Goal: Task Accomplishment & Management: Manage account settings

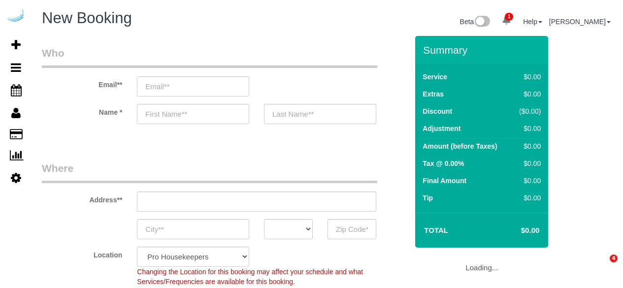
select select "4"
select select "number:9"
click at [203, 85] on input "email" at bounding box center [193, 86] width 112 height 20
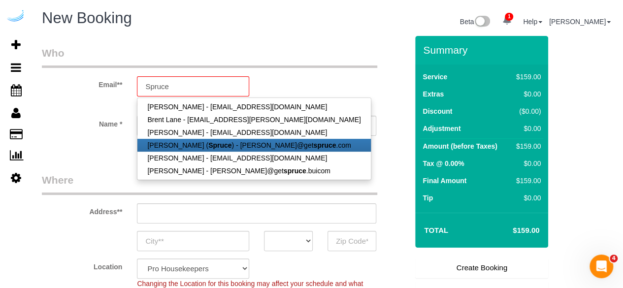
drag, startPoint x: 216, startPoint y: 126, endPoint x: 216, endPoint y: 146, distance: 20.7
click at [216, 146] on strong "Spruce" at bounding box center [219, 145] width 23 height 8
type input "[PERSON_NAME][EMAIL_ADDRESS][DOMAIN_NAME]"
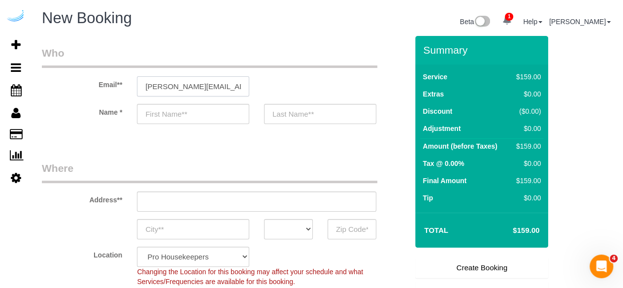
type input "[PERSON_NAME]"
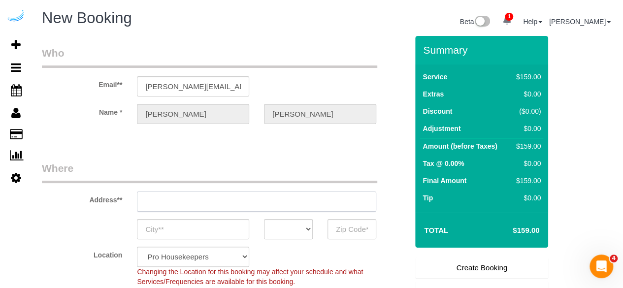
type input "3816 S Lamar Blvd"
type input "Austin"
select select "[GEOGRAPHIC_DATA]"
type input "78704"
click at [261, 206] on input "3816 S Lamar Blvd" at bounding box center [256, 202] width 239 height 20
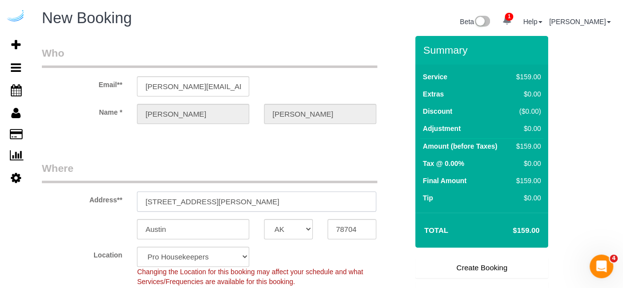
paste input "77 E Andrews Dr NW, Atlanta, GA 30305, ယူနိုက်တက်စတိတ်"
type input "77 E Andrews Dr NW, Atlanta, GA 30305, ယူနိုက်တက်စတိတ်"
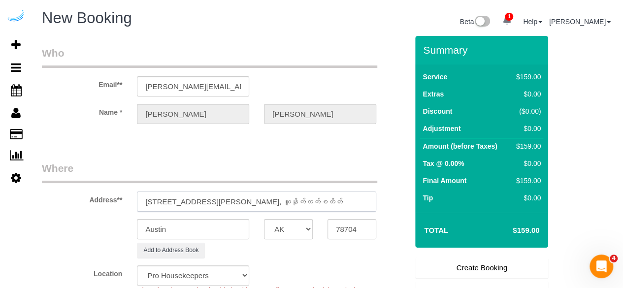
select select "9"
select select "object:3198"
drag, startPoint x: 259, startPoint y: 198, endPoint x: 277, endPoint y: 197, distance: 17.8
click at [277, 197] on input "77 E Andrews Dr NW, Atlanta, GA 30305, ယူနိုက်တက်စတိတ်" at bounding box center [256, 202] width 239 height 20
type input "77 E Andrews Dr NW, Atlanta, GA 30305, ယူနိုက်တက်စတိတ်"
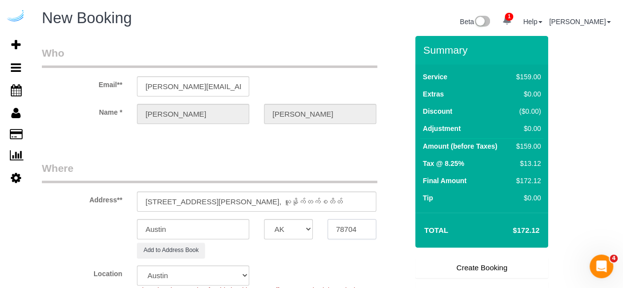
click at [348, 226] on input "78704" at bounding box center [352, 229] width 49 height 20
paste input "30305"
type input "30305"
click at [292, 229] on select "AK AL AR AZ CA CO CT DC DE FL GA HI IA ID IL IN KS KY LA MA MD ME MI MN MO MS M…" at bounding box center [288, 229] width 49 height 20
select select "8"
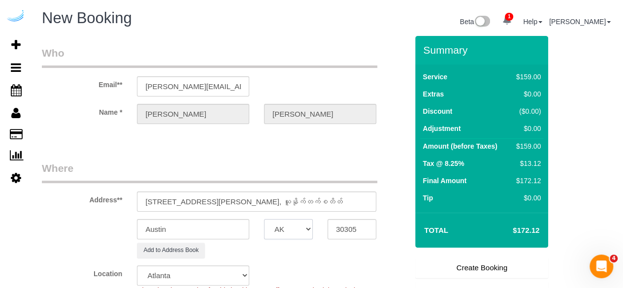
select select "GA"
click at [222, 229] on input "Austin" at bounding box center [193, 229] width 112 height 20
select select "object:3240"
type input "[GEOGRAPHIC_DATA]"
drag, startPoint x: 481, startPoint y: 191, endPoint x: 495, endPoint y: 191, distance: 14.3
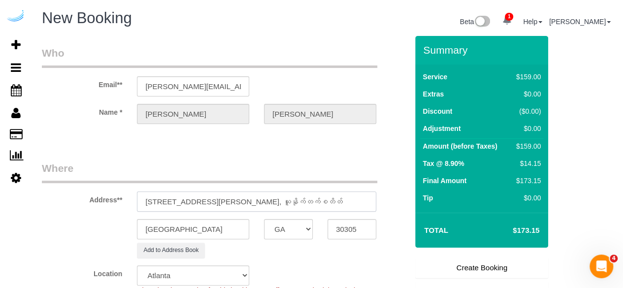
click at [495, 36] on form "Who Email** brandie@getspruce.com Name * Brandie Louck Where Address** 77 E And…" at bounding box center [327, 36] width 571 height 0
paste input "Jim Ferguson"
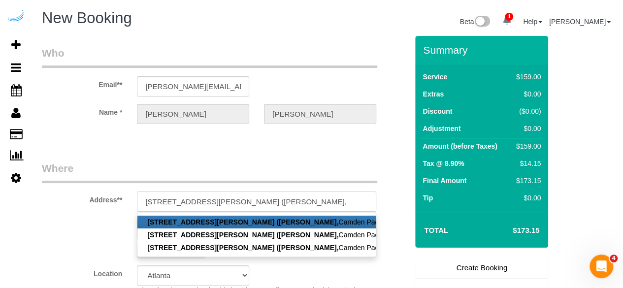
paste input "Camden Paces"
paste input "1472494"
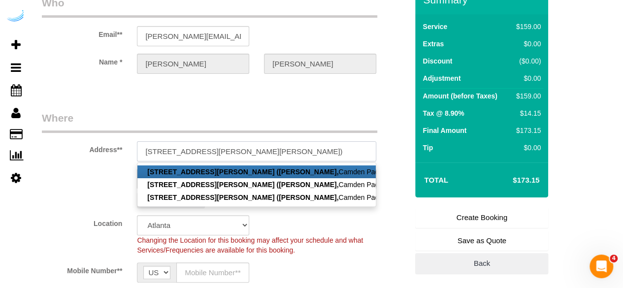
scroll to position [98, 0]
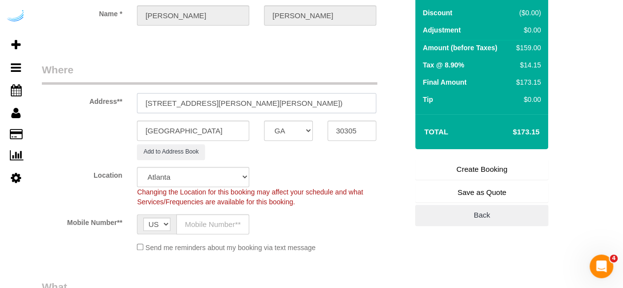
type input "77 E Andrews Dr NW, Building 1704, Unit 1704 (Jim Ferguson, Camden Paces , 1472…"
click at [221, 228] on input "text" at bounding box center [212, 224] width 73 height 20
type input "[PHONE_NUMBER]"
type input "Brandie Louck"
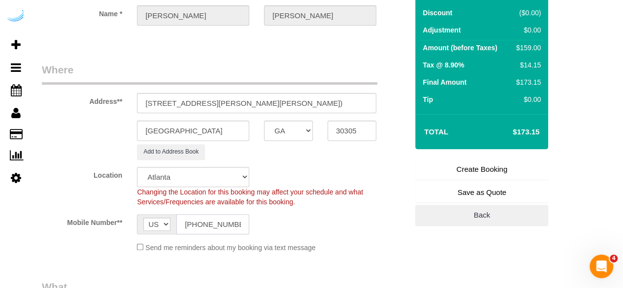
type input "[PHONE_NUMBER]"
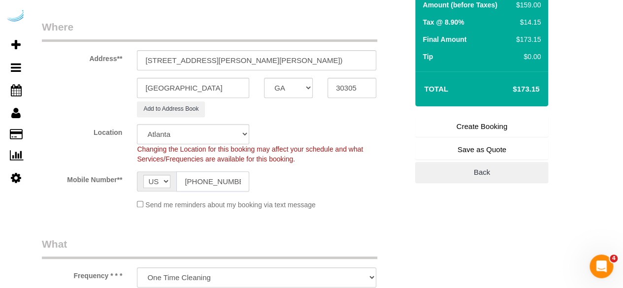
scroll to position [197, 0]
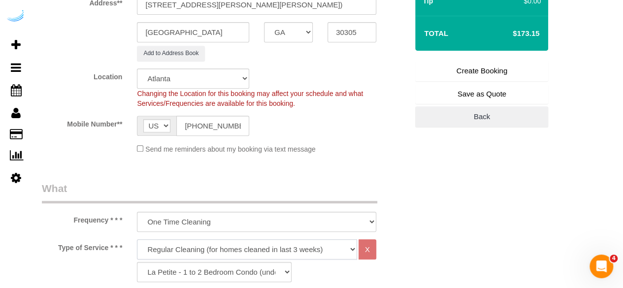
click at [333, 246] on select "Deep Cleaning (for homes that have not been cleaned in 3+ weeks) Spruce Regular…" at bounding box center [247, 249] width 220 height 20
select select "282"
click at [137, 239] on select "Deep Cleaning (for homes that have not been cleaned in 3+ weeks) Spruce Regular…" at bounding box center [247, 249] width 220 height 20
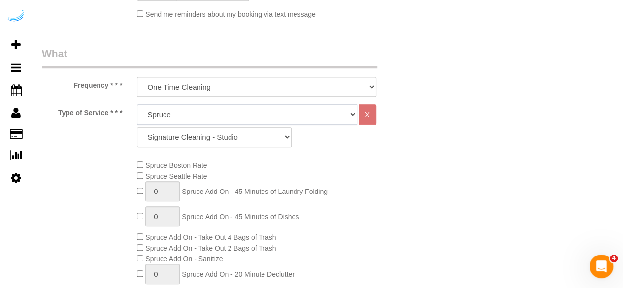
scroll to position [345, 0]
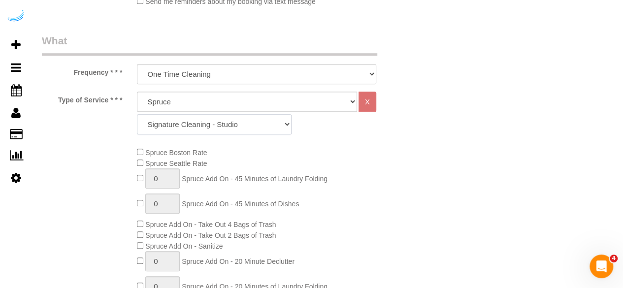
click at [244, 129] on select "Signature Cleaning - Studio Signature Cleaning - 1 Bed 1 Bath Signature Cleanin…" at bounding box center [214, 124] width 155 height 20
select select "312"
click at [137, 114] on select "Signature Cleaning - Studio Signature Cleaning - 1 Bed 1 Bath Signature Cleanin…" at bounding box center [214, 124] width 155 height 20
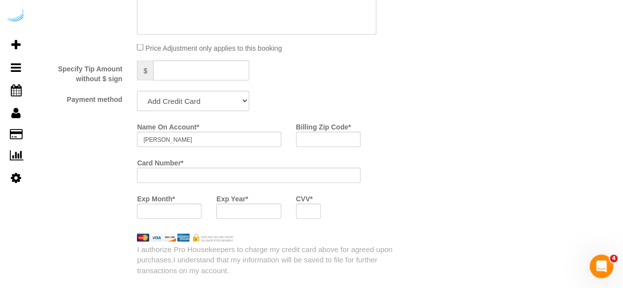
scroll to position [886, 0]
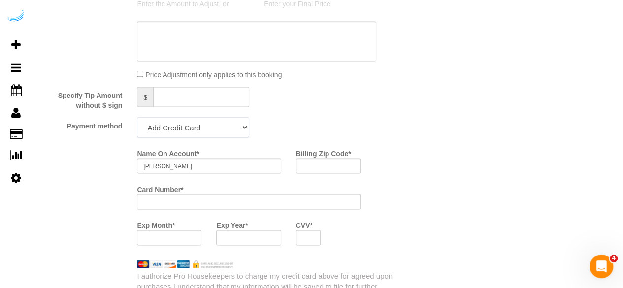
click at [216, 127] on select "Add Credit Card Cash Check Paypal" at bounding box center [193, 127] width 112 height 20
select select "string:check"
click at [137, 118] on select "Add Credit Card Cash Check Paypal" at bounding box center [193, 127] width 112 height 20
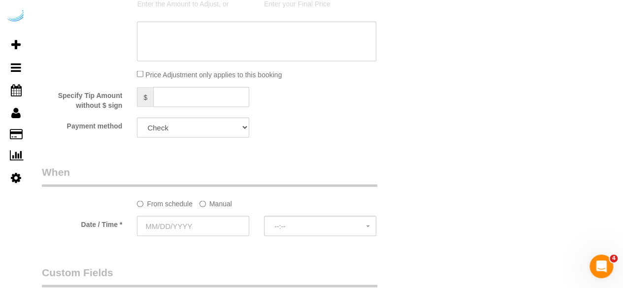
click at [210, 207] on label "Manual" at bounding box center [215, 201] width 33 height 13
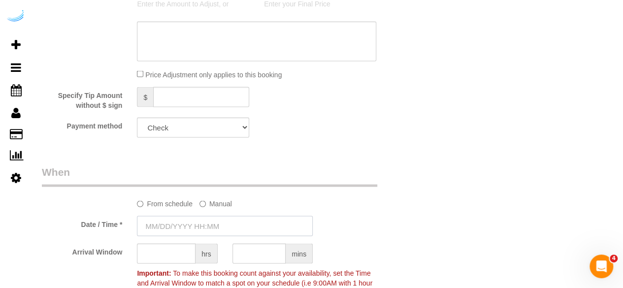
click at [189, 228] on input "text" at bounding box center [225, 226] width 176 height 20
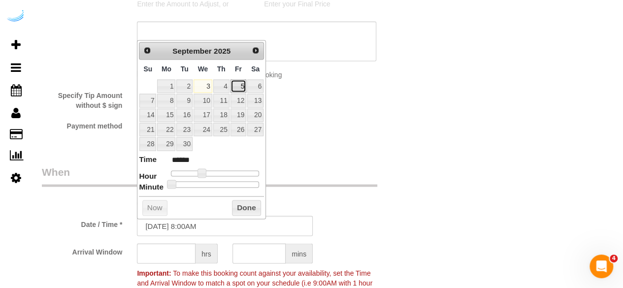
click at [237, 82] on link "5" at bounding box center [238, 85] width 16 height 13
type input "[DATE] 9:00AM"
type input "******"
click at [206, 172] on span at bounding box center [205, 172] width 9 height 9
click at [183, 247] on input "text" at bounding box center [166, 253] width 59 height 20
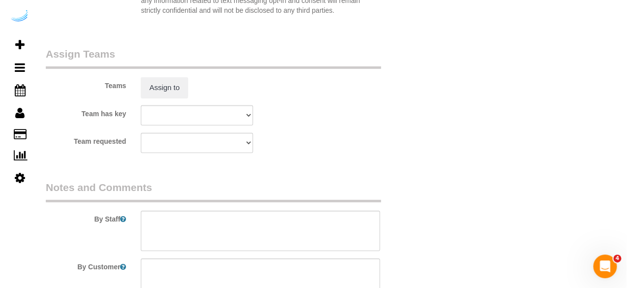
scroll to position [1527, 0]
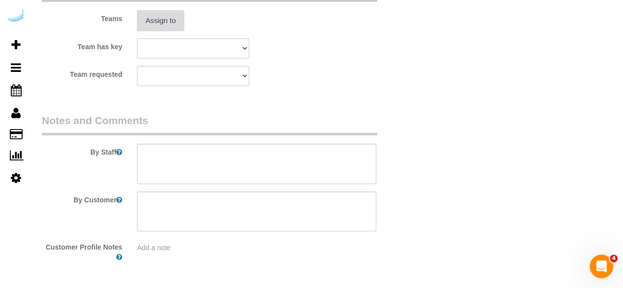
type input "8"
click at [169, 14] on button "Assign to" at bounding box center [160, 20] width 47 height 21
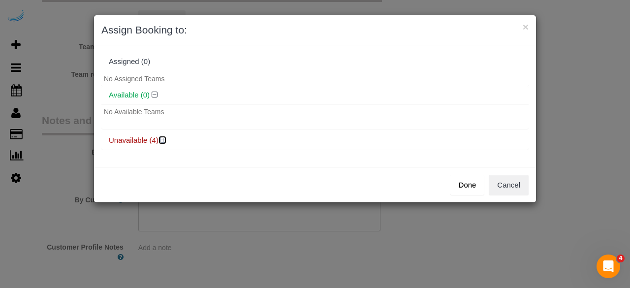
click at [165, 139] on icon at bounding box center [164, 139] width 6 height 7
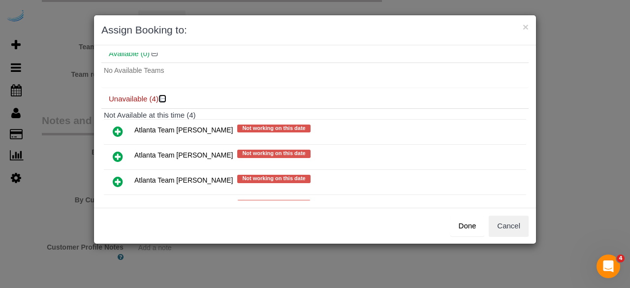
scroll to position [78, 0]
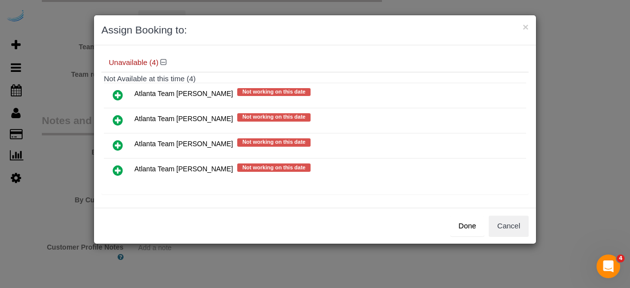
click at [118, 122] on icon at bounding box center [118, 120] width 10 height 12
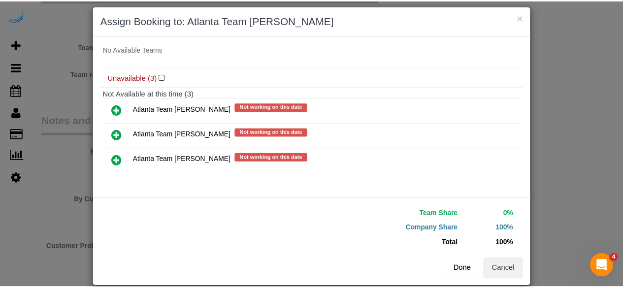
scroll to position [0, 0]
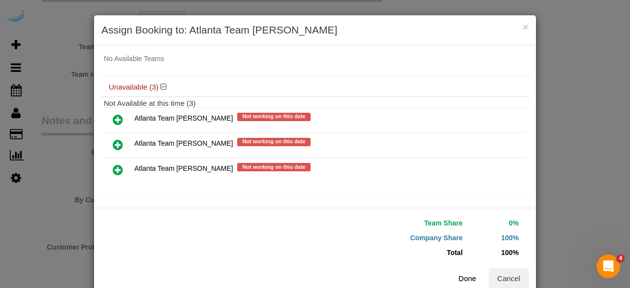
click at [466, 274] on button "Done" at bounding box center [468, 278] width 34 height 21
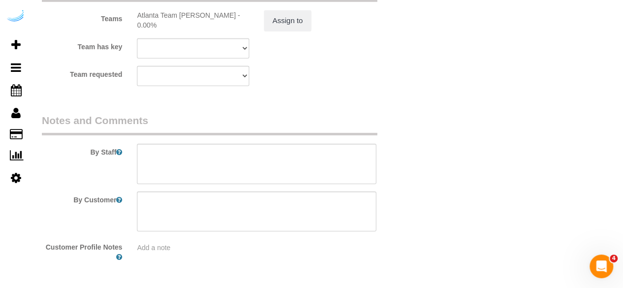
click at [311, 160] on textarea at bounding box center [256, 164] width 239 height 40
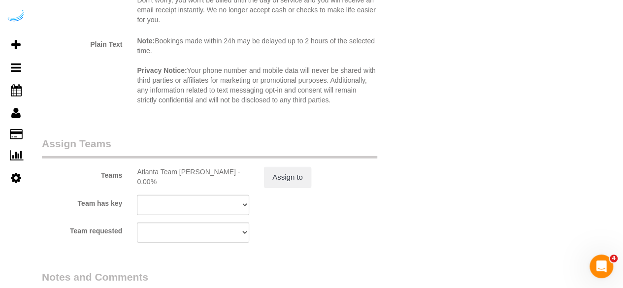
scroll to position [1477, 0]
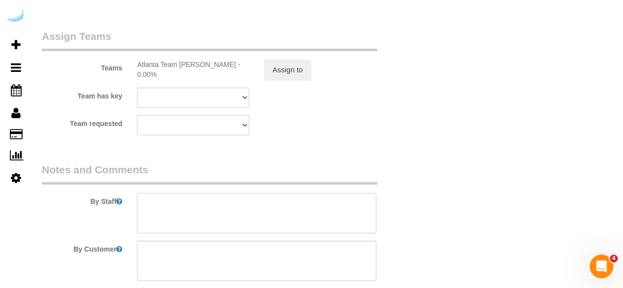
click at [232, 210] on textarea at bounding box center [256, 213] width 239 height 40
paste textarea "Permanent Notes:No notes from this customer.Today's Notes:9:30 a.m. would be an…"
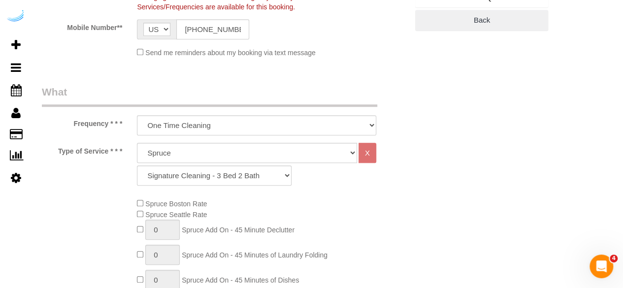
scroll to position [197, 0]
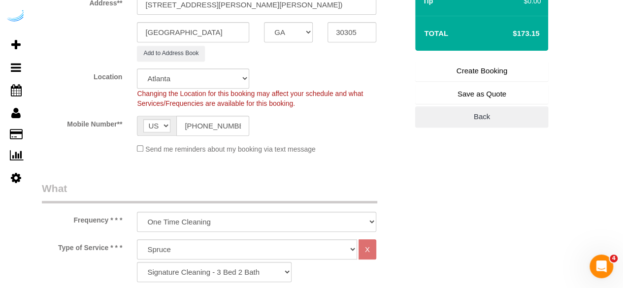
type textarea "Recurrency: One time service Permanent Notes:No notes from this customer.Today'…"
click at [460, 71] on link "Create Booking" at bounding box center [481, 71] width 133 height 21
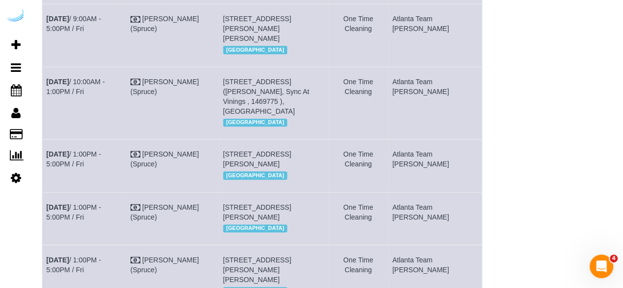
scroll to position [174, 0]
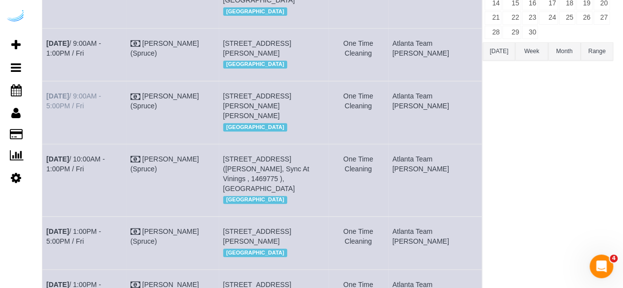
drag, startPoint x: 96, startPoint y: 134, endPoint x: 46, endPoint y: 117, distance: 52.2
click at [46, 117] on td "Sep 5th / 9:00AM - 5:00PM / Fri" at bounding box center [84, 112] width 84 height 63
copy link "Sep 5th / 9:00AM - 5:00PM / Fri"
drag, startPoint x: 286, startPoint y: 143, endPoint x: 235, endPoint y: 115, distance: 57.8
click at [235, 115] on td "77 E Andrews Dr Nw, Building 1704, Unit 1704 (Jim Ferguson, Camden Paces , 1472…" at bounding box center [273, 112] width 109 height 63
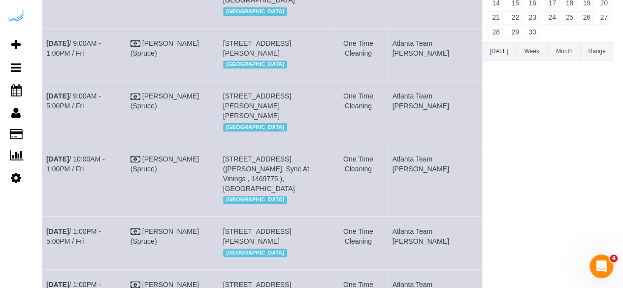
copy span "77 E Andrews Dr Nw, Building 1704, Unit 1704 (Jim Ferguson, Camden Paces , 1472…"
drag, startPoint x: 446, startPoint y: 124, endPoint x: 417, endPoint y: 111, distance: 32.2
click at [417, 111] on td "Atlanta Team [PERSON_NAME]" at bounding box center [435, 112] width 94 height 63
copy td "Atlanta Team [PERSON_NAME]"
click at [101, 39] on link "Sep 5th / 9:00AM - 1:00PM / Fri" at bounding box center [73, 48] width 55 height 18
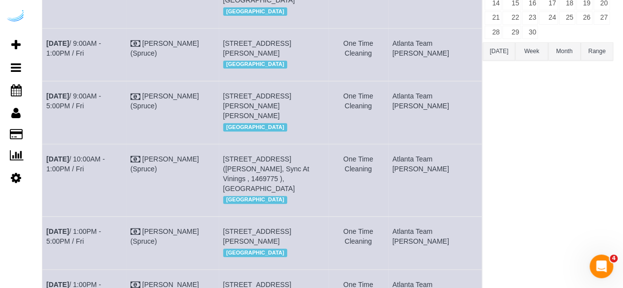
scroll to position [19, 0]
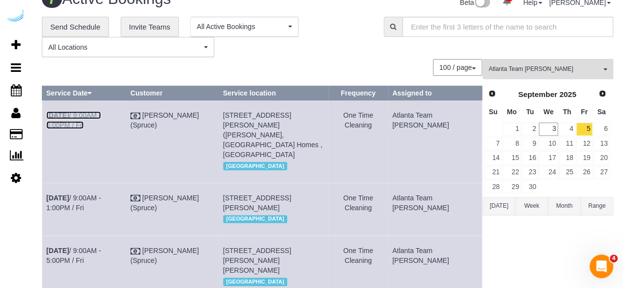
click at [101, 118] on link "Sep 5th / 9:00AM - 5:00PM / Fri" at bounding box center [73, 120] width 55 height 18
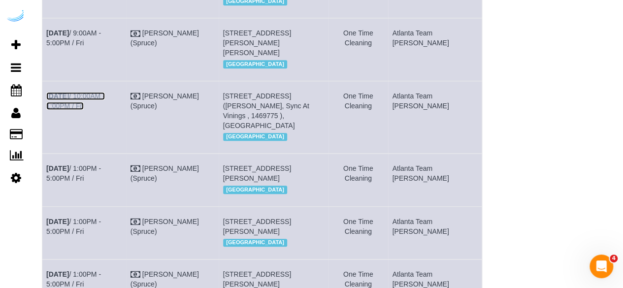
click at [105, 110] on link "Sep 5th / 10:00AM - 1:00PM / Fri" at bounding box center [75, 101] width 59 height 18
click at [101, 182] on link "Sep 5th / 1:00PM - 5:00PM / Fri" at bounding box center [73, 173] width 55 height 18
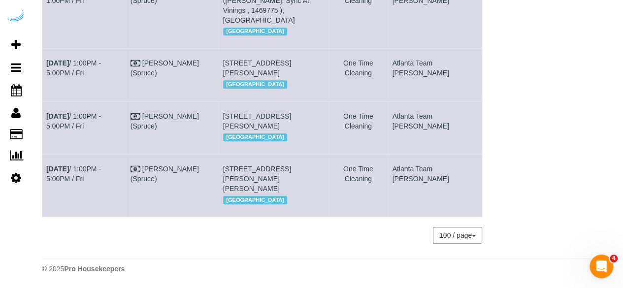
scroll to position [420, 0]
click at [101, 112] on link "Sep 5th / 1:00PM - 5:00PM / Fri" at bounding box center [73, 121] width 55 height 18
click at [101, 165] on link "Sep 5th / 1:00PM - 5:00PM / Fri" at bounding box center [73, 174] width 55 height 18
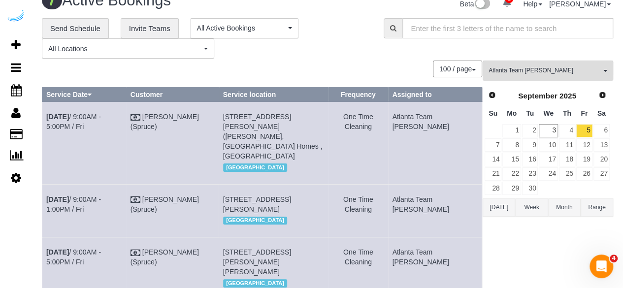
scroll to position [0, 0]
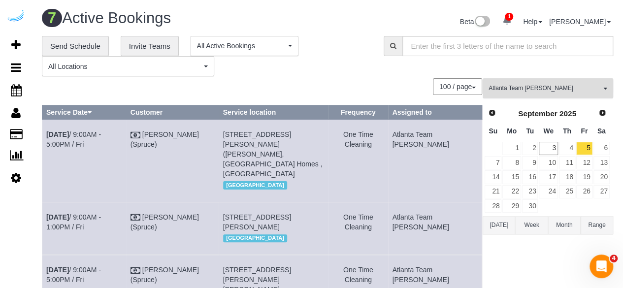
click at [553, 87] on span "Atlanta Team [PERSON_NAME]" at bounding box center [545, 88] width 112 height 8
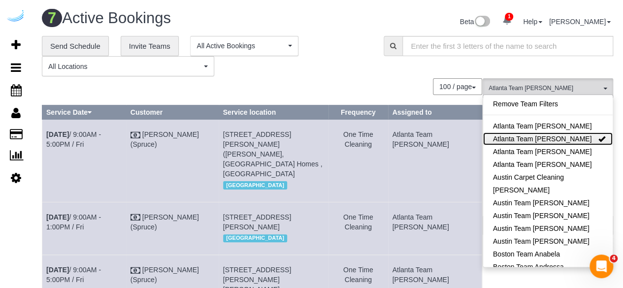
click at [553, 136] on link "Atlanta Team [PERSON_NAME]" at bounding box center [548, 138] width 130 height 13
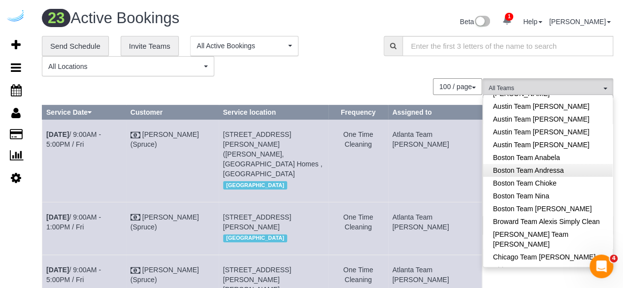
scroll to position [98, 0]
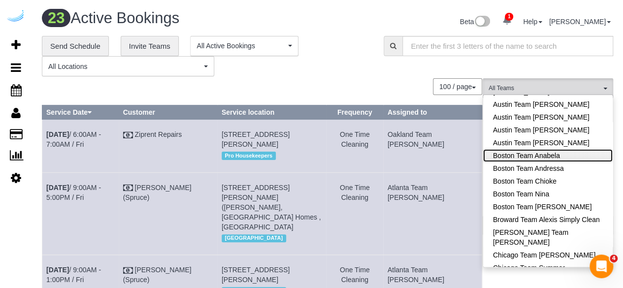
click at [557, 153] on link "Boston Team Anabela" at bounding box center [548, 155] width 130 height 13
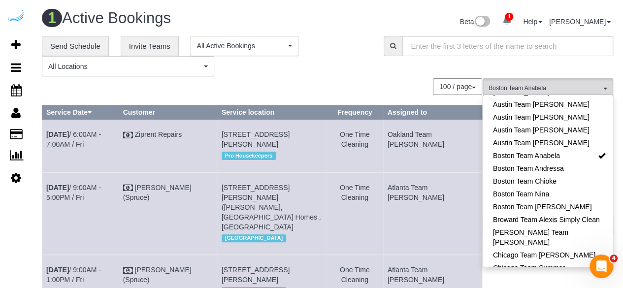
click at [352, 75] on div "**********" at bounding box center [205, 56] width 327 height 41
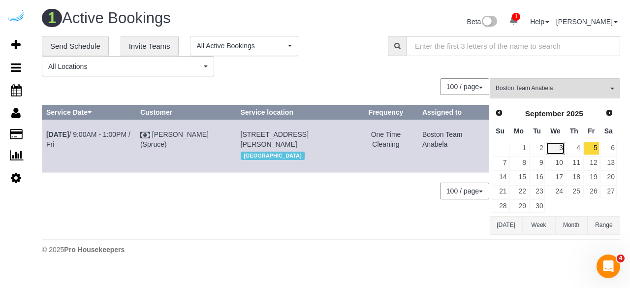
click at [549, 149] on link "3" at bounding box center [555, 148] width 19 height 13
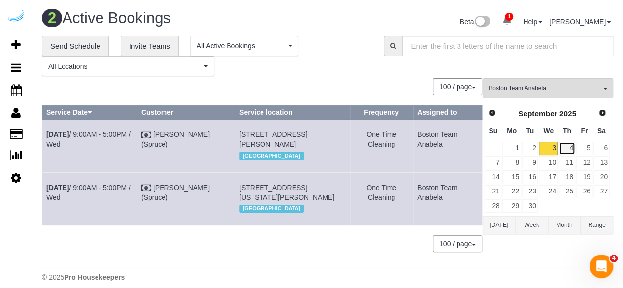
click at [568, 149] on link "4" at bounding box center [567, 148] width 16 height 13
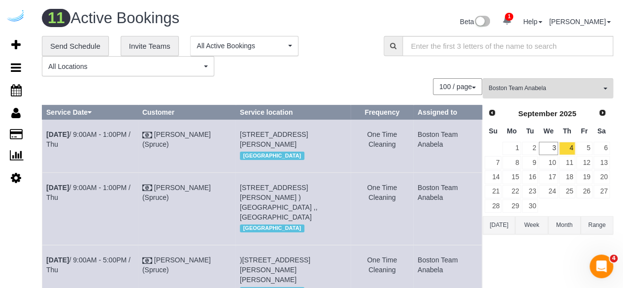
drag, startPoint x: 278, startPoint y: 141, endPoint x: 264, endPoint y: 143, distance: 13.5
click at [264, 143] on span "161 S Huntington Ave, Building 135, Unit 135 ( Jason Tilley, Bell Olmsted Park …" at bounding box center [274, 140] width 68 height 18
copy span "135"
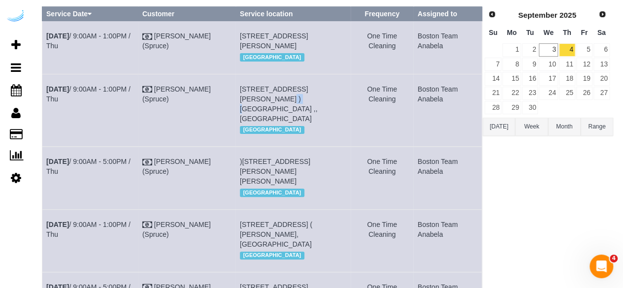
drag, startPoint x: 334, startPoint y: 111, endPoint x: 320, endPoint y: 111, distance: 14.3
click at [317, 111] on span "85 University Ave, Building 1306, Unit 1306 (John Francis Brennan, 1437200 ) Ga…" at bounding box center [278, 103] width 77 height 37
copy span "1306"
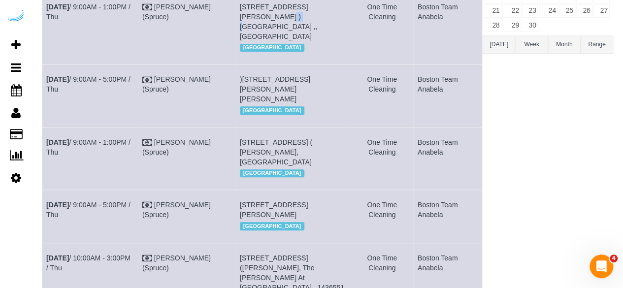
scroll to position [197, 0]
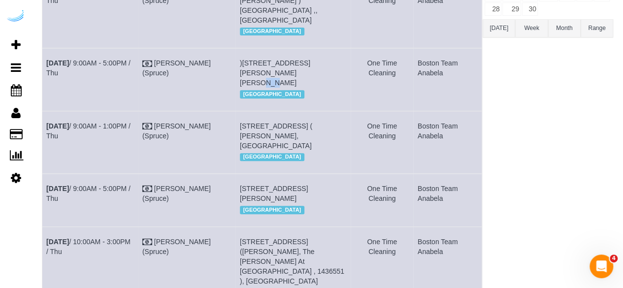
drag, startPoint x: 247, startPoint y: 92, endPoint x: 236, endPoint y: 93, distance: 10.9
click at [240, 87] on span ")80 Fawcett St, Building 314, Unit 314 (Sebastian Gold, Atmark , 1436815), Camb…" at bounding box center [275, 73] width 70 height 28
copy span "314"
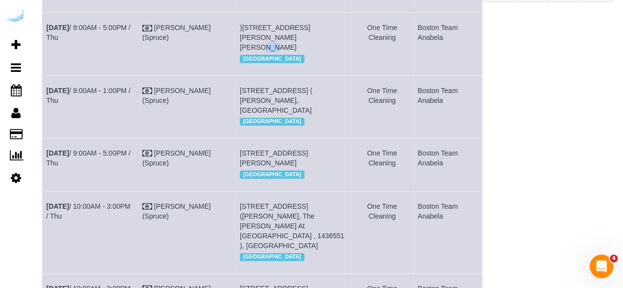
scroll to position [246, 0]
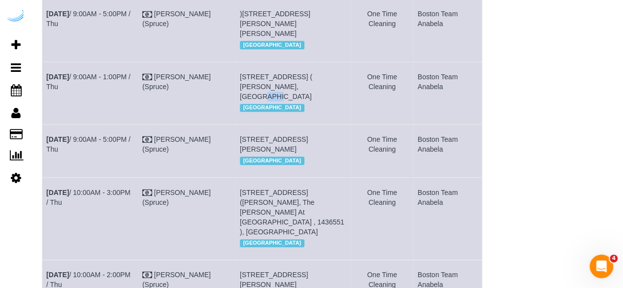
drag, startPoint x: 266, startPoint y: 106, endPoint x: 251, endPoint y: 109, distance: 15.2
click at [251, 109] on td "85 University Ave, Building 1319, Unit 1319 ( Gary Lubin, Gables University Sta…" at bounding box center [292, 93] width 115 height 63
copy span "1319"
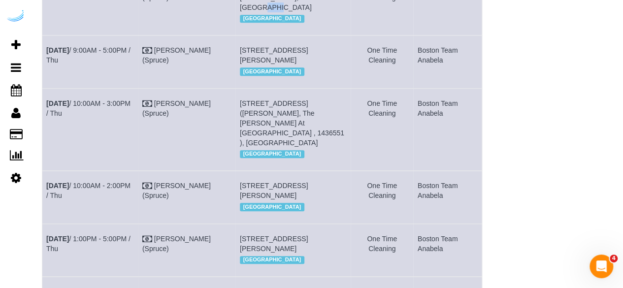
scroll to position [345, 0]
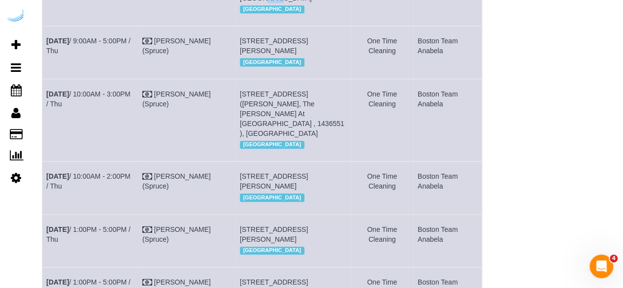
drag, startPoint x: 266, startPoint y: 81, endPoint x: 252, endPoint y: 82, distance: 14.4
click at [252, 55] on span "120 Kingston St, Building 1904, Unit 1904 (Patricia Garza Gonzalez, Radian, 143…" at bounding box center [274, 46] width 68 height 18
copy span "1904"
click at [95, 55] on link "Sep 4th / 9:00AM - 5:00PM / Thu" at bounding box center [88, 46] width 84 height 18
drag, startPoint x: 93, startPoint y: 81, endPoint x: 47, endPoint y: 73, distance: 46.4
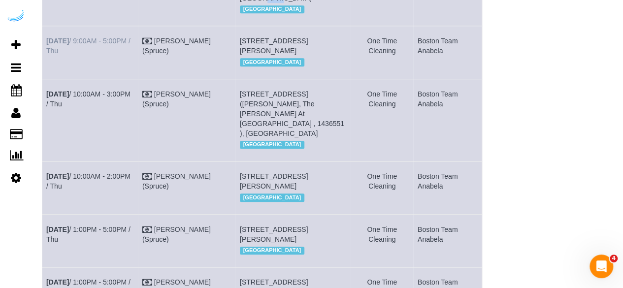
click at [47, 73] on td "Sep 4th / 9:00AM - 5:00PM / Thu" at bounding box center [90, 52] width 96 height 53
copy link "Sep 4th / 9:00AM - 5:00PM / Thu"
drag, startPoint x: 298, startPoint y: 101, endPoint x: 236, endPoint y: 71, distance: 69.2
click at [236, 71] on td "120 Kingston St, Building 1904, Unit 1904 (Patricia Garza Gonzalez, Radian, 143…" at bounding box center [292, 52] width 115 height 53
copy span "120 Kingston St, Building 1904, Unit 1904 (Patricia Garza Gonzalez, Radian, 143…"
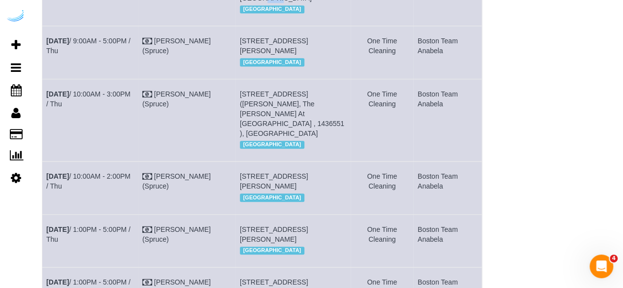
drag, startPoint x: 452, startPoint y: 86, endPoint x: 409, endPoint y: 70, distance: 45.2
click at [409, 70] on tr "Sep 4th / 9:00AM - 5:00PM / Thu Brandie Louck (Spruce) 120 Kingston St, Buildin…" at bounding box center [262, 52] width 440 height 53
click at [422, 79] on td "Boston Team Anabela" at bounding box center [447, 52] width 68 height 53
drag, startPoint x: 442, startPoint y: 82, endPoint x: 416, endPoint y: 66, distance: 30.5
click at [416, 66] on td "Boston Team Anabela" at bounding box center [447, 52] width 68 height 53
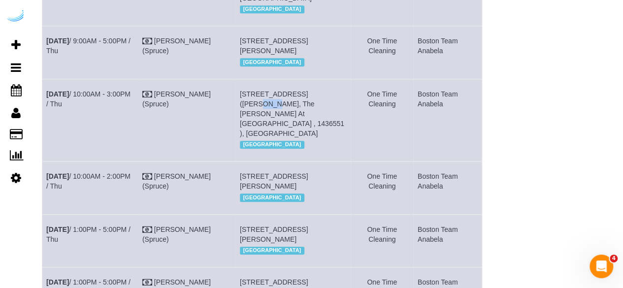
drag, startPoint x: 316, startPoint y: 141, endPoint x: 299, endPoint y: 143, distance: 16.4
click at [299, 137] on span "250 Station Cir, Unit 7409 (Eileen Auen, The Avens At Dedham Station , 1436551 …" at bounding box center [292, 113] width 104 height 47
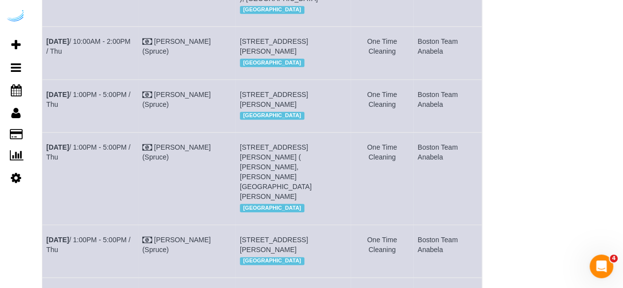
scroll to position [492, 0]
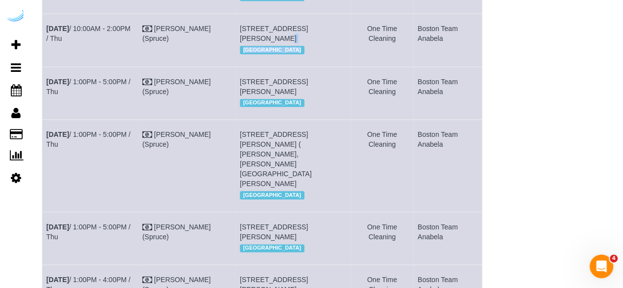
drag, startPoint x: 356, startPoint y: 62, endPoint x: 321, endPoint y: 71, distance: 35.9
click at [321, 66] on tr "Sep 4th / 10:00AM - 2:00PM / Thu Brandie Louck (Spruce) 9 Bay Dr, Building 7306…" at bounding box center [262, 40] width 440 height 53
click at [308, 42] on span "9 Bay Dr, Building 7306, Unit 7306 (Shoshana Stern, Prynne Hills , 1435095 ), C…" at bounding box center [274, 34] width 68 height 18
click at [323, 62] on td "9 Bay Dr, Building 7306, Unit 7306 (Shoshana Stern, Prynne Hills , 1435095 ), C…" at bounding box center [292, 40] width 115 height 53
drag, startPoint x: 327, startPoint y: 67, endPoint x: 343, endPoint y: 61, distance: 17.7
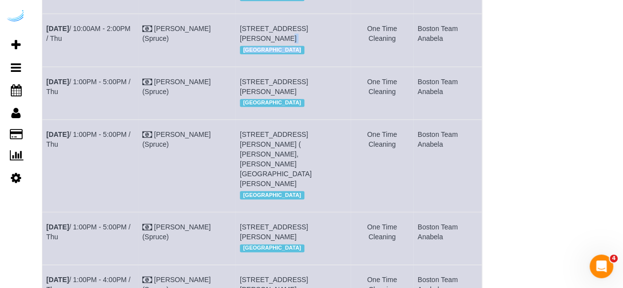
click at [343, 61] on td "9 Bay Dr, Building 7306, Unit 7306 (Shoshana Stern, Prynne Hills , 1435095 ), C…" at bounding box center [292, 40] width 115 height 53
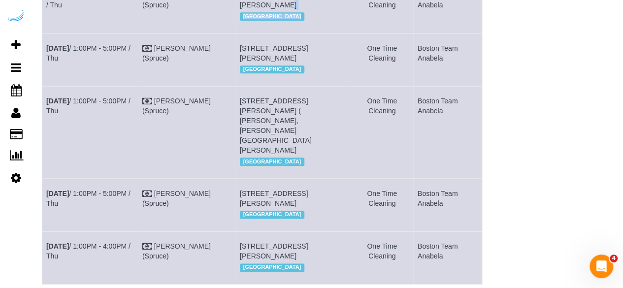
scroll to position [591, 0]
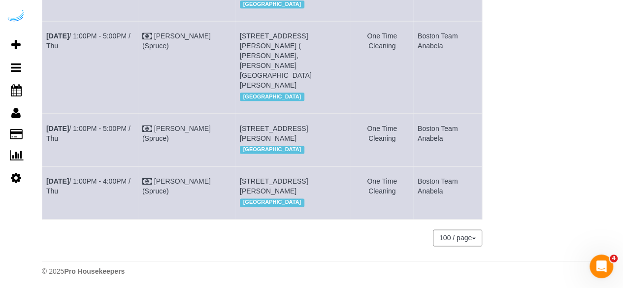
drag, startPoint x: 327, startPoint y: 32, endPoint x: 341, endPoint y: 23, distance: 16.6
drag, startPoint x: 292, startPoint y: 78, endPoint x: 296, endPoint y: 76, distance: 5.5
drag, startPoint x: 325, startPoint y: 33, endPoint x: 343, endPoint y: 30, distance: 18.5
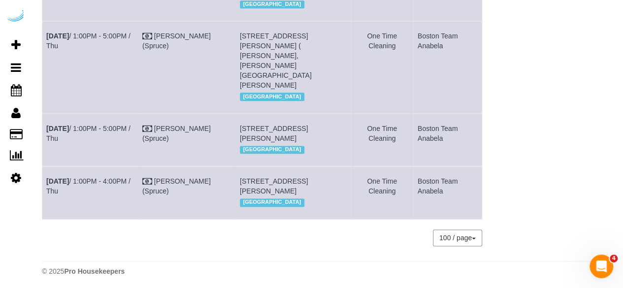
drag, startPoint x: 67, startPoint y: 38, endPoint x: 47, endPoint y: 32, distance: 21.2
drag, startPoint x: 332, startPoint y: 50, endPoint x: 239, endPoint y: 28, distance: 96.2
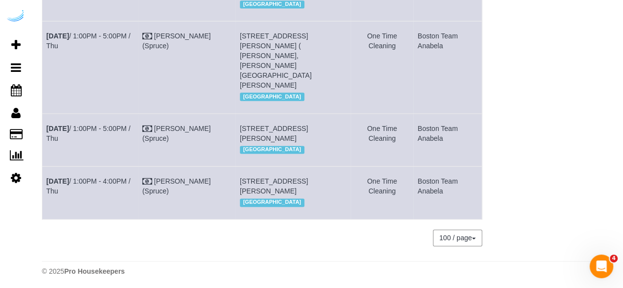
drag, startPoint x: 237, startPoint y: 28, endPoint x: 338, endPoint y: 54, distance: 103.8
drag, startPoint x: 445, startPoint y: 45, endPoint x: 416, endPoint y: 32, distance: 31.8
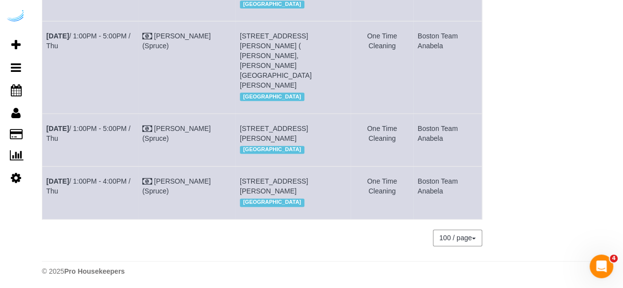
drag, startPoint x: 271, startPoint y: 106, endPoint x: 251, endPoint y: 106, distance: 19.7
click at [251, 89] on span "761 Harrison Ave, Building Jc506, Unit Jc506 ( Caitlin Koch, James And Harrison…" at bounding box center [276, 60] width 72 height 57
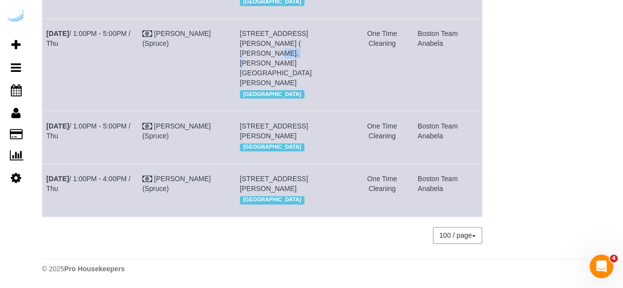
scroll to position [661, 0]
drag, startPoint x: 247, startPoint y: 106, endPoint x: 235, endPoint y: 104, distance: 12.0
click at [235, 111] on td "449 Canal St, Building 449, Unit 912 ( Julie James, Montaje, 1471752), Somervil…" at bounding box center [292, 137] width 115 height 53
drag, startPoint x: 277, startPoint y: 168, endPoint x: 252, endPoint y: 171, distance: 24.8
click at [252, 175] on span "100 Heard St, Building 150-340, Unit 150-340 ( Mohammed Malik, One North Of Bos…" at bounding box center [274, 184] width 68 height 18
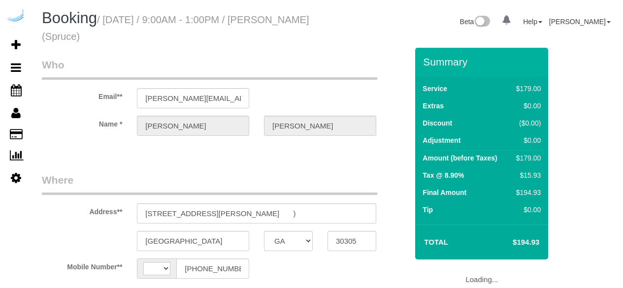
select select "GA"
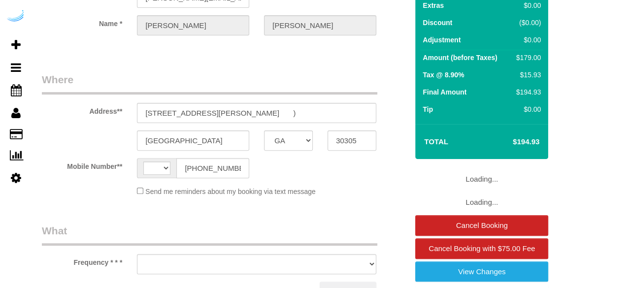
select select "string:[GEOGRAPHIC_DATA]"
select select "object:616"
select select "number:9"
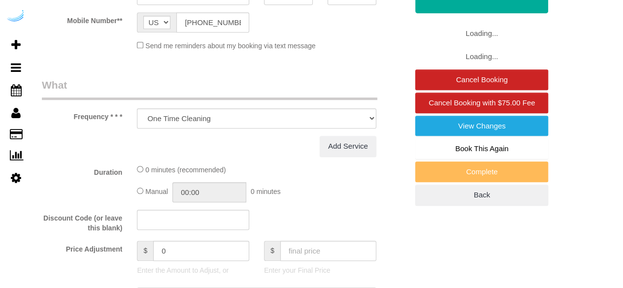
select select "282"
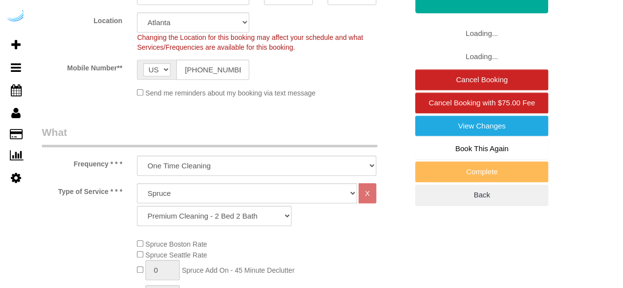
select select "object:788"
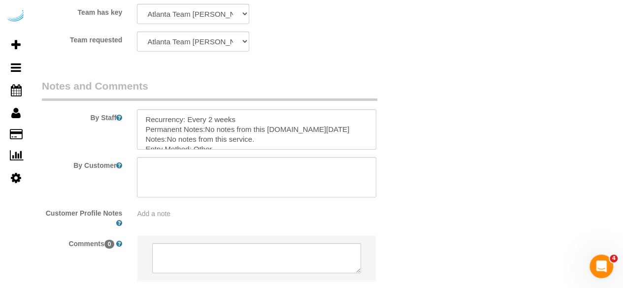
scroll to position [1576, 0]
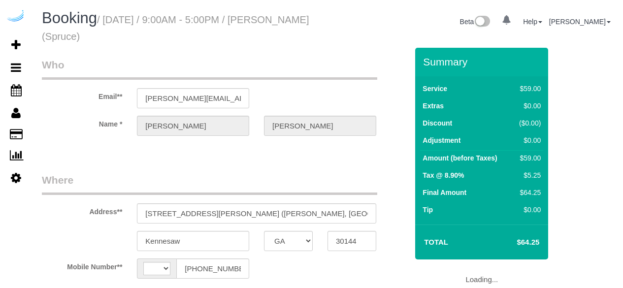
select select "GA"
select select "string:US"
select select "object:658"
select select "282"
select select "number:9"
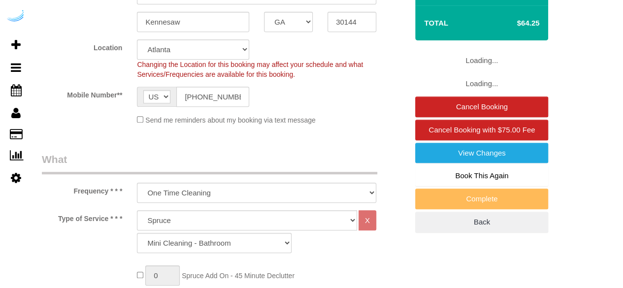
select select "object:787"
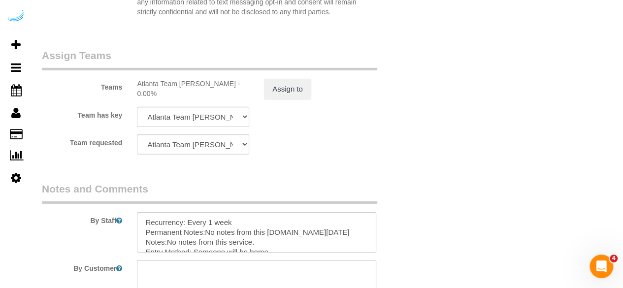
scroll to position [1576, 0]
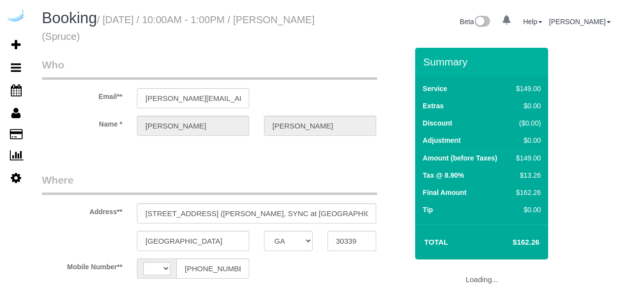
select select "GA"
select select "string:[GEOGRAPHIC_DATA]"
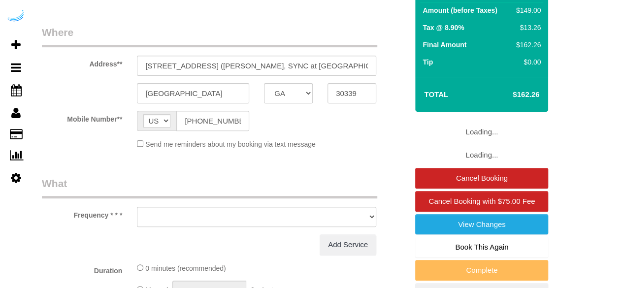
select select "object:616"
select select "282"
select select "number:9"
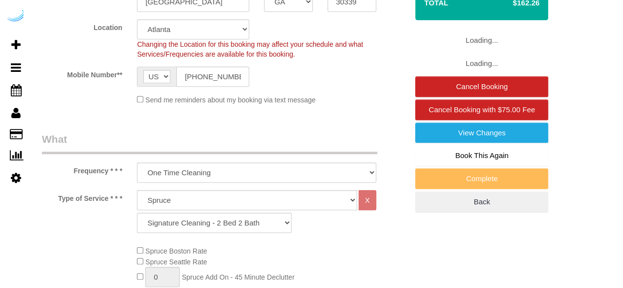
select select "object:788"
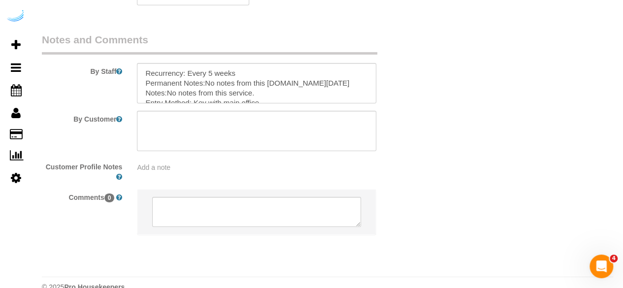
scroll to position [1617, 0]
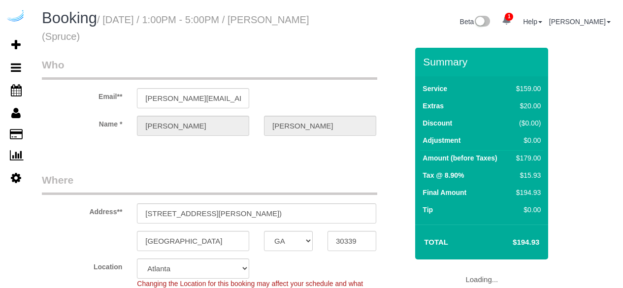
select select "GA"
select select "282"
select select "number:9"
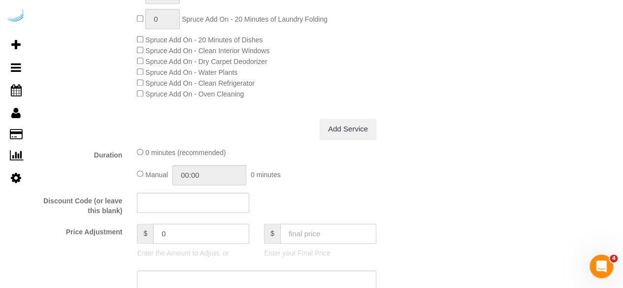
scroll to position [534, 0]
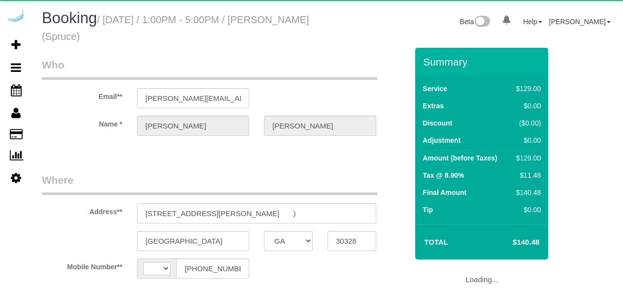
select select "GA"
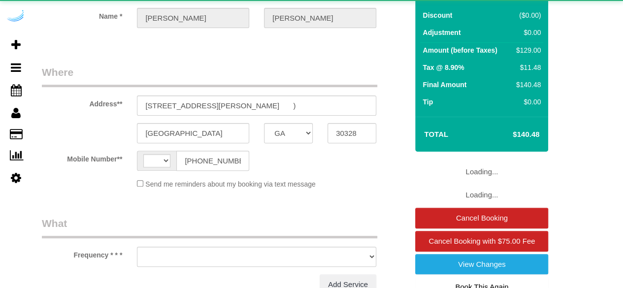
select select "string:[GEOGRAPHIC_DATA]"
select select "object:704"
select select "282"
select select "number:9"
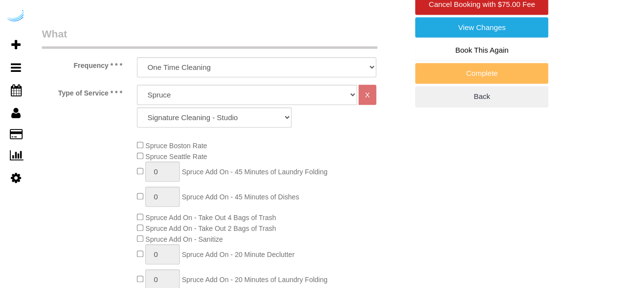
select select "object:783"
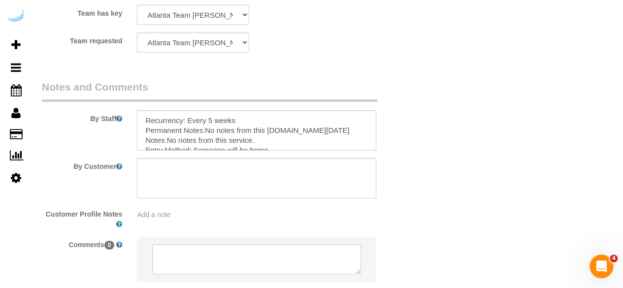
scroll to position [1593, 0]
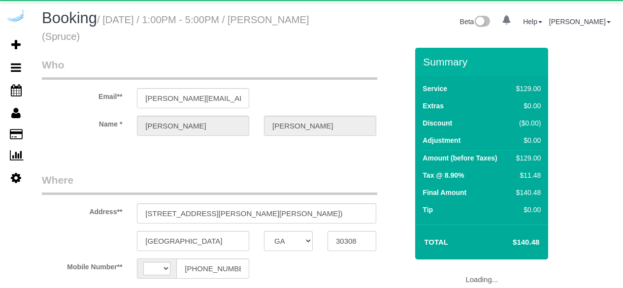
select select "GA"
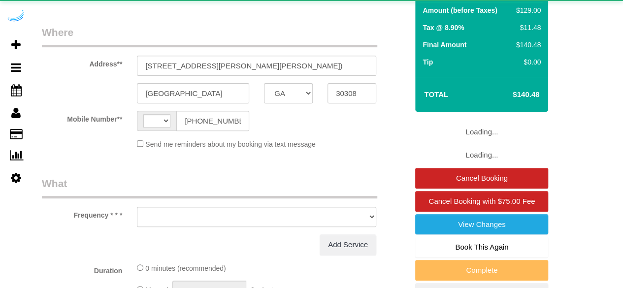
select select "string:[GEOGRAPHIC_DATA]"
select select "object:616"
select select "282"
select select "number:9"
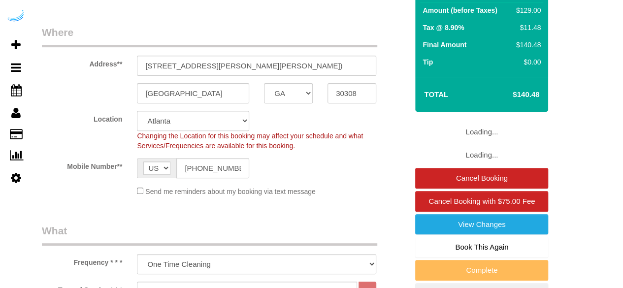
select select "object:788"
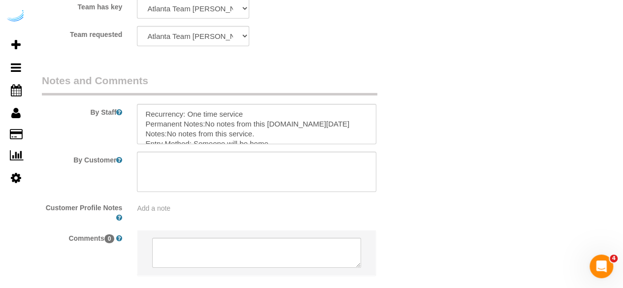
scroll to position [1617, 0]
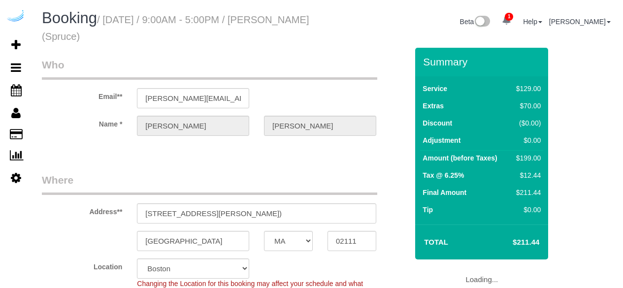
select select "MA"
select select "282"
select select "number:9"
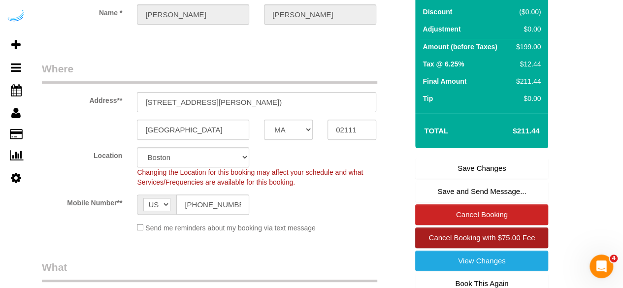
scroll to position [197, 0]
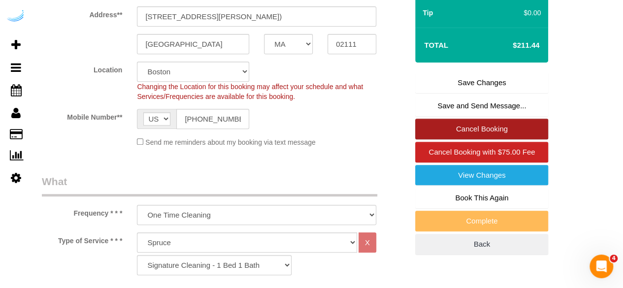
click at [484, 127] on link "Cancel Booking" at bounding box center [481, 129] width 133 height 21
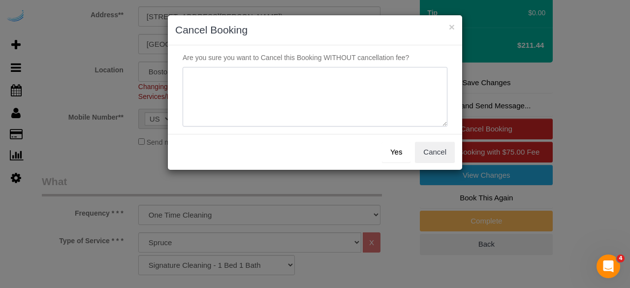
click at [301, 92] on textarea at bounding box center [315, 97] width 265 height 60
type textarea "Not on spruce."
click at [398, 150] on button "Yes" at bounding box center [396, 152] width 29 height 21
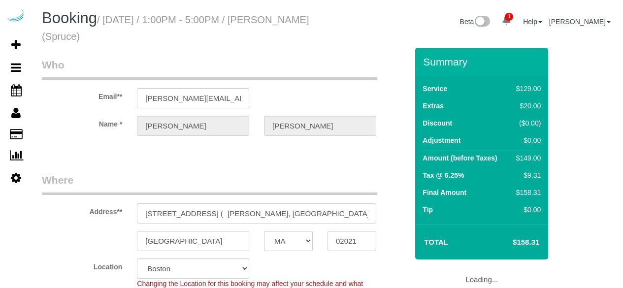
select select "MA"
select select "282"
select select "number:9"
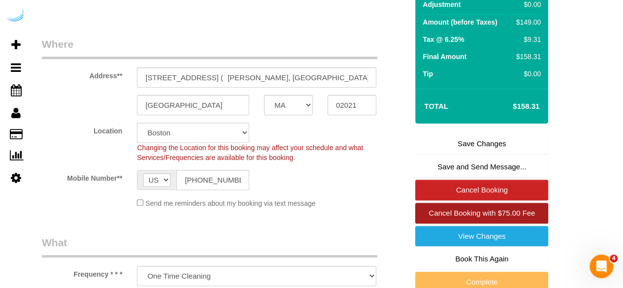
scroll to position [197, 0]
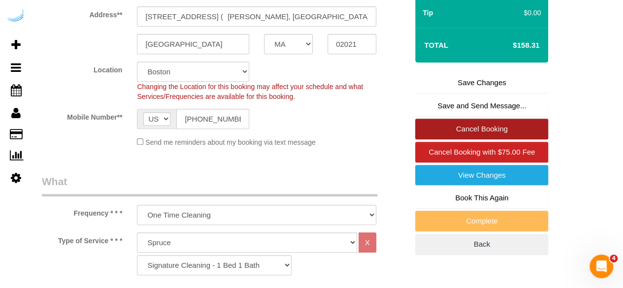
click at [495, 128] on link "Cancel Booking" at bounding box center [481, 129] width 133 height 21
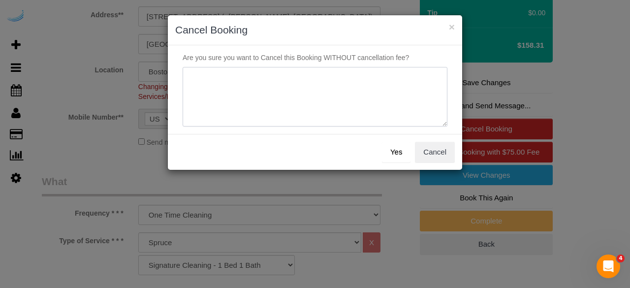
click at [332, 104] on textarea at bounding box center [315, 97] width 265 height 60
type textarea "Not on spruce."
click at [389, 147] on button "Yes" at bounding box center [396, 152] width 29 height 21
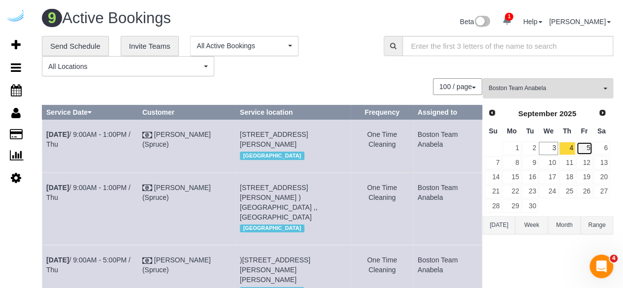
click at [585, 151] on link "5" at bounding box center [584, 148] width 16 height 13
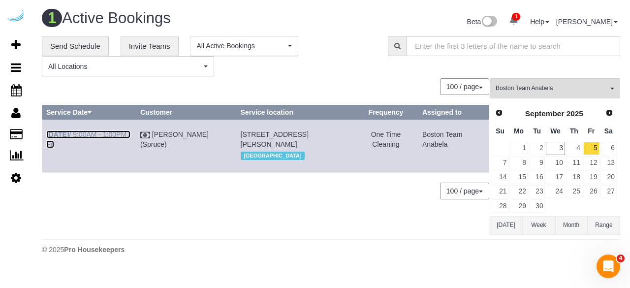
click at [114, 136] on link "Sep 5th / 9:00AM - 1:00PM / Fri" at bounding box center [88, 140] width 84 height 18
click at [546, 89] on span "Boston Team Anabela" at bounding box center [552, 88] width 112 height 8
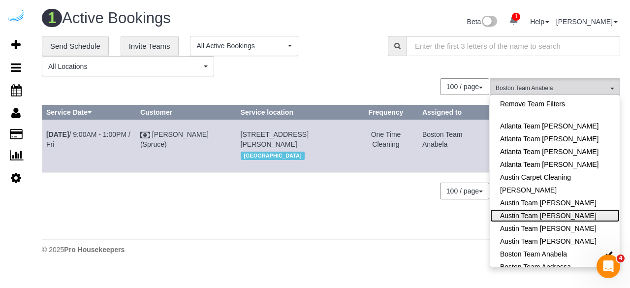
click at [547, 214] on link "Austin Team [PERSON_NAME]" at bounding box center [556, 215] width 130 height 13
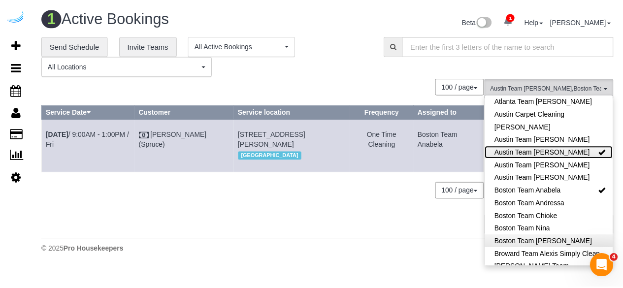
scroll to position [98, 0]
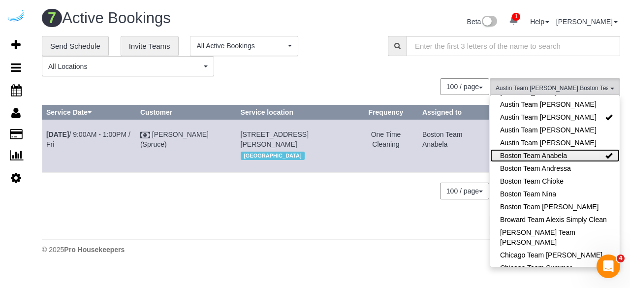
click at [571, 155] on link "Boston Team Anabela" at bounding box center [556, 155] width 130 height 13
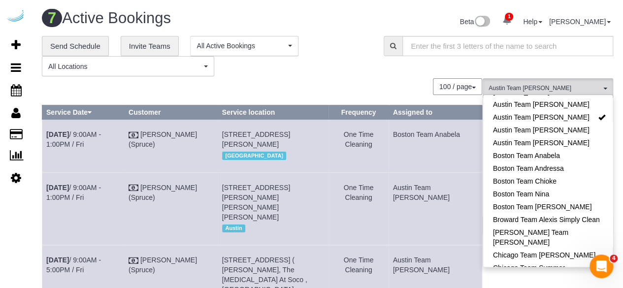
click at [322, 45] on div "**********" at bounding box center [205, 56] width 327 height 41
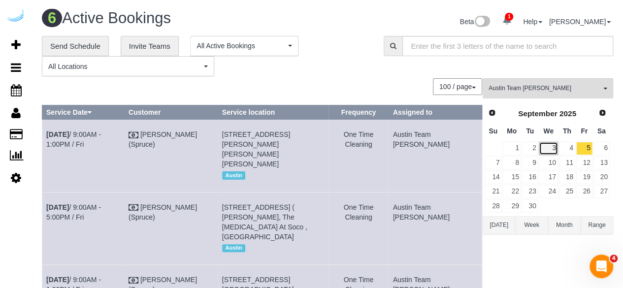
click at [552, 149] on link "3" at bounding box center [548, 148] width 19 height 13
click at [309, 66] on div "**********" at bounding box center [205, 56] width 327 height 41
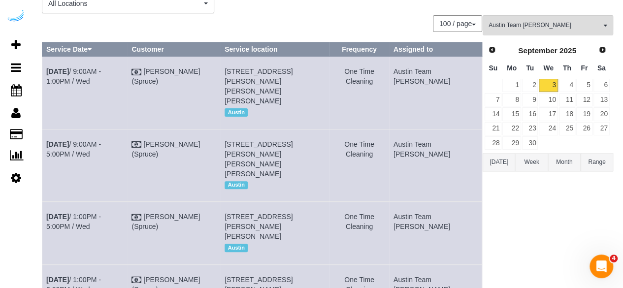
scroll to position [0, 0]
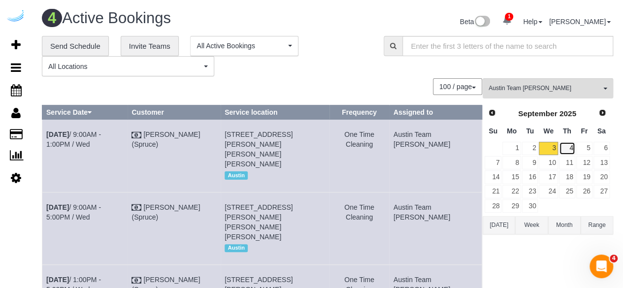
click at [567, 147] on link "4" at bounding box center [567, 148] width 16 height 13
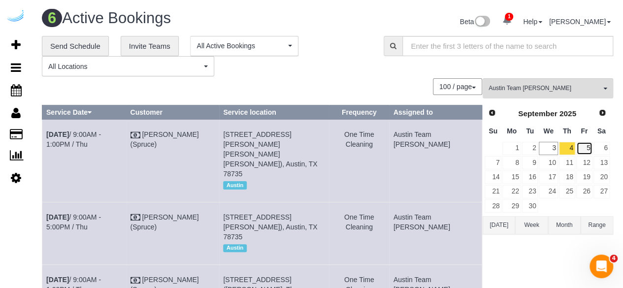
click at [590, 148] on link "5" at bounding box center [584, 148] width 16 height 13
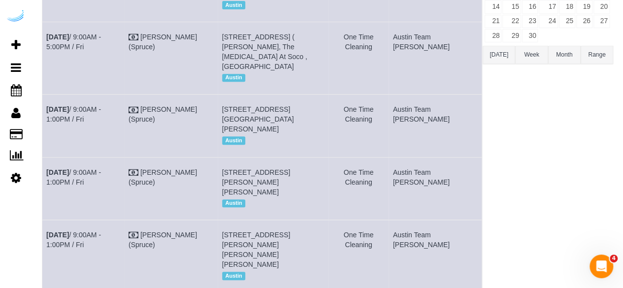
scroll to position [170, 0]
drag, startPoint x: 252, startPoint y: 98, endPoint x: 259, endPoint y: 97, distance: 6.9
click at [255, 105] on span "7601 Rialto Blvd, Building 2636, Unit 2636 ( Clay Mcclintic, Lantana Hills , 14…" at bounding box center [258, 119] width 72 height 28
drag, startPoint x: 266, startPoint y: 97, endPoint x: 250, endPoint y: 100, distance: 17.0
click at [250, 105] on span "7601 Rialto Blvd, Building 2636, Unit 2636 ( Clay Mcclintic, Lantana Hills , 14…" at bounding box center [258, 119] width 72 height 28
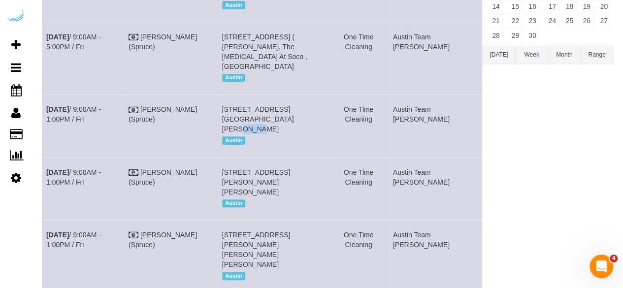
copy span "2636"
click at [125, 95] on td "Sep 5th / 9:00AM - 1:00PM / Fri" at bounding box center [83, 126] width 82 height 63
click at [108, 95] on td "Sep 5th / 9:00AM - 1:00PM / Fri" at bounding box center [83, 126] width 82 height 63
click at [101, 105] on link "Sep 5th / 9:00AM - 1:00PM / Fri" at bounding box center [73, 114] width 55 height 18
drag, startPoint x: 285, startPoint y: 160, endPoint x: 270, endPoint y: 159, distance: 14.8
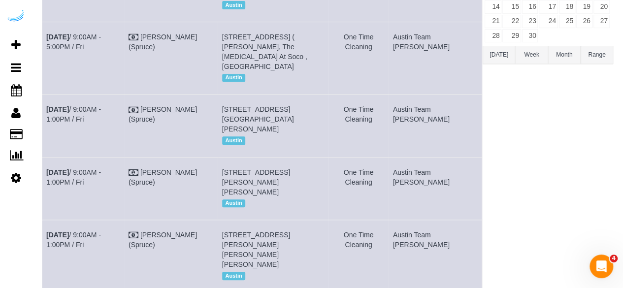
click at [270, 168] on span "5321 Barton Creek Blvd, Building 8303, Unit 8303 (Katherine Seedenburg, The Sai…" at bounding box center [256, 182] width 68 height 28
copy span "8303"
click at [101, 168] on link "Sep 5th / 9:00AM - 1:00PM / Fri" at bounding box center [73, 177] width 55 height 18
drag, startPoint x: 84, startPoint y: 109, endPoint x: 47, endPoint y: 86, distance: 43.3
click at [47, 95] on td "Sep 5th / 9:00AM - 1:00PM / Fri" at bounding box center [83, 126] width 82 height 63
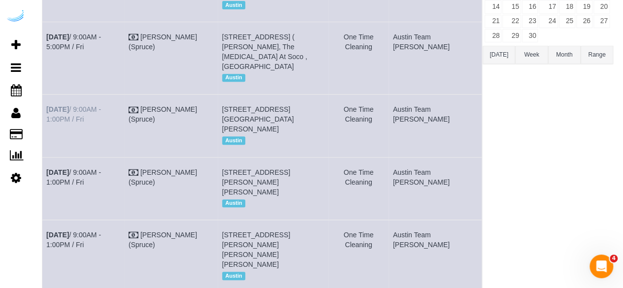
copy link "Sep 5th / 9:00AM - 1:00PM / Fri"
drag, startPoint x: 349, startPoint y: 112, endPoint x: 236, endPoint y: 89, distance: 115.1
click at [236, 95] on td "7601 Rialto Blvd, Building 2636, Unit 2636 ( Clay Mcclintic, Lantana Hills , 14…" at bounding box center [273, 126] width 110 height 63
copy span "7601 Rialto Blvd, Building 2636, Unit 2636 ( Clay Mcclintic, Lantana Hills , 14…"
drag, startPoint x: 458, startPoint y: 104, endPoint x: 420, endPoint y: 92, distance: 39.7
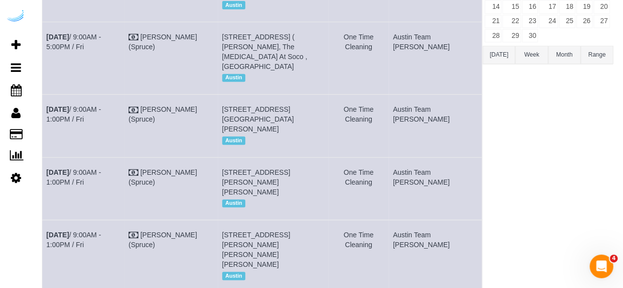
click at [420, 95] on td "Austin Team [PERSON_NAME]" at bounding box center [435, 126] width 93 height 63
copy td "Austin Team [PERSON_NAME]"
drag, startPoint x: 76, startPoint y: 160, endPoint x: 43, endPoint y: 153, distance: 34.2
click at [43, 157] on td "Sep 5th / 9:00AM - 1:00PM / Fri" at bounding box center [83, 188] width 82 height 63
copy link "Sep 5th / 9:00AM - 1:00PM / Fri"
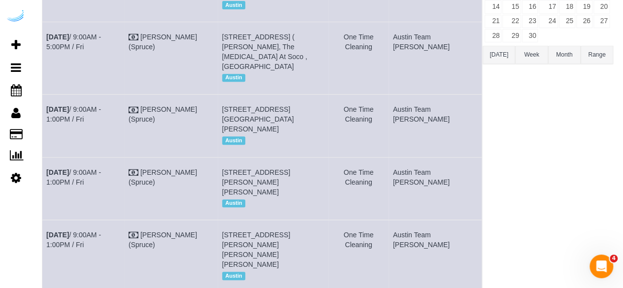
drag, startPoint x: 327, startPoint y: 177, endPoint x: 236, endPoint y: 152, distance: 93.4
click at [236, 157] on td "5321 Barton Creek Blvd, Building 8303, Unit 8303 (Katherine Seedenburg, The Sai…" at bounding box center [273, 188] width 110 height 63
copy span "5321 Barton Creek Blvd, Building 8303, Unit 8303 (Katherine Seedenburg, The Sai…"
drag, startPoint x: 446, startPoint y: 160, endPoint x: 421, endPoint y: 147, distance: 28.6
click at [421, 157] on td "Austin Team Isabel" at bounding box center [435, 188] width 93 height 63
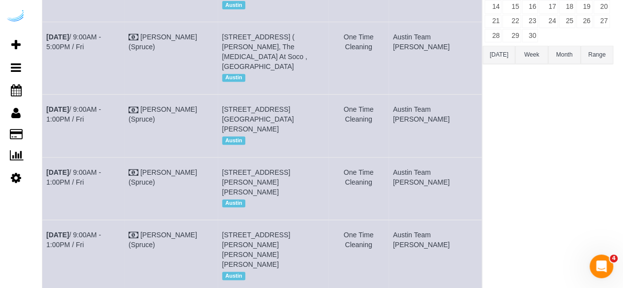
copy td "Austin Team Isabel"
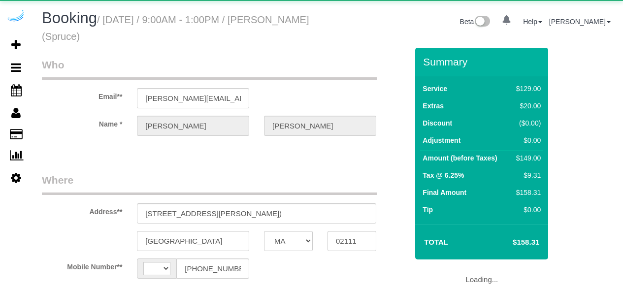
select select "MA"
select select "string:[GEOGRAPHIC_DATA]"
select select "object:678"
select select "number:9"
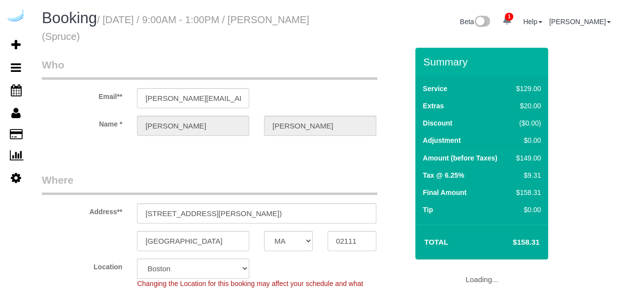
select select "object:788"
select select "282"
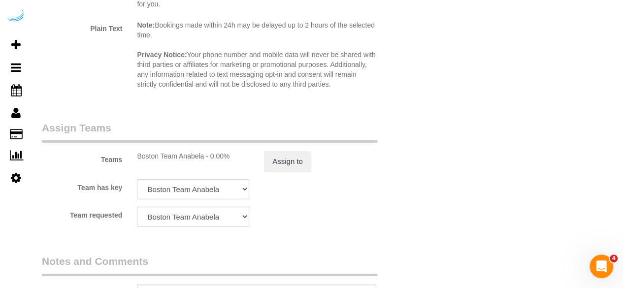
scroll to position [1617, 0]
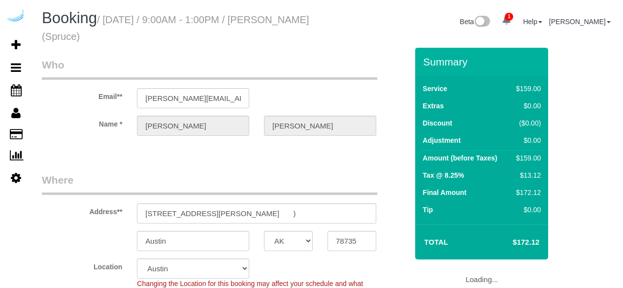
select select "[GEOGRAPHIC_DATA]"
select select "282"
select select "number:9"
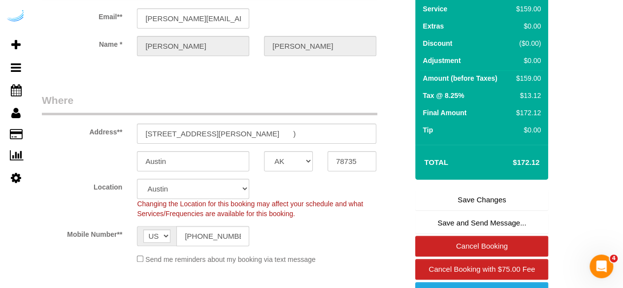
scroll to position [148, 0]
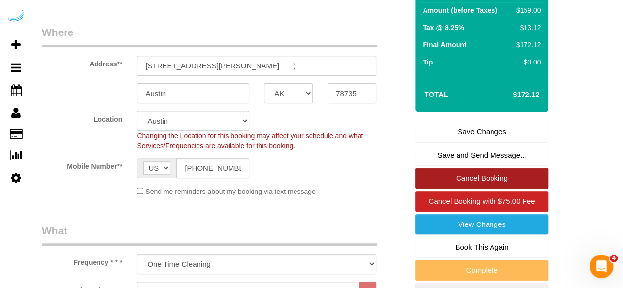
click at [470, 177] on link "Cancel Booking" at bounding box center [481, 178] width 133 height 21
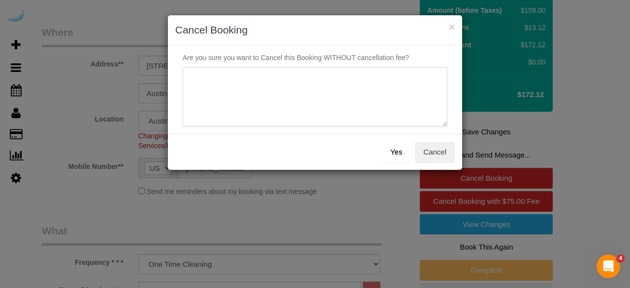
click at [393, 90] on textarea at bounding box center [315, 97] width 265 height 60
type textarea "Not on spruce."
click at [401, 145] on button "Yes" at bounding box center [396, 152] width 29 height 21
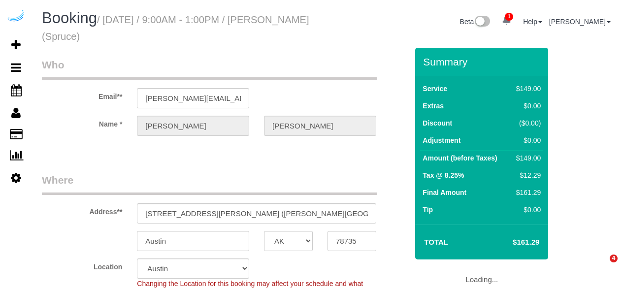
select select "[GEOGRAPHIC_DATA]"
select select "282"
select select "number:9"
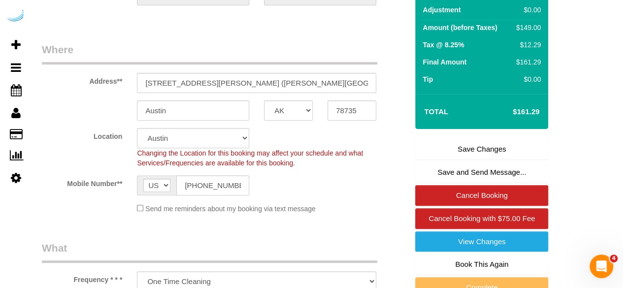
scroll to position [197, 0]
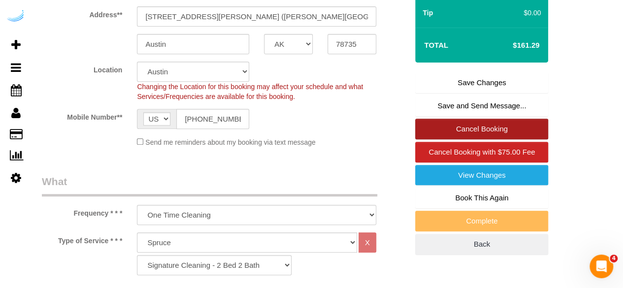
click at [466, 131] on link "Cancel Booking" at bounding box center [481, 129] width 133 height 21
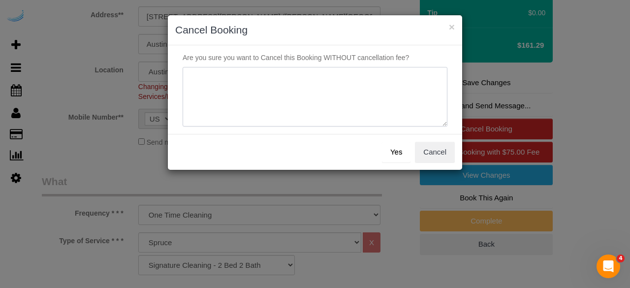
click at [371, 85] on textarea at bounding box center [315, 97] width 265 height 60
type textarea "Not on spruce."
click at [393, 144] on button "Yes" at bounding box center [396, 152] width 29 height 21
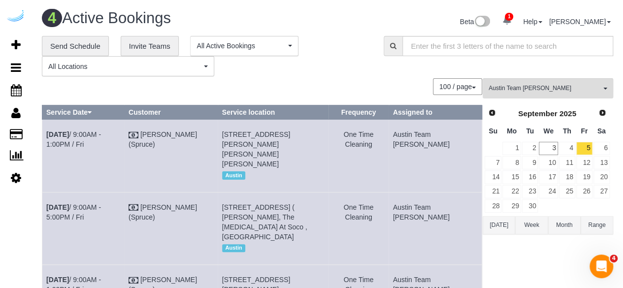
scroll to position [163, 0]
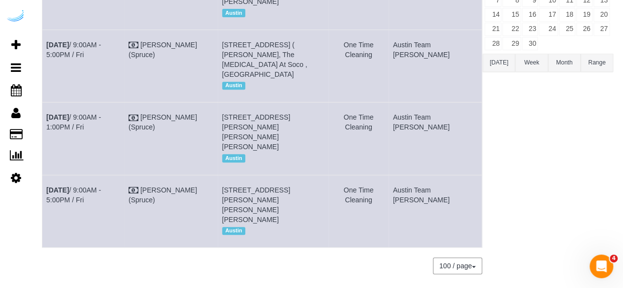
click at [124, 175] on td "Sep 5th / 9:00AM - 5:00PM / Fri" at bounding box center [83, 211] width 82 height 72
click at [101, 186] on link "Sep 5th / 9:00AM - 5:00PM / Fri" at bounding box center [73, 195] width 55 height 18
click at [101, 113] on link "Sep 5th / 9:00AM - 1:00PM / Fri" at bounding box center [73, 122] width 55 height 18
click at [101, 41] on link "Sep 5th / 9:00AM - 5:00PM / Fri" at bounding box center [73, 50] width 55 height 18
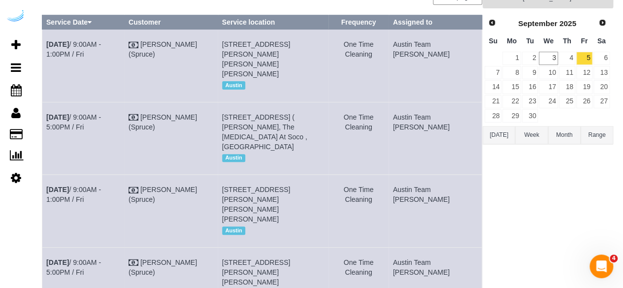
scroll to position [0, 0]
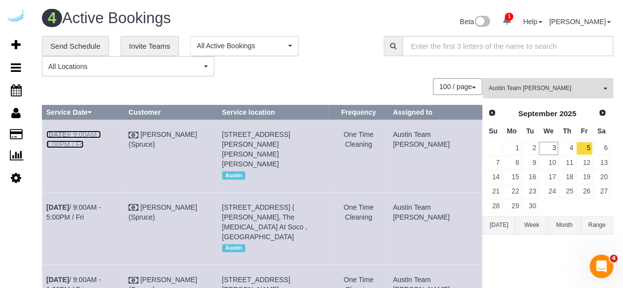
click at [101, 132] on link "Sep 5th / 9:00AM - 1:00PM / Fri" at bounding box center [73, 140] width 55 height 18
click at [576, 81] on button "Austin Team Isabel All Teams" at bounding box center [548, 88] width 131 height 20
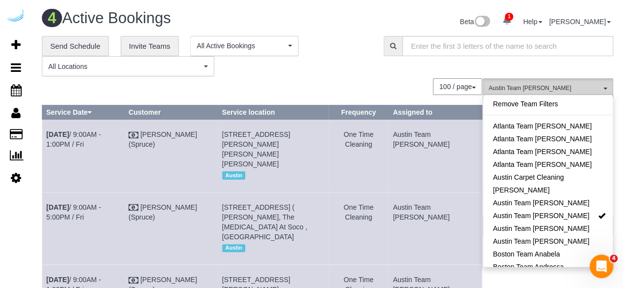
click at [540, 78] on button "Austin Team Isabel All Teams" at bounding box center [548, 88] width 131 height 20
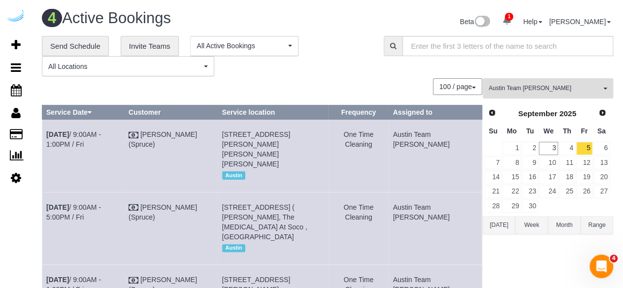
click at [546, 81] on button "Austin Team Isabel All Teams" at bounding box center [548, 88] width 131 height 20
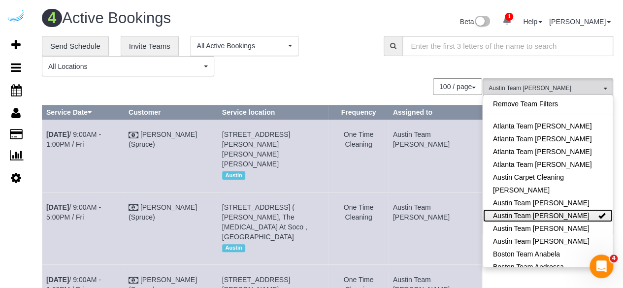
click at [584, 217] on link "Austin Team Isabel" at bounding box center [548, 215] width 130 height 13
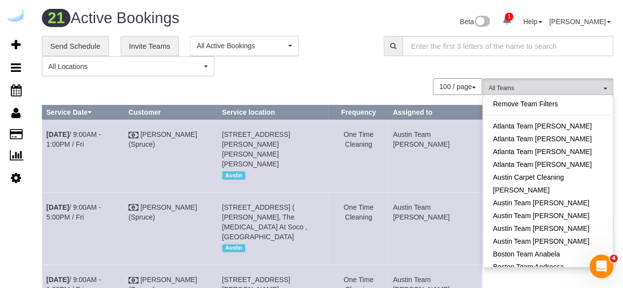
click at [399, 72] on div "**********" at bounding box center [327, 56] width 586 height 41
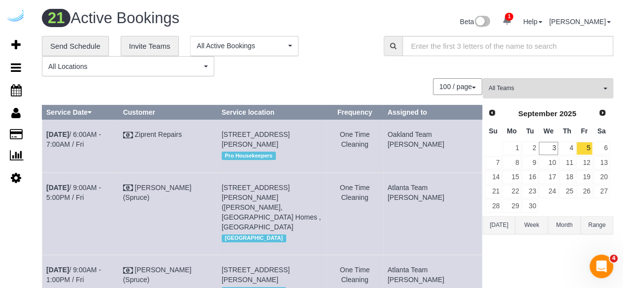
click at [544, 62] on div "**********" at bounding box center [327, 56] width 586 height 41
click at [539, 90] on span "All Teams" at bounding box center [545, 88] width 112 height 8
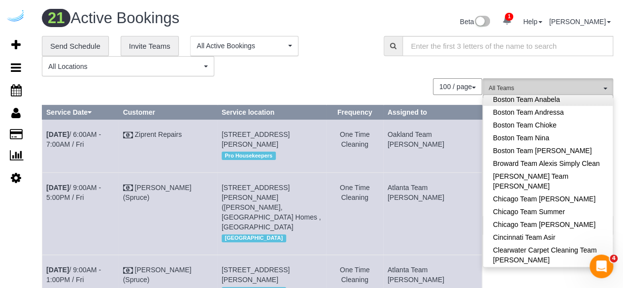
scroll to position [197, 0]
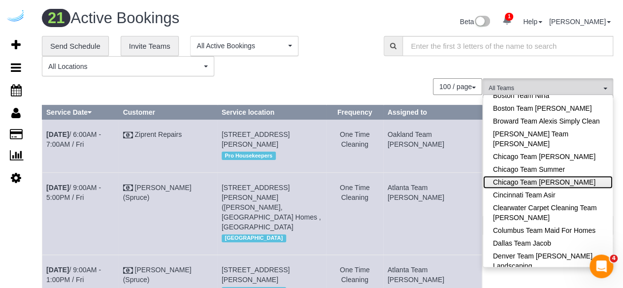
click at [566, 180] on link "Chicago Team Wesley" at bounding box center [548, 182] width 130 height 13
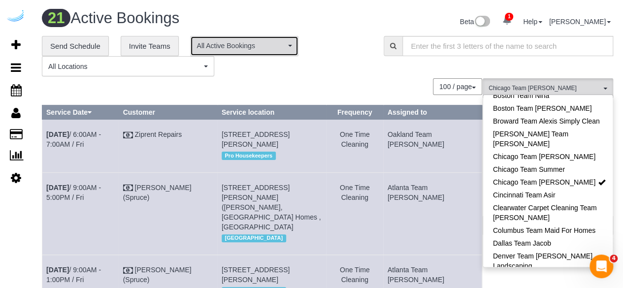
click at [297, 49] on button "All Active Bookings" at bounding box center [244, 46] width 108 height 20
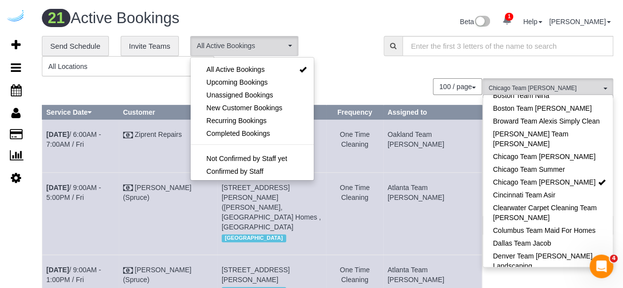
click at [331, 68] on div "**********" at bounding box center [205, 56] width 327 height 41
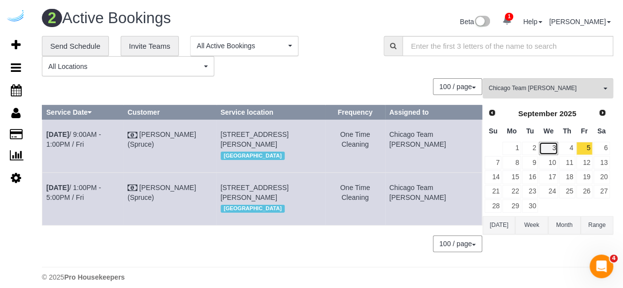
click at [551, 144] on link "3" at bounding box center [548, 148] width 19 height 13
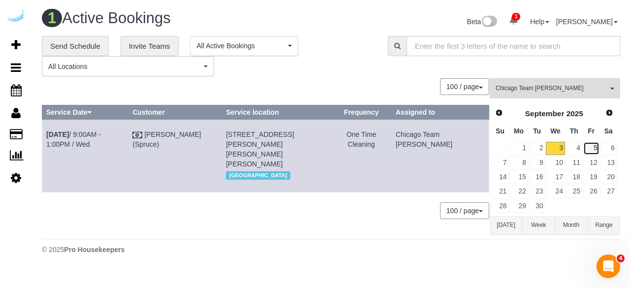
click at [585, 146] on link "5" at bounding box center [592, 148] width 16 height 13
click at [575, 145] on link "4" at bounding box center [574, 148] width 16 height 13
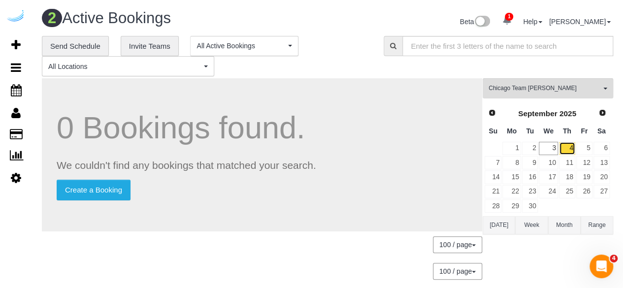
click at [566, 147] on link "4" at bounding box center [567, 148] width 16 height 13
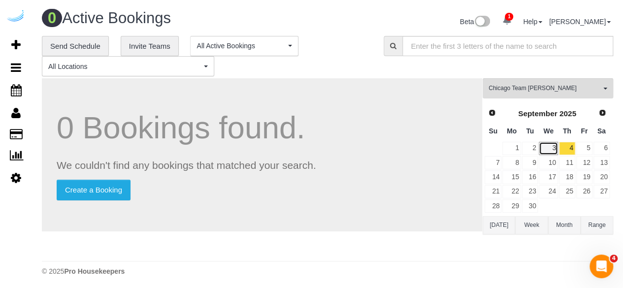
click at [542, 149] on link "3" at bounding box center [548, 148] width 19 height 13
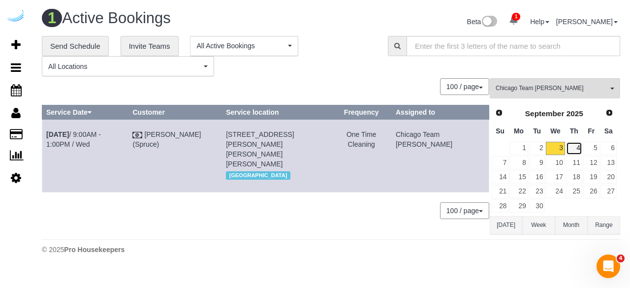
click at [567, 147] on link "4" at bounding box center [574, 148] width 16 height 13
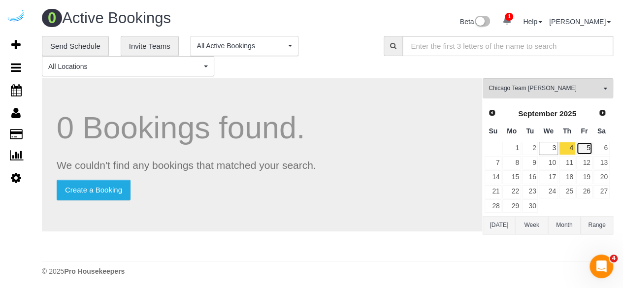
click at [580, 150] on link "5" at bounding box center [584, 148] width 16 height 13
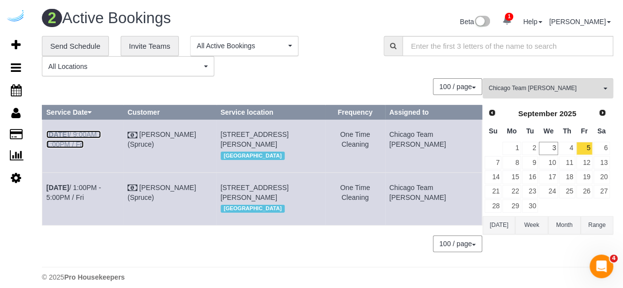
click at [101, 137] on link "Sep 5th / 9:00AM - 1:00PM / Fri" at bounding box center [73, 140] width 55 height 18
click at [101, 197] on link "Sep 5th / 1:00PM - 5:00PM / Fri" at bounding box center [73, 193] width 55 height 18
click at [361, 77] on div "**********" at bounding box center [327, 149] width 571 height 227
click at [548, 76] on div "**********" at bounding box center [327, 149] width 571 height 227
click at [548, 83] on button "Chicago Team Wesley All Teams" at bounding box center [548, 88] width 131 height 20
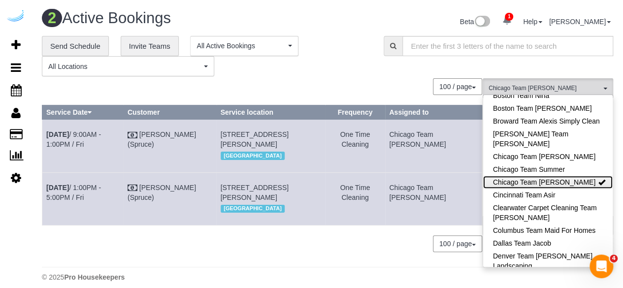
click at [550, 181] on link "Chicago Team Wesley" at bounding box center [548, 182] width 130 height 13
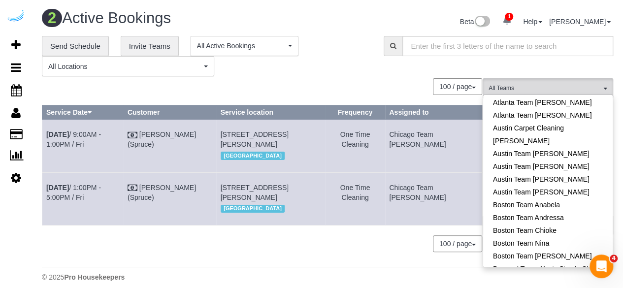
scroll to position [0, 0]
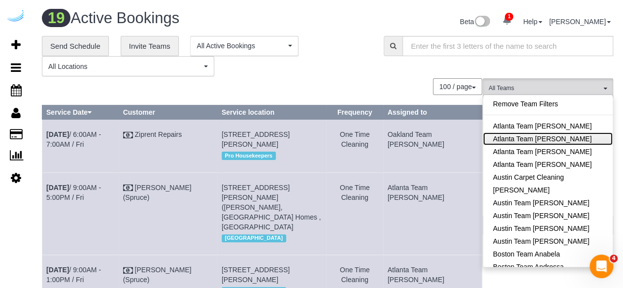
click at [557, 138] on link "Atlanta Team [PERSON_NAME]" at bounding box center [548, 138] width 130 height 13
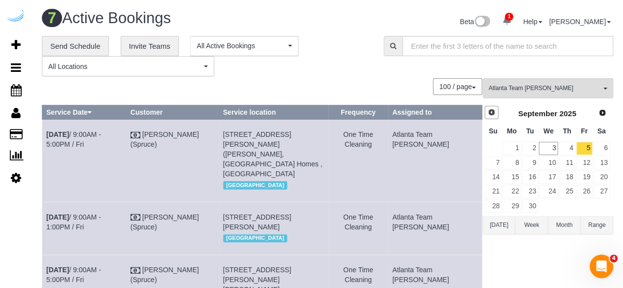
click at [489, 113] on span "Prev" at bounding box center [492, 112] width 8 height 8
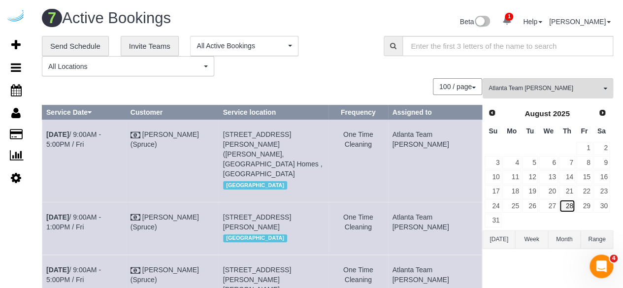
click at [569, 209] on link "28" at bounding box center [567, 205] width 16 height 13
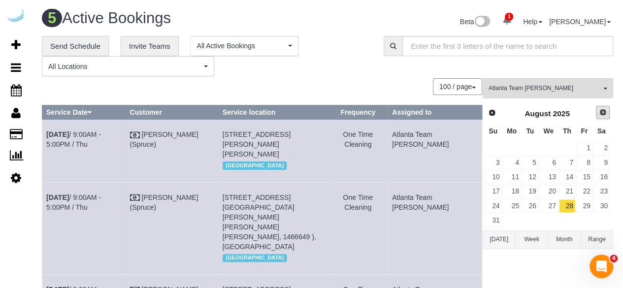
click at [604, 111] on span "Next" at bounding box center [603, 112] width 8 height 8
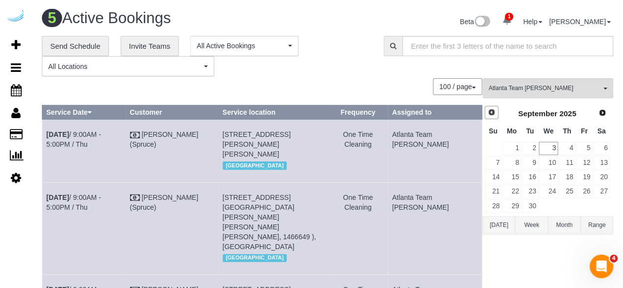
click at [493, 117] on link "Prev" at bounding box center [492, 113] width 14 height 14
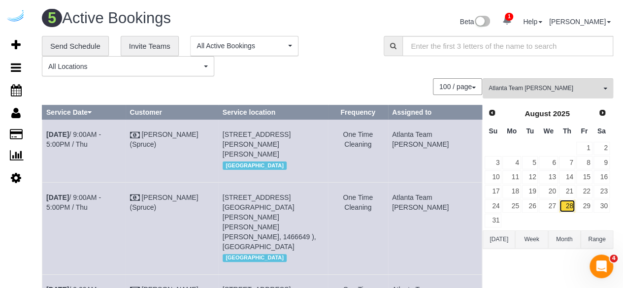
click at [569, 205] on link "28" at bounding box center [567, 205] width 16 height 13
click at [582, 201] on link "29" at bounding box center [584, 205] width 16 height 13
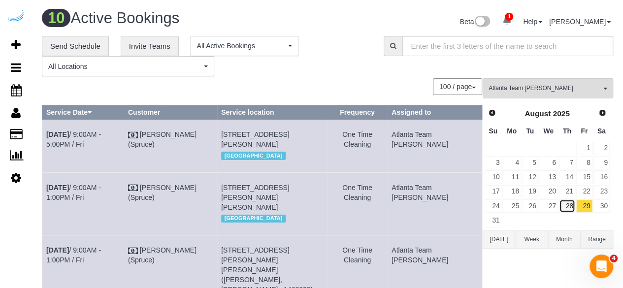
click at [567, 203] on link "28" at bounding box center [567, 205] width 16 height 13
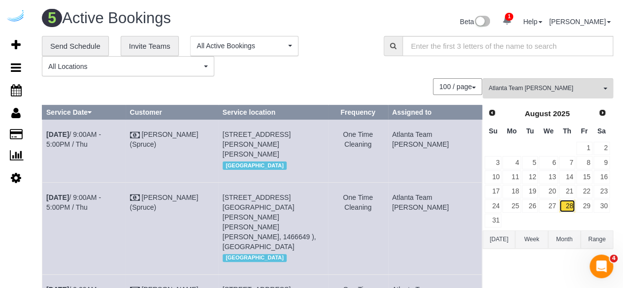
click at [567, 199] on link "28" at bounding box center [567, 205] width 16 height 13
click at [583, 201] on link "29" at bounding box center [584, 205] width 16 height 13
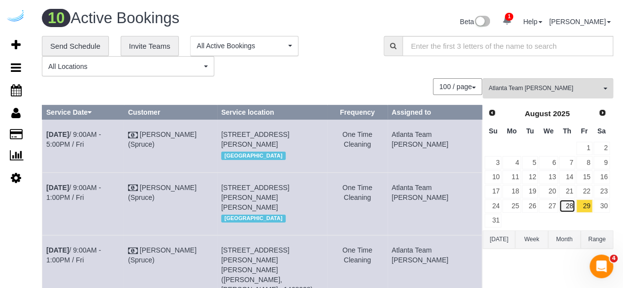
click at [567, 201] on link "28" at bounding box center [567, 205] width 16 height 13
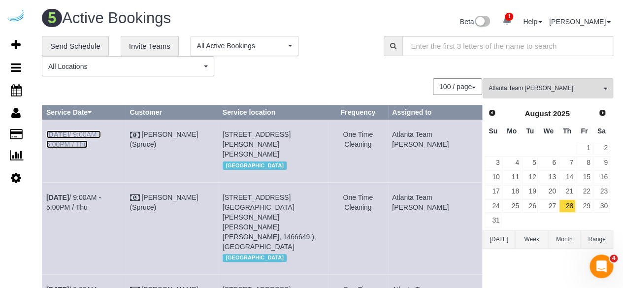
drag, startPoint x: 115, startPoint y: 130, endPoint x: 128, endPoint y: 99, distance: 33.6
click at [101, 131] on link "Aug 28th / 9:00AM - 5:00PM / Thu" at bounding box center [73, 140] width 55 height 18
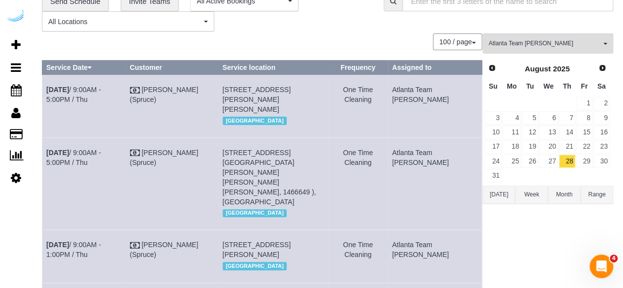
scroll to position [103, 0]
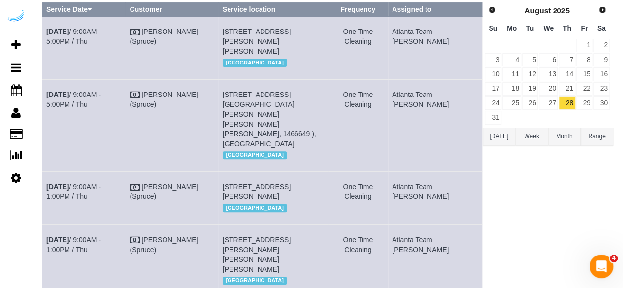
click at [121, 172] on td "Aug 28th / 9:00AM - 1:00PM / Thu" at bounding box center [83, 198] width 83 height 53
click at [101, 183] on link "Aug 28th / 9:00AM - 1:00PM / Thu" at bounding box center [73, 192] width 55 height 18
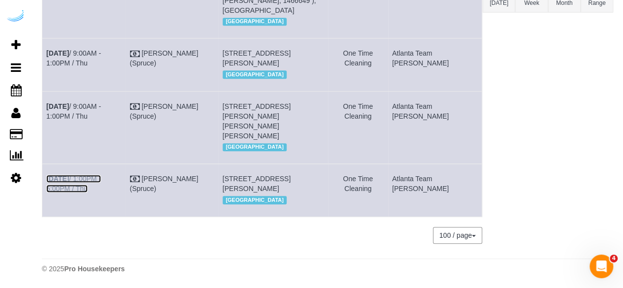
click at [101, 175] on link "Aug 28th / 1:00PM - 5:00PM / Thu" at bounding box center [73, 184] width 55 height 18
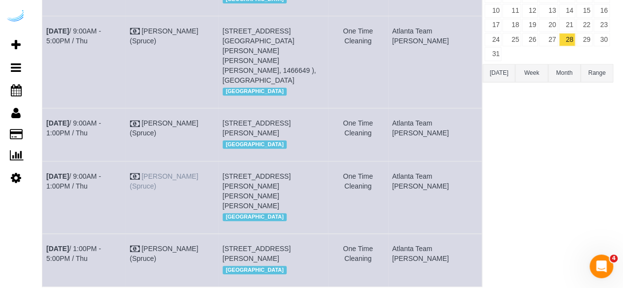
scroll to position [98, 0]
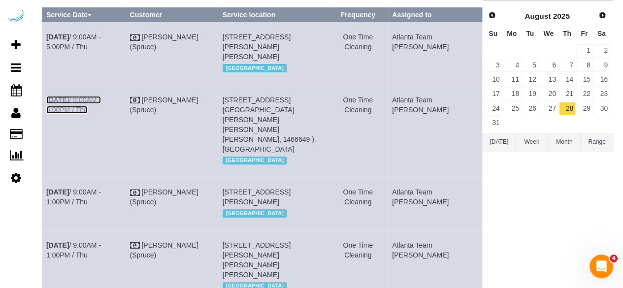
click at [101, 108] on link "Aug 28th / 9:00AM - 5:00PM / Thu" at bounding box center [73, 105] width 55 height 18
click at [101, 246] on link "Aug 28th / 9:00AM - 1:00PM / Thu" at bounding box center [73, 250] width 55 height 18
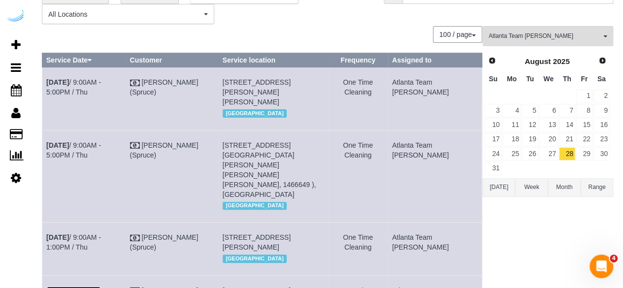
scroll to position [0, 0]
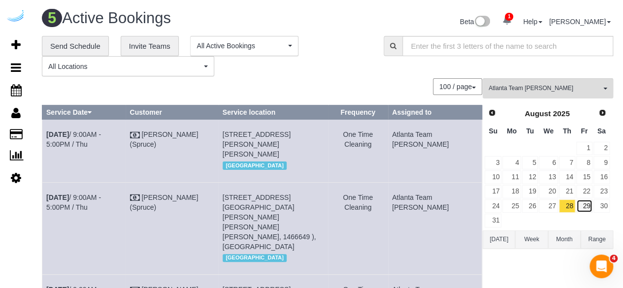
click at [584, 202] on link "29" at bounding box center [584, 205] width 16 height 13
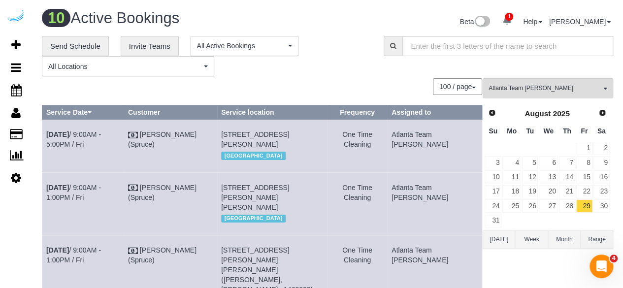
drag, startPoint x: 342, startPoint y: 131, endPoint x: 320, endPoint y: 131, distance: 22.7
click at [320, 131] on td "3300 Roswell Rd Ne, Unit 4809 (Elizabeth Vitulli, Camden Buckhead , 1410803), A…" at bounding box center [272, 146] width 110 height 53
copy span "4809"
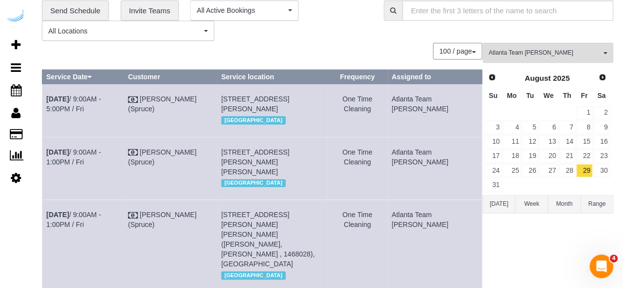
scroll to position [98, 0]
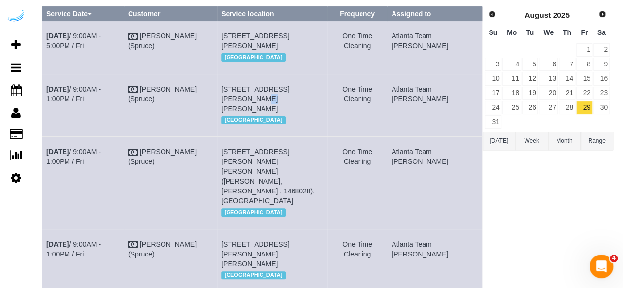
drag, startPoint x: 334, startPoint y: 108, endPoint x: 321, endPoint y: 109, distance: 12.8
click at [321, 109] on td "693 Peachtree St Ne, Unit 5e (Ifeanyi Nzegwu, Lilli Midtown , 1405755 ), Atlant…" at bounding box center [272, 105] width 110 height 63
copy span "5e"
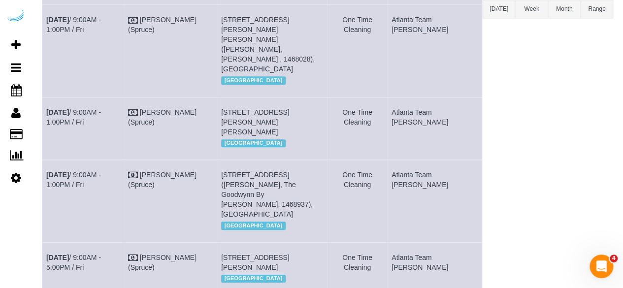
scroll to position [246, 0]
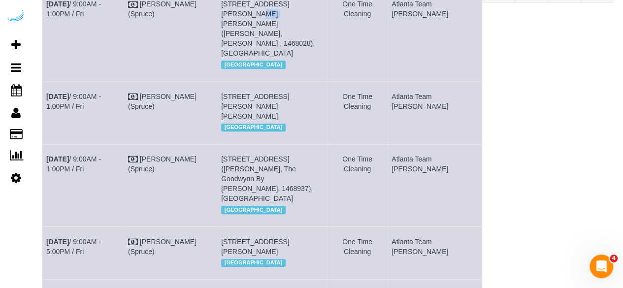
drag, startPoint x: 331, startPoint y: 22, endPoint x: 318, endPoint y: 22, distance: 12.8
click at [318, 22] on td "77 E Andrews Dr Nw, Unit 3422 (Kyle Nadler, Camden Paces , 1468028), Atlanta, G…" at bounding box center [272, 35] width 110 height 92
copy span "3422"
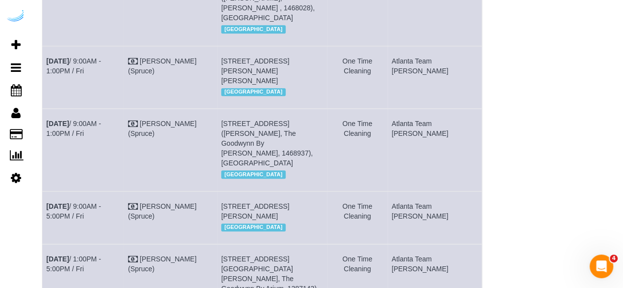
scroll to position [295, 0]
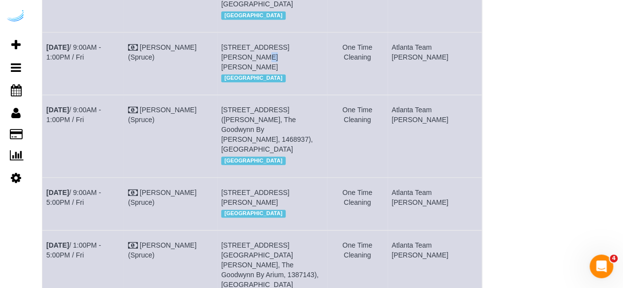
drag, startPoint x: 335, startPoint y: 34, endPoint x: 321, endPoint y: 34, distance: 14.8
click at [321, 34] on td "693 Peachtree St Ne, Unit 4e (Joseph Looney, Lilli Midtown , 1468641), Atlanta,…" at bounding box center [272, 63] width 110 height 63
copy span "4e"
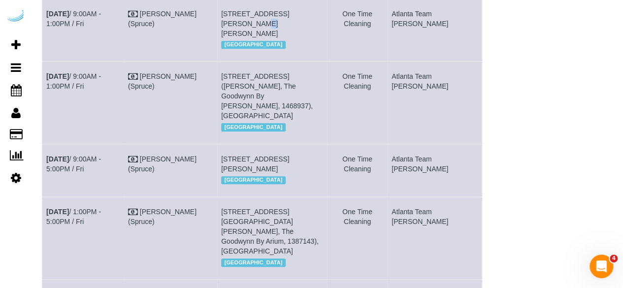
scroll to position [345, 0]
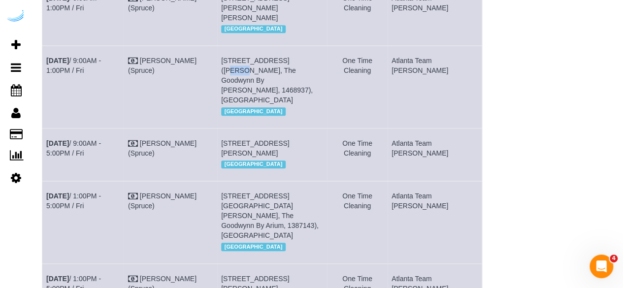
drag, startPoint x: 312, startPoint y: 50, endPoint x: 298, endPoint y: 50, distance: 13.8
click at [298, 57] on span "705 Town Blvd, Unit 432 (Maurice Lee, The Goodwynn By Arium, 1468937), Atlanta,…" at bounding box center [267, 80] width 92 height 47
copy span "432"
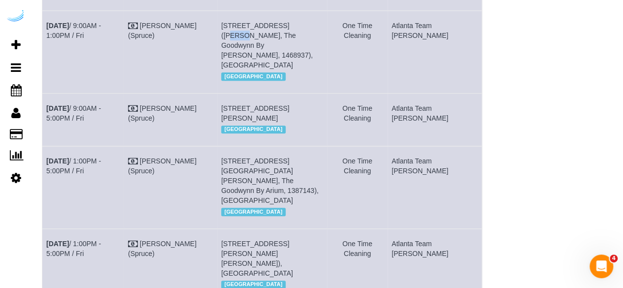
scroll to position [394, 0]
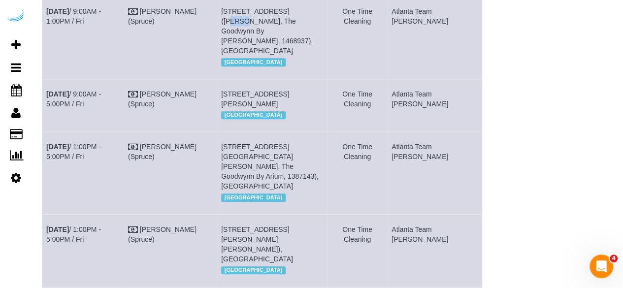
drag, startPoint x: 287, startPoint y: 73, endPoint x: 270, endPoint y: 74, distance: 17.3
click at [270, 90] on span "3300 Roswell Rd Ne, Building 5313, Unit 5313 (Dana Bushell, Camden Buckhead , 1…" at bounding box center [255, 99] width 68 height 18
copy span "5313"
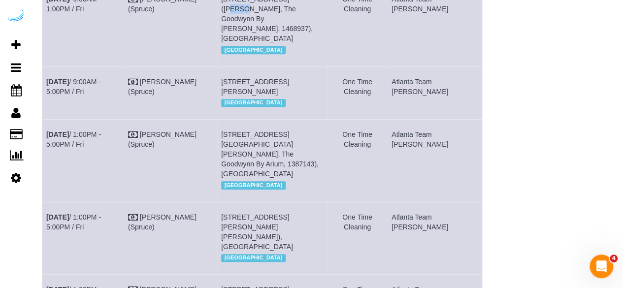
scroll to position [443, 0]
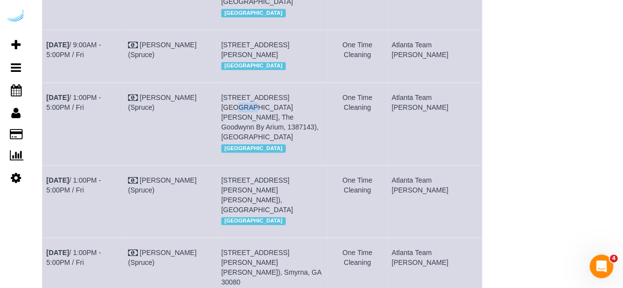
drag, startPoint x: 312, startPoint y: 86, endPoint x: 298, endPoint y: 86, distance: 14.3
click at [298, 94] on span "705 Town Blvd, Unit 629 (Yonika Bell, The Goodwynn By Arium, 1387143), Atlanta,…" at bounding box center [270, 117] width 98 height 47
copy span "629"
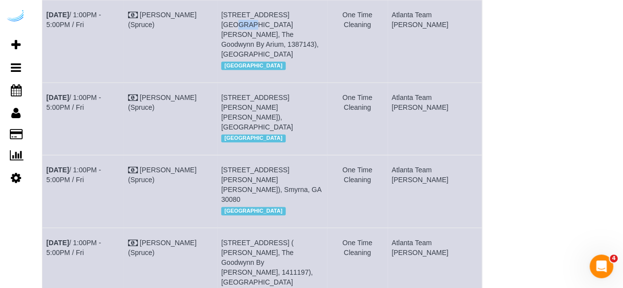
scroll to position [542, 0]
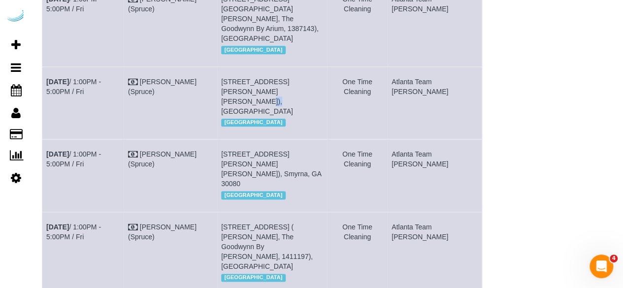
drag, startPoint x: 263, startPoint y: 61, endPoint x: 254, endPoint y: 62, distance: 10.0
click at [254, 78] on span "693 Peachtree St Ne, Building 17d, Unit 17d (Nisha Bonda, Lilli Midtown , 14398…" at bounding box center [257, 96] width 72 height 37
copy span "17d"
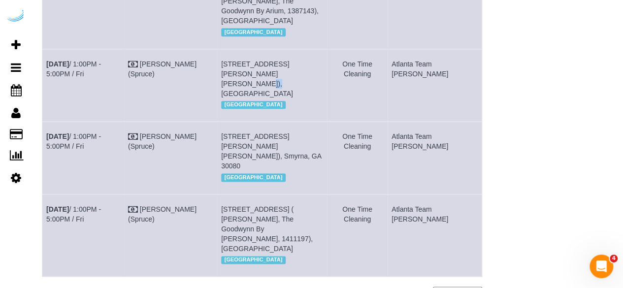
scroll to position [569, 0]
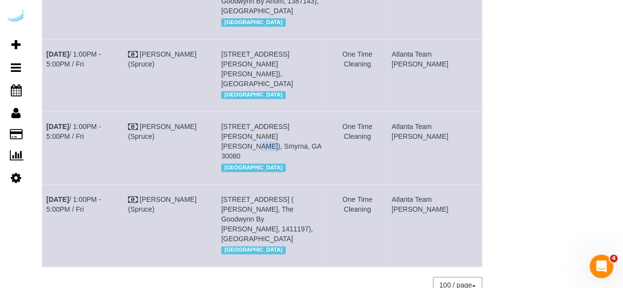
drag, startPoint x: 263, startPoint y: 109, endPoint x: 251, endPoint y: 106, distance: 12.2
click at [251, 123] on span "1455 Spring Rd Se, Building 247, Unit 247 (Steven Abou Diwan, Sync At Jonquil ,…" at bounding box center [271, 141] width 100 height 37
copy span "247"
drag, startPoint x: 311, startPoint y: 167, endPoint x: 301, endPoint y: 170, distance: 10.2
click at [301, 196] on span "705 Town Blvd, Unit 428 ( Jordan Collins, The Goodwynn By Arium, 1411197), Atla…" at bounding box center [267, 219] width 92 height 47
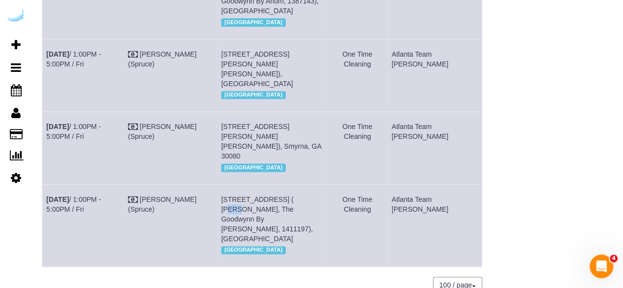
copy span "428"
drag, startPoint x: 263, startPoint y: 190, endPoint x: 238, endPoint y: 190, distance: 25.1
click at [238, 196] on span "705 Town Blvd, Unit 428 ( Jordan Collins, The Goodwynn By Arium, 1411197), Atla…" at bounding box center [267, 219] width 92 height 47
drag, startPoint x: 327, startPoint y: 210, endPoint x: 318, endPoint y: 182, distance: 29.9
click at [327, 210] on td "705 Town Blvd, Unit 428 ( Jordan Collins, The Goodwynn By Arium, 1411197), Atla…" at bounding box center [272, 225] width 110 height 82
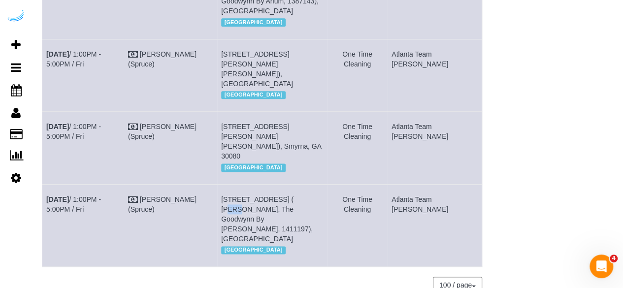
drag, startPoint x: 313, startPoint y: 169, endPoint x: 301, endPoint y: 167, distance: 11.6
click at [301, 196] on span "705 Town Blvd, Unit 428 ( Jordan Collins, The Goodwynn By Arium, 1411197), Atla…" at bounding box center [267, 219] width 92 height 47
click at [302, 196] on span "705 Town Blvd, Unit 428 ( Jordan Collins, The Goodwynn By Arium, 1411197), Atla…" at bounding box center [267, 219] width 92 height 47
click at [101, 196] on link "Aug 29th / 1:00PM - 5:00PM / Fri" at bounding box center [73, 205] width 55 height 18
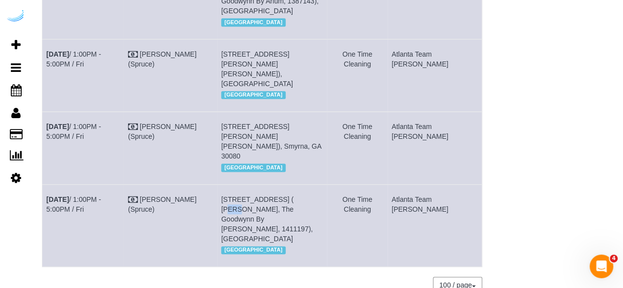
drag, startPoint x: 73, startPoint y: 173, endPoint x: 48, endPoint y: 174, distance: 25.1
click at [48, 184] on td "Aug 29th / 1:00PM - 5:00PM / Fri" at bounding box center [83, 225] width 82 height 82
drag, startPoint x: 329, startPoint y: 191, endPoint x: 237, endPoint y: 170, distance: 93.9
click at [237, 184] on td "705 Town Blvd, Unit 428 ( Jordan Collins, The Goodwynn By Arium, 1411197), Atla…" at bounding box center [272, 225] width 110 height 82
drag, startPoint x: 446, startPoint y: 183, endPoint x: 419, endPoint y: 172, distance: 29.2
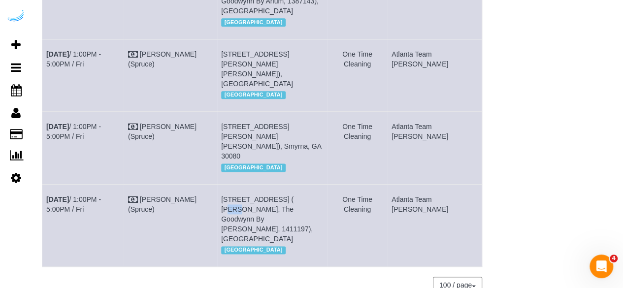
click at [419, 184] on td "Atlanta Team Eliane" at bounding box center [435, 225] width 95 height 82
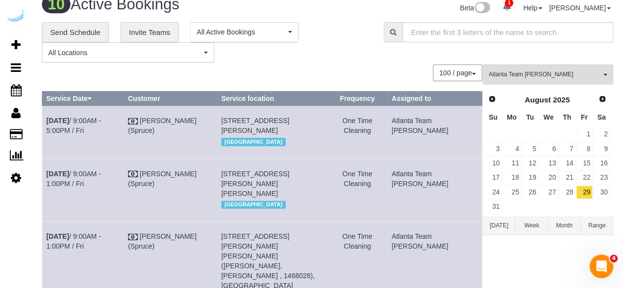
scroll to position [0, 0]
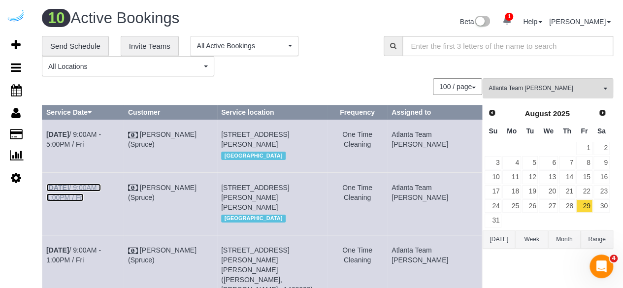
click at [98, 201] on link "Aug 29th / 9:00AM - 1:00PM / Fri" at bounding box center [73, 193] width 55 height 18
click at [101, 136] on link "Aug 29th / 9:00AM - 5:00PM / Fri" at bounding box center [73, 140] width 55 height 18
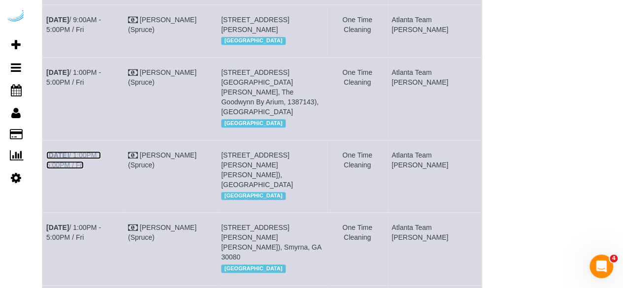
click at [101, 151] on link "Aug 29th / 1:00PM - 5:00PM / Fri" at bounding box center [73, 160] width 55 height 18
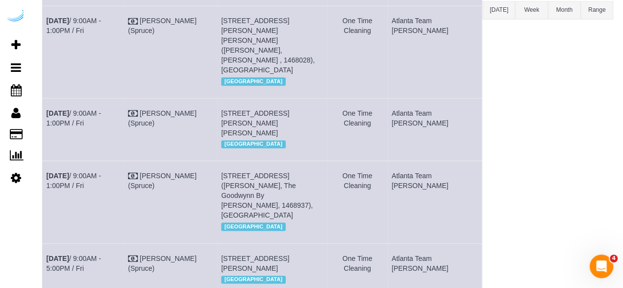
scroll to position [173, 0]
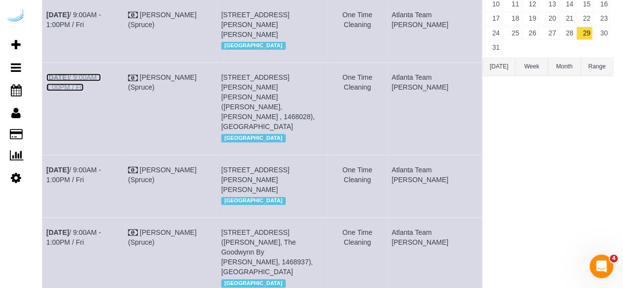
click at [101, 91] on link "Aug 29th / 9:00AM - 1:00PM / Fri" at bounding box center [73, 82] width 55 height 18
click at [101, 166] on link "Aug 29th / 9:00AM - 1:00PM / Fri" at bounding box center [73, 175] width 55 height 18
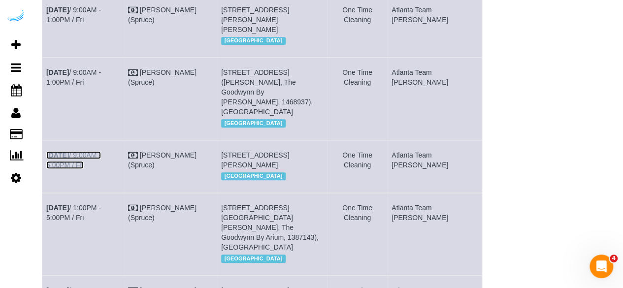
click at [101, 151] on link "Aug 29th / 9:00AM - 5:00PM / Fri" at bounding box center [73, 160] width 55 height 18
click at [101, 68] on link "Aug 29th / 9:00AM - 1:00PM / Fri" at bounding box center [73, 77] width 55 height 18
click at [101, 204] on link "Aug 29th / 1:00PM - 5:00PM / Fri" at bounding box center [73, 213] width 55 height 18
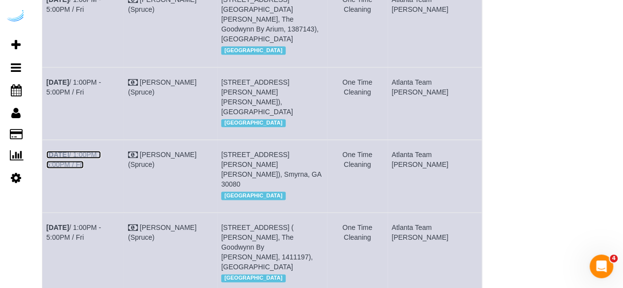
click at [101, 151] on link "Aug 29th / 1:00PM - 5:00PM / Fri" at bounding box center [73, 160] width 55 height 18
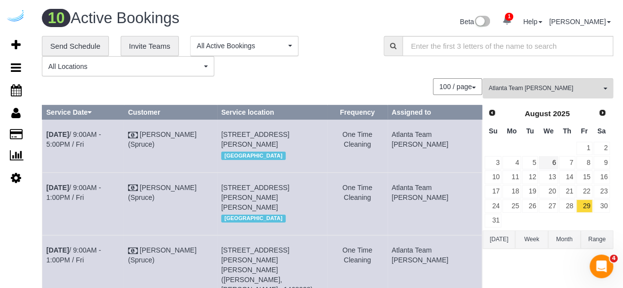
scroll to position [0, 0]
click at [605, 113] on span "Next" at bounding box center [603, 112] width 8 height 8
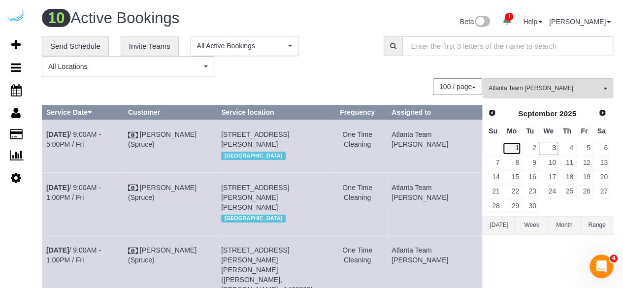
click at [517, 151] on link "1" at bounding box center [511, 148] width 18 height 13
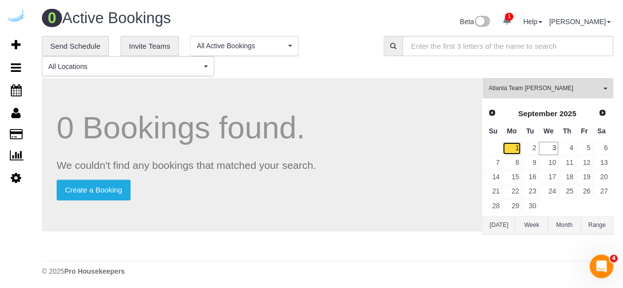
click at [515, 149] on link "1" at bounding box center [511, 148] width 18 height 13
click at [513, 148] on link "1" at bounding box center [511, 148] width 18 height 13
click at [529, 147] on link "2" at bounding box center [530, 148] width 16 height 13
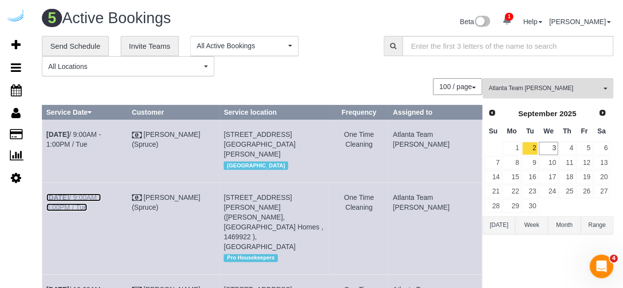
click at [101, 204] on link "Sep 2nd / 9:00AM - 5:00PM / Tue" at bounding box center [73, 203] width 55 height 18
click at [101, 136] on link "Sep 2nd / 9:00AM - 1:00PM / Tue" at bounding box center [73, 140] width 55 height 18
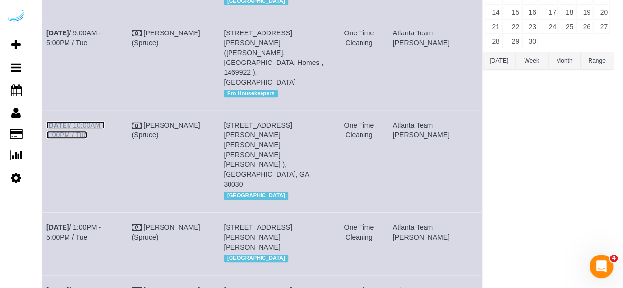
click at [105, 125] on link "Sep 2nd / 10:00AM - 1:00PM / Tue" at bounding box center [75, 130] width 59 height 18
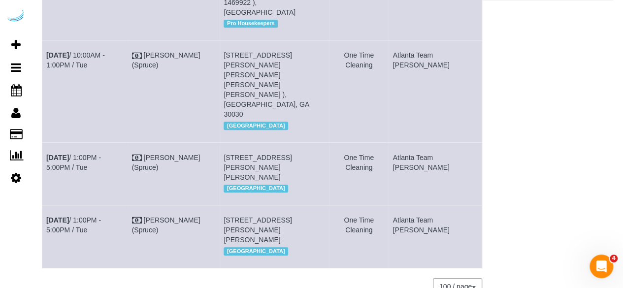
scroll to position [265, 0]
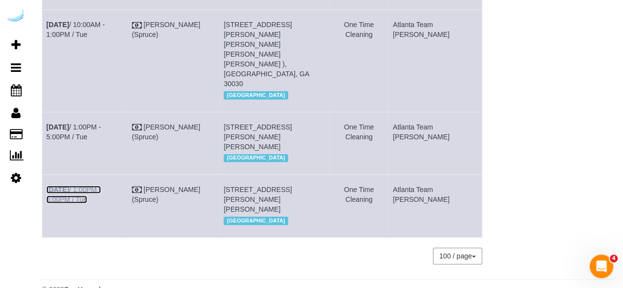
click at [101, 186] on link "Sep 2nd / 1:00PM - 5:00PM / Tue" at bounding box center [73, 195] width 55 height 18
click at [101, 123] on link "Sep 2nd / 1:00PM - 5:00PM / Tue" at bounding box center [73, 132] width 55 height 18
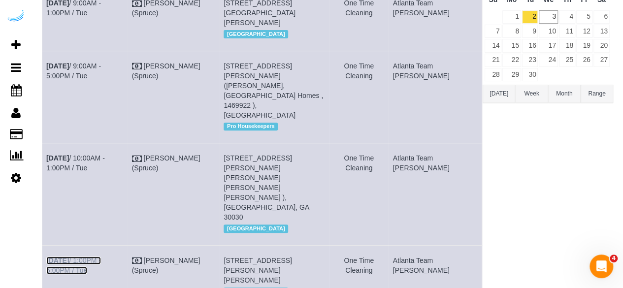
scroll to position [0, 0]
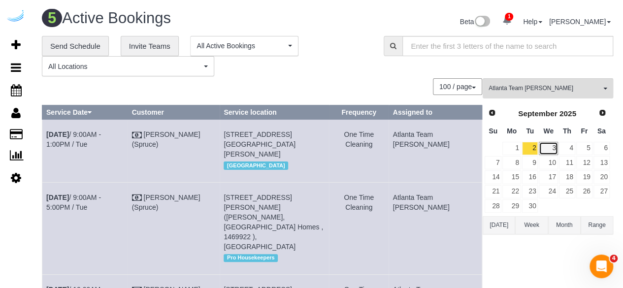
click at [555, 145] on link "3" at bounding box center [548, 148] width 19 height 13
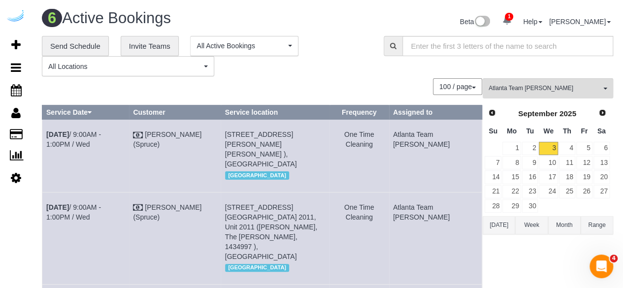
scroll to position [227, 0]
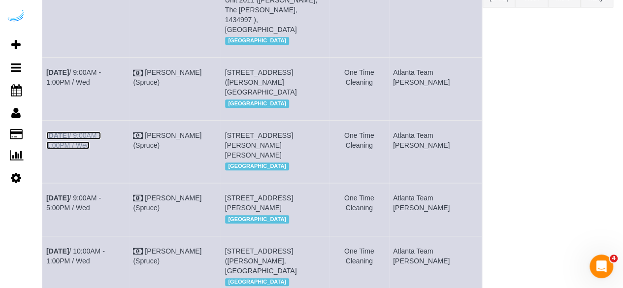
click at [101, 131] on link "Sep 3rd / 9:00AM - 1:00PM / Wed" at bounding box center [73, 140] width 55 height 18
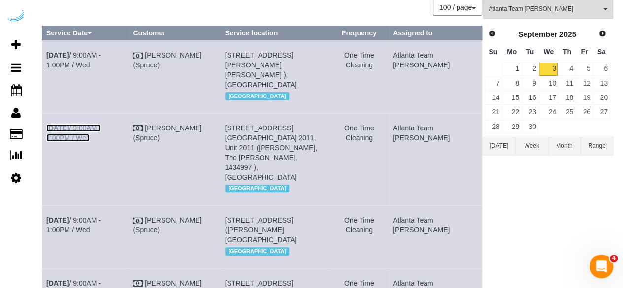
click at [101, 129] on link "Sep 3rd / 9:00AM - 1:00PM / Wed" at bounding box center [73, 133] width 55 height 18
click at [101, 52] on link "Sep 3rd / 9:00AM - 1:00PM / Wed" at bounding box center [73, 60] width 55 height 18
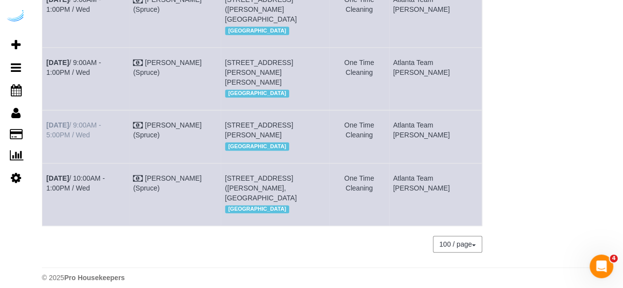
click at [123, 120] on td "Sep 3rd / 9:00AM - 5:00PM / Wed" at bounding box center [85, 136] width 87 height 53
drag, startPoint x: 123, startPoint y: 123, endPoint x: 171, endPoint y: 66, distance: 74.7
click at [101, 124] on link "Sep 3rd / 9:00AM - 5:00PM / Wed" at bounding box center [73, 130] width 55 height 18
click at [105, 192] on link "Sep 3rd / 10:00AM - 1:00PM / Wed" at bounding box center [75, 183] width 59 height 18
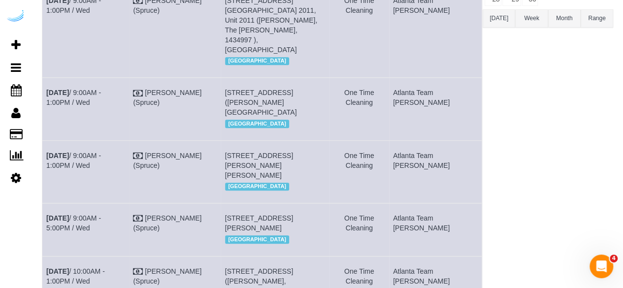
scroll to position [152, 0]
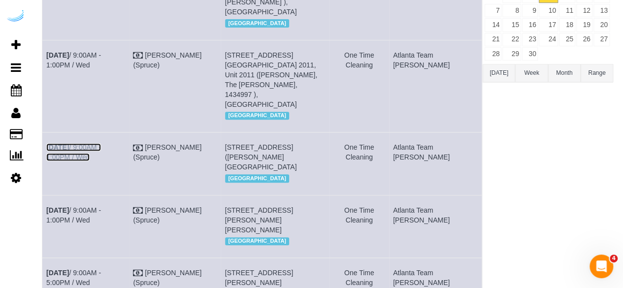
click at [101, 143] on link "Sep 3rd / 9:00AM - 1:00PM / Wed" at bounding box center [73, 152] width 55 height 18
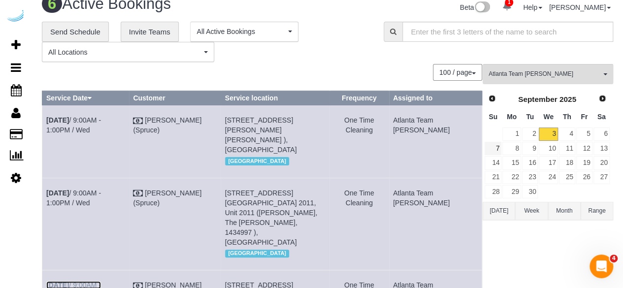
scroll to position [0, 0]
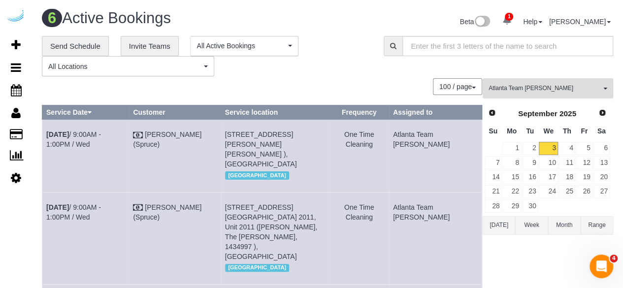
click at [540, 82] on button "Atlanta Team Eliane All Teams" at bounding box center [548, 88] width 131 height 20
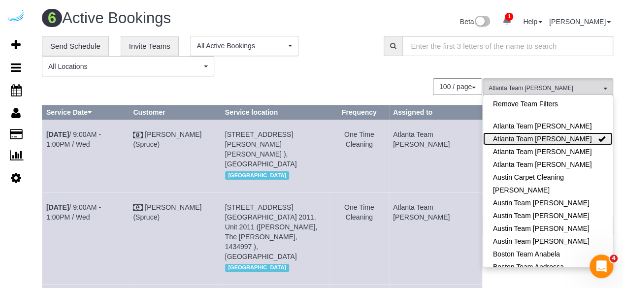
click at [534, 135] on link "Atlanta Team Eliane" at bounding box center [548, 138] width 130 height 13
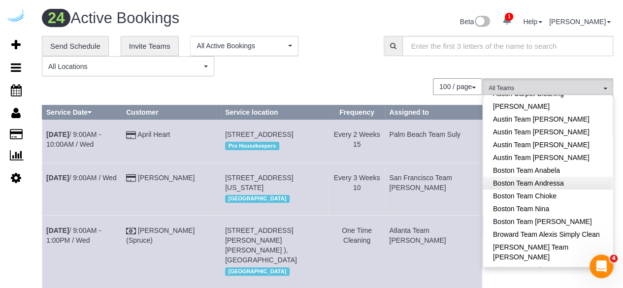
scroll to position [98, 0]
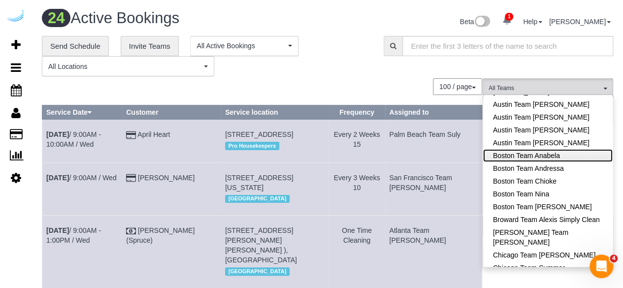
click at [558, 155] on link "Boston Team Anabela" at bounding box center [548, 155] width 130 height 13
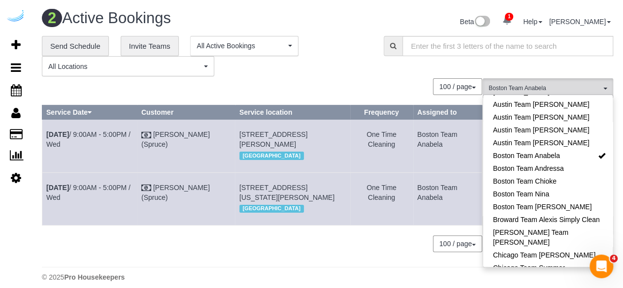
click at [361, 53] on div "**********" at bounding box center [205, 56] width 327 height 41
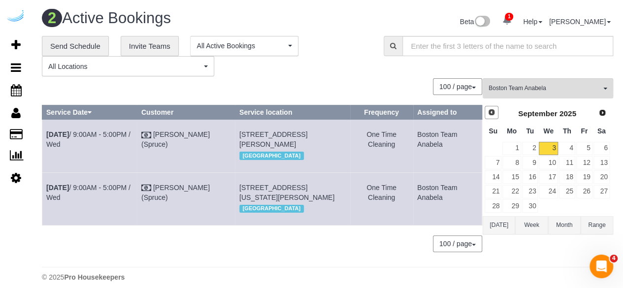
click at [493, 112] on span "Prev" at bounding box center [492, 112] width 8 height 8
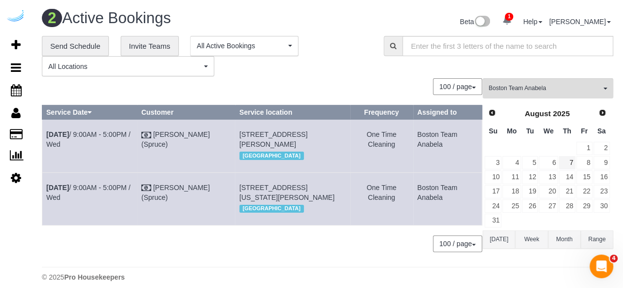
scroll to position [49, 0]
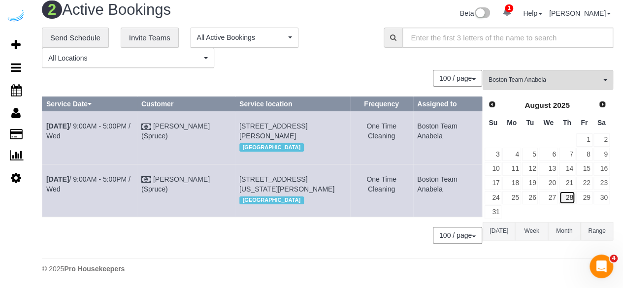
click at [569, 191] on link "28" at bounding box center [567, 197] width 16 height 13
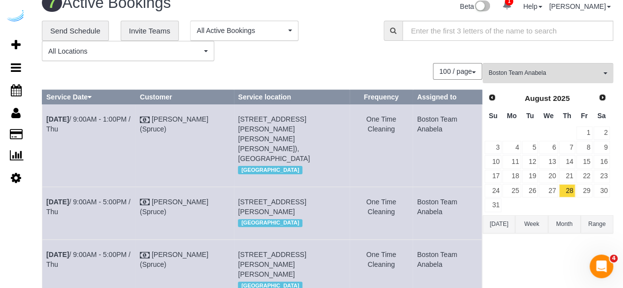
scroll to position [0, 0]
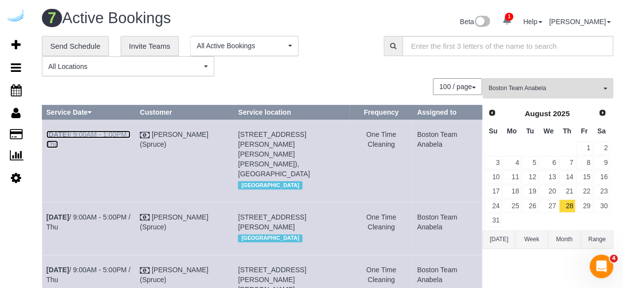
click at [97, 135] on link "Aug 28th / 9:00AM - 1:00PM / Thu" at bounding box center [88, 140] width 84 height 18
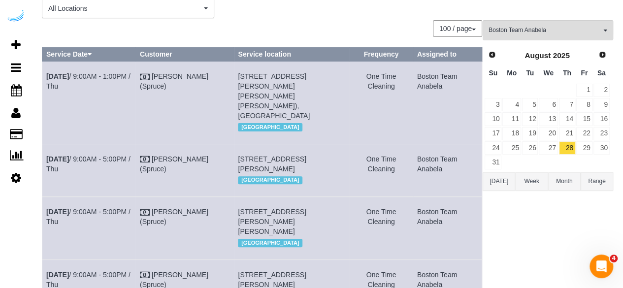
scroll to position [103, 0]
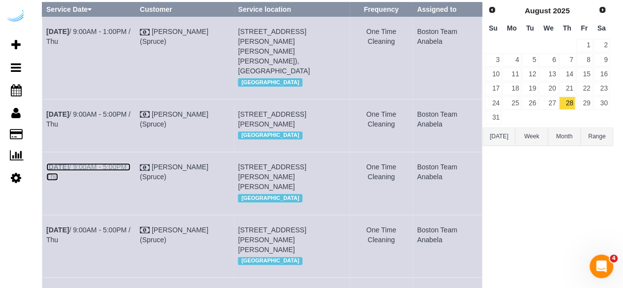
click at [126, 164] on link "Aug 28th / 9:00AM - 5:00PM / Thu" at bounding box center [88, 172] width 84 height 18
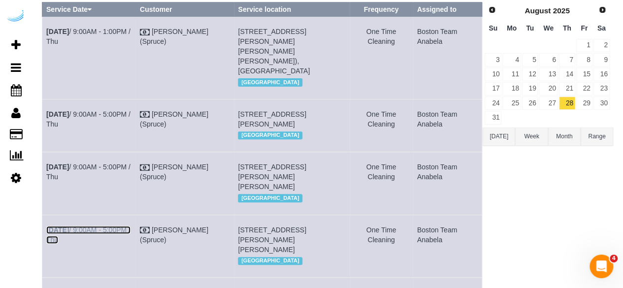
click at [119, 231] on link "Aug 28th / 9:00AM - 5:00PM / Thu" at bounding box center [88, 235] width 84 height 18
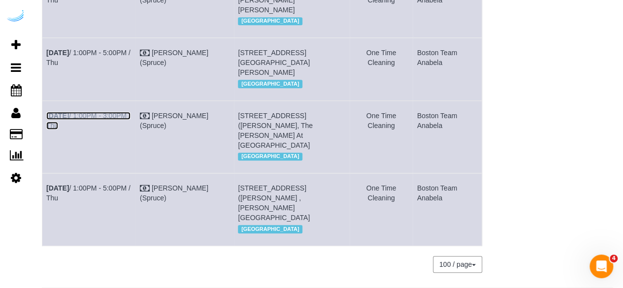
click at [121, 121] on link "Aug 28th / 1:00PM - 3:00PM / Thu" at bounding box center [88, 121] width 84 height 18
click at [113, 49] on link "Aug 28th / 1:00PM - 5:00PM / Thu" at bounding box center [88, 58] width 84 height 18
click at [123, 194] on link "Aug 28th / 1:00PM - 5:00PM / Thu" at bounding box center [88, 193] width 84 height 18
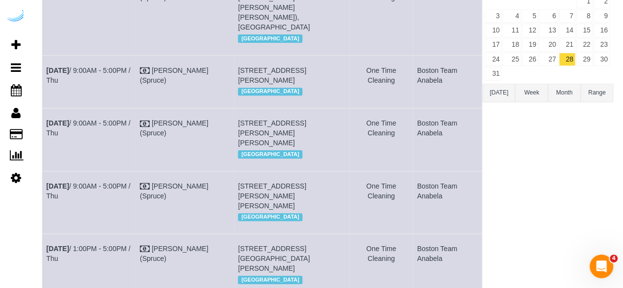
scroll to position [146, 0]
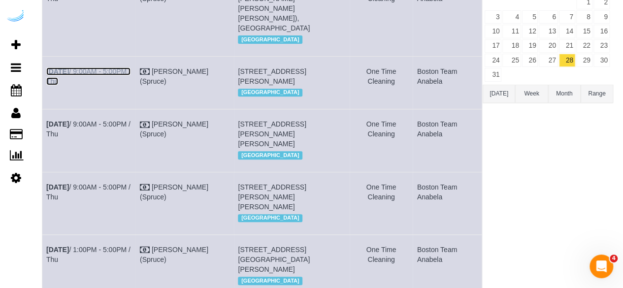
click at [99, 67] on link "Aug 28th / 9:00AM - 5:00PM / Thu" at bounding box center [88, 76] width 84 height 18
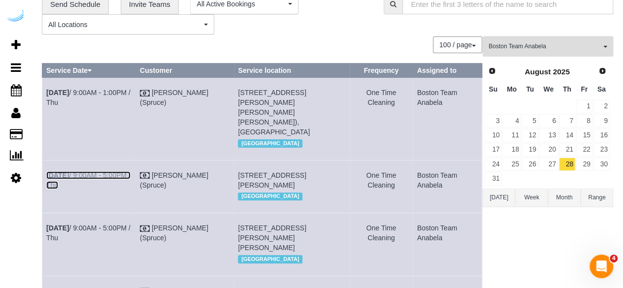
scroll to position [0, 0]
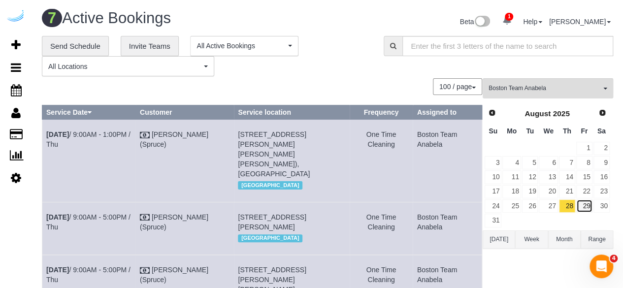
click at [586, 206] on link "29" at bounding box center [584, 205] width 16 height 13
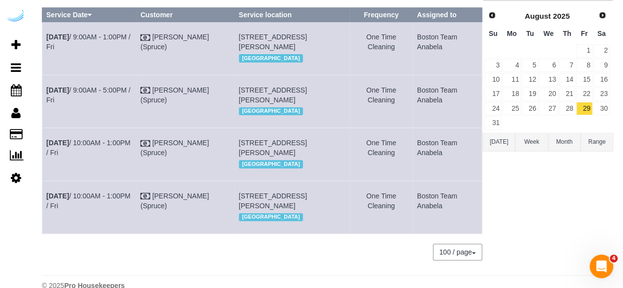
scroll to position [84, 0]
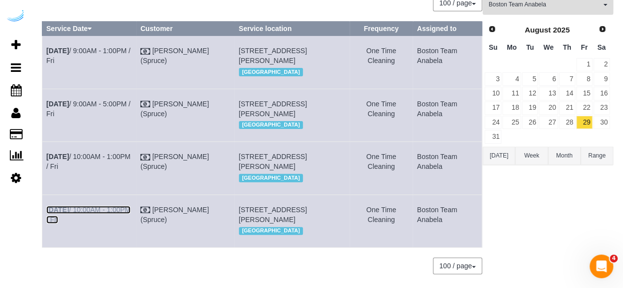
click at [107, 224] on link "Aug 29th / 10:00AM - 1:00PM / Fri" at bounding box center [88, 215] width 84 height 18
click at [122, 170] on link "Aug 29th / 10:00AM - 1:00PM / Fri" at bounding box center [88, 162] width 84 height 18
click at [128, 48] on link "Aug 29th / 9:00AM - 1:00PM / Fri" at bounding box center [88, 56] width 84 height 18
click at [116, 112] on link "Aug 29th / 9:00AM - 5:00PM / Fri" at bounding box center [88, 109] width 84 height 18
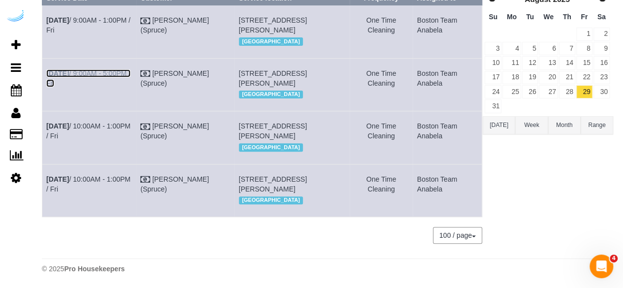
scroll to position [0, 0]
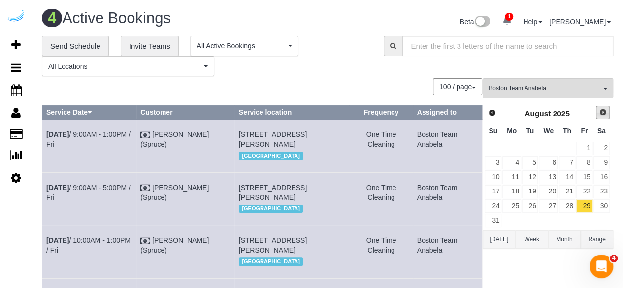
click at [600, 115] on span "Next" at bounding box center [603, 112] width 8 height 8
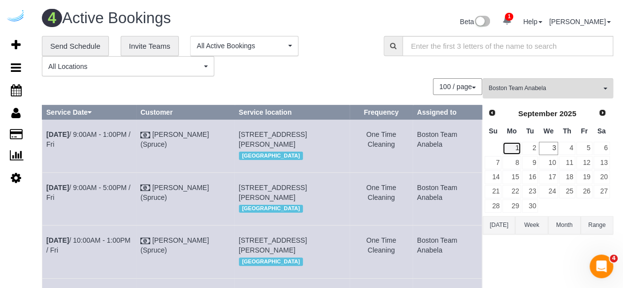
click at [509, 147] on link "1" at bounding box center [511, 148] width 18 height 13
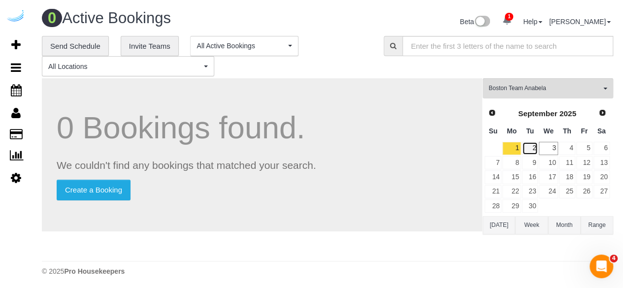
click at [529, 148] on link "2" at bounding box center [530, 148] width 16 height 13
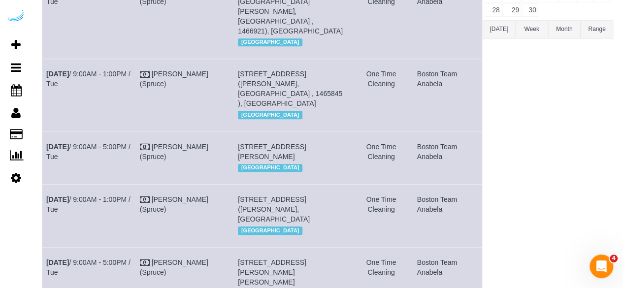
scroll to position [295, 0]
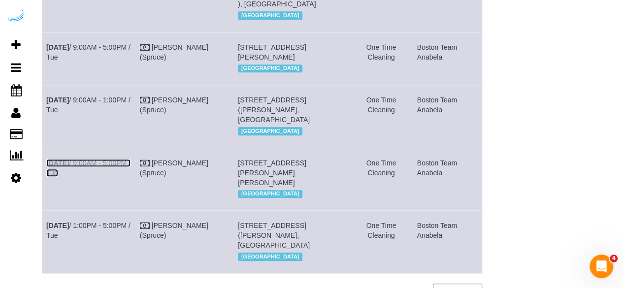
drag, startPoint x: 100, startPoint y: 178, endPoint x: 112, endPoint y: 155, distance: 25.6
click at [100, 177] on link "Sep 2nd / 9:00AM - 5:00PM / Tue" at bounding box center [88, 168] width 84 height 18
click at [114, 116] on td "Sep 2nd / 9:00AM - 1:00PM / Tue" at bounding box center [89, 116] width 94 height 63
click at [122, 102] on td "Sep 2nd / 9:00AM - 1:00PM / Tue" at bounding box center [89, 116] width 94 height 63
click at [122, 109] on link "Sep 2nd / 9:00AM - 1:00PM / Tue" at bounding box center [88, 105] width 84 height 18
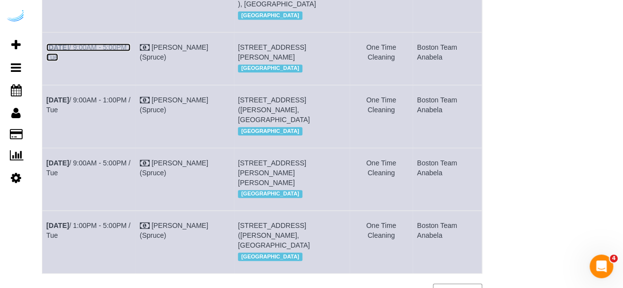
click at [111, 44] on link "Sep 2nd / 9:00AM - 5:00PM / Tue" at bounding box center [88, 52] width 84 height 18
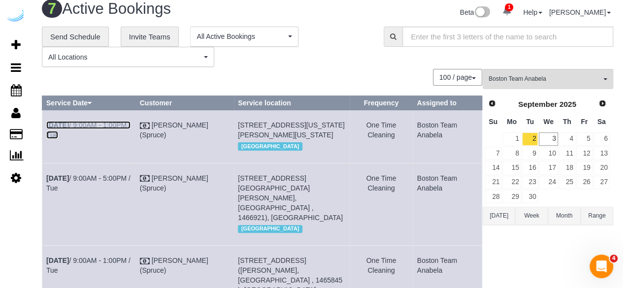
click at [127, 127] on link "Sep 2nd / 9:00AM - 1:00PM / Tue" at bounding box center [88, 130] width 84 height 18
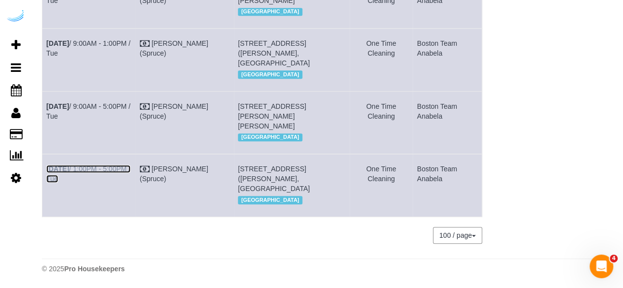
click at [123, 165] on link "Sep 2nd / 1:00PM - 5:00PM / Tue" at bounding box center [88, 174] width 84 height 18
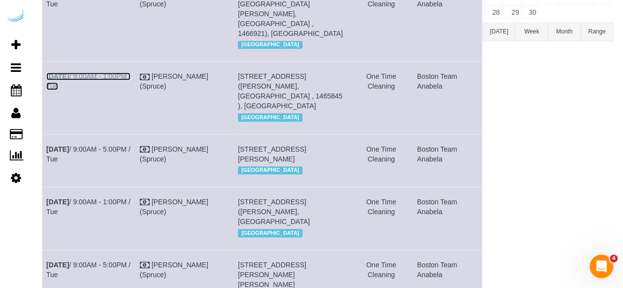
click at [131, 72] on link "Sep 2nd / 9:00AM - 1:00PM / Tue" at bounding box center [88, 81] width 84 height 18
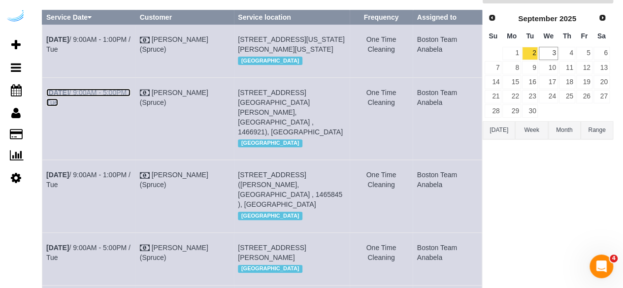
click at [115, 97] on link "Sep 2nd / 9:00AM - 5:00PM / Tue" at bounding box center [88, 98] width 84 height 18
click at [117, 102] on link "Sep 2nd / 9:00AM - 5:00PM / Tue" at bounding box center [88, 98] width 84 height 18
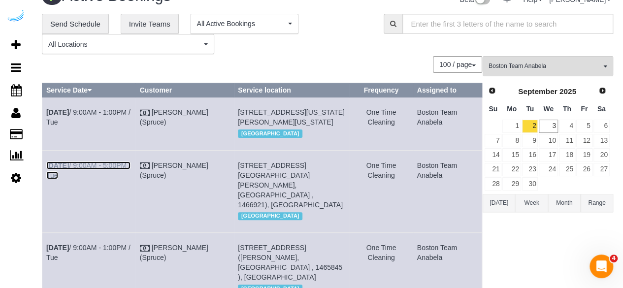
scroll to position [0, 0]
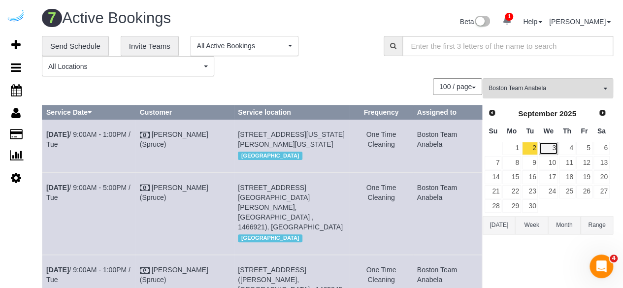
click at [545, 143] on link "3" at bounding box center [548, 148] width 19 height 13
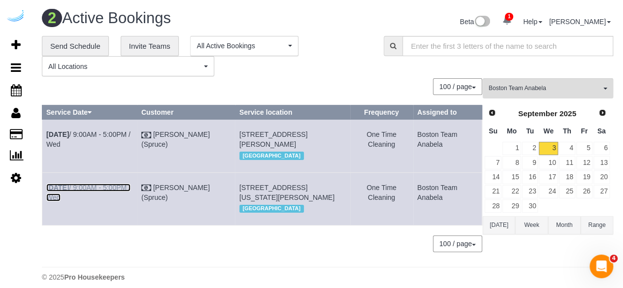
click at [103, 201] on link "Sep 3rd / 9:00AM - 5:00PM / Wed" at bounding box center [88, 193] width 84 height 18
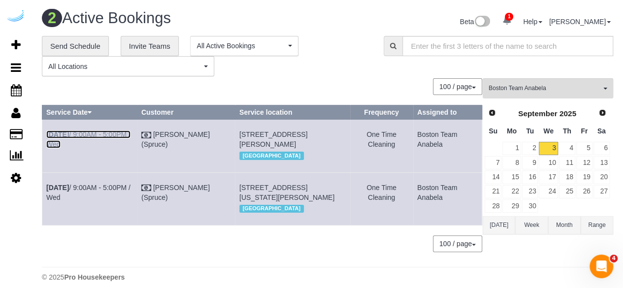
click at [101, 136] on link "Sep 3rd / 9:00AM - 5:00PM / Wed" at bounding box center [88, 140] width 84 height 18
click at [525, 82] on button "Boston Team Anabela All Teams" at bounding box center [548, 88] width 131 height 20
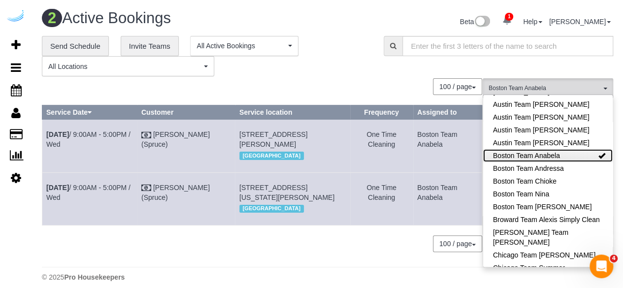
click at [566, 153] on link "Boston Team Anabela" at bounding box center [548, 155] width 130 height 13
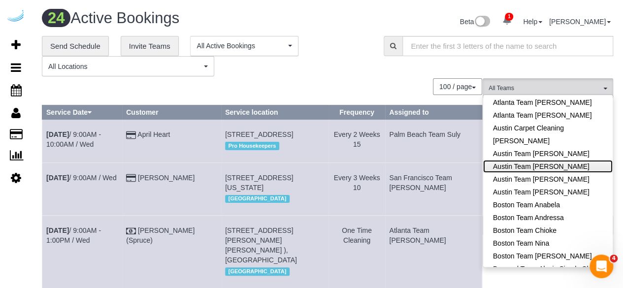
click at [557, 170] on link "Austin Team Isabel" at bounding box center [548, 166] width 130 height 13
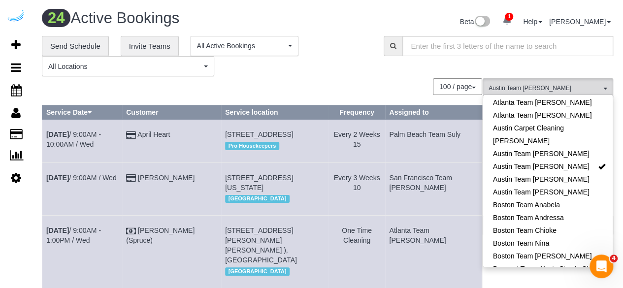
click at [370, 55] on div "**********" at bounding box center [205, 56] width 342 height 41
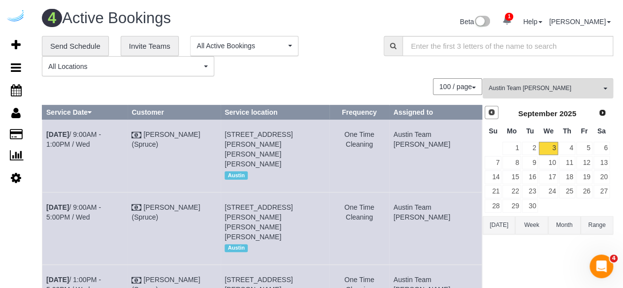
click at [496, 113] on link "Prev" at bounding box center [492, 113] width 14 height 14
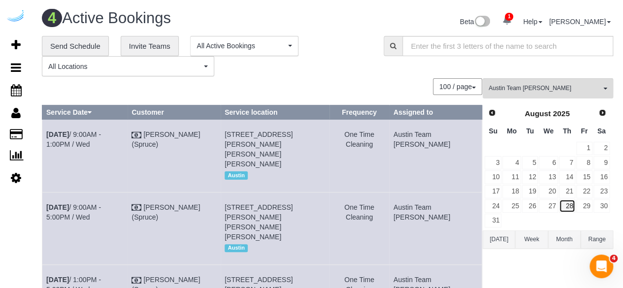
click at [574, 209] on link "28" at bounding box center [567, 205] width 16 height 13
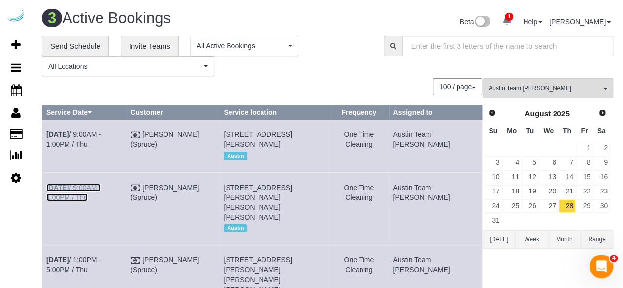
click at [101, 201] on link "Aug 28th / 9:00AM - 1:00PM / Thu" at bounding box center [73, 193] width 55 height 18
click at [101, 136] on link "Aug 28th / 9:00AM - 1:00PM / Thu" at bounding box center [73, 140] width 55 height 18
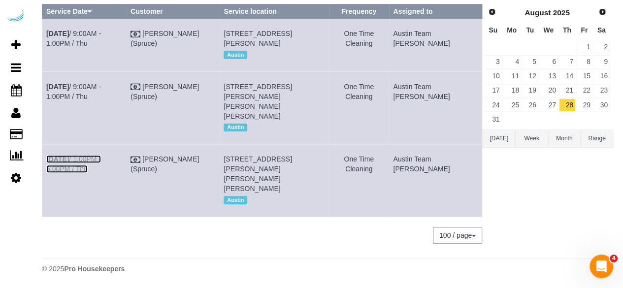
click at [101, 160] on link "Aug 28th / 1:00PM - 5:00PM / Thu" at bounding box center [73, 164] width 55 height 18
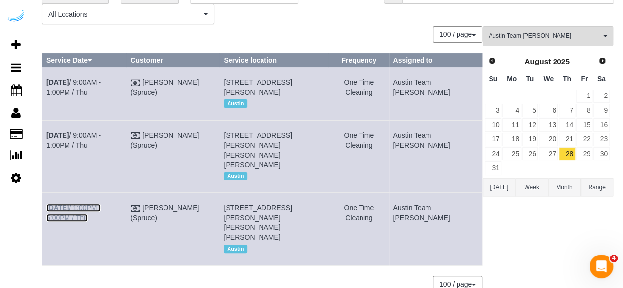
scroll to position [0, 0]
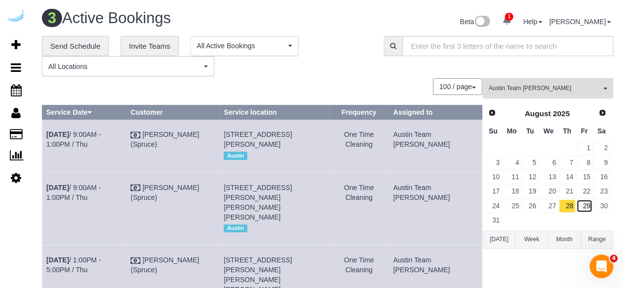
click at [588, 204] on link "29" at bounding box center [584, 205] width 16 height 13
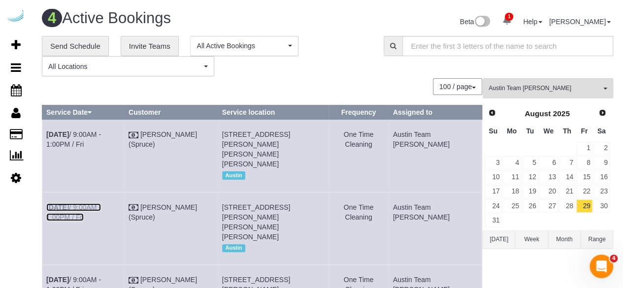
click at [101, 208] on link "Aug 29th / 9:00AM - 1:00PM / Fri" at bounding box center [73, 212] width 55 height 18
click at [101, 134] on link "Aug 29th / 9:00AM - 1:00PM / Fri" at bounding box center [73, 140] width 55 height 18
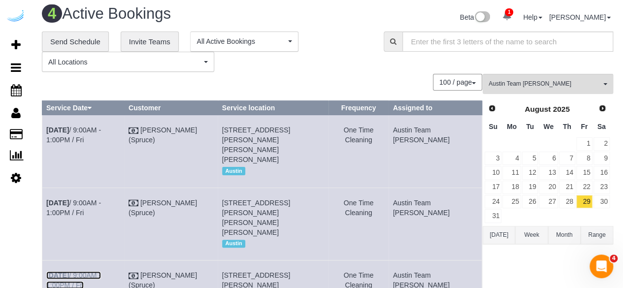
click at [101, 271] on link "Aug 29th / 9:00AM - 1:00PM / Fri" at bounding box center [73, 280] width 55 height 18
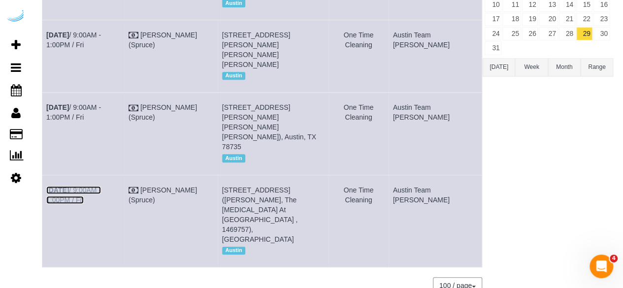
click at [101, 186] on link "Aug 29th / 9:00AM - 1:00PM / Fri" at bounding box center [73, 195] width 55 height 18
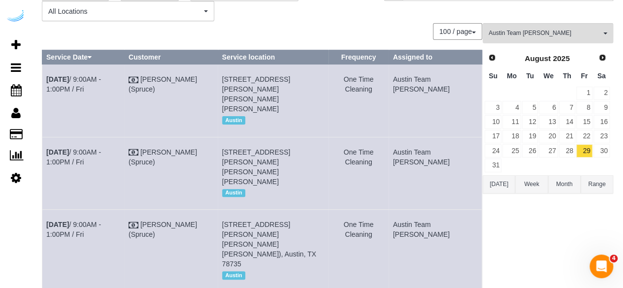
scroll to position [25, 0]
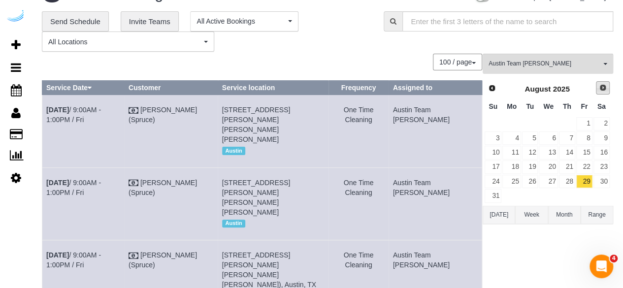
click at [606, 90] on span "Next" at bounding box center [603, 88] width 8 height 8
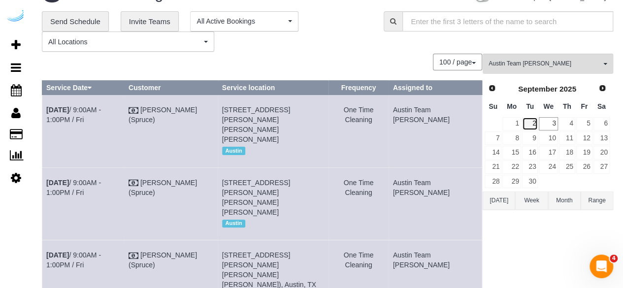
click at [522, 123] on link "2" at bounding box center [530, 123] width 16 height 13
click at [519, 123] on link "1" at bounding box center [511, 123] width 18 height 13
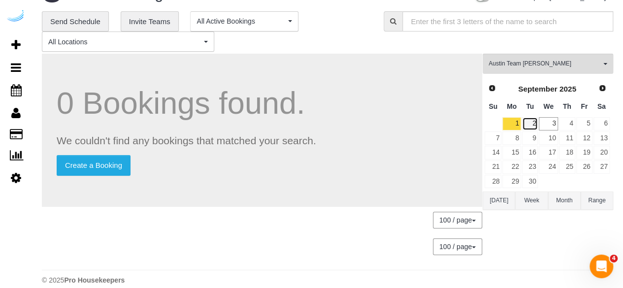
click at [532, 126] on link "2" at bounding box center [530, 123] width 16 height 13
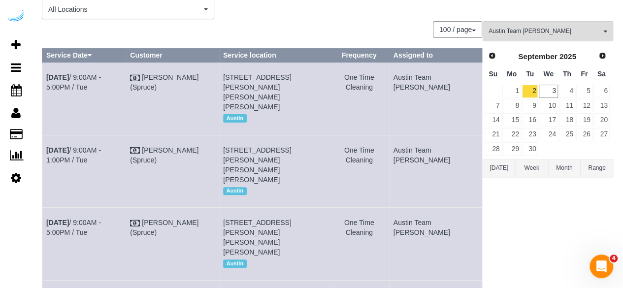
scroll to position [172, 0]
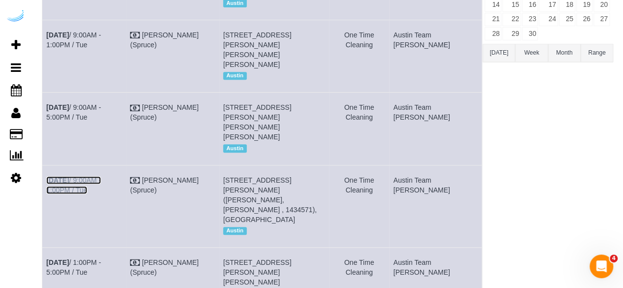
click at [101, 176] on link "Sep 2nd / 9:00AM - 1:00PM / Tue" at bounding box center [73, 185] width 55 height 18
click at [101, 103] on link "Sep 2nd / 9:00AM - 5:00PM / Tue" at bounding box center [73, 112] width 55 height 18
drag, startPoint x: 123, startPoint y: 24, endPoint x: 127, endPoint y: 19, distance: 5.9
click at [101, 31] on link "Sep 2nd / 9:00AM - 1:00PM / Tue" at bounding box center [73, 40] width 55 height 18
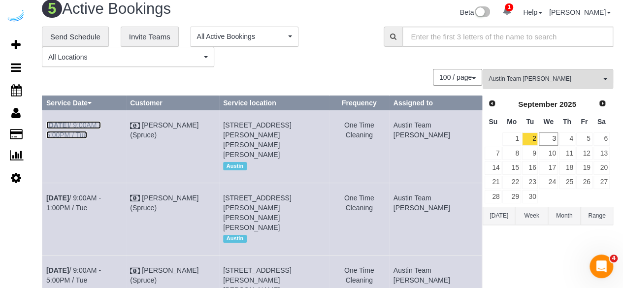
click at [101, 127] on link "Sep 2nd / 9:00AM - 5:00PM / Tue" at bounding box center [73, 130] width 55 height 18
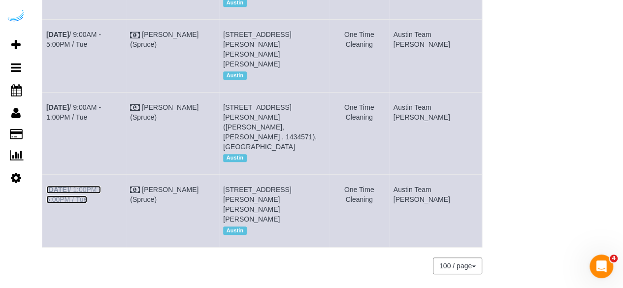
click at [101, 186] on link "Sep 2nd / 1:00PM - 5:00PM / Tue" at bounding box center [73, 195] width 55 height 18
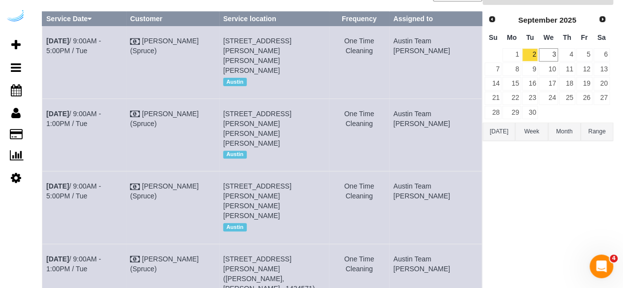
scroll to position [0, 0]
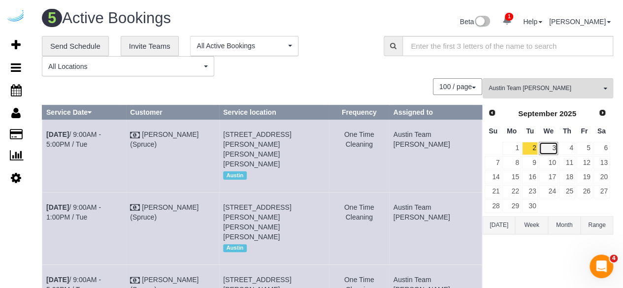
click at [549, 151] on link "3" at bounding box center [548, 148] width 19 height 13
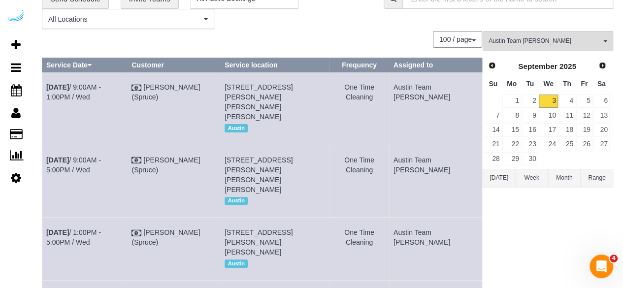
scroll to position [98, 0]
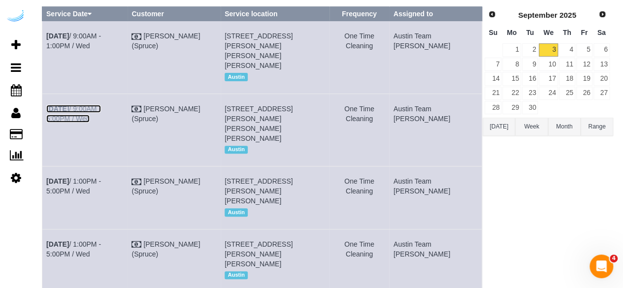
click at [101, 110] on link "Sep 3rd / 9:00AM - 5:00PM / Wed" at bounding box center [73, 114] width 55 height 18
click at [101, 34] on link "Sep 3rd / 9:00AM - 1:00PM / Wed" at bounding box center [73, 41] width 55 height 18
click at [96, 182] on link "Sep 3rd / 1:00PM - 5:00PM / Wed" at bounding box center [73, 186] width 55 height 18
click at [101, 254] on link "Sep 3rd / 1:00PM - 5:00PM / Wed" at bounding box center [73, 249] width 55 height 18
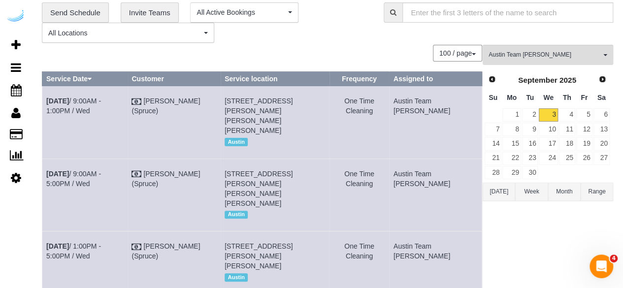
scroll to position [0, 0]
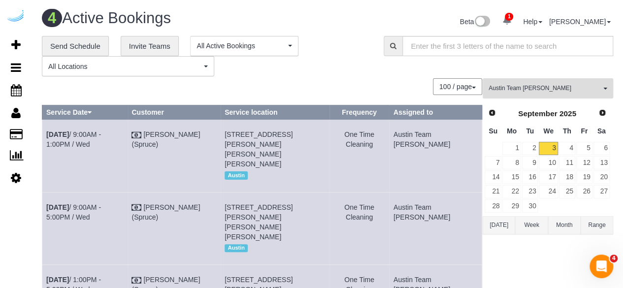
click at [532, 93] on button "Austin Team Isabel All Teams" at bounding box center [548, 88] width 131 height 20
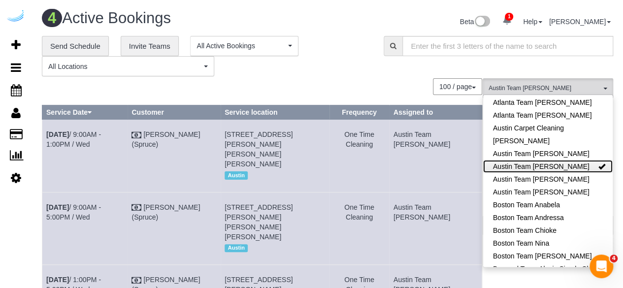
click at [554, 167] on link "Austin Team Isabel" at bounding box center [548, 166] width 130 height 13
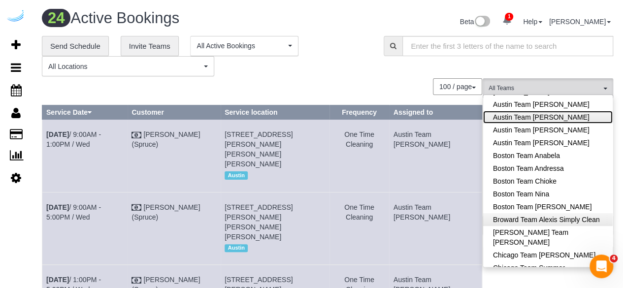
scroll to position [148, 0]
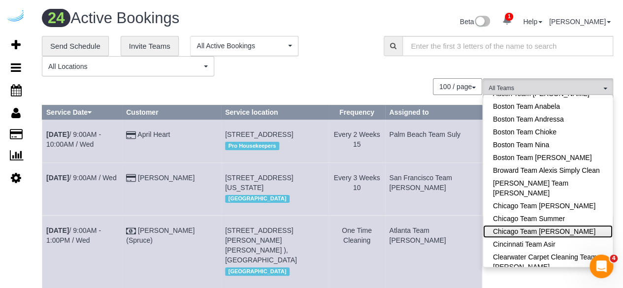
click at [560, 231] on link "Chicago Team Wesley" at bounding box center [548, 231] width 130 height 13
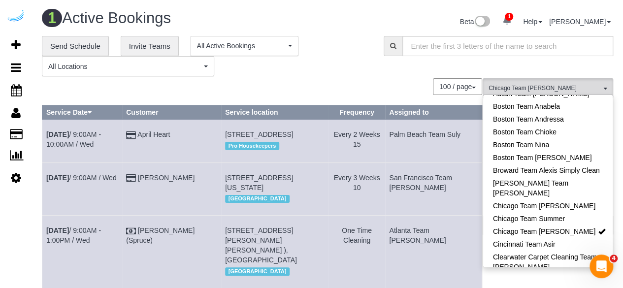
click at [382, 75] on div "**********" at bounding box center [327, 56] width 586 height 41
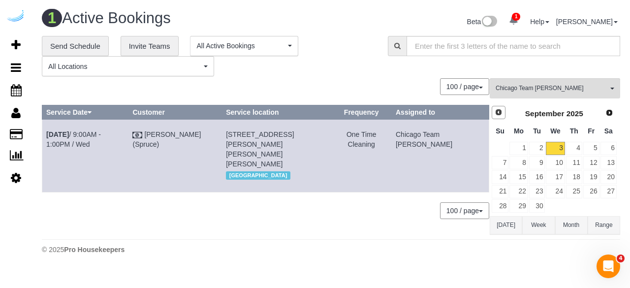
click at [499, 112] on span "Prev" at bounding box center [499, 112] width 8 height 8
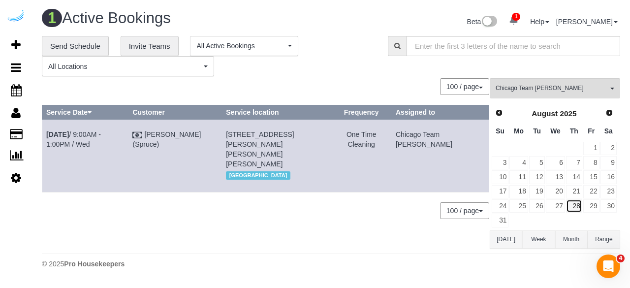
click at [579, 202] on link "28" at bounding box center [574, 205] width 16 height 13
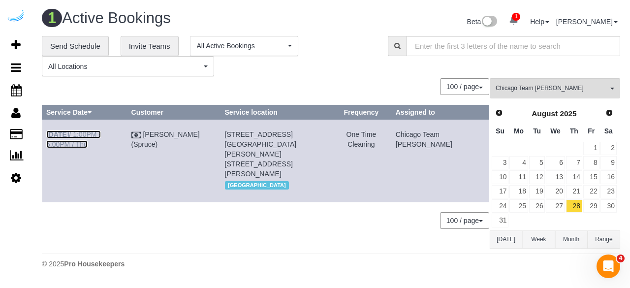
click at [101, 134] on link "Aug 28th / 1:00PM - 5:00PM / Thu" at bounding box center [73, 140] width 55 height 18
click at [594, 208] on link "29" at bounding box center [592, 205] width 16 height 13
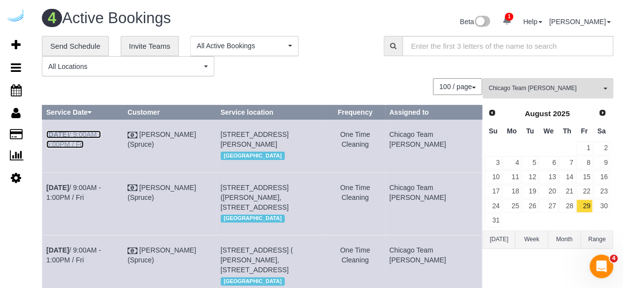
click at [101, 131] on link "Aug 29th / 9:00AM - 5:00PM / Fri" at bounding box center [73, 140] width 55 height 18
click at [101, 260] on link "Aug 29th / 9:00AM - 1:00PM / Fri" at bounding box center [73, 255] width 55 height 18
click at [101, 197] on link "Aug 29th / 9:00AM - 1:00PM / Fri" at bounding box center [73, 193] width 55 height 18
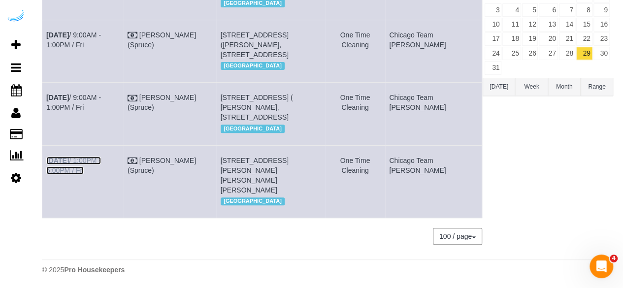
click at [101, 171] on link "Aug 29th / 1:00PM - 5:00PM / Fri" at bounding box center [73, 166] width 55 height 18
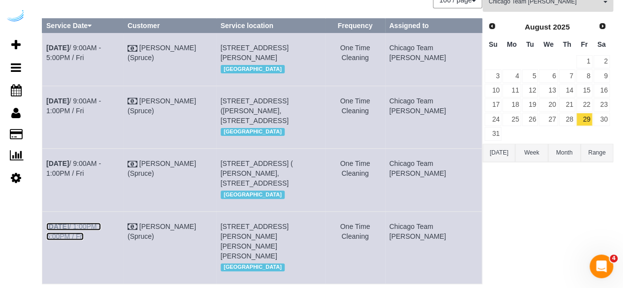
scroll to position [54, 0]
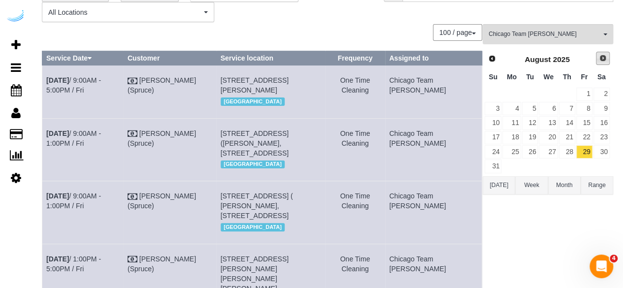
click at [606, 60] on span "Next" at bounding box center [603, 58] width 8 height 8
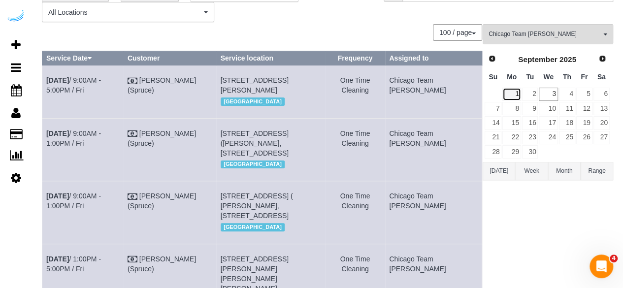
click at [516, 92] on link "1" at bounding box center [511, 94] width 18 height 13
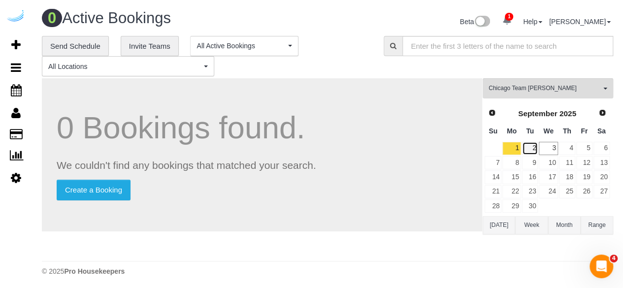
click at [532, 153] on link "2" at bounding box center [530, 148] width 16 height 13
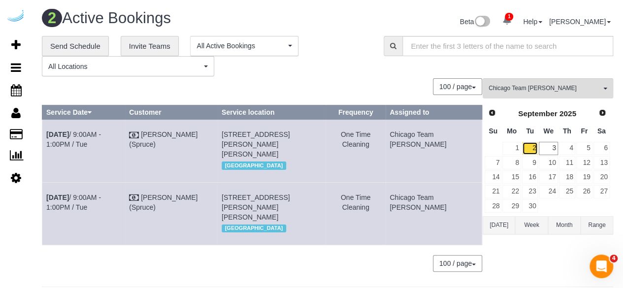
click at [534, 149] on link "2" at bounding box center [530, 148] width 16 height 13
drag, startPoint x: 97, startPoint y: 132, endPoint x: 276, endPoint y: 23, distance: 209.3
click at [98, 132] on link "Sep 2nd / 9:00AM - 1:00PM / Tue" at bounding box center [73, 140] width 55 height 18
click at [101, 194] on link "Sep 2nd / 9:00AM - 1:00PM / Tue" at bounding box center [73, 203] width 55 height 18
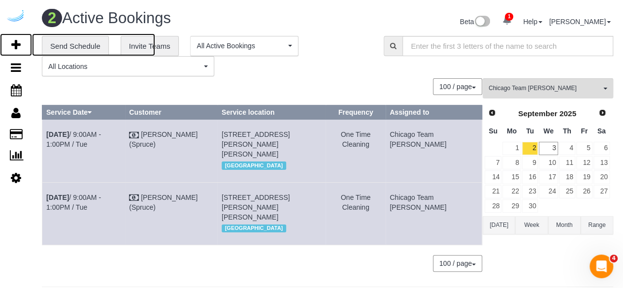
drag, startPoint x: 20, startPoint y: 46, endPoint x: 57, endPoint y: 10, distance: 51.6
click at [20, 46] on icon at bounding box center [15, 45] width 9 height 12
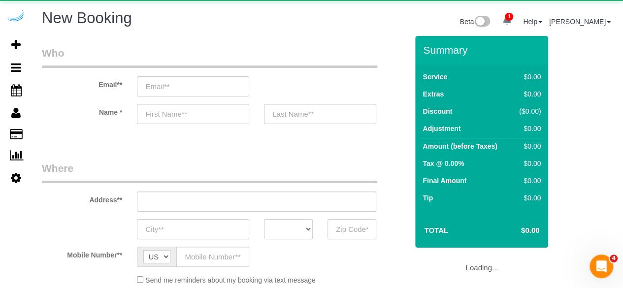
select select "object:4623"
select select "4"
select select "number:9"
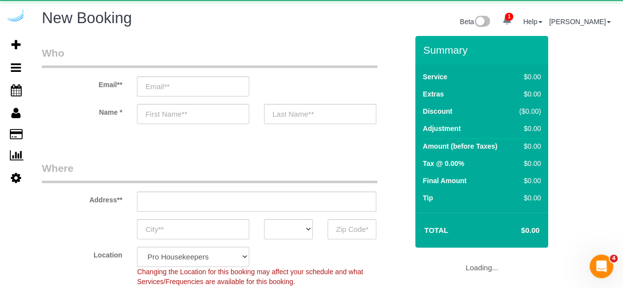
select select "object:5202"
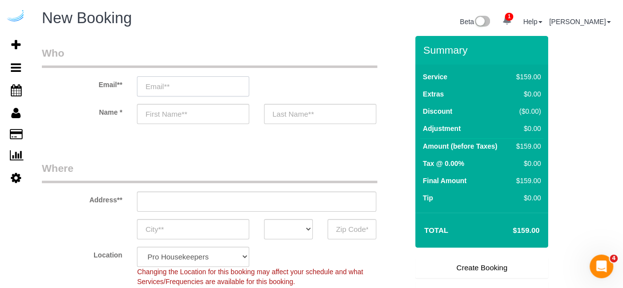
click at [199, 87] on input "email" at bounding box center [193, 86] width 112 height 20
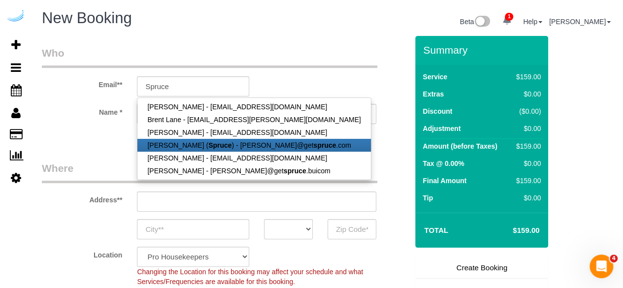
click at [211, 146] on strong "Spruce" at bounding box center [219, 145] width 23 height 8
type input "[PERSON_NAME][EMAIL_ADDRESS][DOMAIN_NAME]"
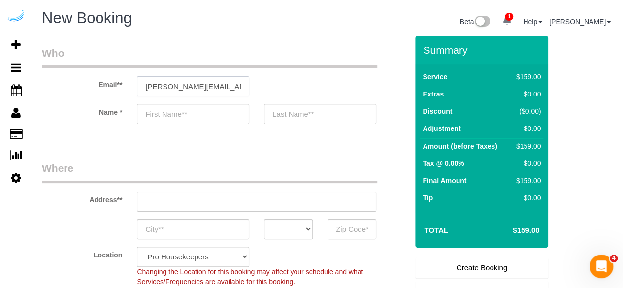
type input "[PERSON_NAME]"
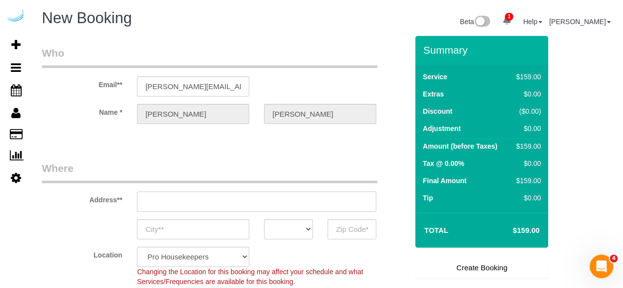
click at [257, 207] on input "text" at bounding box center [256, 202] width 239 height 20
type input "3816 S Lamar Blvd"
type input "Austin"
select select "[GEOGRAPHIC_DATA]"
type input "78704"
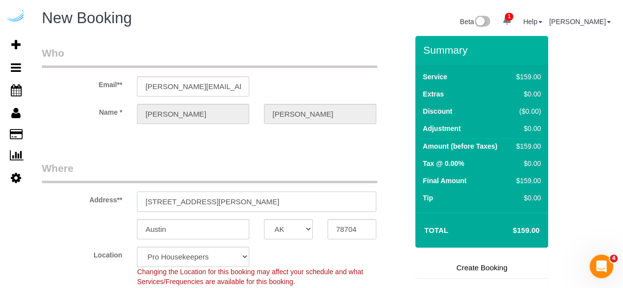
click at [262, 205] on input "3816 S Lamar Blvd" at bounding box center [256, 202] width 239 height 20
select select "9"
click at [262, 205] on input "3816 S Lamar Blvd" at bounding box center [256, 202] width 239 height 20
paste input "1471195"
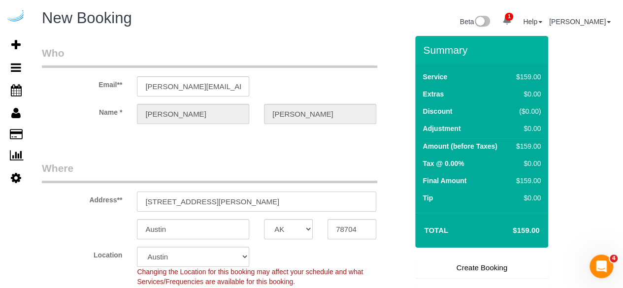
type input "1471195"
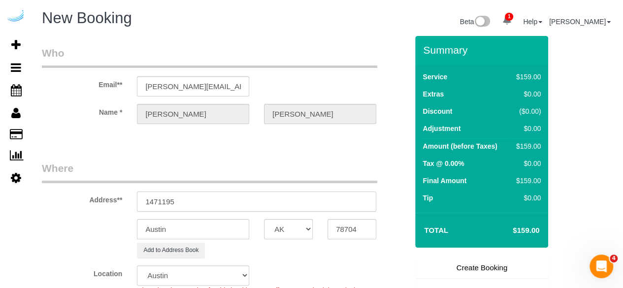
select select "object:5246"
click at [209, 197] on input "1471195" at bounding box center [256, 202] width 239 height 20
paste input "60 N Elizabeth St, Chicago, IL 60607, ယူနိုက်တက်စတိတ်"
drag, startPoint x: 250, startPoint y: 199, endPoint x: 270, endPoint y: 199, distance: 19.7
click at [270, 199] on input "160 N Elizabeth St, Chicago, IL 60607, ယူနိုက်တက်စတိတ်" at bounding box center [256, 202] width 239 height 20
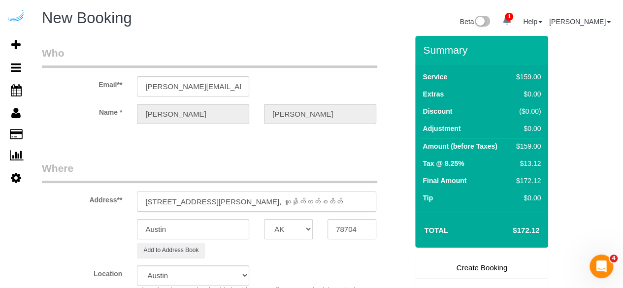
type input "160 N Elizabeth St, Chicago, IL 60607, ယူနိုက်တက်စတိတ်"
click at [331, 220] on input "78704" at bounding box center [352, 229] width 49 height 20
paste input "60607"
type input "60607"
click at [300, 228] on select "AK AL AR AZ CA CO CT DC DE FL GA HI IA ID IL IN KS KY LA MA MD ME MI MN MO MS M…" at bounding box center [288, 229] width 49 height 20
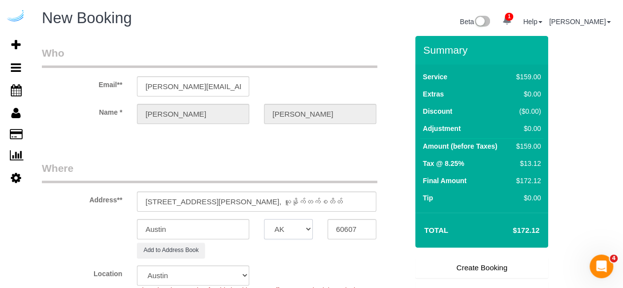
select select "11"
select select "IL"
click at [264, 219] on select "AK AL AR AZ CA CO CT DC DE FL GA HI IA ID IL IN KS KY LA MA MD ME MI MN MO MS M…" at bounding box center [288, 229] width 49 height 20
select select "object:5288"
click at [193, 230] on input "Austin" at bounding box center [193, 229] width 112 height 20
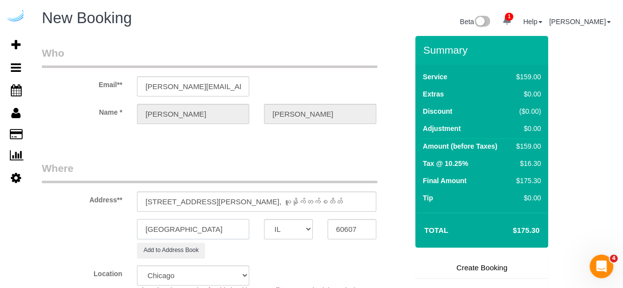
type input "[GEOGRAPHIC_DATA]"
drag, startPoint x: 213, startPoint y: 200, endPoint x: 381, endPoint y: 200, distance: 168.4
click at [382, 200] on div "160 N Elizabeth St, Chicago, IL 60607, ယူနိုက်တက်စတိတ်" at bounding box center [257, 202] width 254 height 20
paste input "Isabela Oliveira"
paste input "Fulbrix Fulton Market"
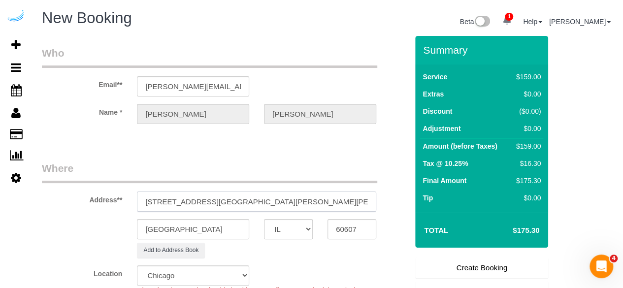
paste input "1471195"
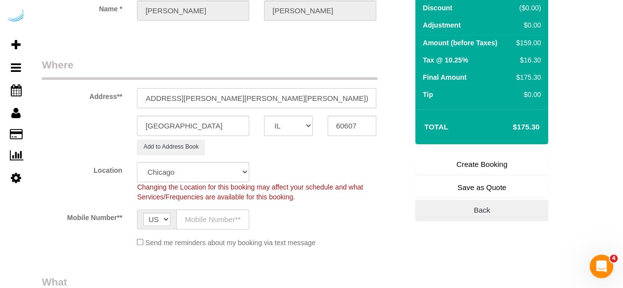
scroll to position [148, 0]
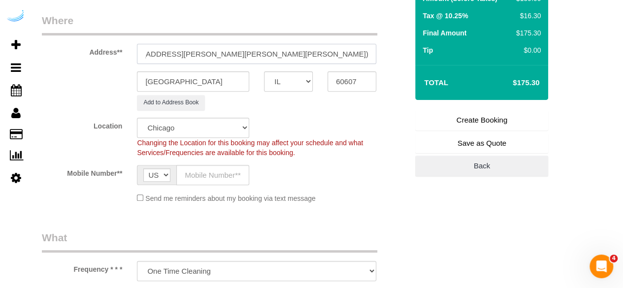
type input "160 N Elizabeth St, Building 160, Unit 2211 (Isabela Oliveira, Fulbrix Fulton M…"
click at [207, 180] on input "text" at bounding box center [212, 175] width 73 height 20
type input "[PHONE_NUMBER]"
type input "Brandie Louck"
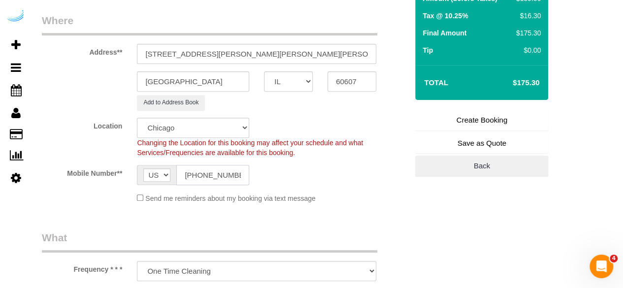
type input "[PHONE_NUMBER]"
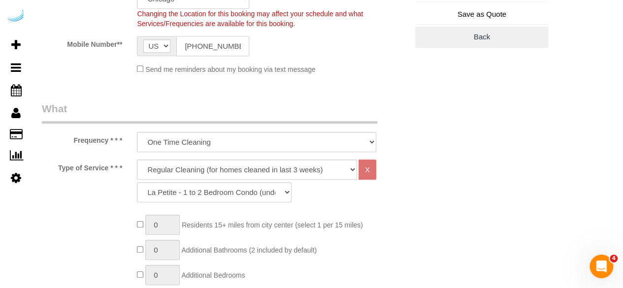
scroll to position [295, 0]
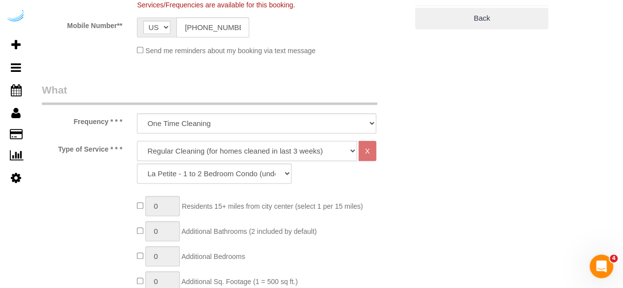
click at [200, 149] on select "Deep Cleaning (for homes that have not been cleaned in 3+ weeks) Spruce Regular…" at bounding box center [247, 151] width 220 height 20
select select "282"
click at [137, 141] on select "Deep Cleaning (for homes that have not been cleaned in 3+ weeks) Spruce Regular…" at bounding box center [247, 151] width 220 height 20
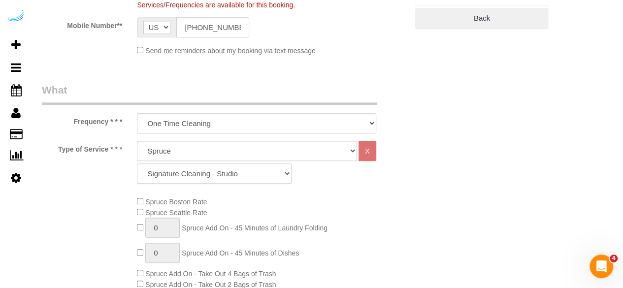
click at [221, 171] on select "Signature Cleaning - Studio Signature Cleaning - 1 Bed 1 Bath Signature Cleanin…" at bounding box center [214, 174] width 155 height 20
select select "309"
click at [137, 164] on select "Signature Cleaning - Studio Signature Cleaning - 1 Bed 1 Bath Signature Cleanin…" at bounding box center [214, 174] width 155 height 20
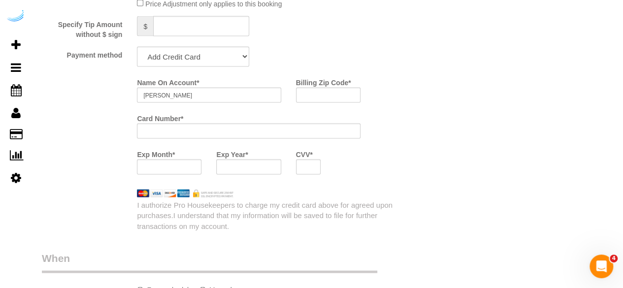
scroll to position [886, 0]
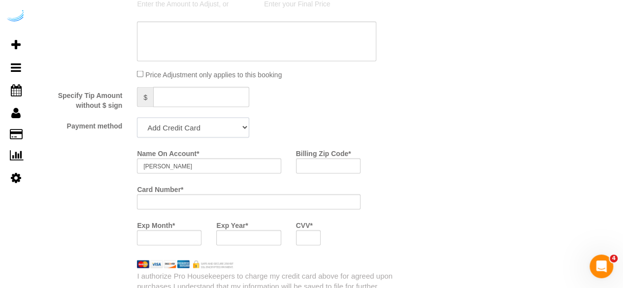
click at [206, 128] on select "Add Credit Card Cash Check Paypal" at bounding box center [193, 127] width 112 height 20
select select "string:check"
click at [137, 118] on select "Add Credit Card Cash Check Paypal" at bounding box center [193, 127] width 112 height 20
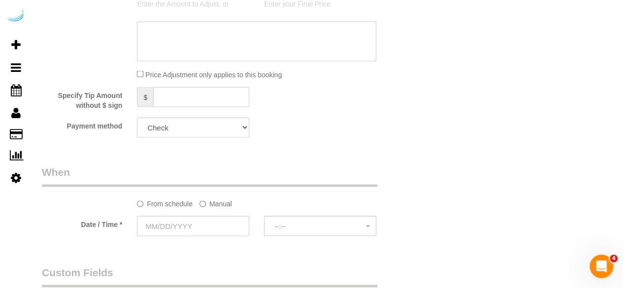
click at [207, 203] on label "Manual" at bounding box center [215, 201] width 33 height 13
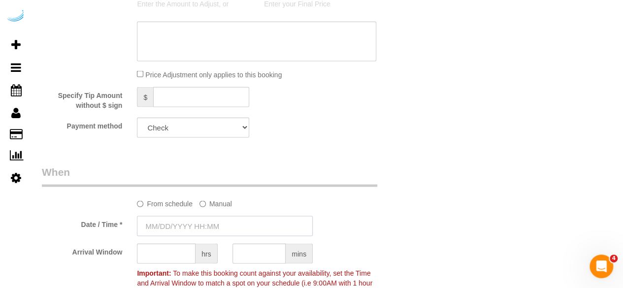
click at [199, 227] on input "text" at bounding box center [225, 226] width 176 height 20
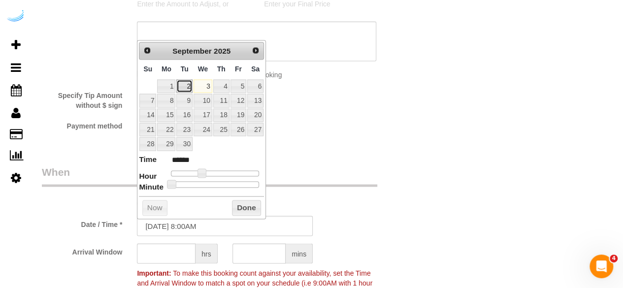
click at [184, 82] on link "2" at bounding box center [184, 85] width 16 height 13
type input "09/02/2025 9:00AM"
type input "******"
click at [206, 172] on span at bounding box center [205, 172] width 9 height 9
click at [182, 254] on input "text" at bounding box center [166, 253] width 59 height 20
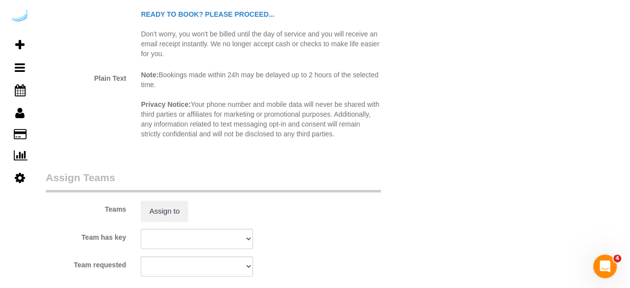
scroll to position [1379, 0]
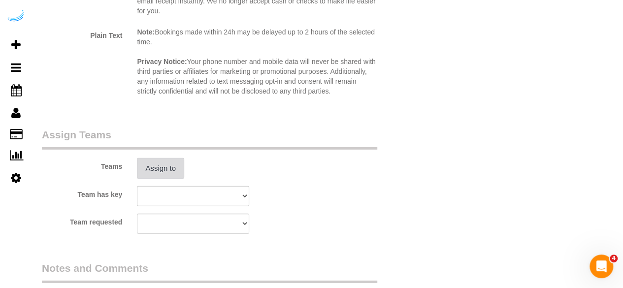
type input "4"
click at [159, 167] on button "Assign to" at bounding box center [160, 168] width 47 height 21
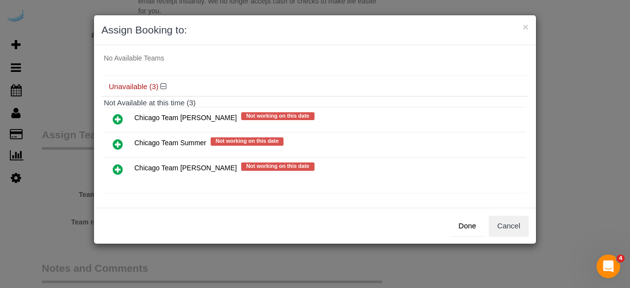
click at [118, 167] on icon at bounding box center [118, 170] width 10 height 12
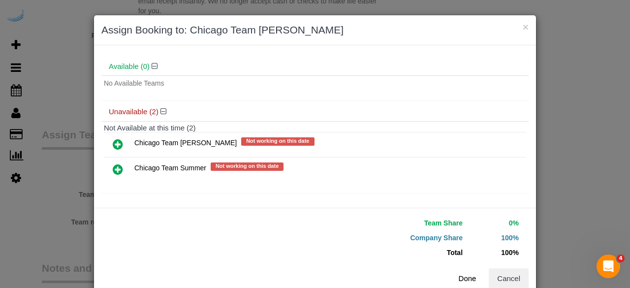
scroll to position [52, 0]
click at [468, 280] on button "Done" at bounding box center [468, 278] width 34 height 21
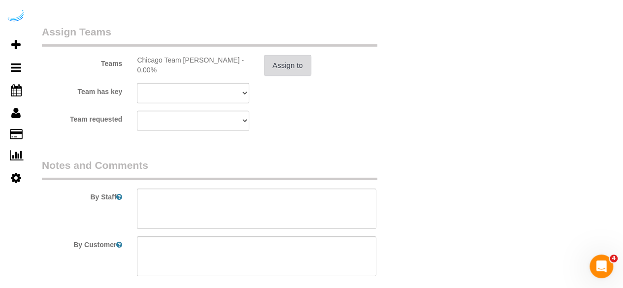
scroll to position [1561, 0]
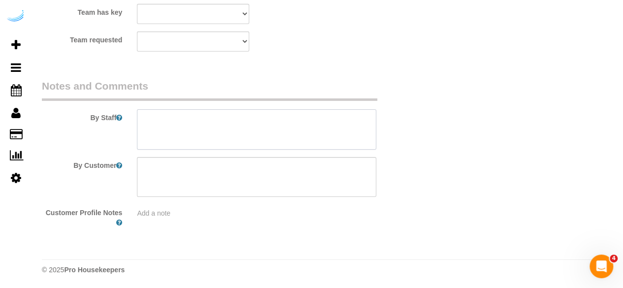
click at [293, 146] on textarea at bounding box center [256, 129] width 239 height 40
click at [285, 135] on textarea at bounding box center [256, 129] width 239 height 40
paste textarea "Permanent Notes:No notes from this customer.Today's Notes:No notes from this se…"
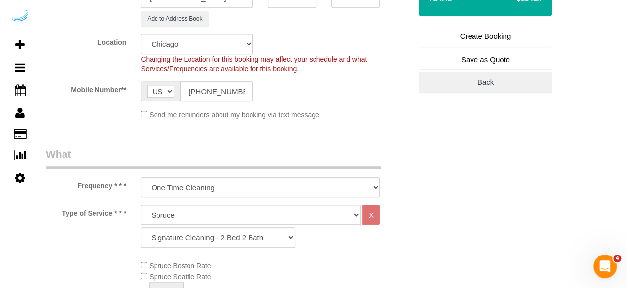
scroll to position [0, 0]
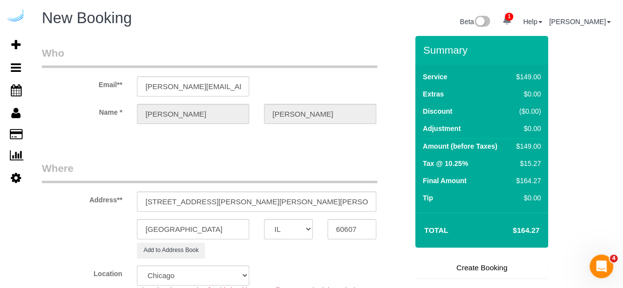
type textarea "Recurrency: One time service Permanent Notes:No notes from this customer.Today'…"
click at [456, 267] on link "Create Booking" at bounding box center [481, 268] width 133 height 21
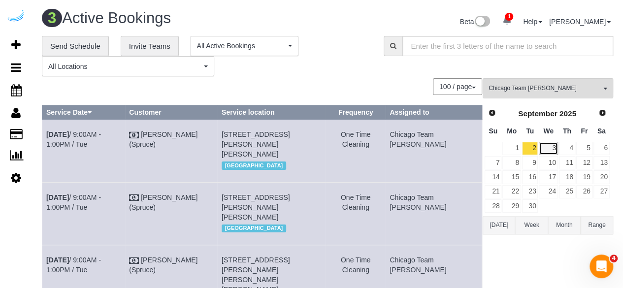
click at [546, 152] on link "3" at bounding box center [548, 148] width 19 height 13
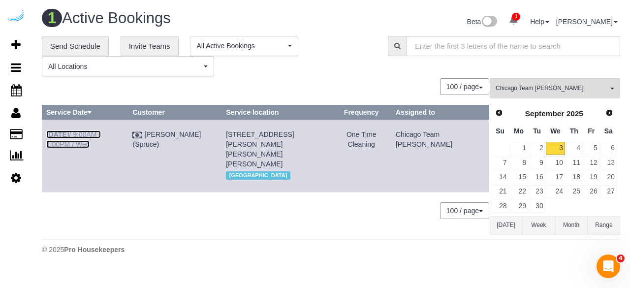
click at [101, 131] on link "Sep 3rd / 9:00AM - 1:00PM / Wed" at bounding box center [73, 140] width 55 height 18
click at [546, 81] on button "Chicago Team Wesley All Teams" at bounding box center [555, 88] width 131 height 20
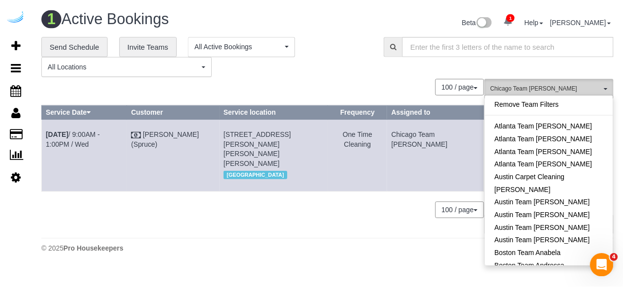
scroll to position [198, 0]
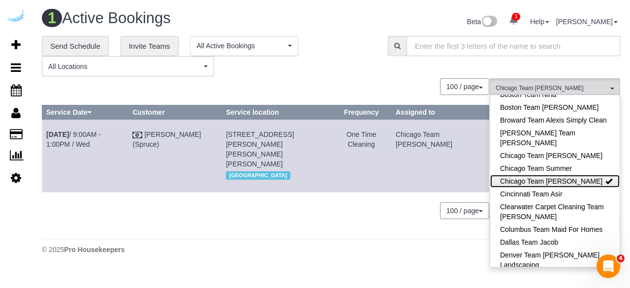
click at [557, 182] on link "Chicago Team Wesley" at bounding box center [556, 181] width 130 height 13
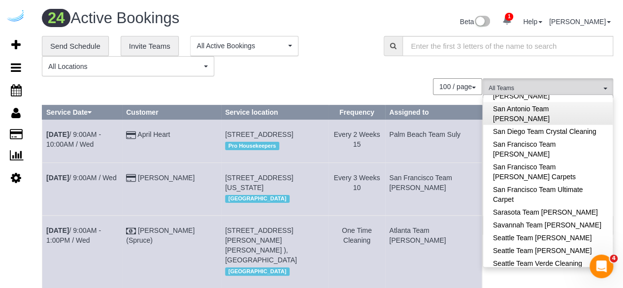
scroll to position [1048, 0]
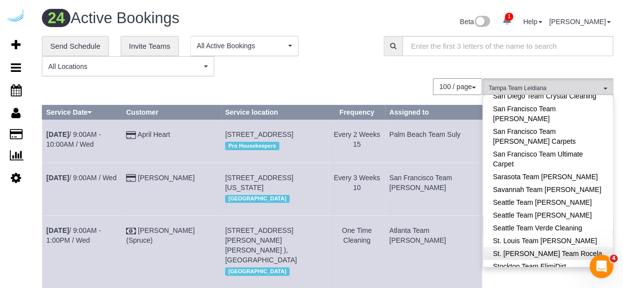
scroll to position [949, 0]
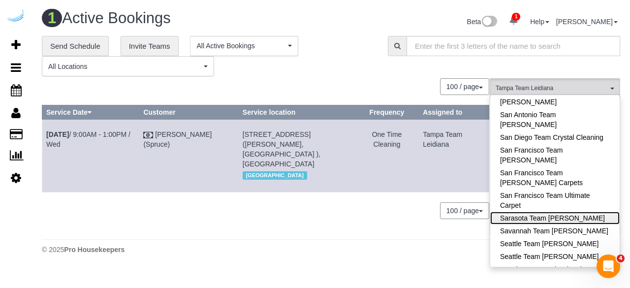
click at [561, 212] on link "Sarasota Team Juan" at bounding box center [556, 218] width 130 height 13
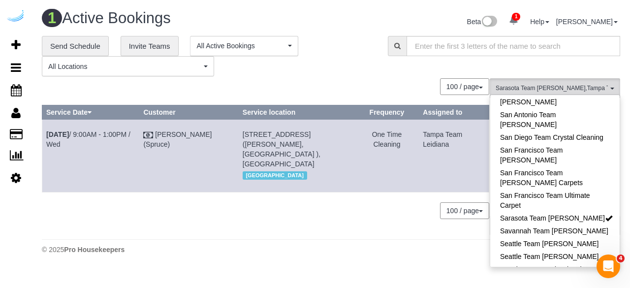
click at [388, 67] on div "**********" at bounding box center [330, 56] width 593 height 41
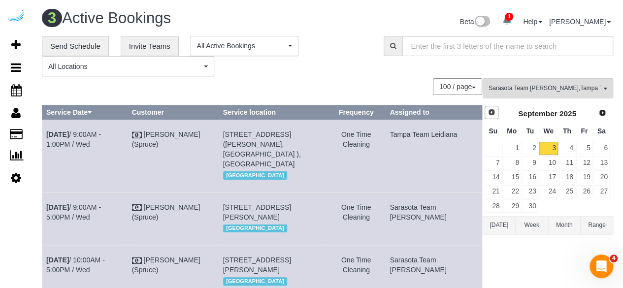
click at [488, 116] on link "Prev" at bounding box center [492, 113] width 14 height 14
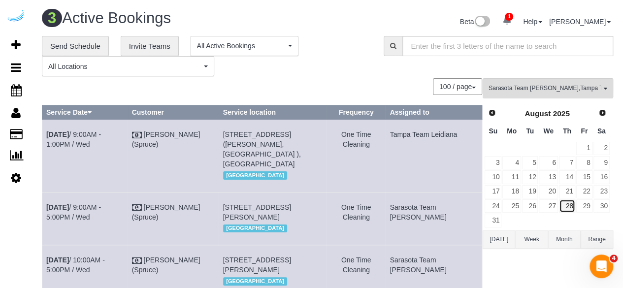
click at [566, 201] on link "28" at bounding box center [567, 205] width 16 height 13
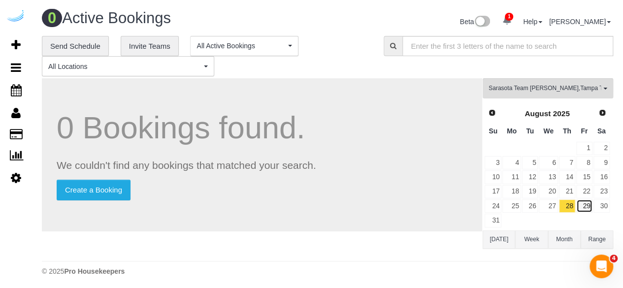
click at [581, 206] on link "29" at bounding box center [584, 205] width 16 height 13
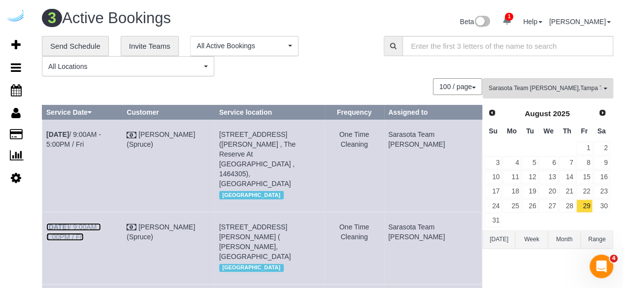
click at [101, 223] on link "Aug 29th / 9:00AM - 1:00PM / Fri" at bounding box center [73, 232] width 55 height 18
click at [122, 130] on td "Aug 29th / 9:00AM - 5:00PM / Fri" at bounding box center [82, 166] width 80 height 92
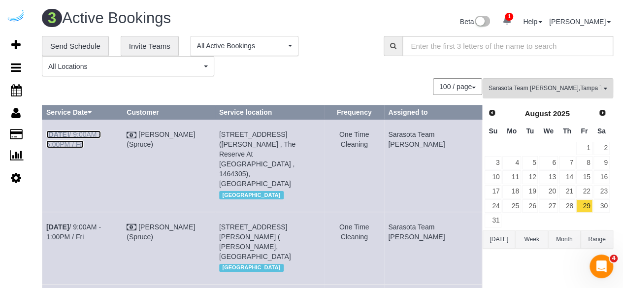
click at [101, 135] on link "Aug 29th / 9:00AM - 5:00PM / Fri" at bounding box center [73, 140] width 55 height 18
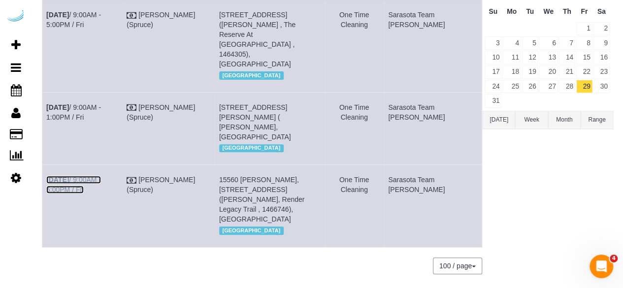
click at [101, 176] on link "Aug 29th / 9:00AM - 5:00PM / Fri" at bounding box center [73, 185] width 55 height 18
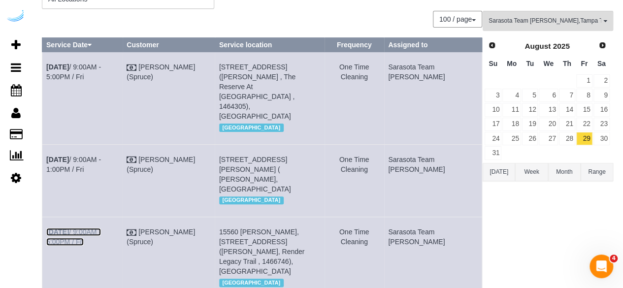
scroll to position [0, 0]
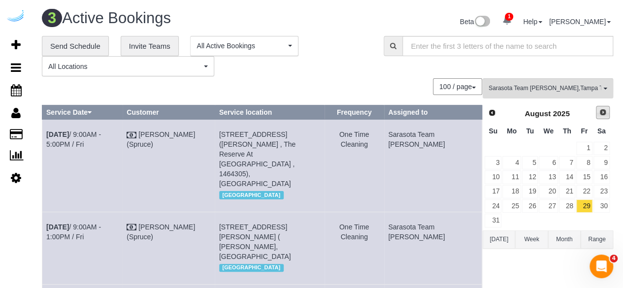
click at [597, 115] on link "Next" at bounding box center [603, 113] width 14 height 14
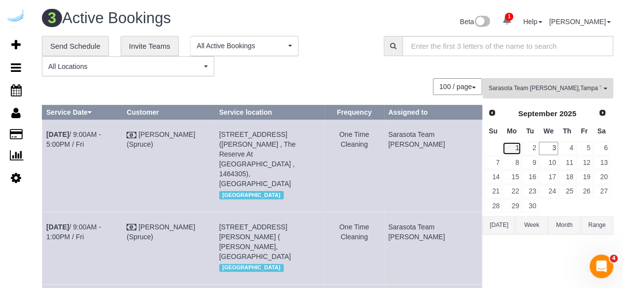
click at [521, 147] on link "1" at bounding box center [511, 148] width 18 height 13
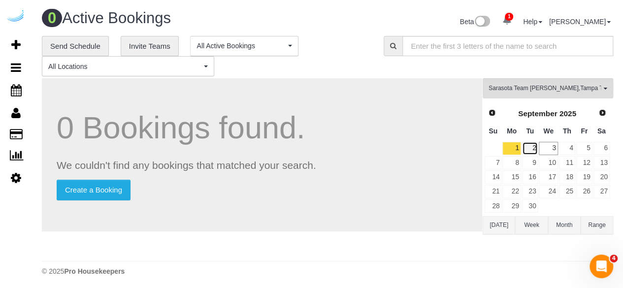
click at [529, 147] on link "2" at bounding box center [530, 148] width 16 height 13
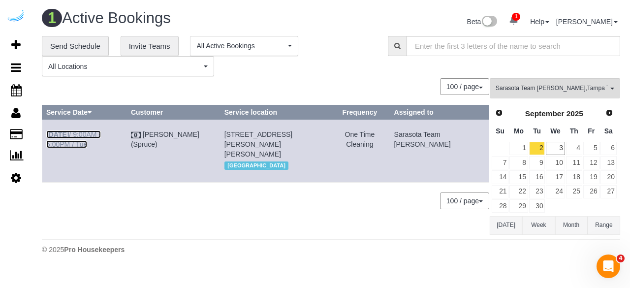
click at [101, 134] on link "Sep 2nd / 9:00AM - 5:00PM / Tue" at bounding box center [73, 140] width 55 height 18
click at [551, 149] on link "3" at bounding box center [555, 148] width 19 height 13
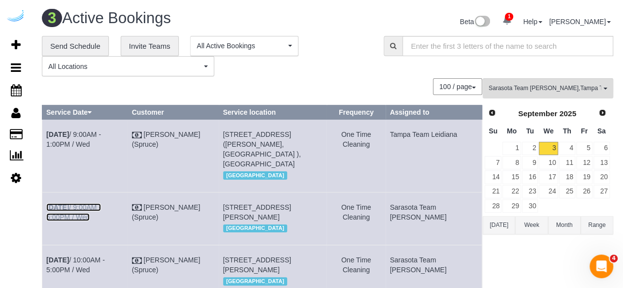
click at [101, 209] on link "Sep 3rd / 9:00AM - 5:00PM / Wed" at bounding box center [73, 212] width 55 height 18
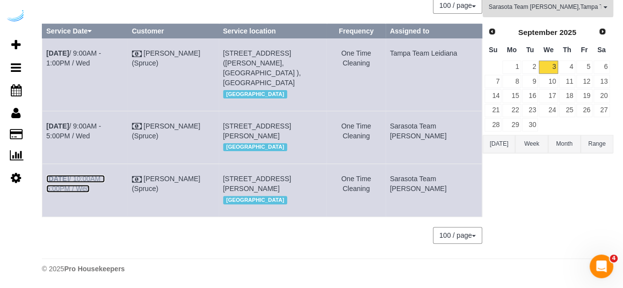
click at [105, 175] on link "Sep 3rd / 10:00AM - 5:00PM / Wed" at bounding box center [75, 184] width 59 height 18
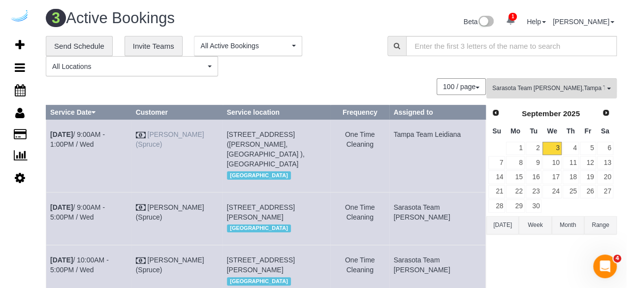
scroll to position [0, 0]
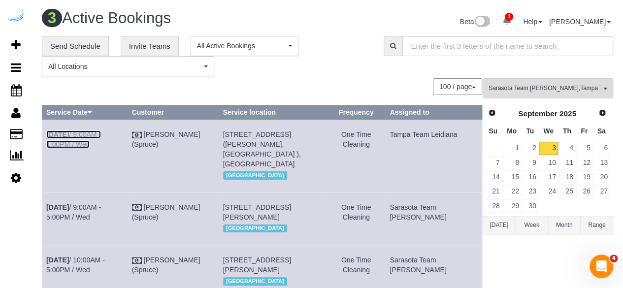
click at [99, 133] on link "Sep 3rd / 9:00AM - 1:00PM / Wed" at bounding box center [73, 140] width 55 height 18
click at [581, 147] on link "5" at bounding box center [584, 148] width 16 height 13
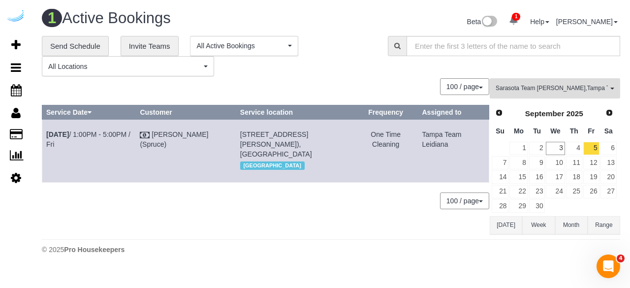
click at [532, 87] on span "Sarasota Team Juan , Tampa Team Leidiana" at bounding box center [552, 88] width 112 height 8
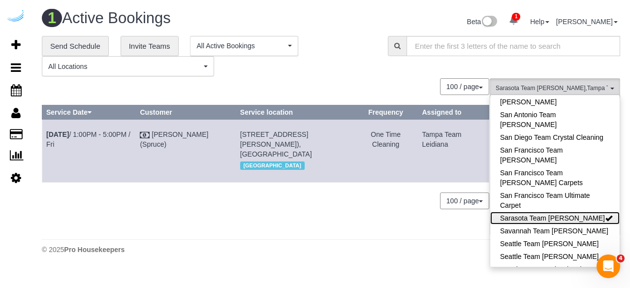
click at [582, 212] on link "Sarasota Team Juan" at bounding box center [556, 218] width 130 height 13
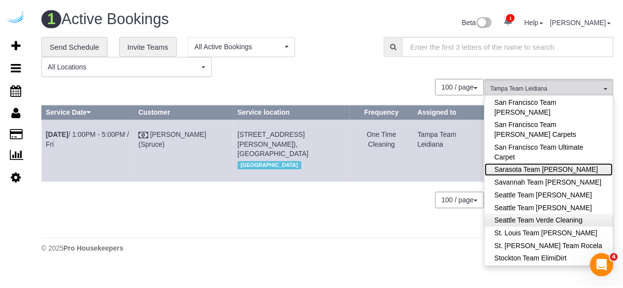
scroll to position [1048, 0]
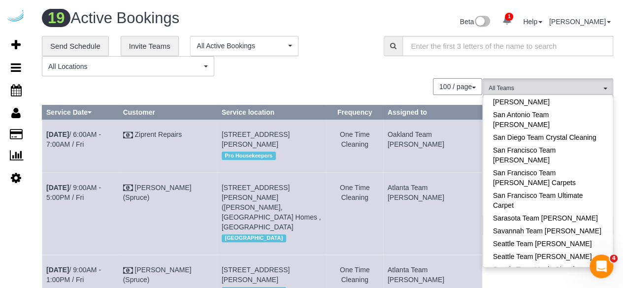
scroll to position [949, 0]
click at [568, 263] on link "Seattle Team Verde Cleaning" at bounding box center [548, 269] width 130 height 13
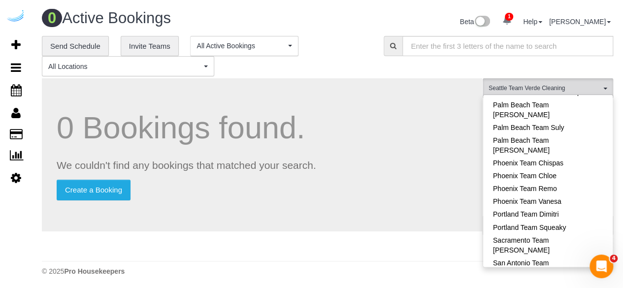
scroll to position [703, 0]
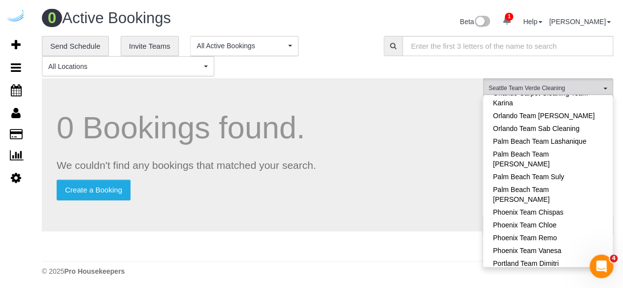
click at [560, 270] on link "Portland Team Squeaky" at bounding box center [548, 276] width 130 height 13
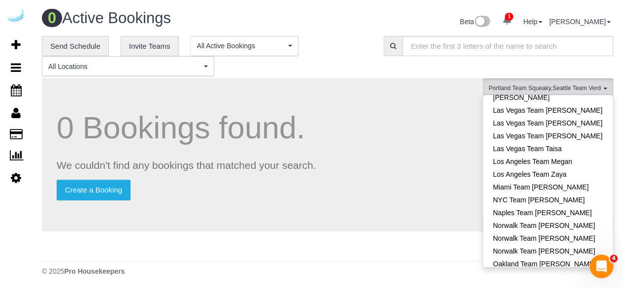
scroll to position [555, 0]
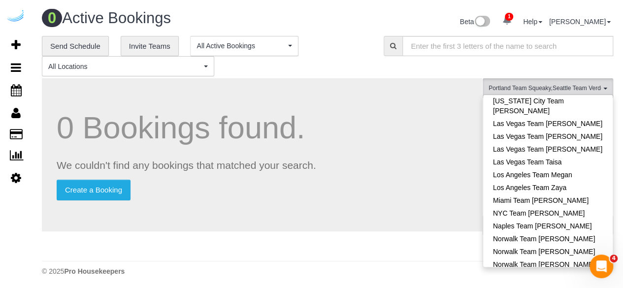
click at [562, 271] on link "Oakland Team [PERSON_NAME]" at bounding box center [548, 277] width 130 height 13
click at [431, 148] on div "0 Bookings found. We couldn't find any bookings that matched your search. Creat…" at bounding box center [262, 154] width 440 height 153
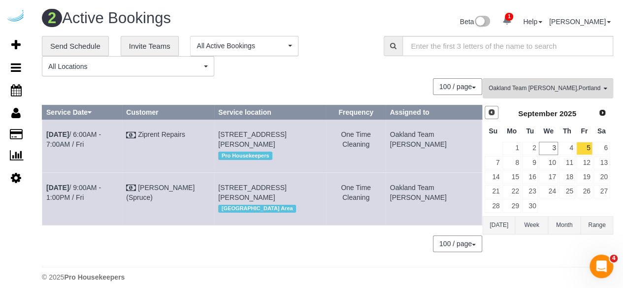
click at [486, 117] on link "Prev" at bounding box center [492, 113] width 14 height 14
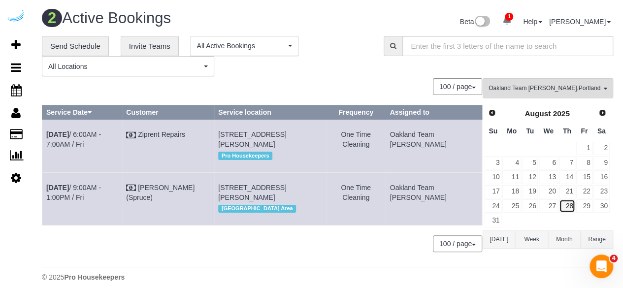
click at [570, 201] on link "28" at bounding box center [567, 205] width 16 height 13
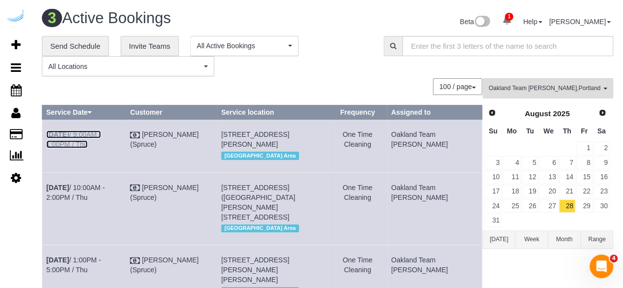
click at [101, 132] on link "Aug 28th / 9:00AM - 1:00PM / Thu" at bounding box center [73, 140] width 55 height 18
click at [105, 199] on link "Aug 28th / 10:00AM - 2:00PM / Thu" at bounding box center [75, 193] width 59 height 18
click at [101, 261] on link "Aug 28th / 1:00PM - 5:00PM / Thu" at bounding box center [73, 265] width 55 height 18
click at [587, 204] on link "29" at bounding box center [584, 205] width 16 height 13
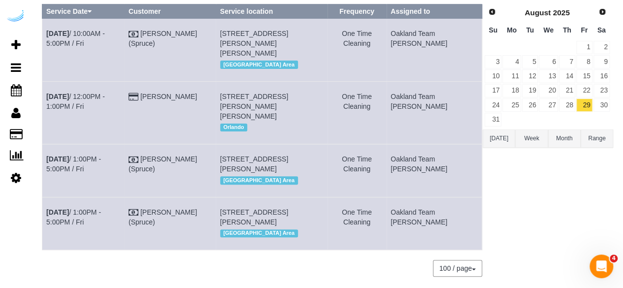
scroll to position [0, 0]
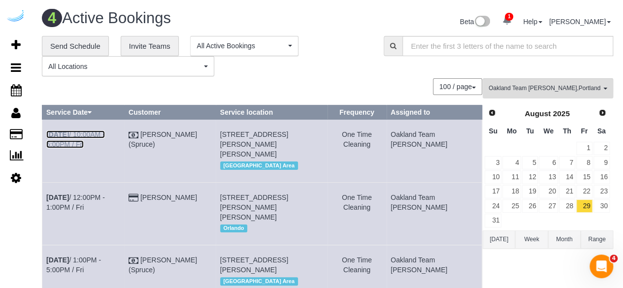
click at [104, 133] on link "Aug 29th / 10:00AM - 5:00PM / Fri" at bounding box center [75, 140] width 59 height 18
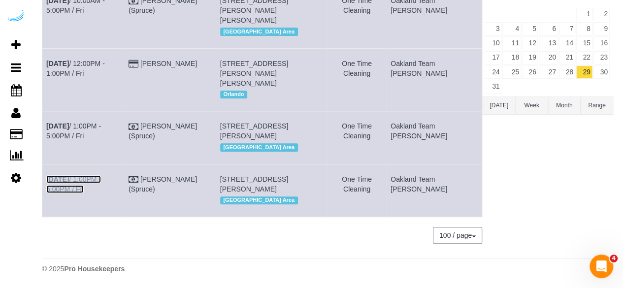
click at [101, 175] on link "Aug 29th / 1:00PM - 5:00PM / Fri" at bounding box center [73, 184] width 55 height 18
click at [101, 122] on link "Aug 29th / 1:00PM - 5:00PM / Fri" at bounding box center [73, 131] width 55 height 18
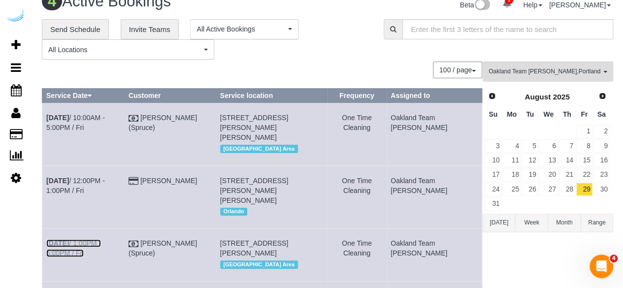
scroll to position [15, 0]
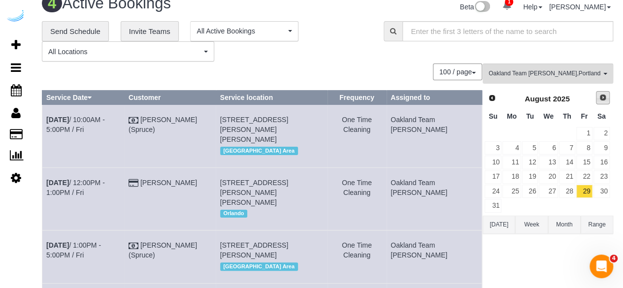
click at [606, 99] on span "Next" at bounding box center [603, 98] width 8 height 8
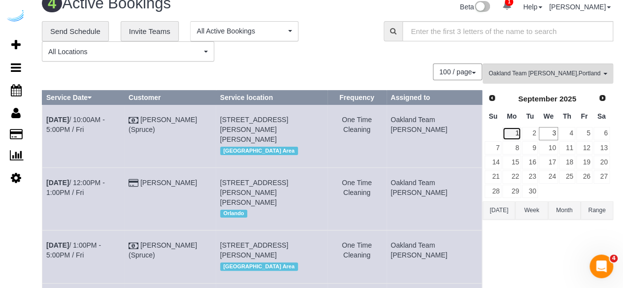
click at [516, 131] on link "1" at bounding box center [511, 133] width 18 height 13
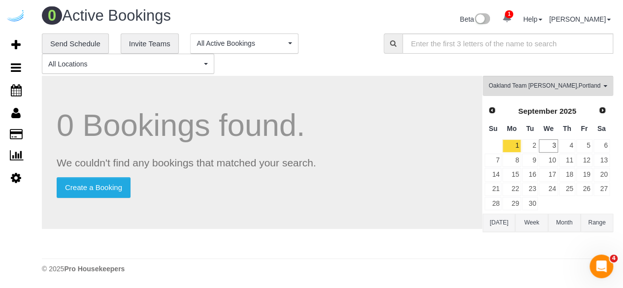
scroll to position [0, 0]
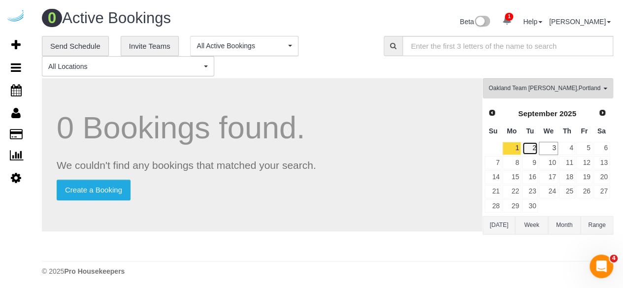
click at [530, 153] on link "2" at bounding box center [530, 148] width 16 height 13
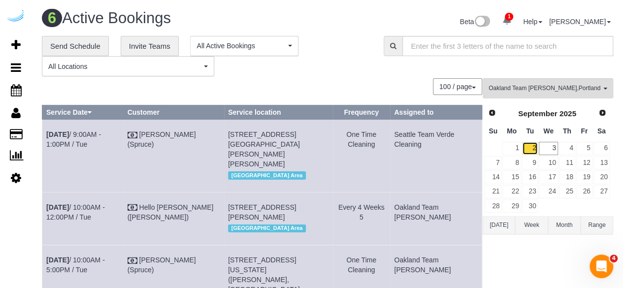
click at [532, 147] on link "2" at bounding box center [530, 148] width 16 height 13
click at [524, 146] on link "2" at bounding box center [530, 148] width 16 height 13
click at [518, 149] on link "1" at bounding box center [511, 148] width 18 height 13
click at [505, 146] on link "1" at bounding box center [511, 148] width 18 height 13
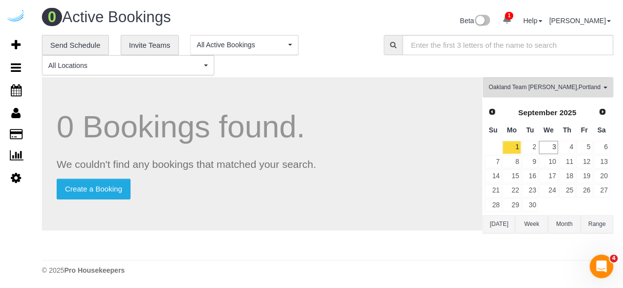
scroll to position [1, 0]
click at [515, 144] on link "1" at bounding box center [511, 146] width 18 height 13
click at [527, 145] on link "2" at bounding box center [530, 146] width 16 height 13
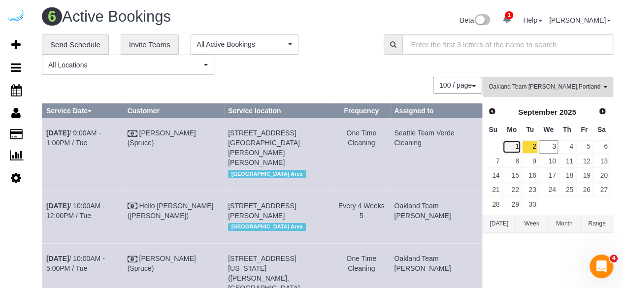
click at [518, 142] on link "1" at bounding box center [511, 146] width 18 height 13
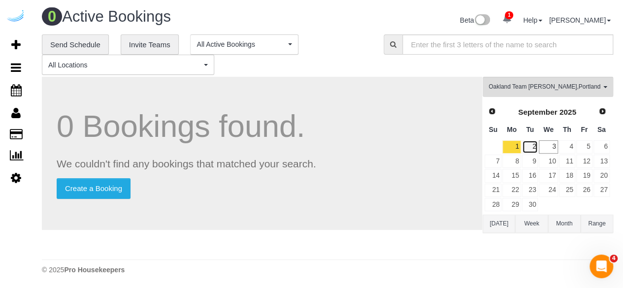
click at [525, 143] on link "2" at bounding box center [530, 146] width 16 height 13
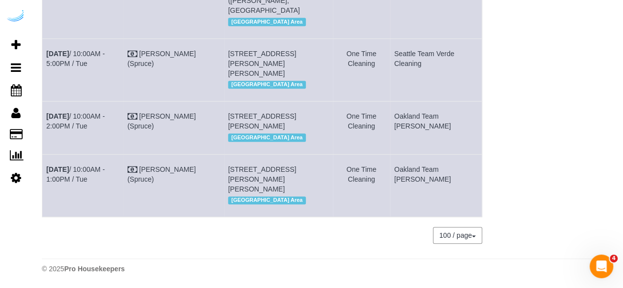
scroll to position [297, 0]
click at [88, 130] on link "Sep 2nd / 10:00AM - 2:00PM / Tue" at bounding box center [75, 121] width 59 height 18
click at [105, 183] on link "Sep 2nd / 10:00AM - 1:00PM / Tue" at bounding box center [75, 174] width 59 height 18
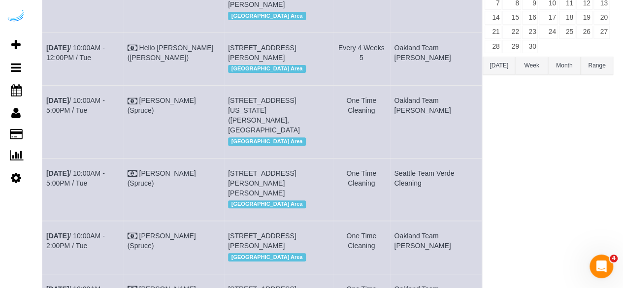
scroll to position [149, 0]
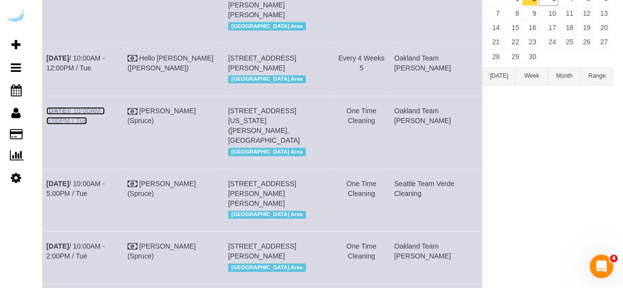
click at [105, 125] on link "Sep 2nd / 10:00AM - 5:00PM / Tue" at bounding box center [75, 116] width 59 height 18
click at [105, 197] on link "Sep 2nd / 10:00AM - 5:00PM / Tue" at bounding box center [75, 189] width 59 height 18
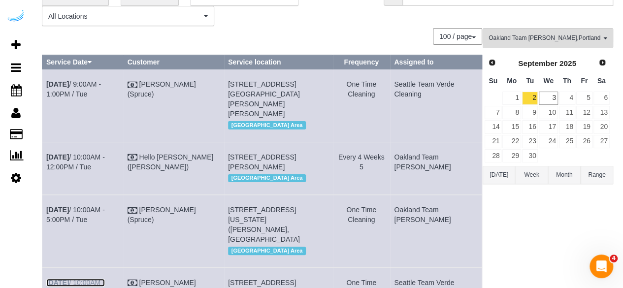
scroll to position [49, 0]
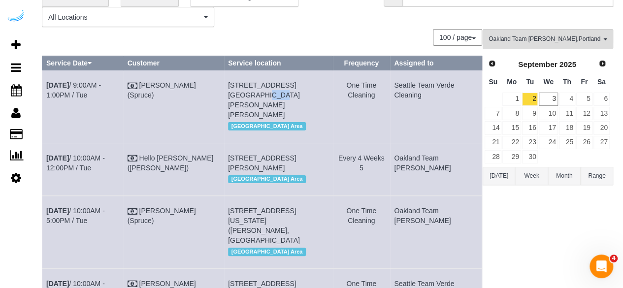
drag, startPoint x: 327, startPoint y: 82, endPoint x: 310, endPoint y: 85, distance: 16.5
click at [310, 85] on td "888 Western Ave, Building 888 Western Ave, Unit 1005 (Anthony Walker, Griffis S…" at bounding box center [278, 106] width 109 height 72
drag, startPoint x: 303, startPoint y: 90, endPoint x: 286, endPoint y: 91, distance: 17.2
click at [286, 91] on td "888 Western Ave, Building 888 Western Ave, Unit 1005 (Anthony Walker, Griffis S…" at bounding box center [278, 106] width 109 height 72
drag, startPoint x: 72, startPoint y: 96, endPoint x: 44, endPoint y: 85, distance: 30.1
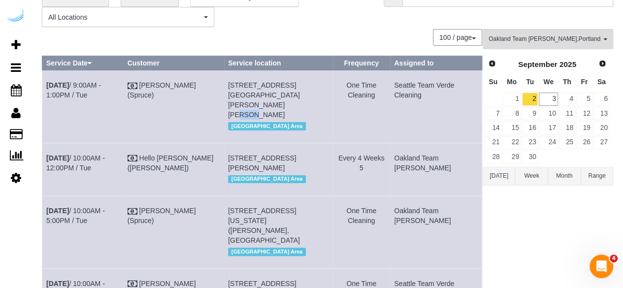
click at [44, 85] on td "Sep 2nd / 9:00AM - 1:00PM / Tue" at bounding box center [82, 106] width 81 height 72
drag, startPoint x: 281, startPoint y: 124, endPoint x: 230, endPoint y: 82, distance: 65.5
click at [230, 82] on td "888 Western Ave, Building 888 Western Ave, Unit 1005 (Anthony Walker, Griffis S…" at bounding box center [278, 106] width 109 height 72
drag, startPoint x: 426, startPoint y: 95, endPoint x: 398, endPoint y: 86, distance: 28.8
click at [398, 86] on td "Seattle Team Verde Cleaning" at bounding box center [436, 106] width 92 height 72
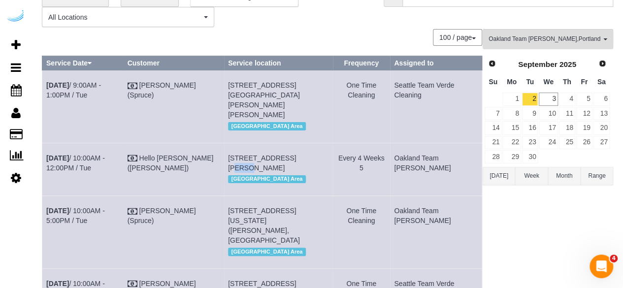
drag, startPoint x: 298, startPoint y: 167, endPoint x: 287, endPoint y: 167, distance: 11.3
click at [287, 167] on td "1340 4th Avenue, 5407 (Christopher Allen), Seattle, WA 98101 Seattle Area" at bounding box center [278, 169] width 109 height 53
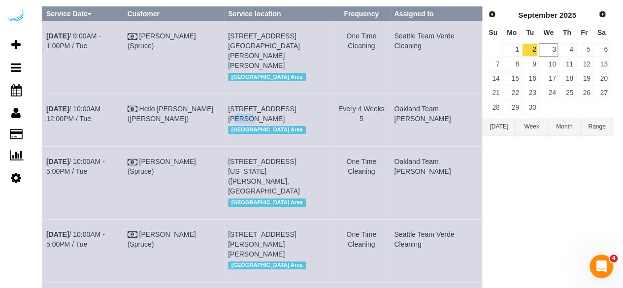
scroll to position [148, 0]
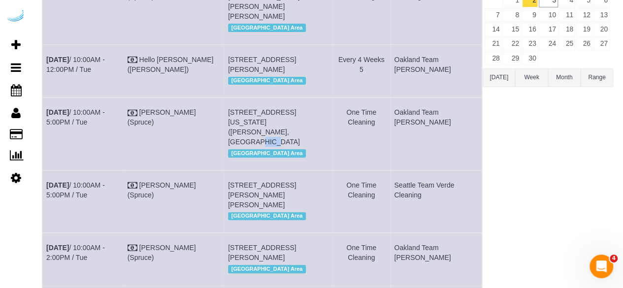
drag, startPoint x: 308, startPoint y: 140, endPoint x: 291, endPoint y: 142, distance: 16.8
click at [291, 142] on td "4311 Lake Washington Blvd Ne, Building 7312, Unit 7312 (Natalie Barney, Villagg…" at bounding box center [278, 134] width 109 height 72
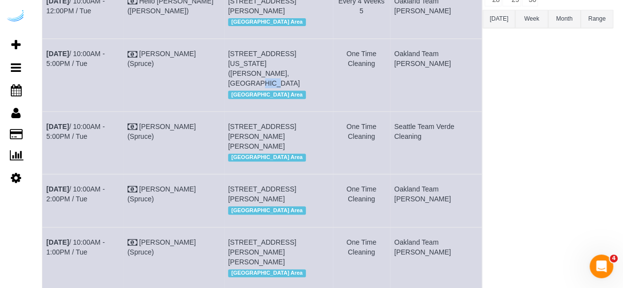
scroll to position [295, 0]
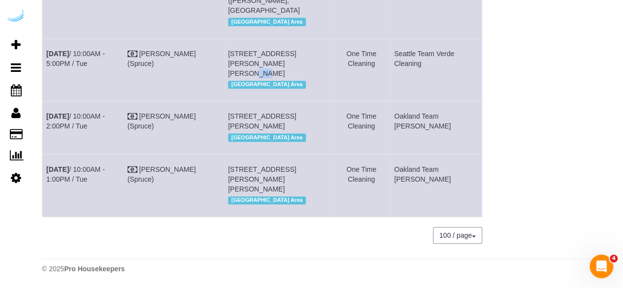
drag, startPoint x: 254, startPoint y: 76, endPoint x: 244, endPoint y: 76, distance: 9.9
click at [244, 76] on span "1850 N 34th St, Building 120, Unit 120 (Oscar Mattia, Amli Wallingford , 143604…" at bounding box center [262, 64] width 68 height 28
drag, startPoint x: 321, startPoint y: 104, endPoint x: 309, endPoint y: 108, distance: 12.9
click at [296, 112] on span "12655 120th Ave Ne, Unit 703 ( Samuel Byrd, Bell Totem Lake , 1432753 ), Kirkla…" at bounding box center [262, 121] width 68 height 18
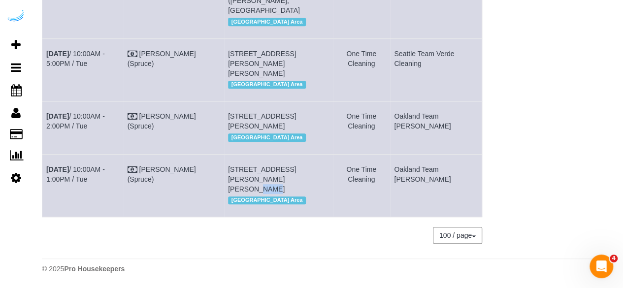
drag, startPoint x: 260, startPoint y: 176, endPoint x: 246, endPoint y: 179, distance: 14.0
click at [246, 179] on span "1800 Boren Ave, Building 1509, Unit 1509 (Puja Gorai, Amli Arc , 1463843 ), Sea…" at bounding box center [262, 179] width 68 height 28
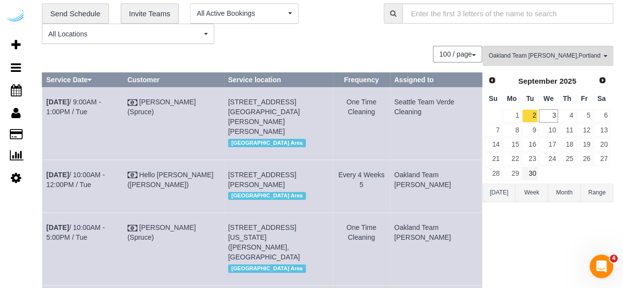
scroll to position [0, 0]
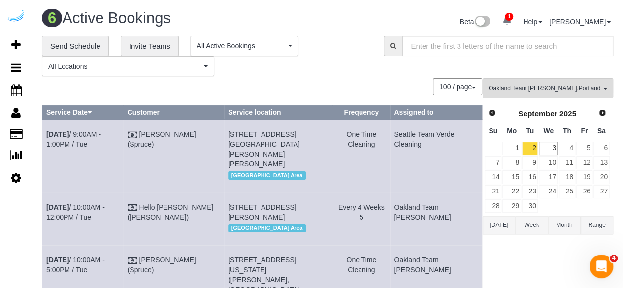
click at [549, 147] on link "3" at bounding box center [548, 148] width 19 height 13
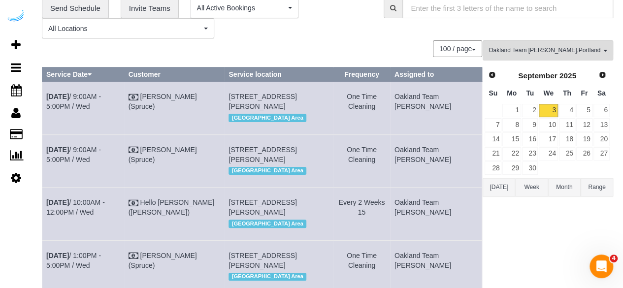
scroll to position [15, 0]
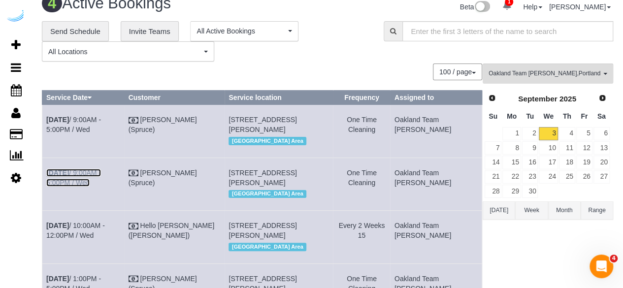
click at [101, 183] on link "Sep 3rd / 9:00AM - 5:00PM / Wed" at bounding box center [73, 178] width 55 height 18
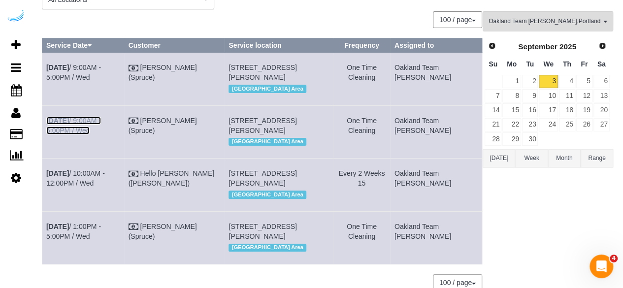
scroll to position [64, 0]
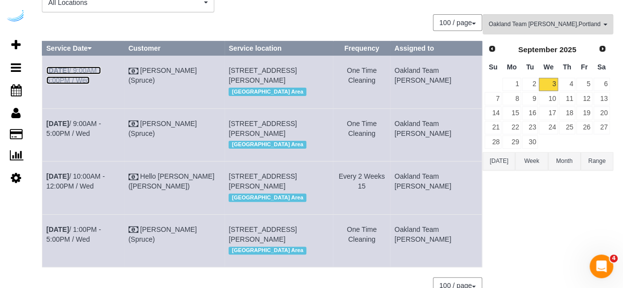
click at [101, 66] on link "Sep 3rd / 9:00AM - 5:00PM / Wed" at bounding box center [73, 75] width 55 height 18
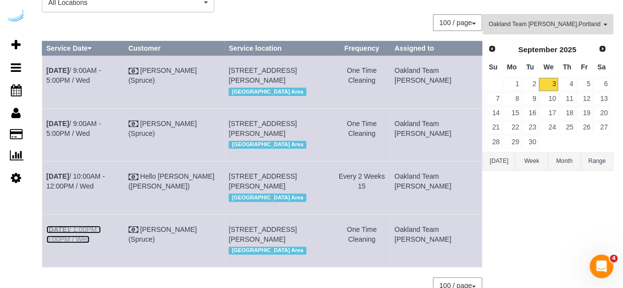
click at [89, 243] on link "Sep 3rd / 1:00PM - 5:00PM / Wed" at bounding box center [73, 235] width 55 height 18
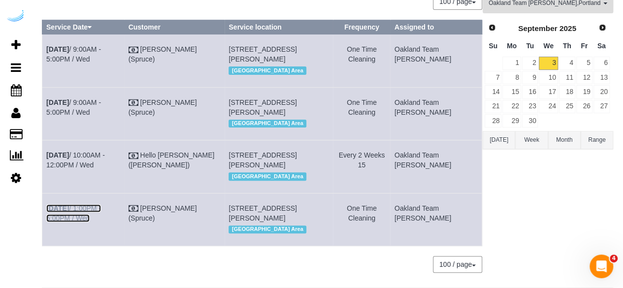
scroll to position [85, 0]
click at [558, 229] on div "Oakland Team Cristina , Portland Team Squeaky , Seattle Team Verde Cleaning All…" at bounding box center [548, 139] width 131 height 290
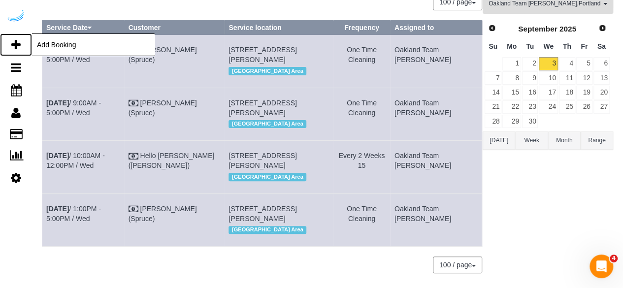
click at [14, 42] on icon at bounding box center [15, 45] width 9 height 12
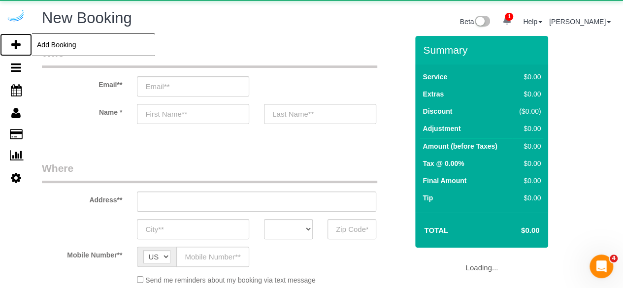
select select "number:9"
select select "object:7626"
select select "4"
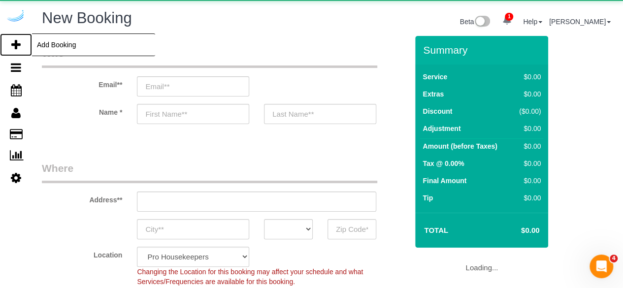
select select "object:8203"
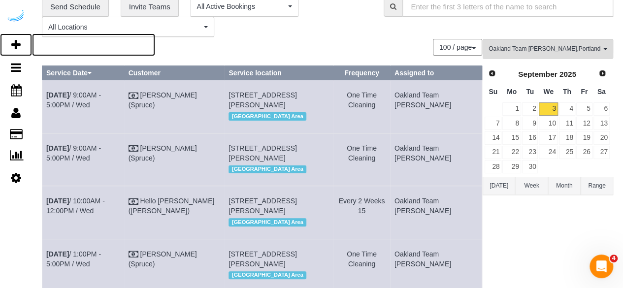
scroll to position [163, 0]
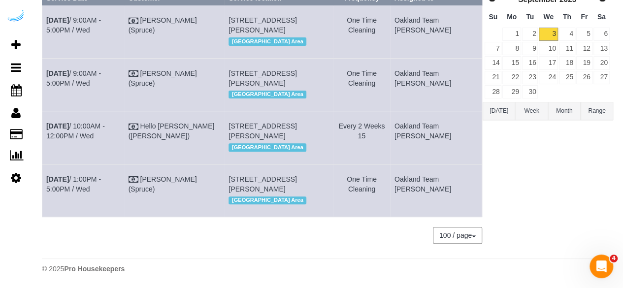
click at [246, 234] on div "100 / page 10 / page 20 / page 30 / page 40 / page 50 / page 100 / page" at bounding box center [262, 235] width 440 height 17
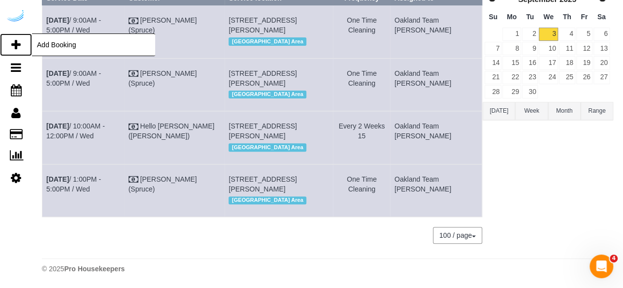
click at [10, 42] on link "Add Booking" at bounding box center [16, 44] width 32 height 23
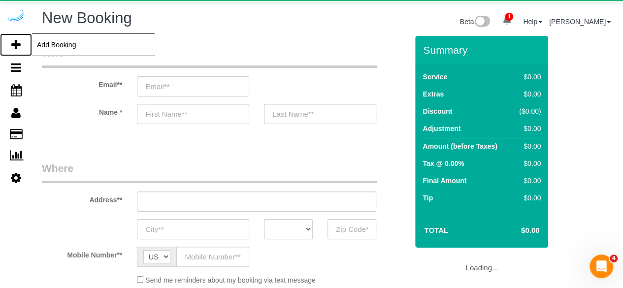
select select "number:9"
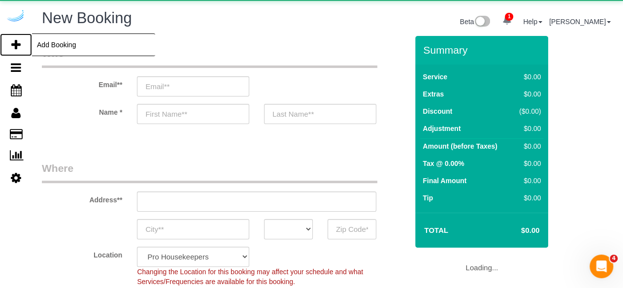
select select "object:9368"
select select "4"
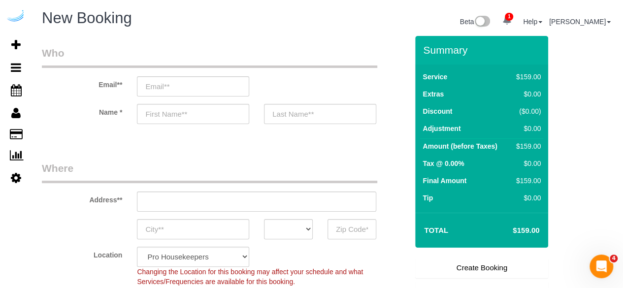
click at [222, 179] on legend "Where" at bounding box center [209, 172] width 335 height 22
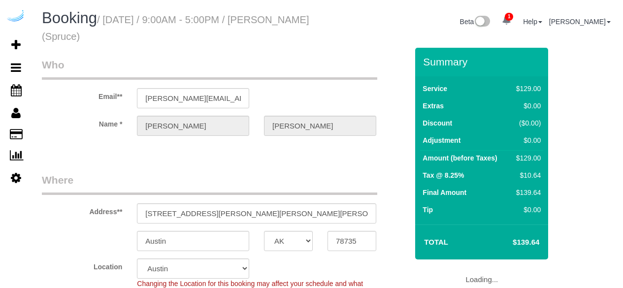
select select "[GEOGRAPHIC_DATA]"
select select "282"
select select "number:9"
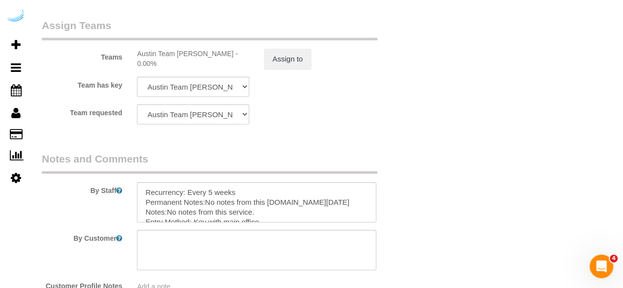
scroll to position [1576, 0]
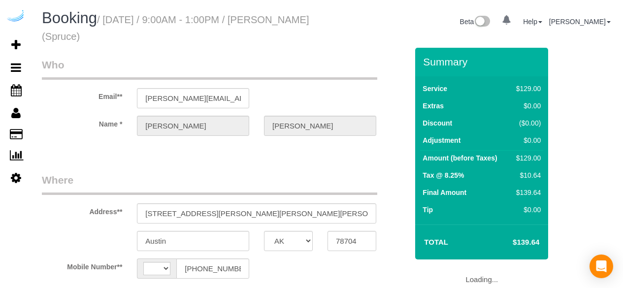
select select "[GEOGRAPHIC_DATA]"
select select "string:[GEOGRAPHIC_DATA]"
select select "object:632"
select select "number:9"
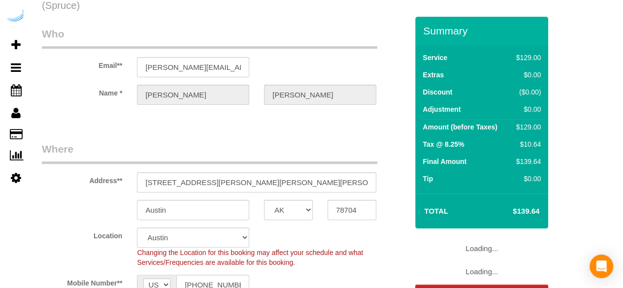
select select "282"
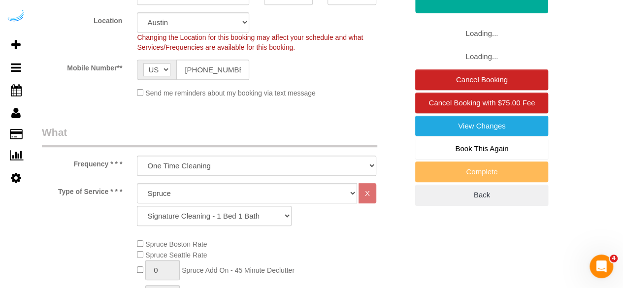
select select "object:803"
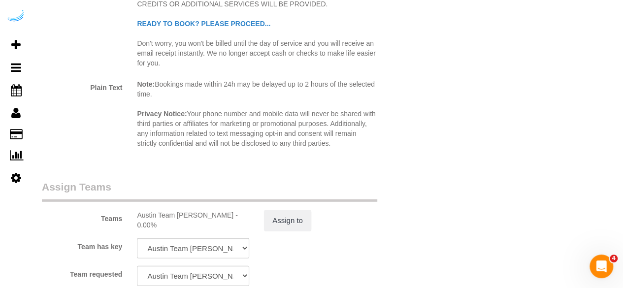
scroll to position [1477, 0]
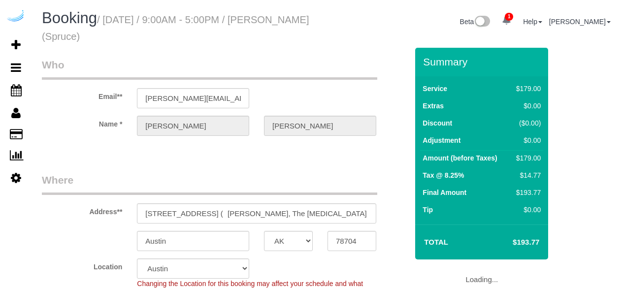
select select "[GEOGRAPHIC_DATA]"
select select "282"
select select "number:9"
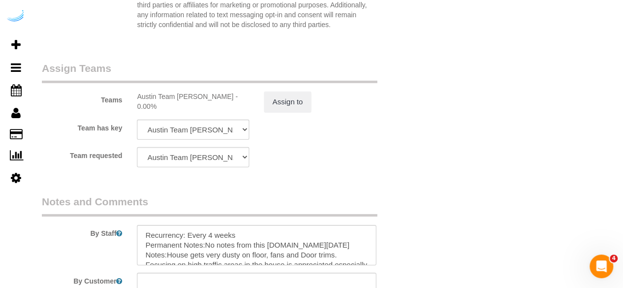
scroll to position [1576, 0]
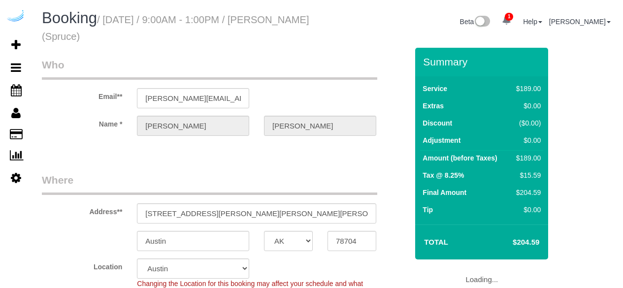
select select "[GEOGRAPHIC_DATA]"
select select "282"
select select "number:9"
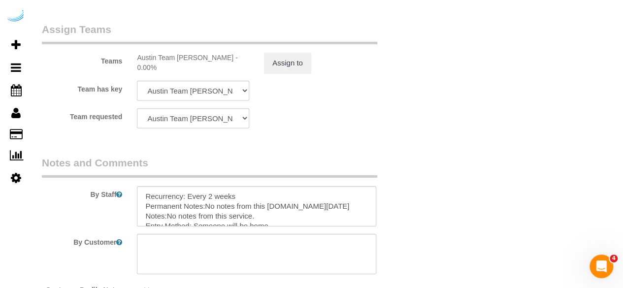
scroll to position [1617, 0]
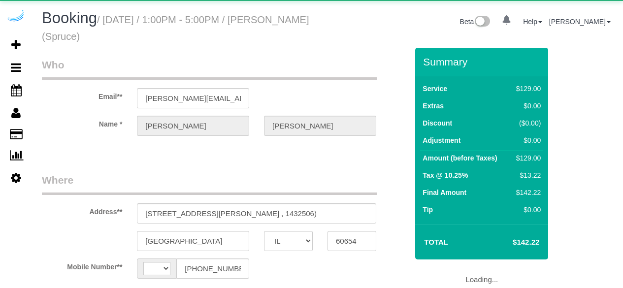
select select "IL"
select select "string:[GEOGRAPHIC_DATA]"
select select "object:783"
select select "282"
select select "number:9"
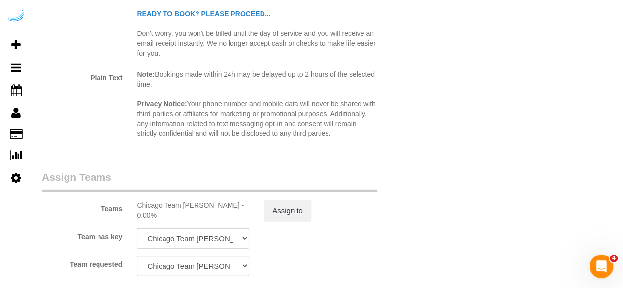
scroll to position [1576, 0]
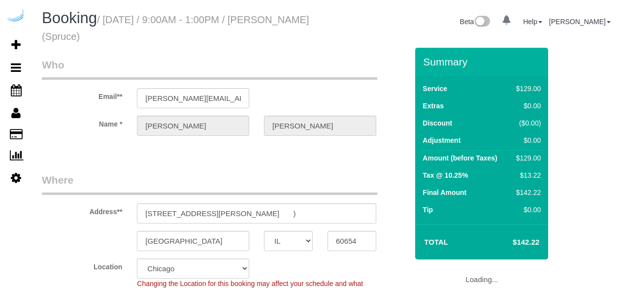
select select "IL"
select select "282"
select select "number:9"
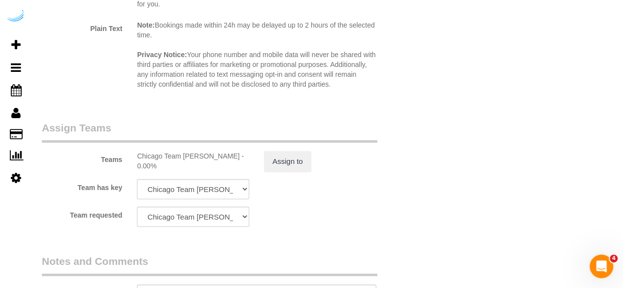
scroll to position [1576, 0]
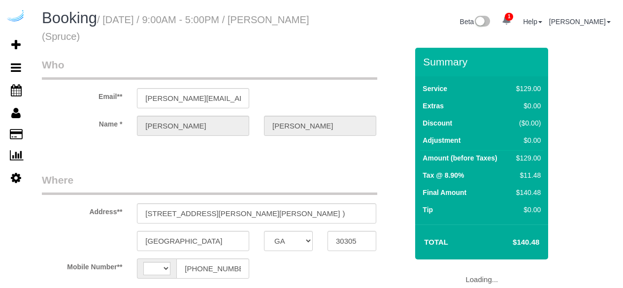
select select "GA"
select select "string:[GEOGRAPHIC_DATA]"
select select "object:374"
select select "number:9"
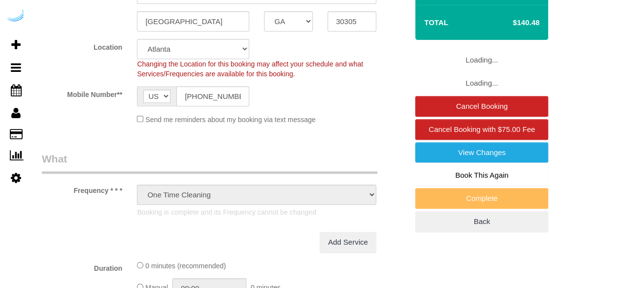
select select "282"
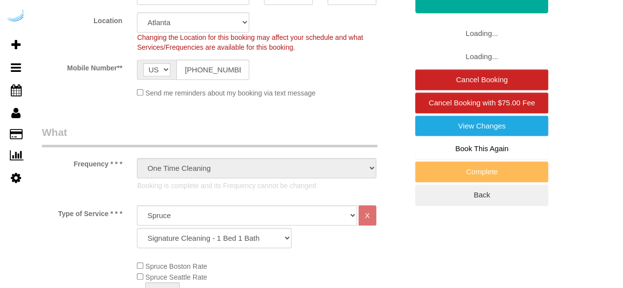
select select "object:795"
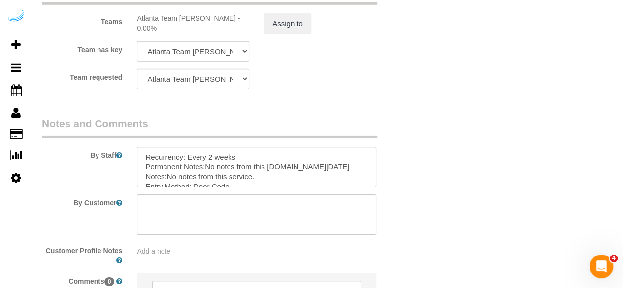
scroll to position [1657, 0]
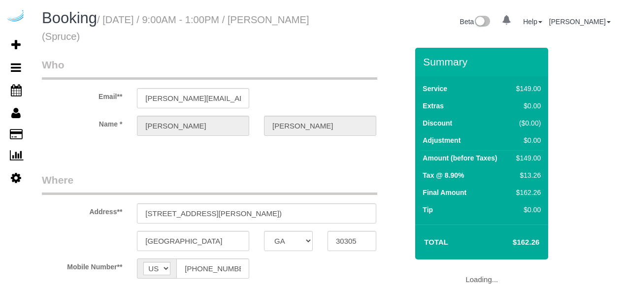
select select "GA"
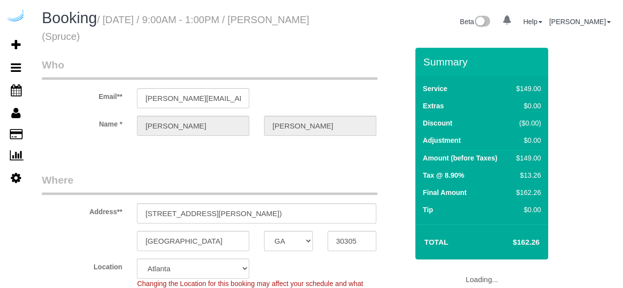
select select "object:695"
select select "number:9"
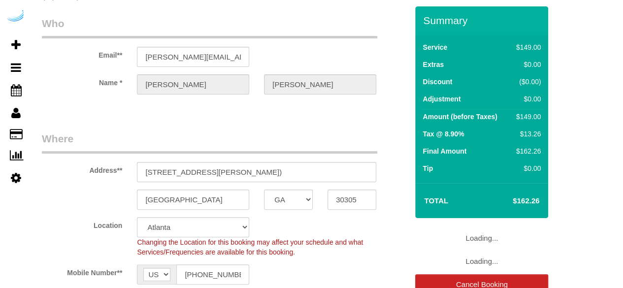
select select "object:795"
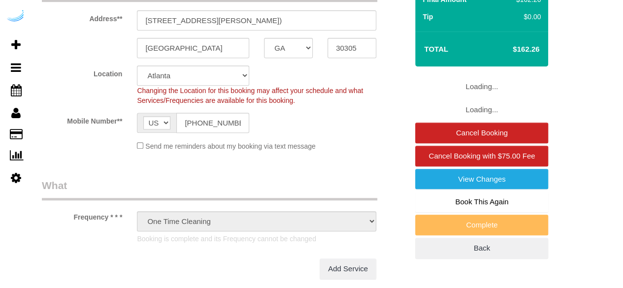
select select "282"
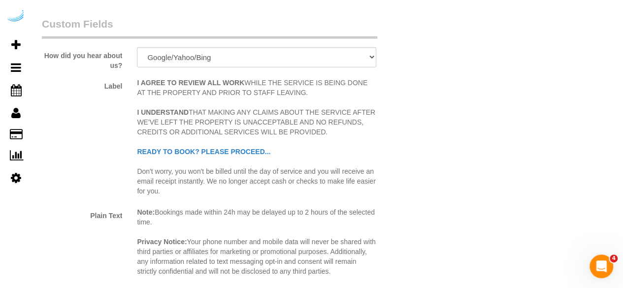
scroll to position [1527, 0]
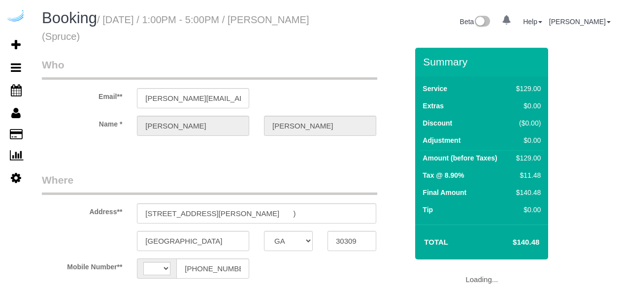
select select "GA"
select select "string:[GEOGRAPHIC_DATA]"
select select "object:711"
select select "282"
select select "number:9"
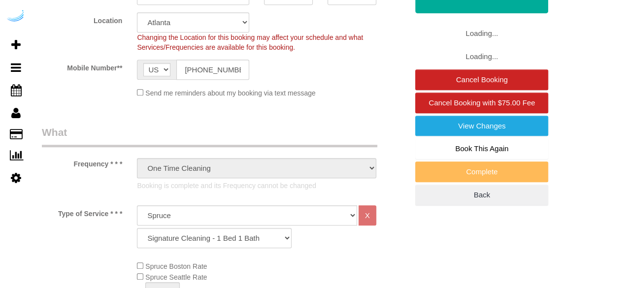
select select "object:795"
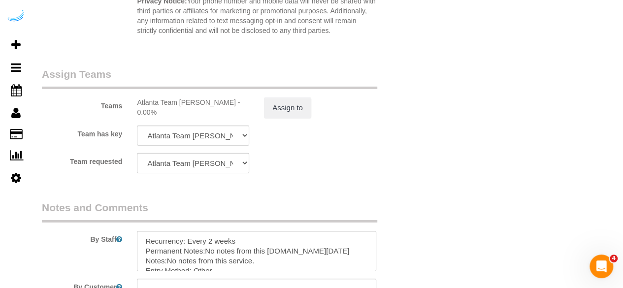
scroll to position [1477, 0]
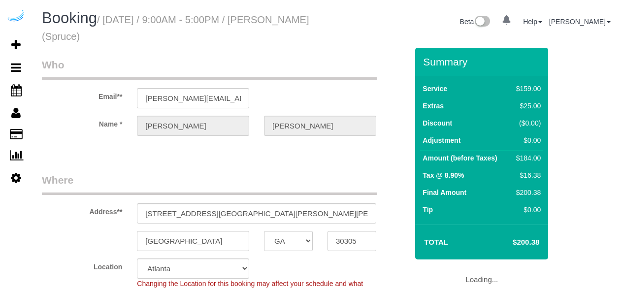
select select "GA"
select select "number:9"
select select "object:711"
select select "282"
select select "object:795"
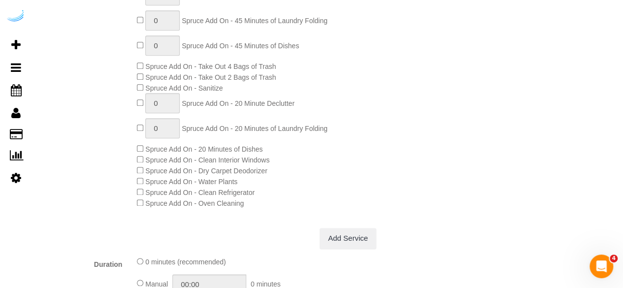
scroll to position [542, 0]
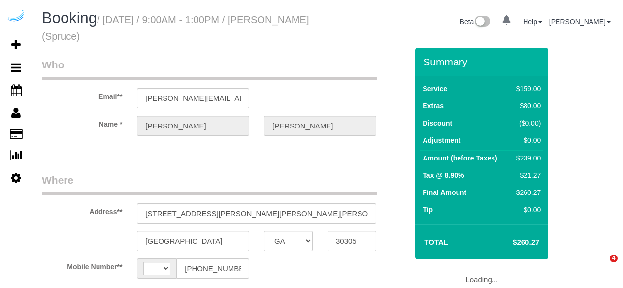
select select "GA"
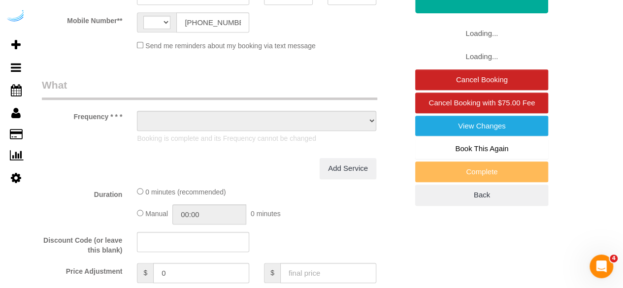
select select "string:[GEOGRAPHIC_DATA]"
select select "object:624"
select select "number:9"
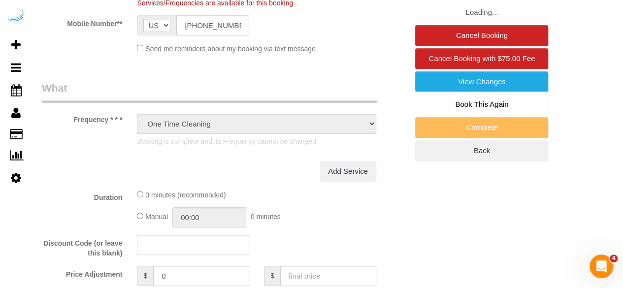
select select "282"
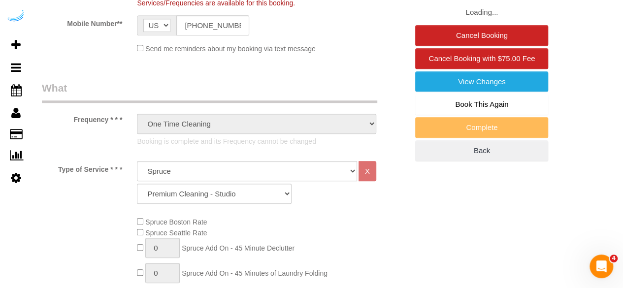
select select "object:798"
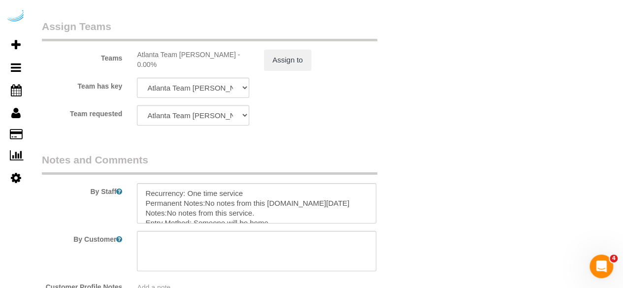
scroll to position [1625, 0]
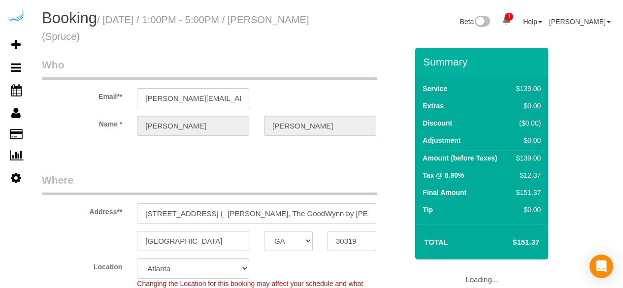
select select "GA"
select select "282"
select select "number:9"
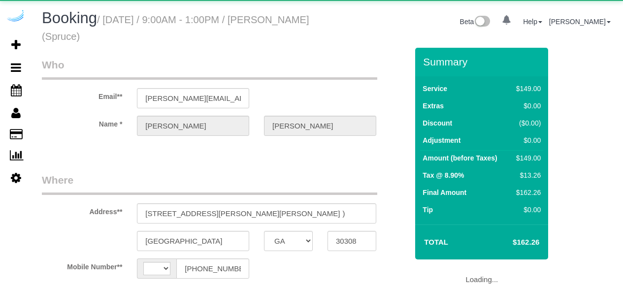
select select "GA"
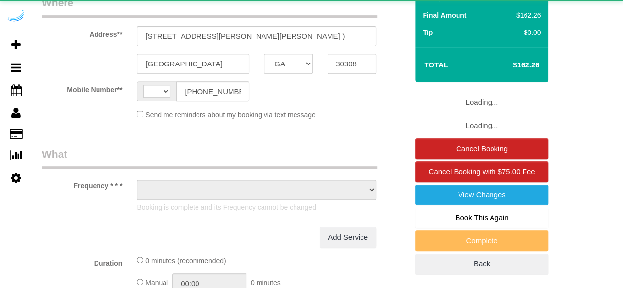
select select "string:[GEOGRAPHIC_DATA]"
select select "object:667"
select select "282"
select select "number:9"
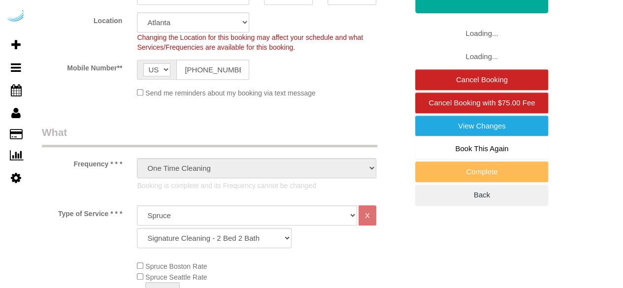
select select "object:795"
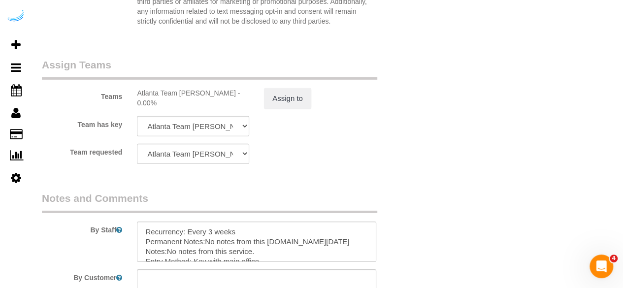
scroll to position [1576, 0]
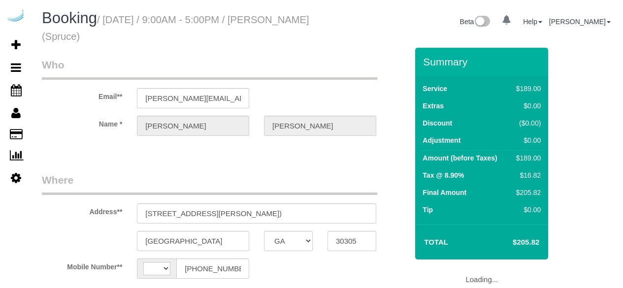
select select "GA"
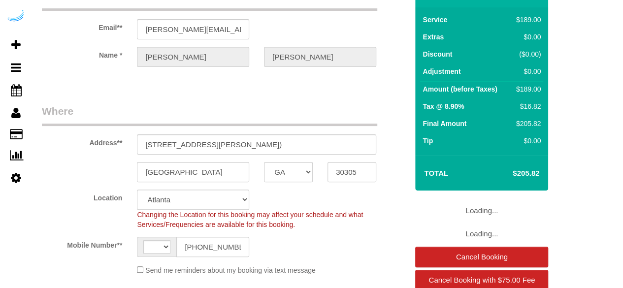
select select "string:[GEOGRAPHIC_DATA]"
select select "object:469"
select select "282"
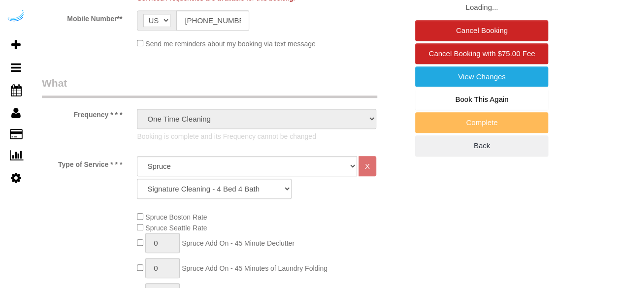
select select "object:798"
select select "number:9"
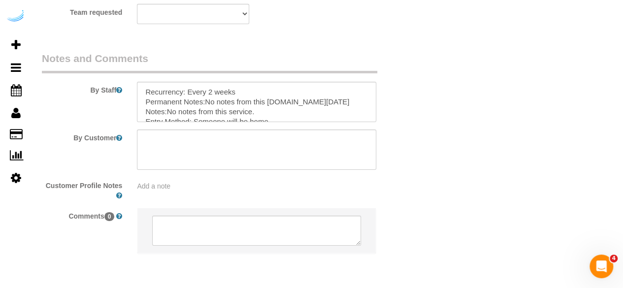
scroll to position [1625, 0]
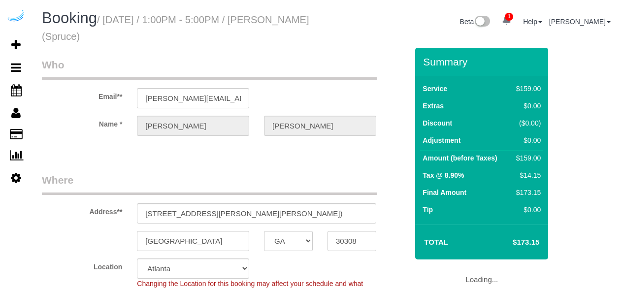
select select "GA"
select select "282"
select select "number:9"
select select "object:795"
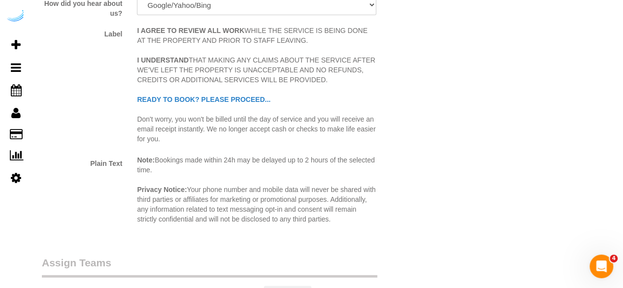
scroll to position [1477, 0]
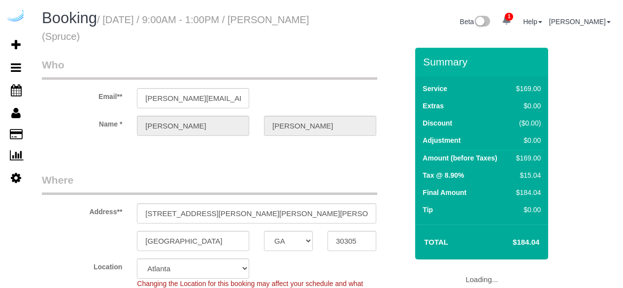
select select "GA"
select select "282"
select select "number:9"
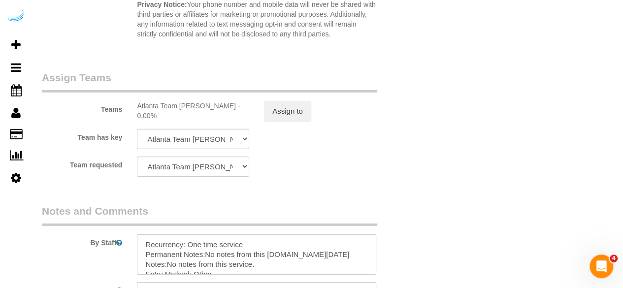
scroll to position [1576, 0]
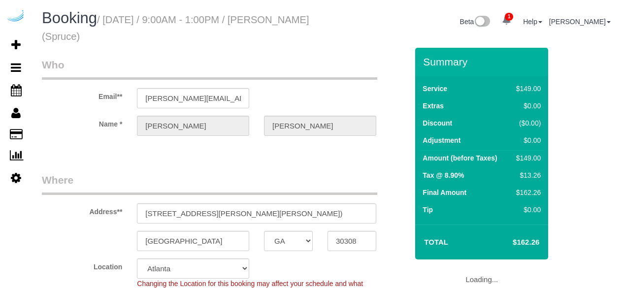
select select "GA"
select select "282"
select select "number:9"
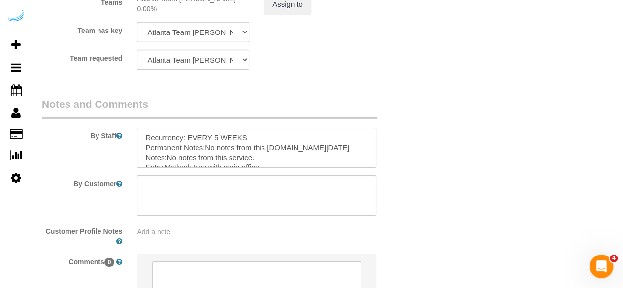
scroll to position [1576, 0]
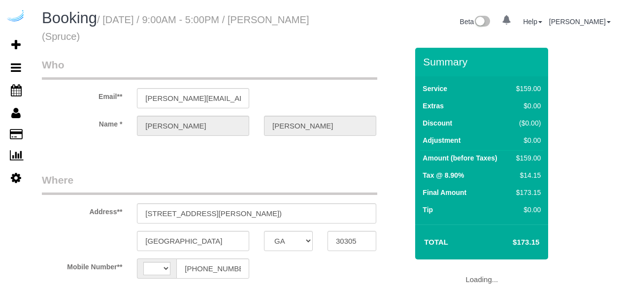
select select "GA"
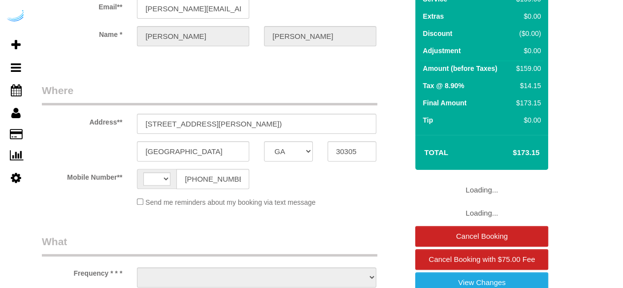
select select "string:[GEOGRAPHIC_DATA]"
select select "object:711"
select select "282"
select select "number:9"
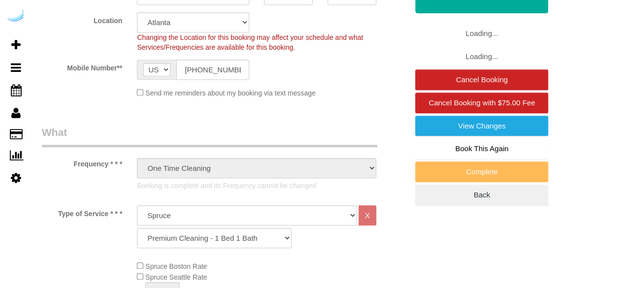
select select "object:795"
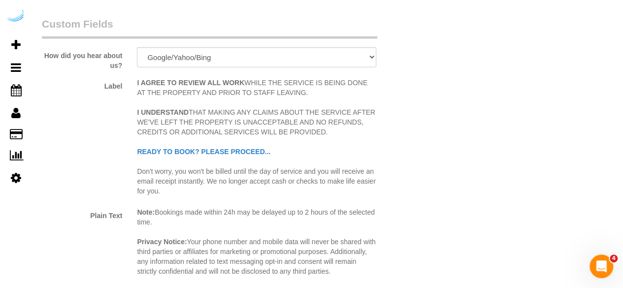
scroll to position [1527, 0]
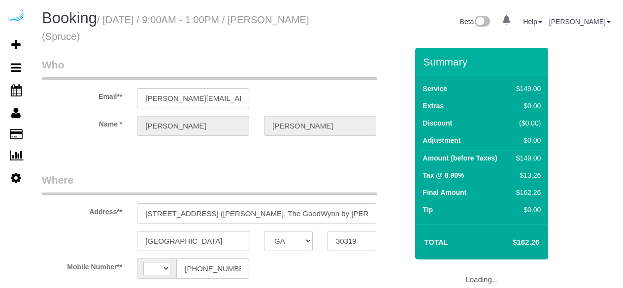
select select "GA"
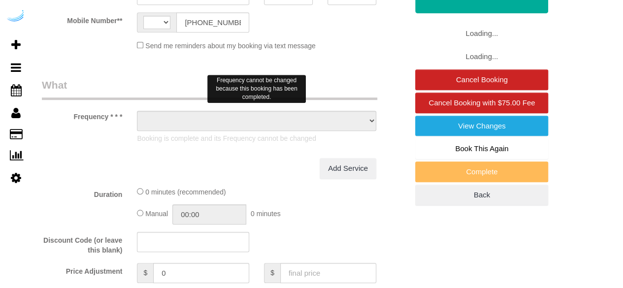
select select "string:[GEOGRAPHIC_DATA]"
select select "object:624"
select select "number:9"
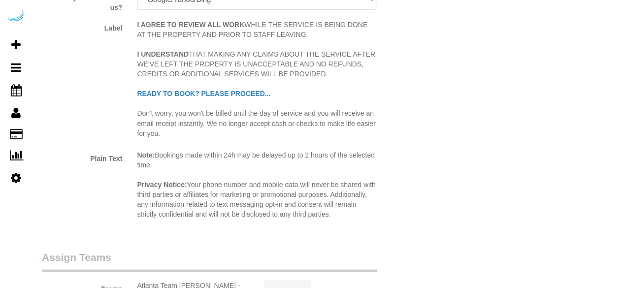
select select "282"
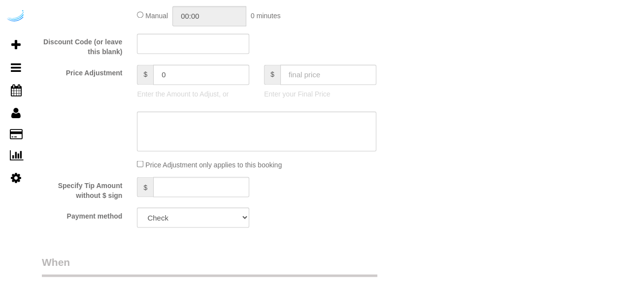
select select "object:798"
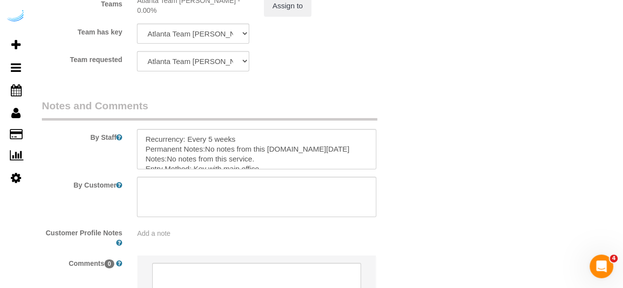
scroll to position [1657, 0]
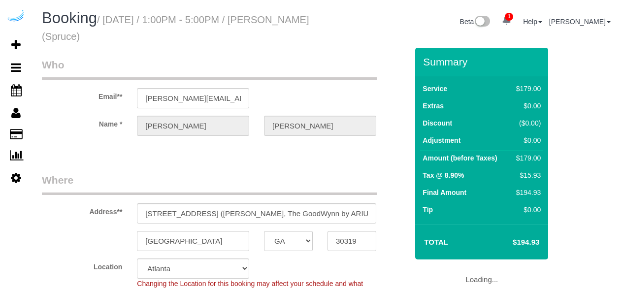
select select "GA"
select select "282"
select select "number:9"
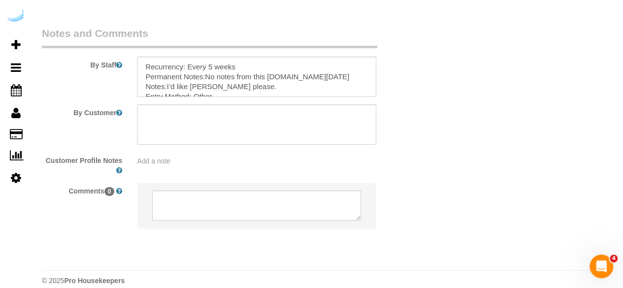
scroll to position [1657, 0]
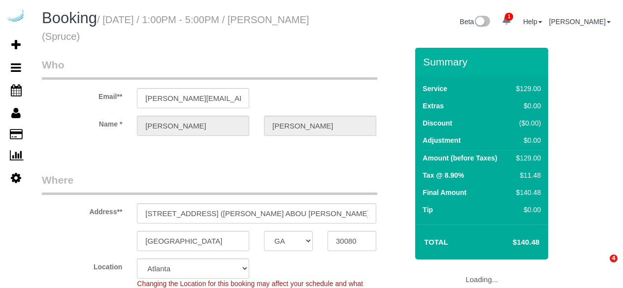
select select "GA"
select select "282"
select select "number:9"
select select "object:795"
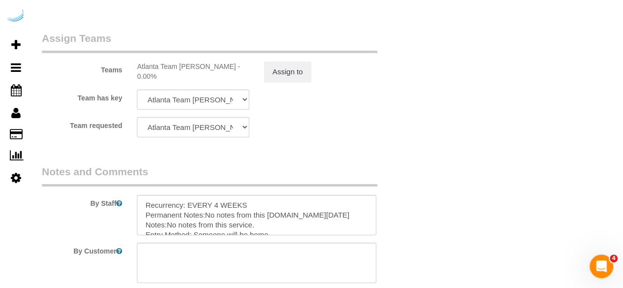
scroll to position [1625, 0]
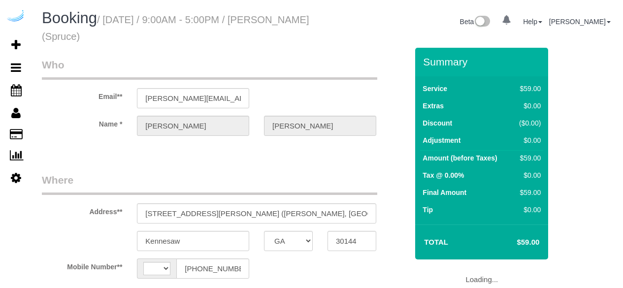
select select "GA"
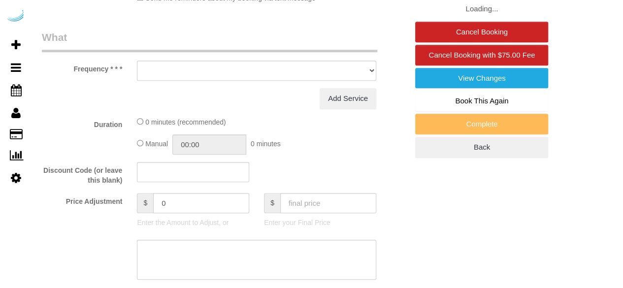
select select "string:[GEOGRAPHIC_DATA]"
select select "object:664"
select select "282"
select select "number:9"
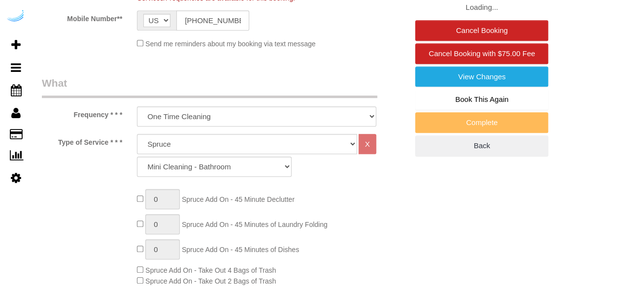
select select "object:1202"
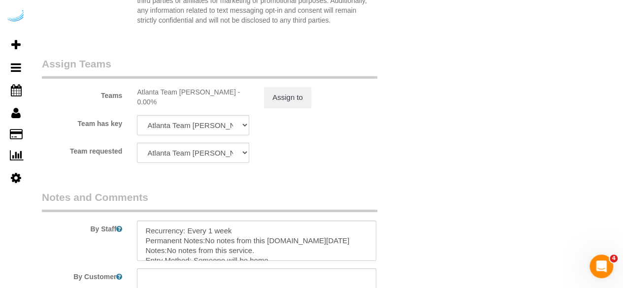
scroll to position [1527, 0]
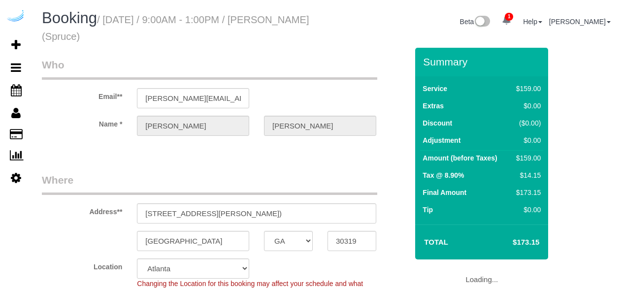
select select "GA"
select select "282"
select select "number:9"
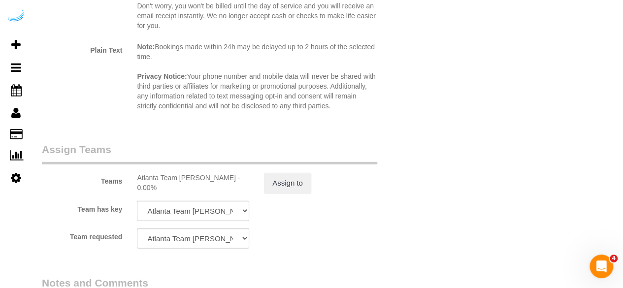
scroll to position [1428, 0]
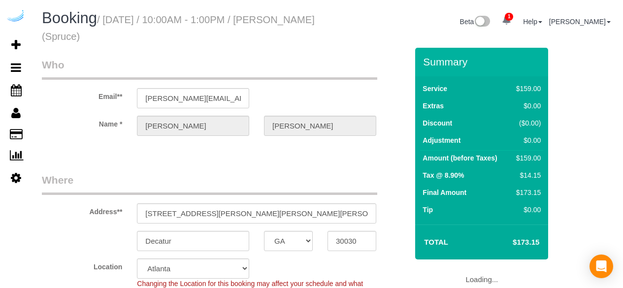
select select "GA"
select select "282"
select select "number:9"
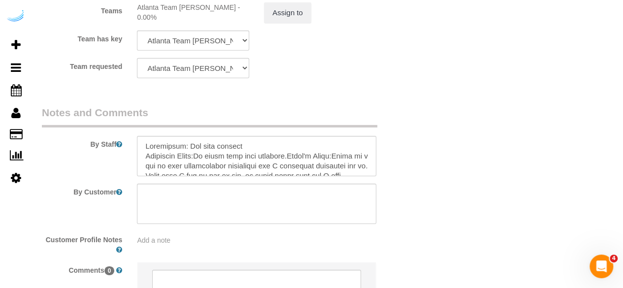
scroll to position [1617, 0]
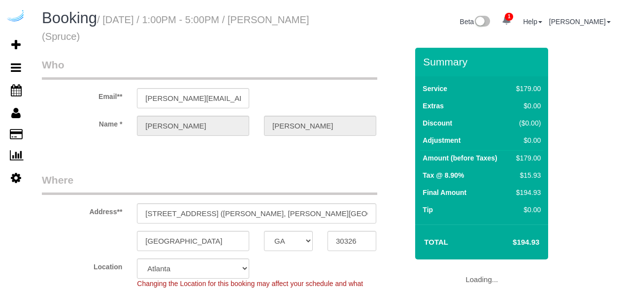
select select "GA"
select select "282"
select select "number:9"
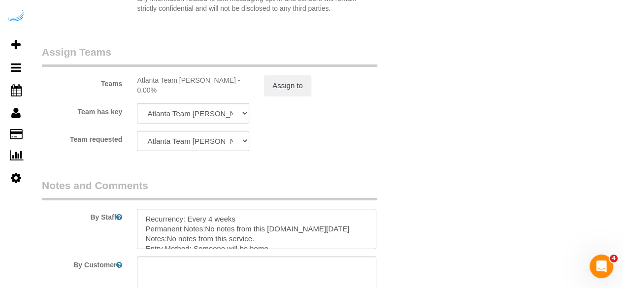
scroll to position [1477, 0]
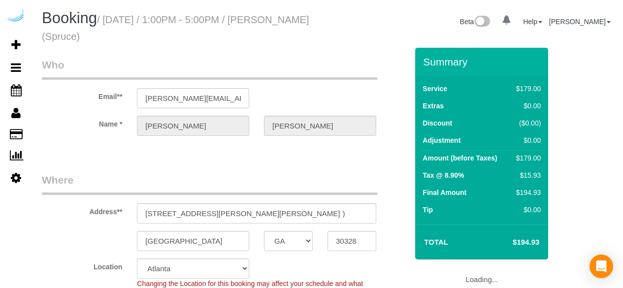
select select "GA"
select select "number:9"
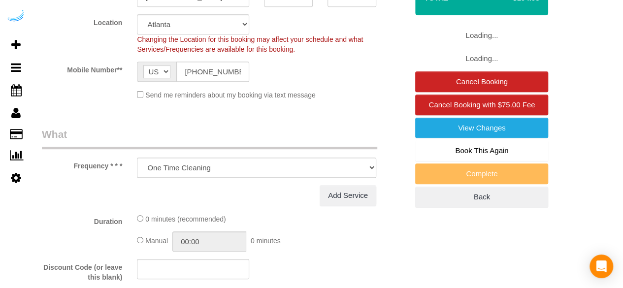
select select "object:788"
select select "282"
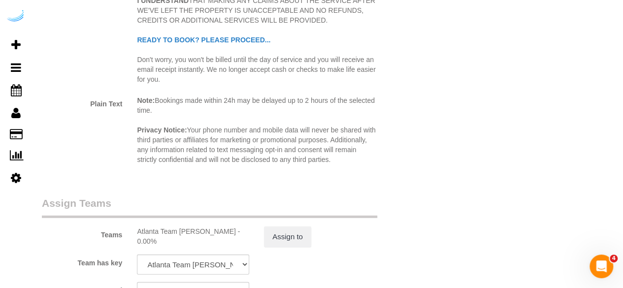
scroll to position [1477, 0]
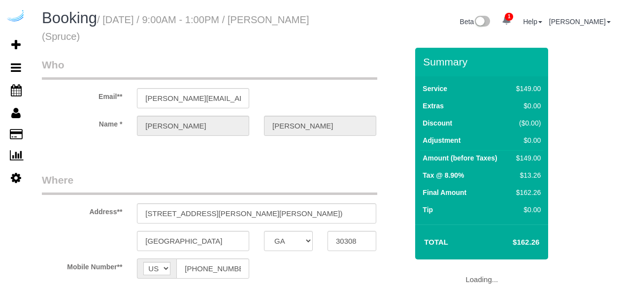
select select "GA"
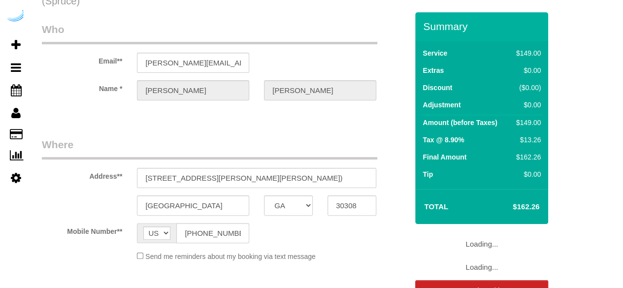
select select "object:662"
select select "282"
select select "number:9"
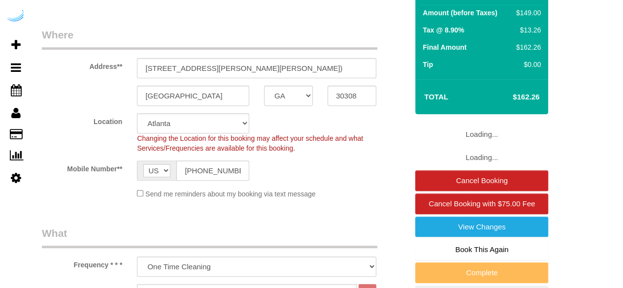
select select "object:788"
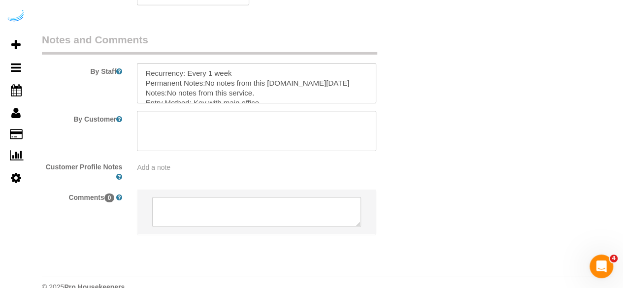
scroll to position [1617, 0]
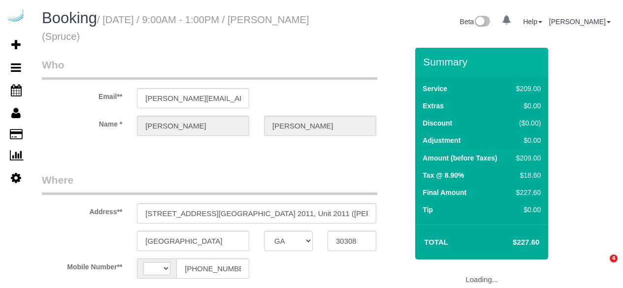
select select "GA"
select select "string:US"
select select "object:662"
select select "number:9"
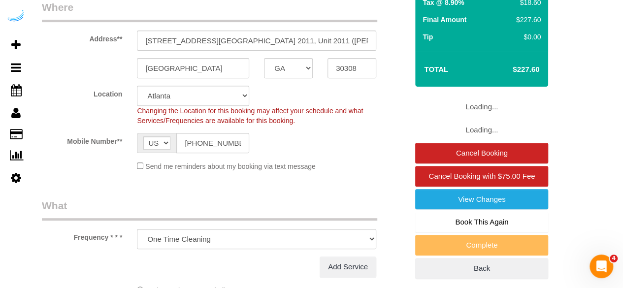
select select "object:788"
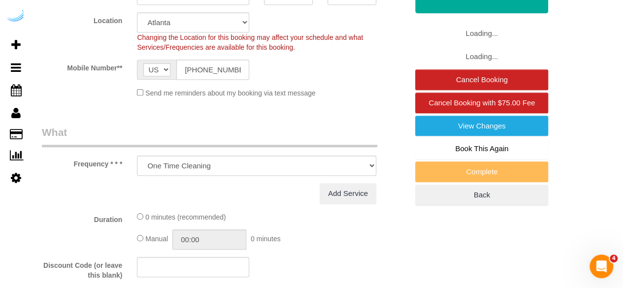
select select "282"
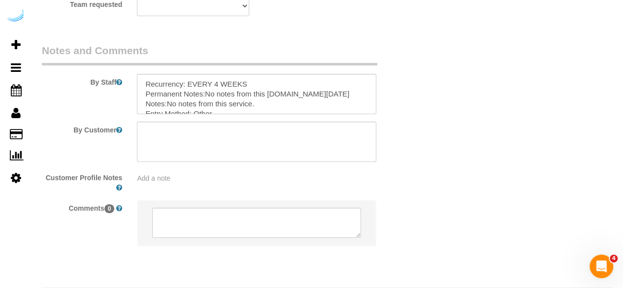
scroll to position [1617, 0]
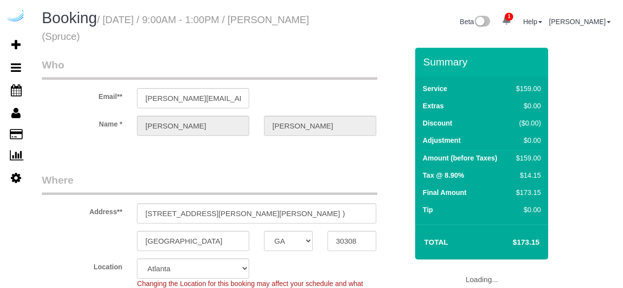
select select "GA"
select select "282"
select select "number:9"
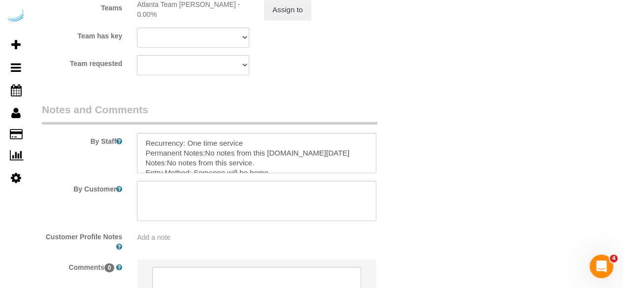
scroll to position [1617, 0]
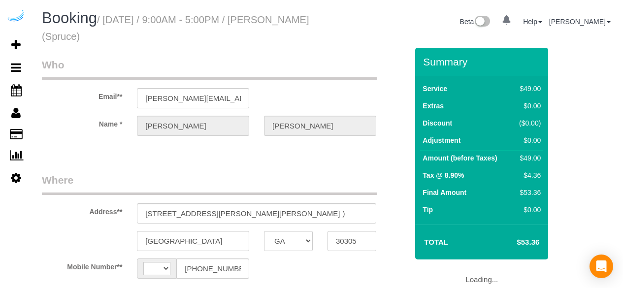
select select "GA"
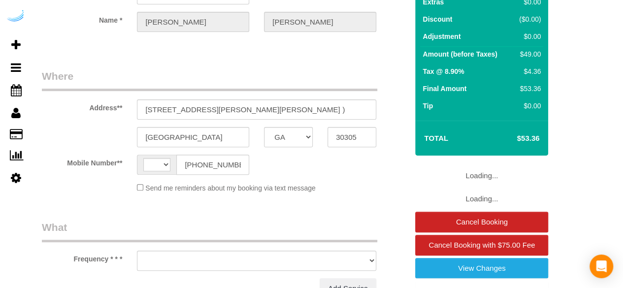
select select "string:[GEOGRAPHIC_DATA]"
select select "object:664"
select select "number:9"
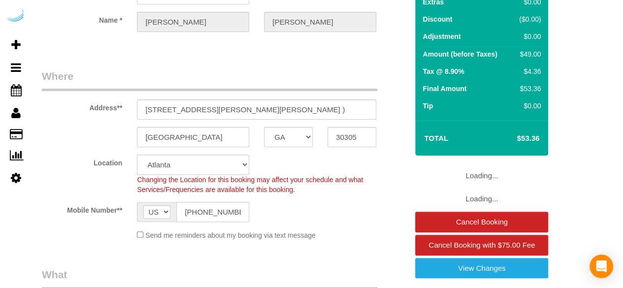
scroll to position [295, 0]
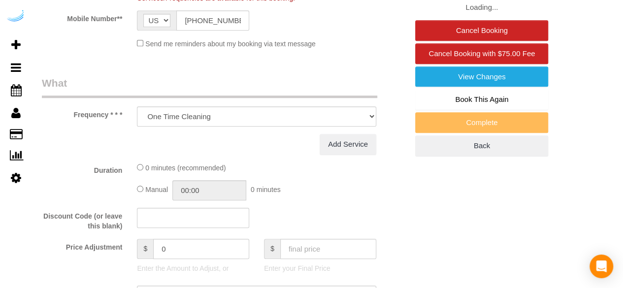
select select "object:728"
select select "282"
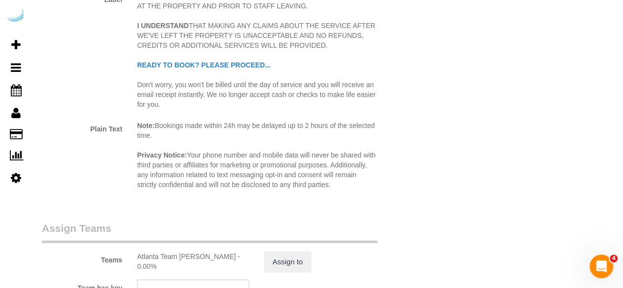
scroll to position [1330, 0]
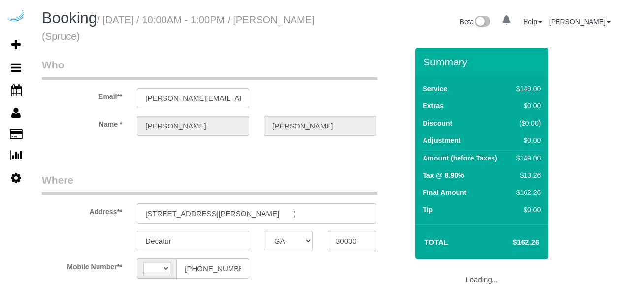
select select "GA"
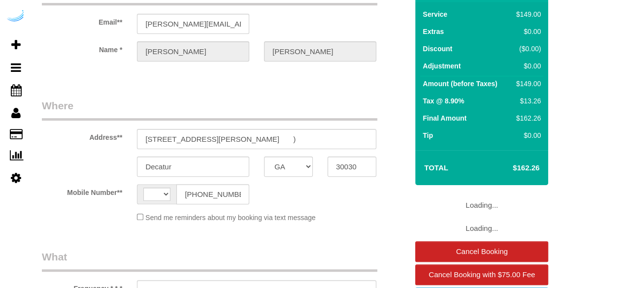
select select "string:[GEOGRAPHIC_DATA]"
select select "object:415"
select select "number:9"
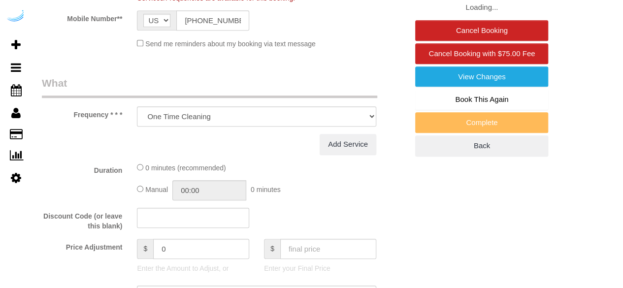
select select "object:788"
select select "282"
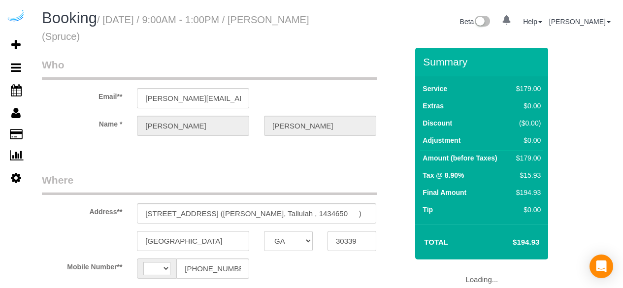
select select "GA"
select select "string:[GEOGRAPHIC_DATA]"
select select "object:690"
select select "number:9"
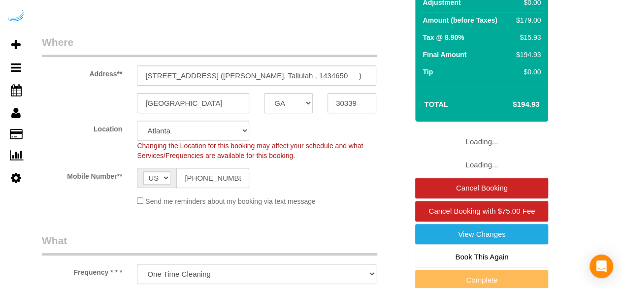
select select "282"
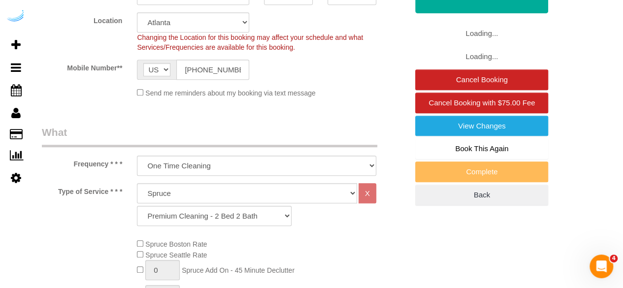
select select "object:788"
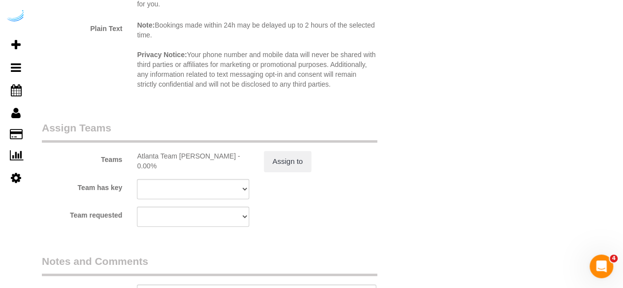
scroll to position [1576, 0]
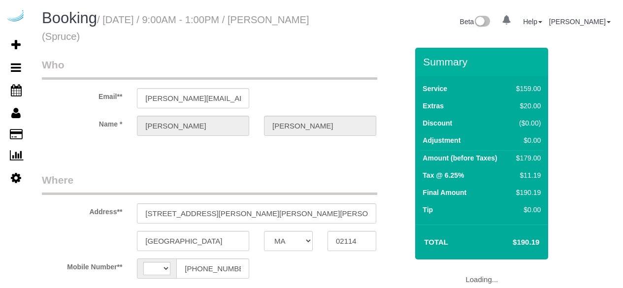
select select "MA"
select select "string:[GEOGRAPHIC_DATA]"
select select "object:639"
select select "282"
select select "number:9"
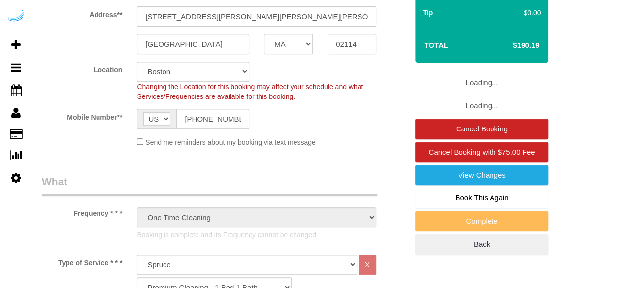
select select "object:795"
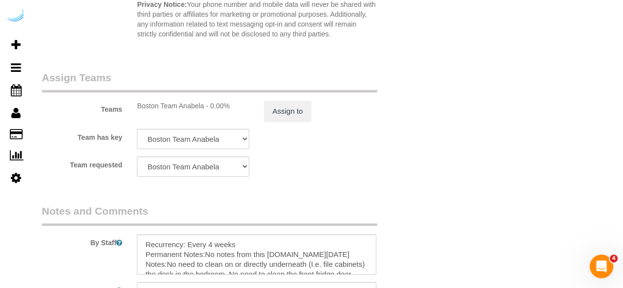
scroll to position [1576, 0]
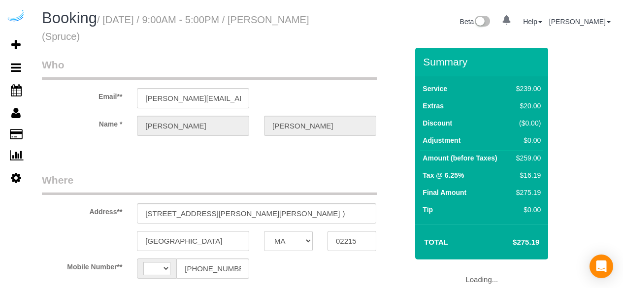
select select "MA"
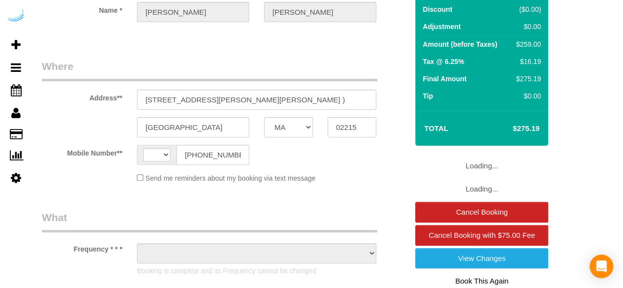
select select "string:[GEOGRAPHIC_DATA]"
select select "object:374"
select select "282"
select select "number:9"
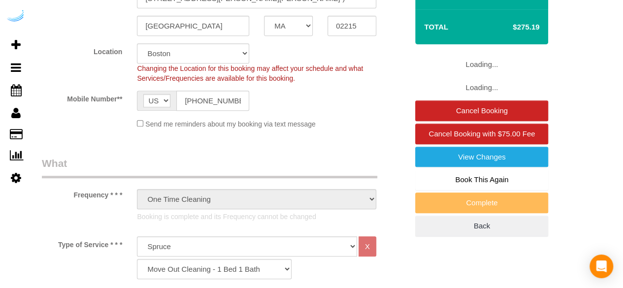
select select "object:795"
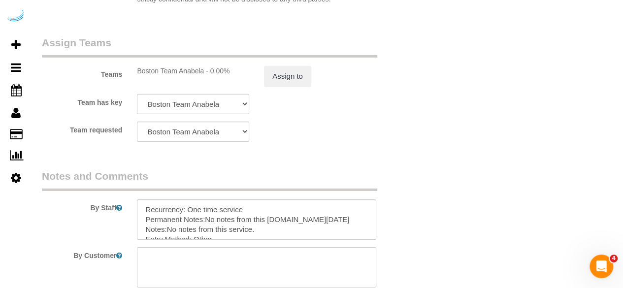
scroll to position [1657, 0]
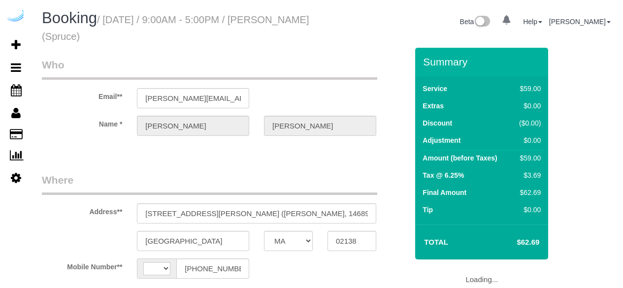
select select "MA"
select select "string:[GEOGRAPHIC_DATA]"
select select "object:374"
select select "number:9"
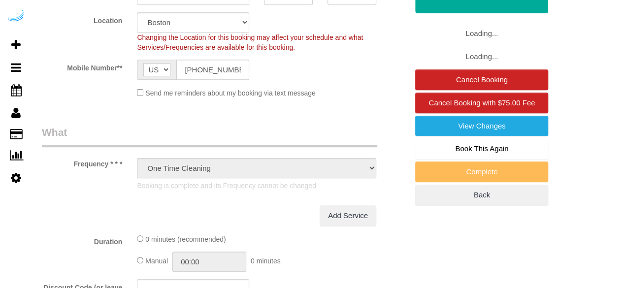
select select "282"
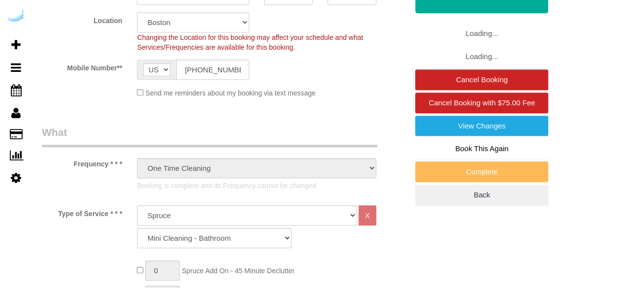
select select "object:794"
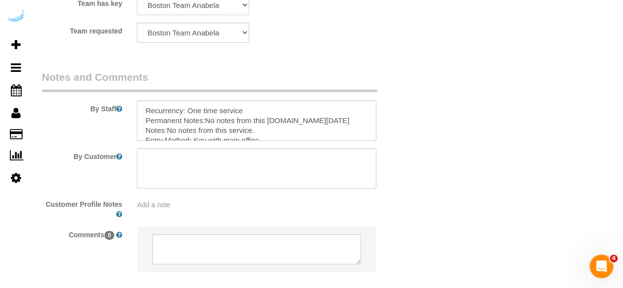
scroll to position [1625, 0]
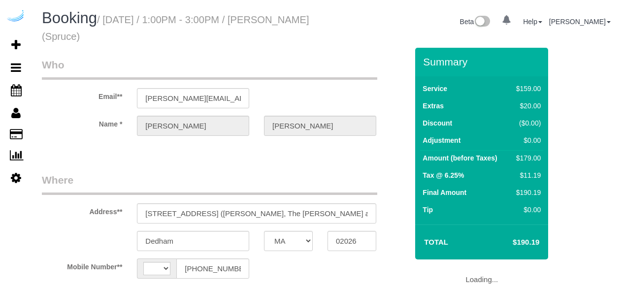
select select "MA"
select select "string:[GEOGRAPHIC_DATA]"
select select "object:621"
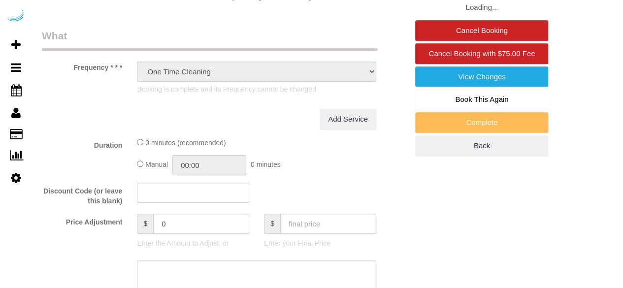
select select "282"
select select "number:9"
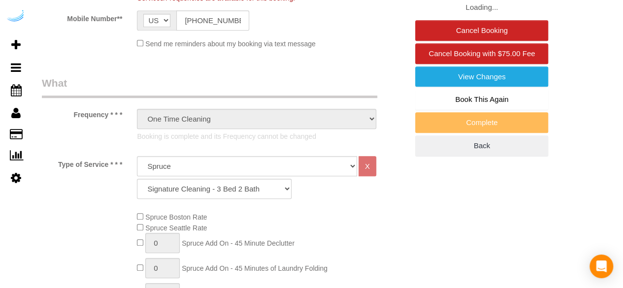
select select "object:795"
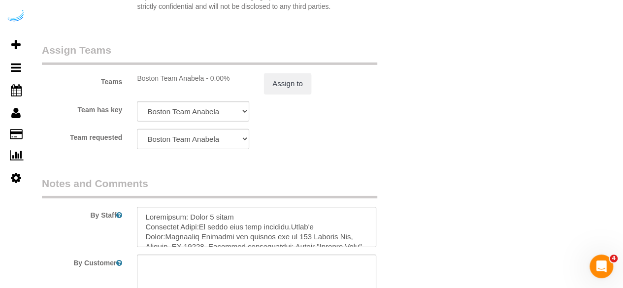
scroll to position [1576, 0]
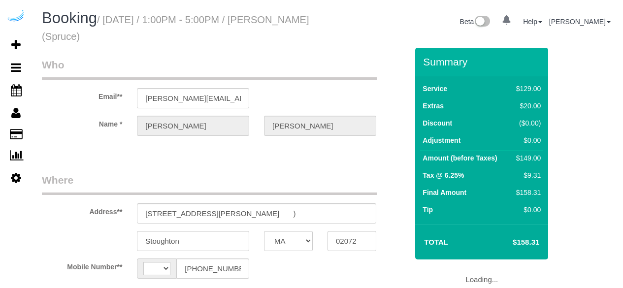
select select "MA"
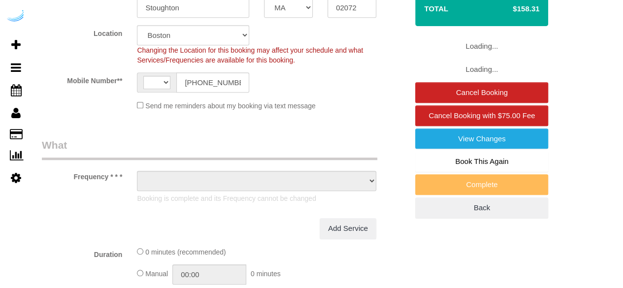
select select "string:[GEOGRAPHIC_DATA]"
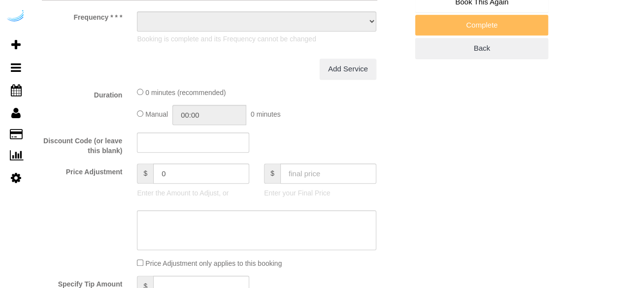
select select "object:626"
select select "282"
select select "number:9"
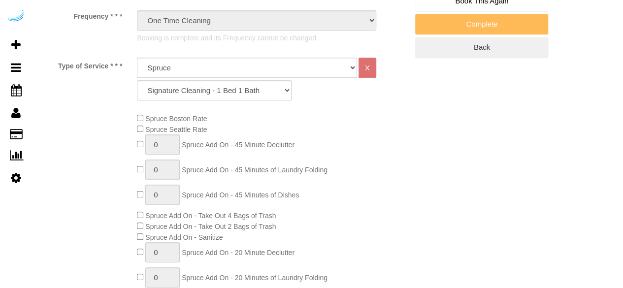
select select "object:798"
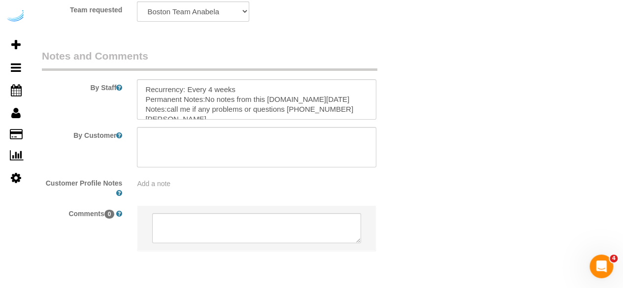
scroll to position [1625, 0]
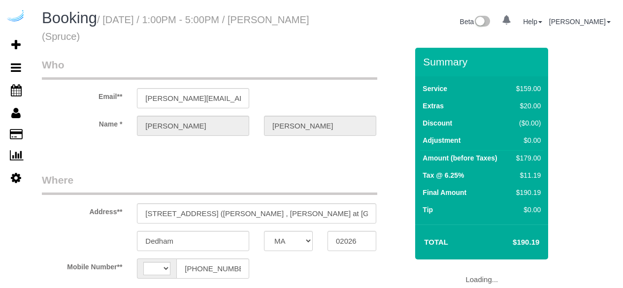
select select "MA"
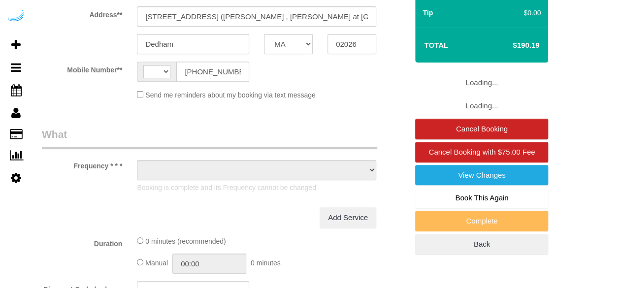
select select "string:[GEOGRAPHIC_DATA]"
select select "object:374"
select select "number:9"
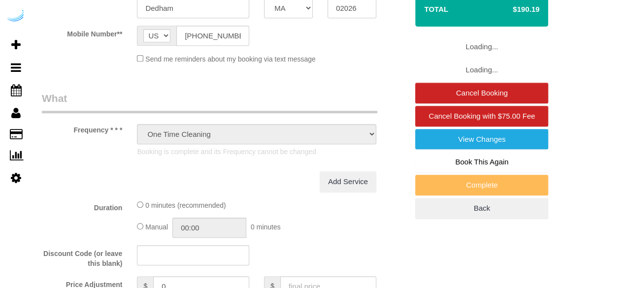
select select "282"
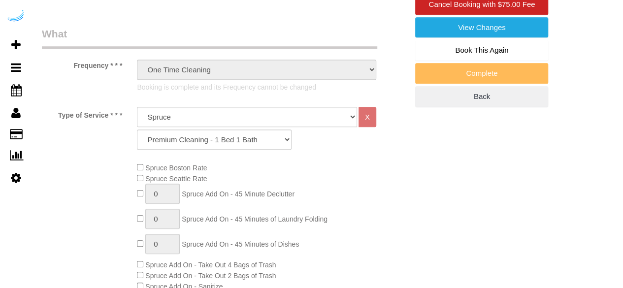
select select "object:795"
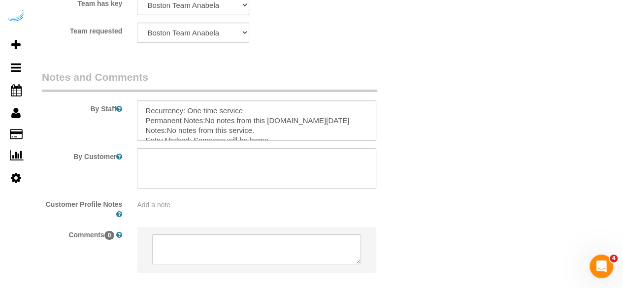
scroll to position [1625, 0]
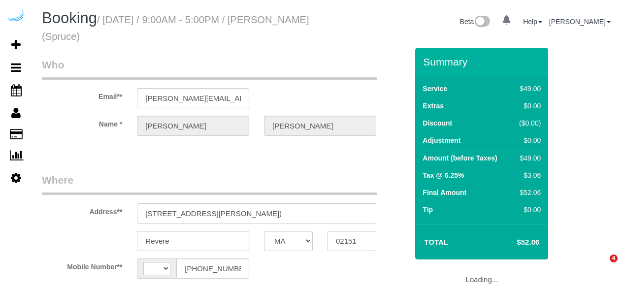
select select "MA"
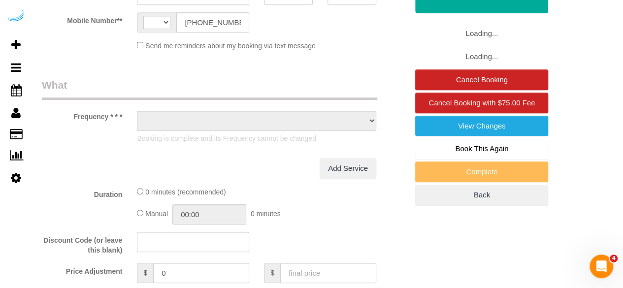
select select "string:[GEOGRAPHIC_DATA]"
select select "object:621"
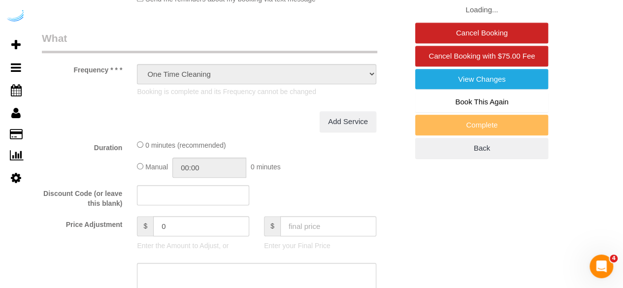
select select "282"
select select "number:9"
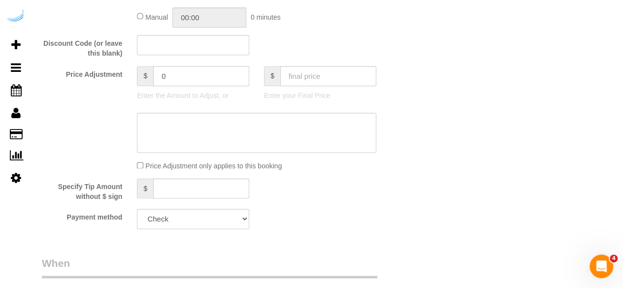
select select "object:738"
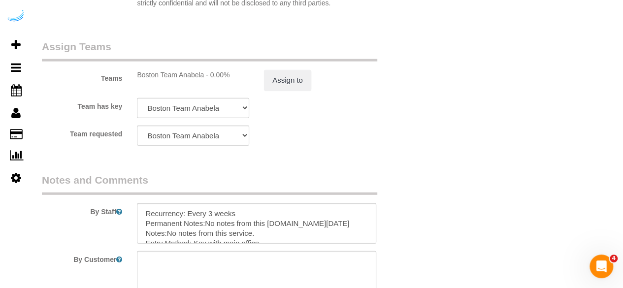
scroll to position [1354, 0]
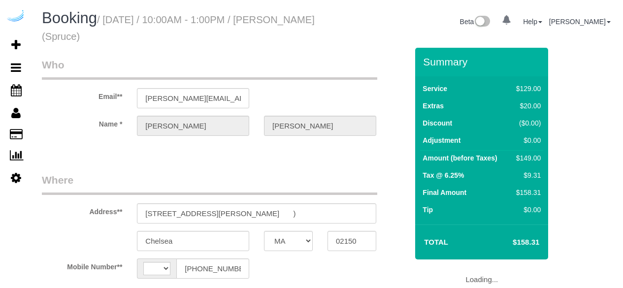
select select "MA"
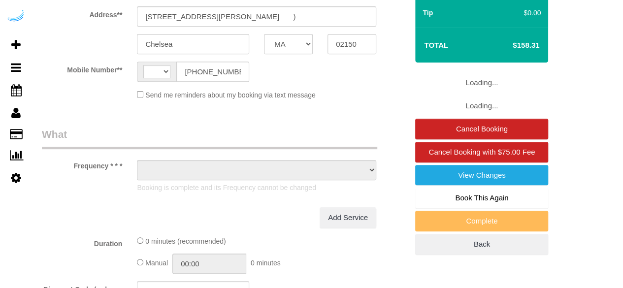
select select "string:[GEOGRAPHIC_DATA]"
select select "object:621"
select select "number:9"
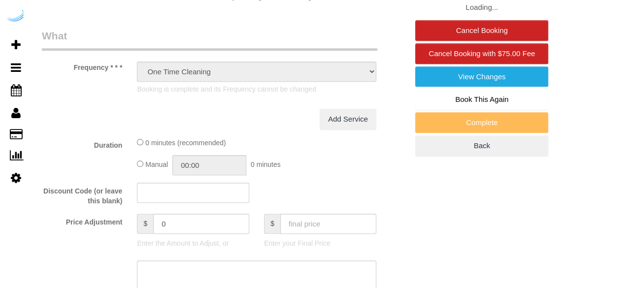
select select "282"
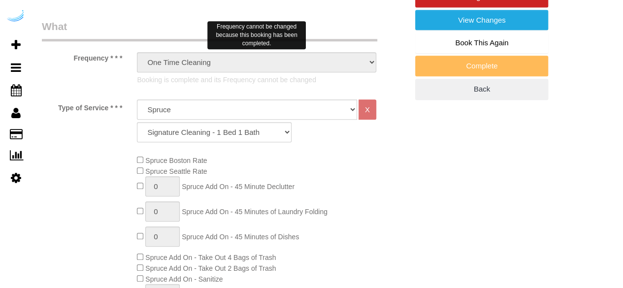
select select "object:798"
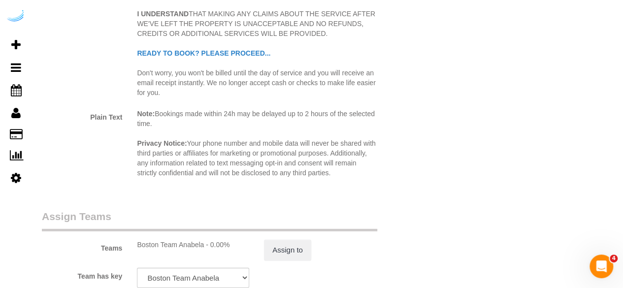
scroll to position [1625, 0]
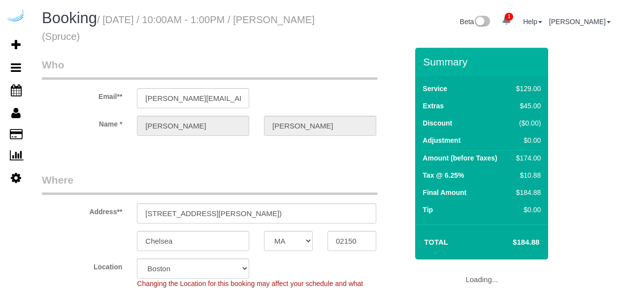
select select "MA"
select select "282"
select select "number:9"
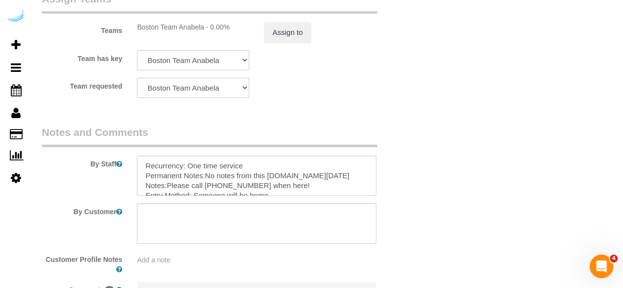
scroll to position [1657, 0]
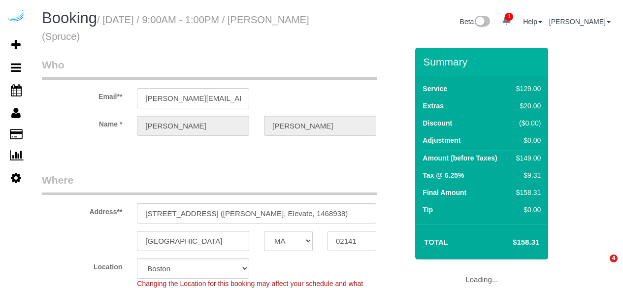
select select "MA"
select select "number:9"
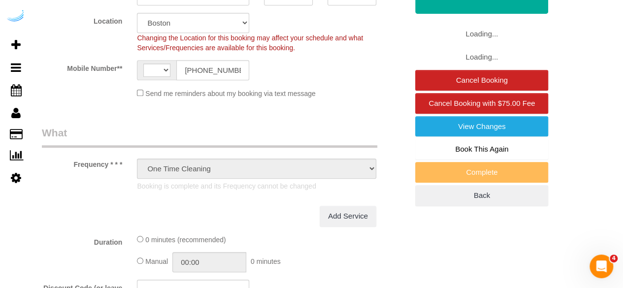
select select "string:US"
select select "282"
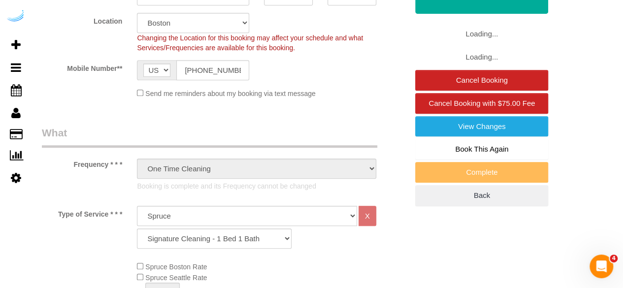
scroll to position [295, 0]
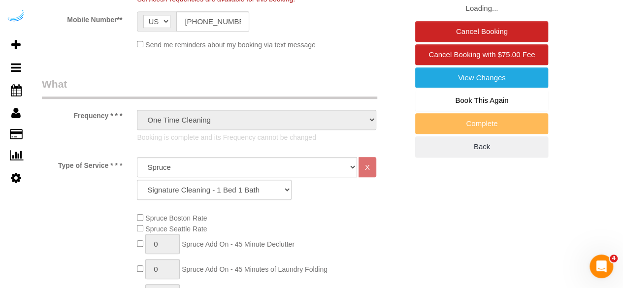
select select "object:798"
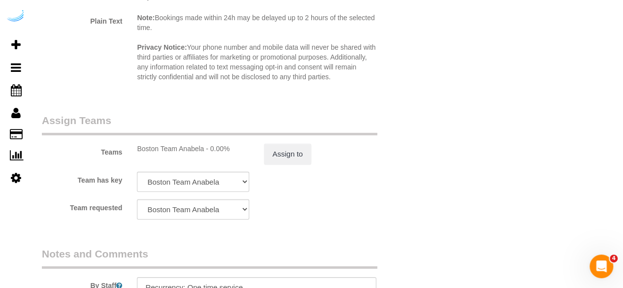
scroll to position [1527, 0]
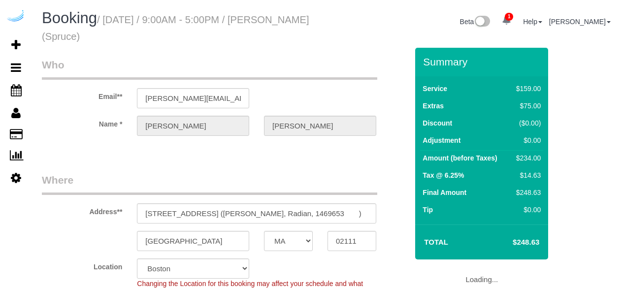
select select "MA"
select select "number:9"
select select "object:795"
select select "282"
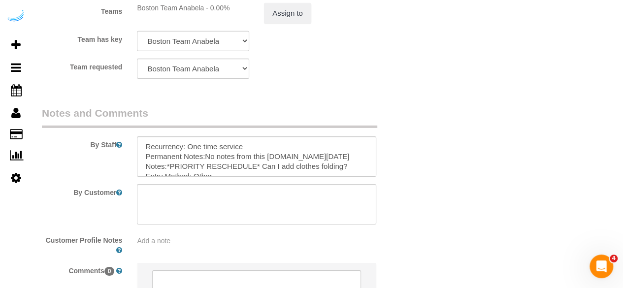
scroll to position [1576, 0]
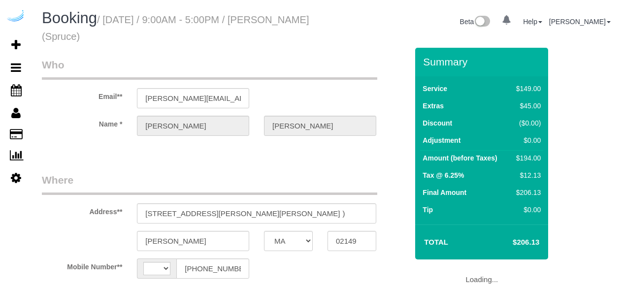
select select "MA"
select select "string:[GEOGRAPHIC_DATA]"
select select "object:676"
select select "number:9"
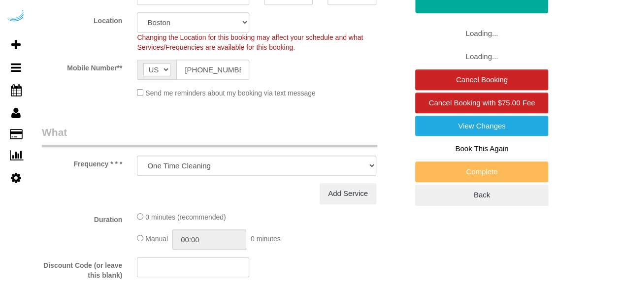
select select "282"
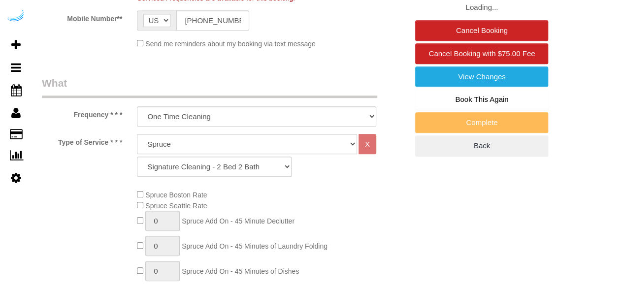
select select "object:788"
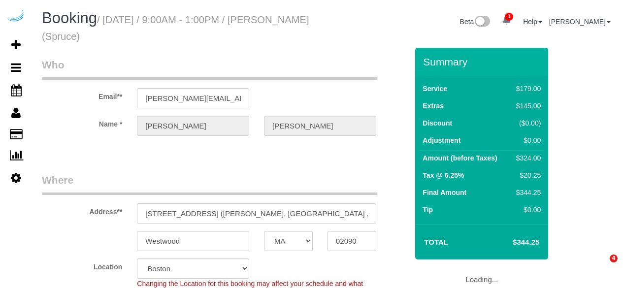
select select "MA"
select select "282"
select select "number:9"
select select "object:788"
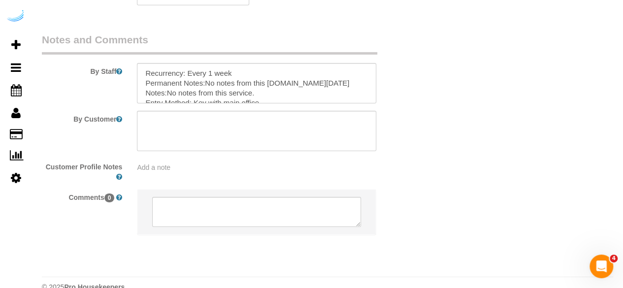
scroll to position [1617, 0]
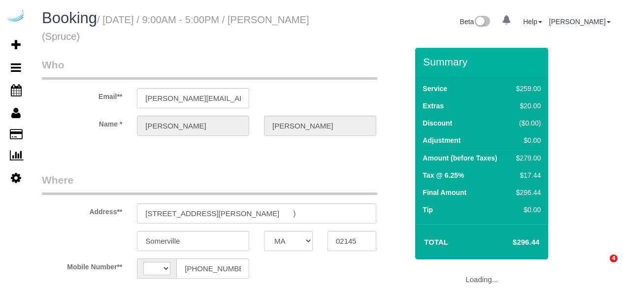
select select "MA"
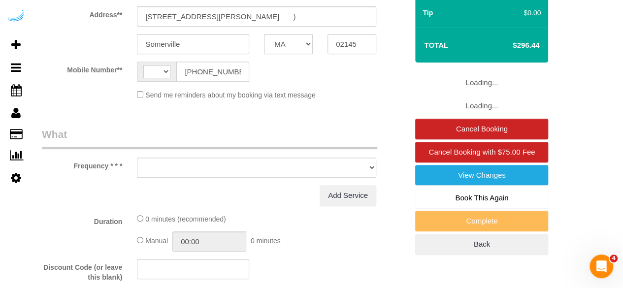
select select "string:[GEOGRAPHIC_DATA]"
select select "object:616"
select select "number:9"
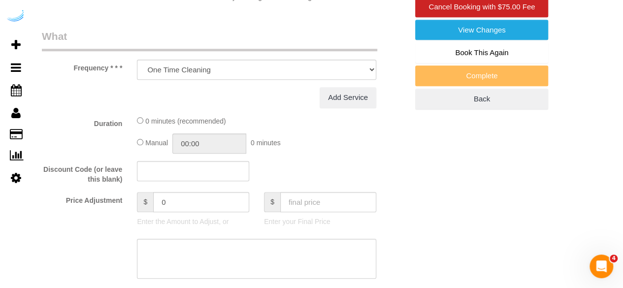
select select "282"
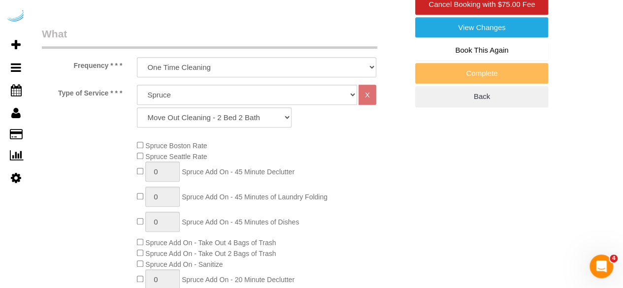
select select "object:788"
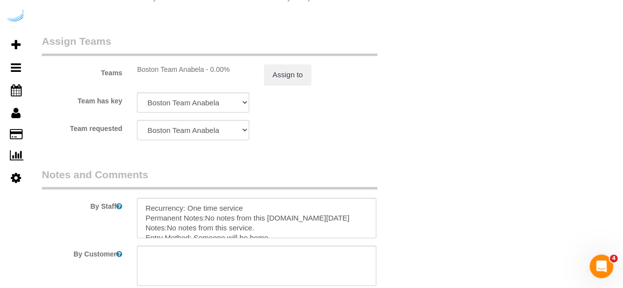
scroll to position [1527, 0]
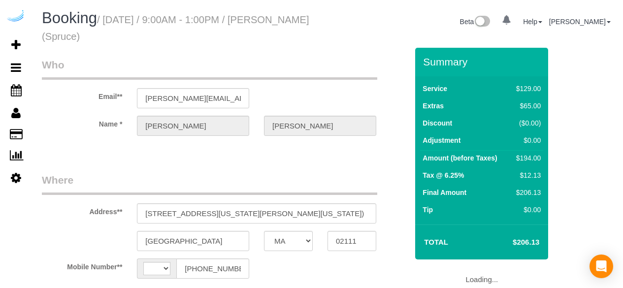
select select "MA"
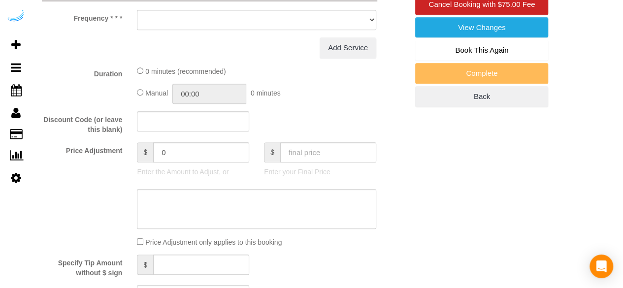
select select "string:[GEOGRAPHIC_DATA]"
select select "object:616"
select select "number:9"
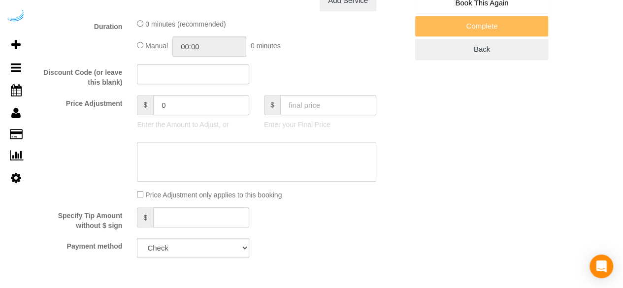
select select "282"
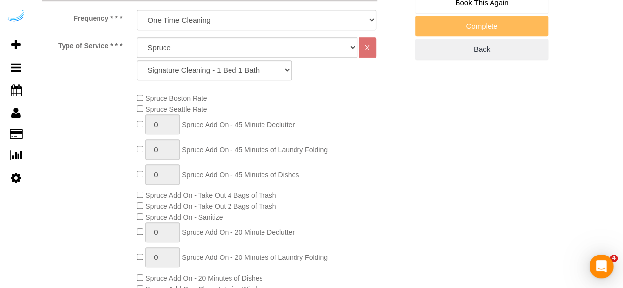
scroll to position [0, 0]
select select "object:788"
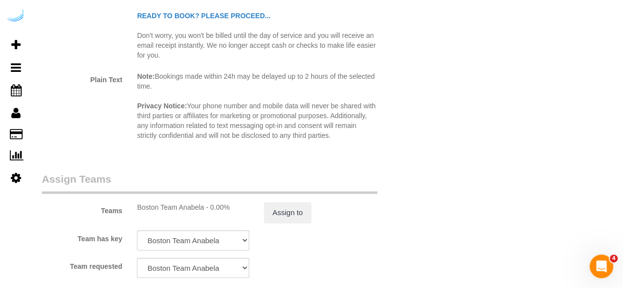
scroll to position [1574, 0]
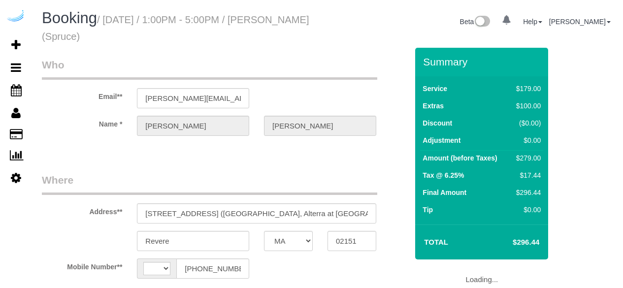
select select "MA"
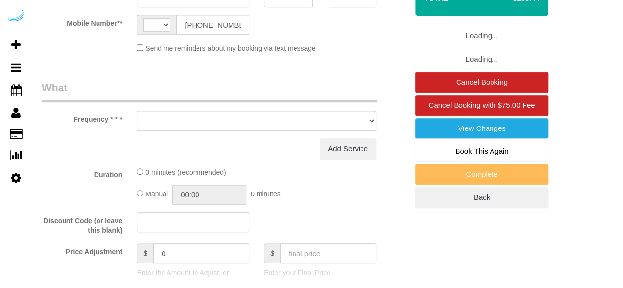
select select "string:[GEOGRAPHIC_DATA]"
select select "object:616"
select select "number:9"
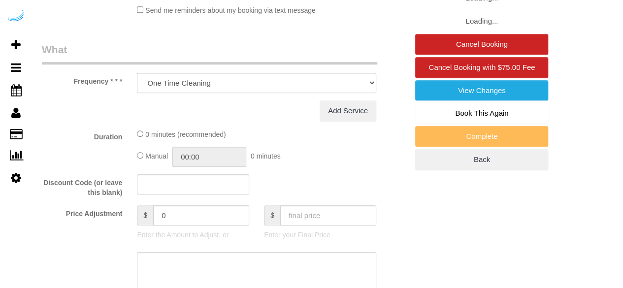
select select "282"
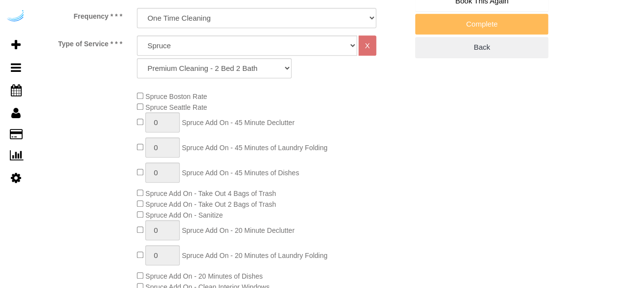
select select "object:788"
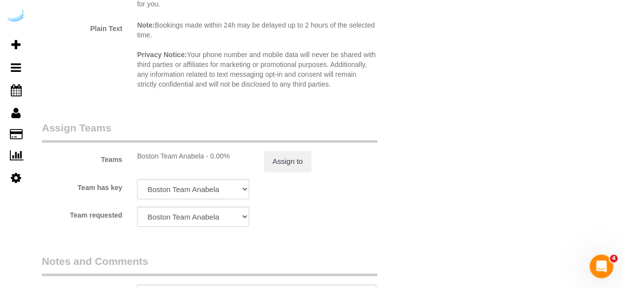
scroll to position [1576, 0]
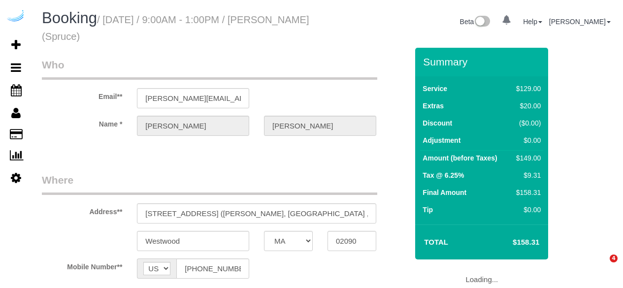
select select "MA"
select select "282"
select select "number:9"
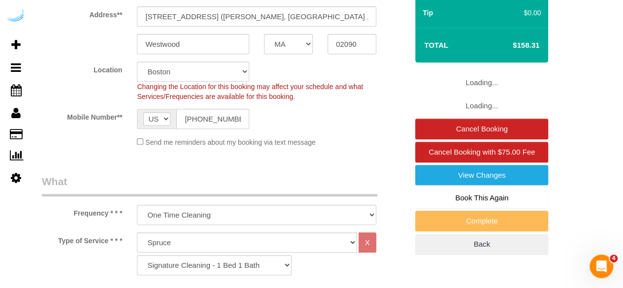
select select "object:788"
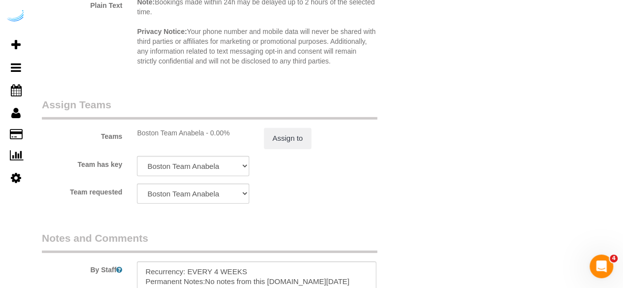
scroll to position [1576, 0]
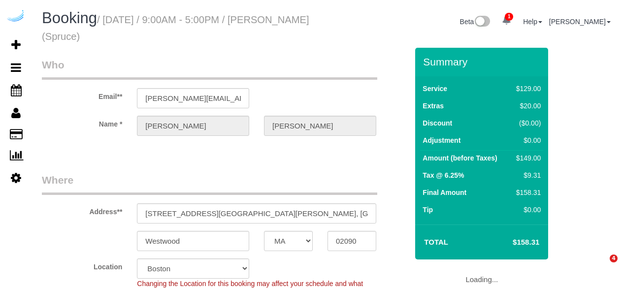
select select "MA"
select select "282"
select select "number:9"
select select "object:788"
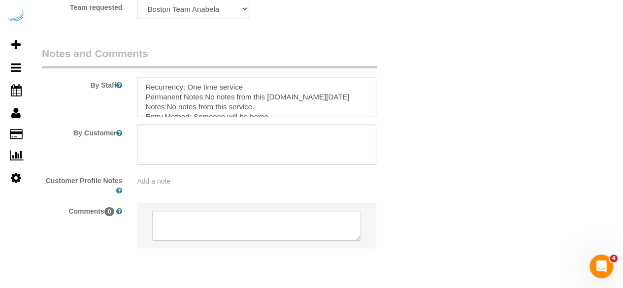
scroll to position [1617, 0]
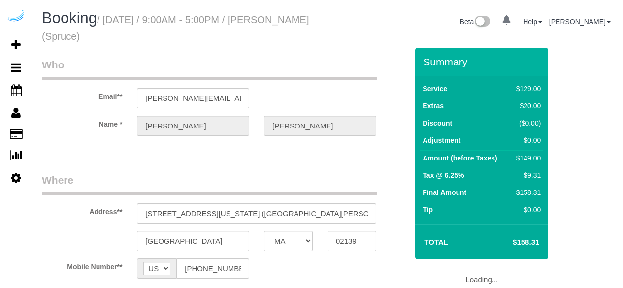
select select "MA"
select select "object:616"
select select "number:9"
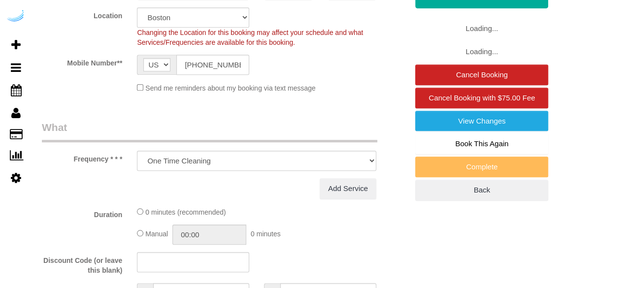
scroll to position [295, 0]
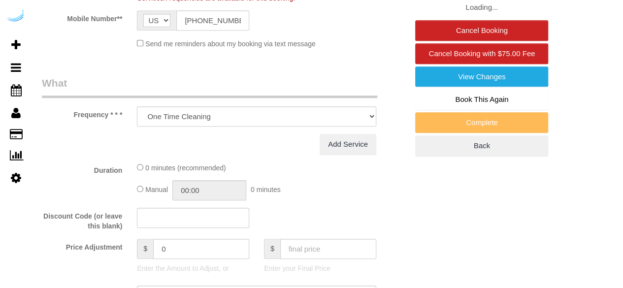
select select "282"
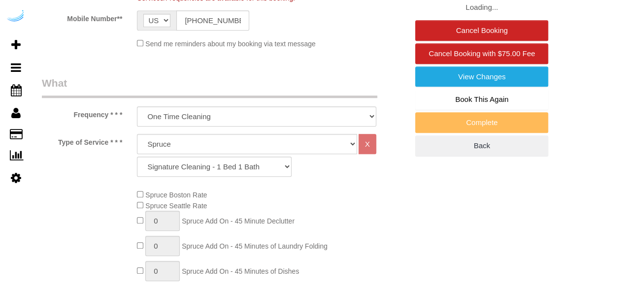
select select "object:788"
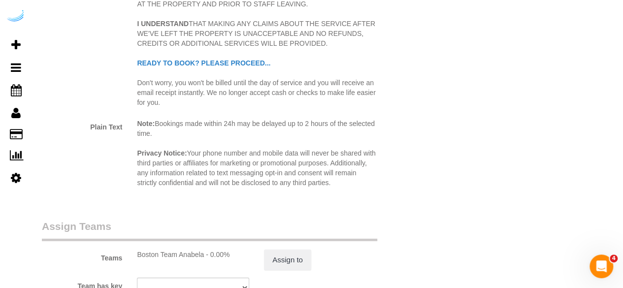
scroll to position [1527, 0]
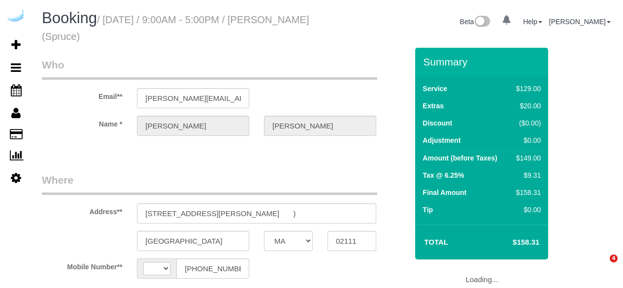
select select "MA"
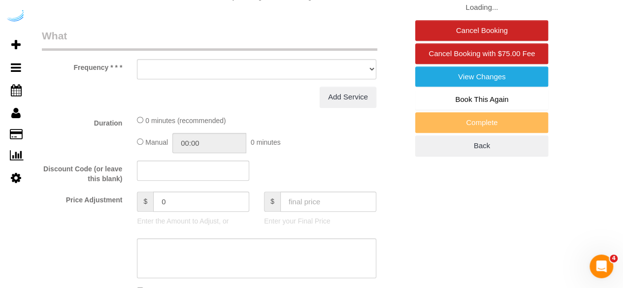
select select "string:[GEOGRAPHIC_DATA]"
select select "object:616"
select select "number:9"
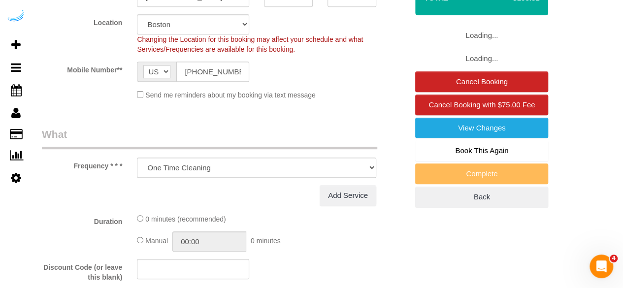
select select "282"
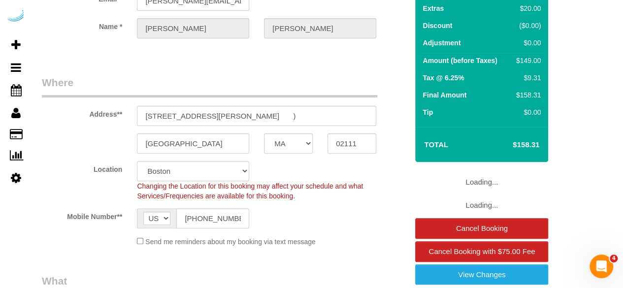
select select "object:788"
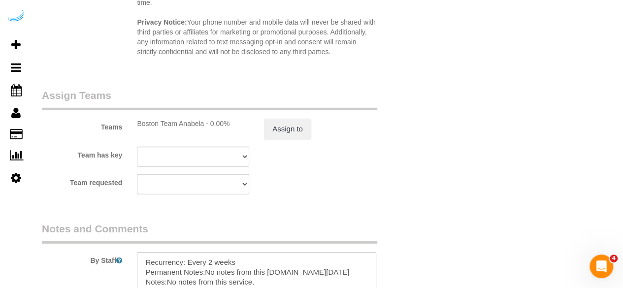
scroll to position [1525, 0]
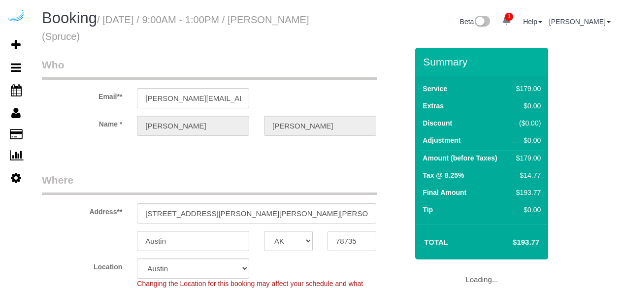
select select "[GEOGRAPHIC_DATA]"
select select "282"
select select "number:9"
select select "object:810"
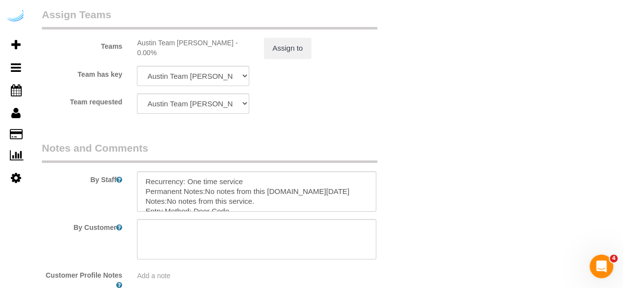
scroll to position [1625, 0]
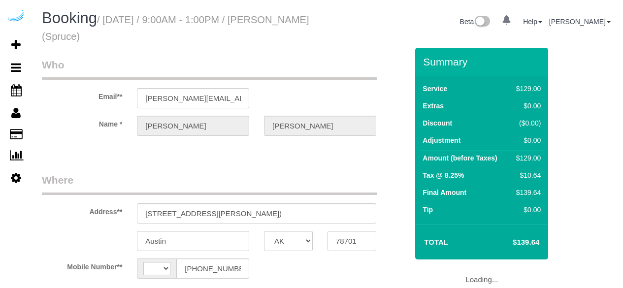
select select "[GEOGRAPHIC_DATA]"
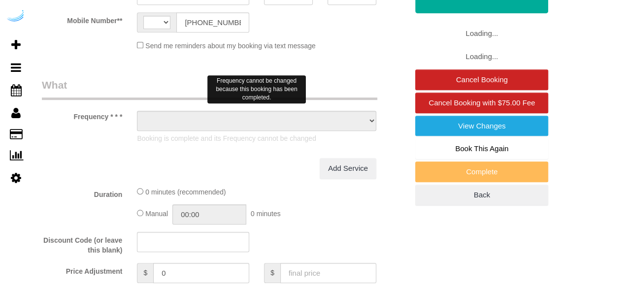
select select "string:[GEOGRAPHIC_DATA]"
select select "object:624"
select select "282"
select select "number:9"
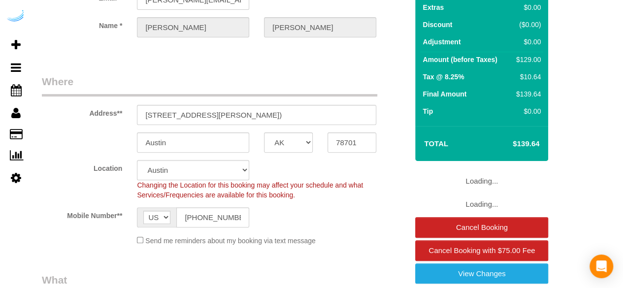
select select "object:813"
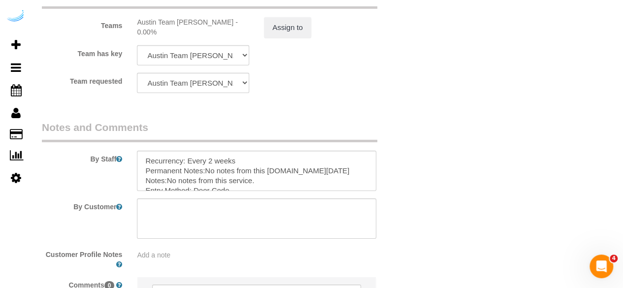
scroll to position [1625, 0]
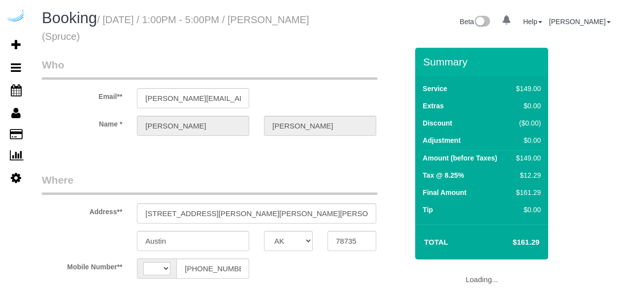
select select "[GEOGRAPHIC_DATA]"
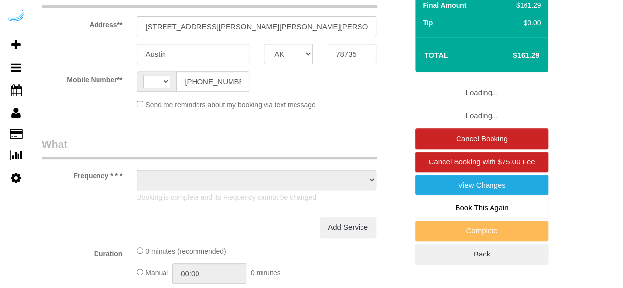
select select "string:[GEOGRAPHIC_DATA]"
select select "object:624"
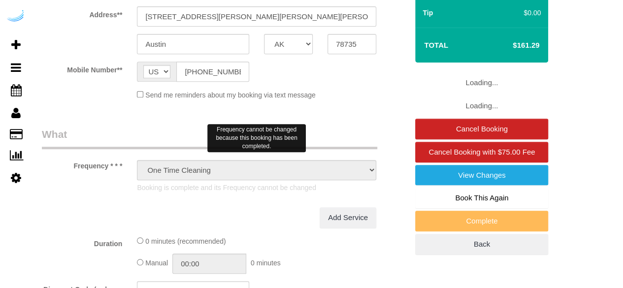
select select "282"
select select "number:9"
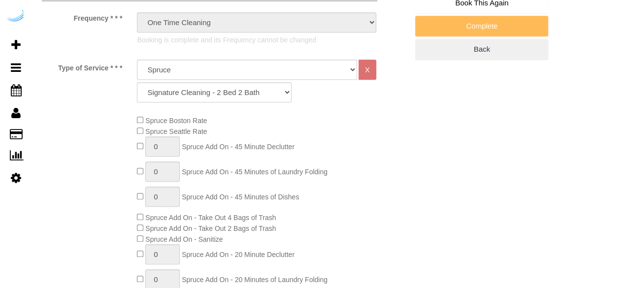
select select "object:813"
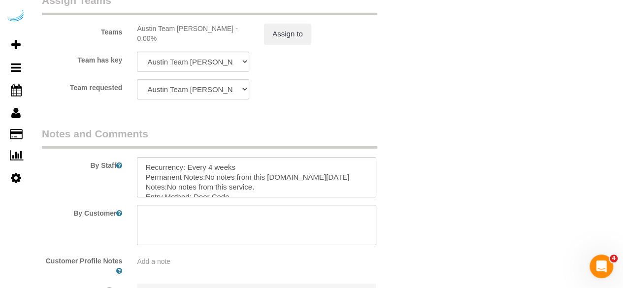
scroll to position [1657, 0]
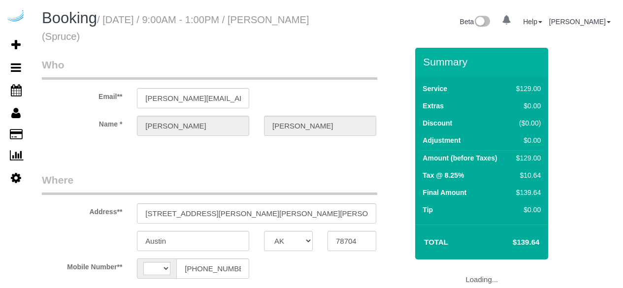
select select "[GEOGRAPHIC_DATA]"
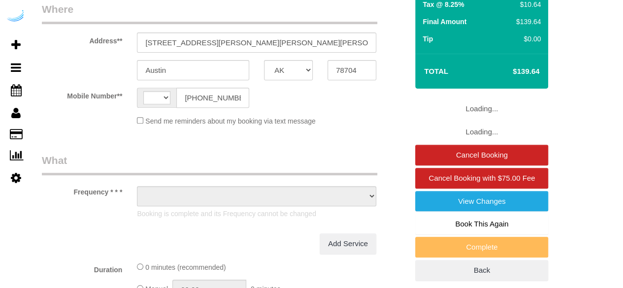
select select "string:[GEOGRAPHIC_DATA]"
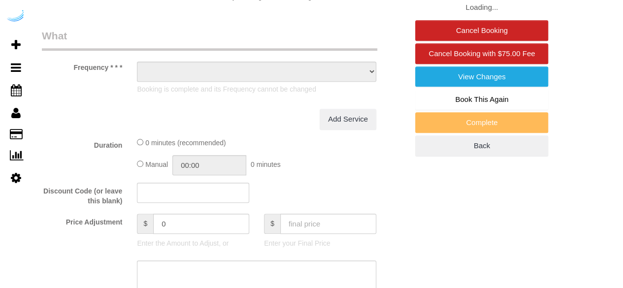
select select "object:624"
select select "282"
select select "number:9"
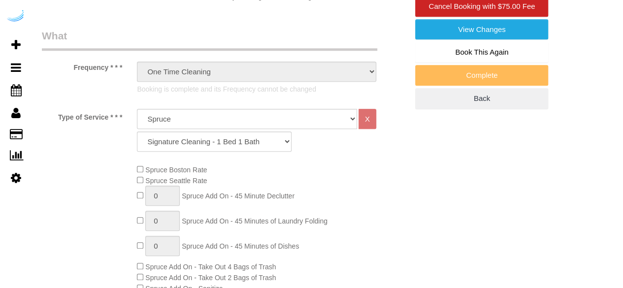
select select "object:813"
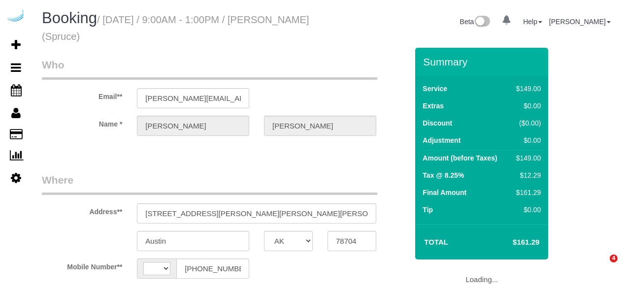
select select "[GEOGRAPHIC_DATA]"
select select "string:[GEOGRAPHIC_DATA]"
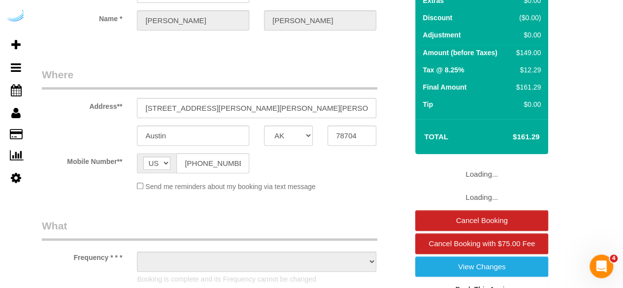
select select "object:621"
select select "282"
select select "number:9"
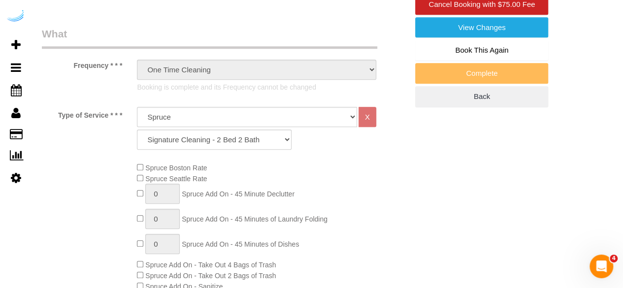
select select "object:813"
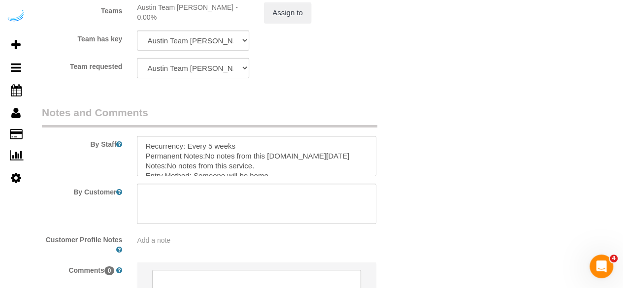
scroll to position [1625, 0]
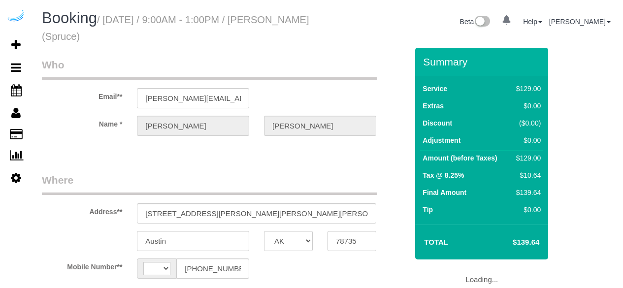
select select "[GEOGRAPHIC_DATA]"
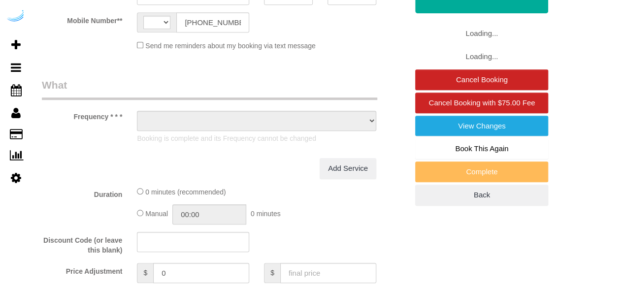
select select "string:[GEOGRAPHIC_DATA]"
select select "object:624"
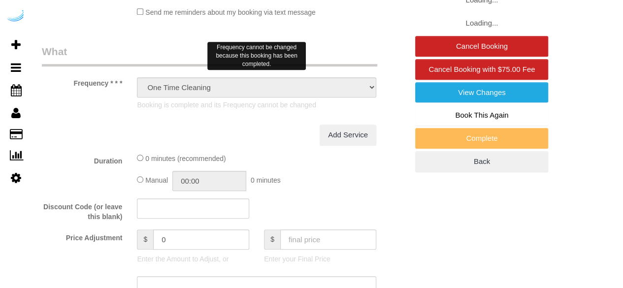
select select "282"
select select "number:9"
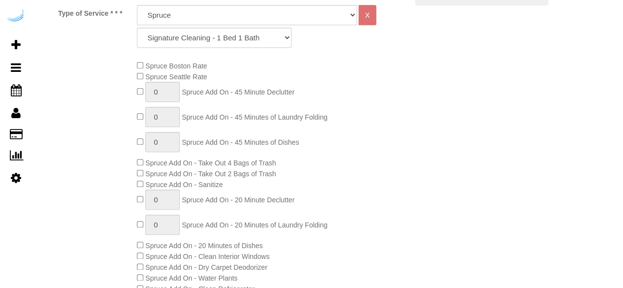
select select "object:813"
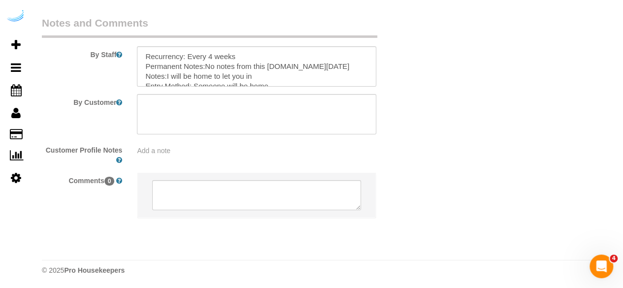
scroll to position [1657, 0]
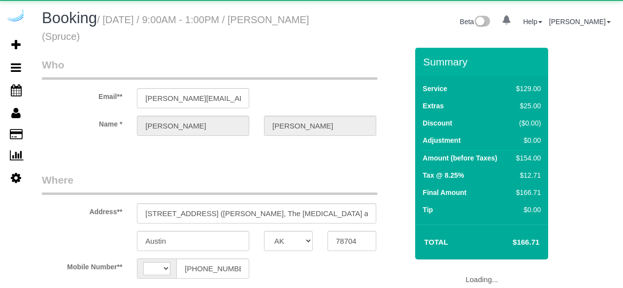
select select "[GEOGRAPHIC_DATA]"
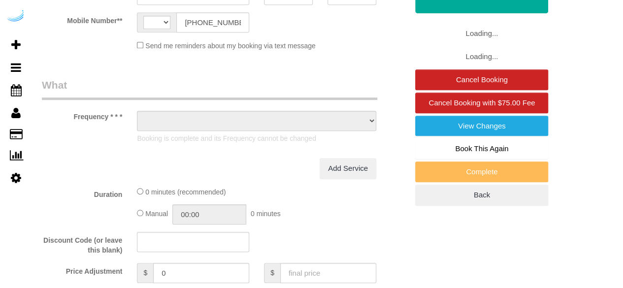
select select "string:[GEOGRAPHIC_DATA]"
select select "object:621"
select select "number:9"
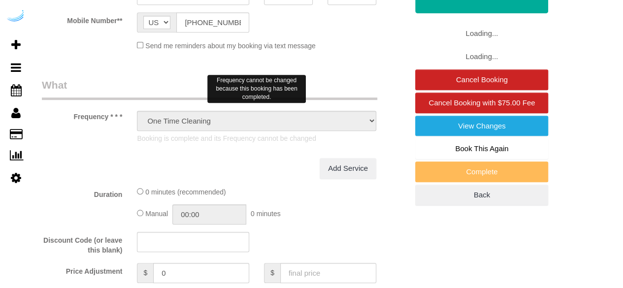
select select "282"
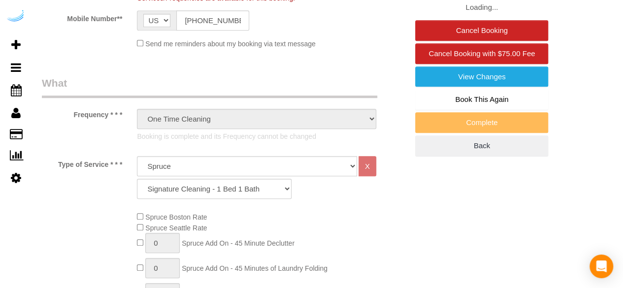
select select "object:816"
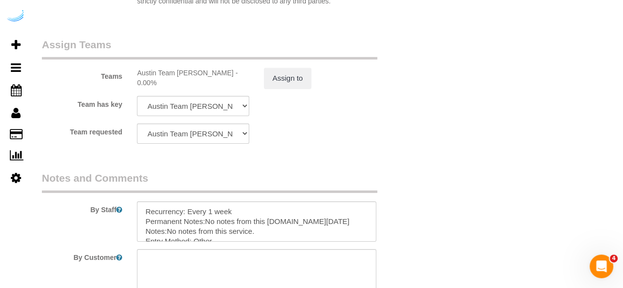
scroll to position [1576, 0]
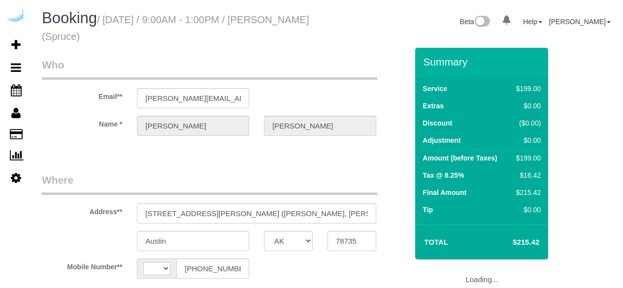
select select "[GEOGRAPHIC_DATA]"
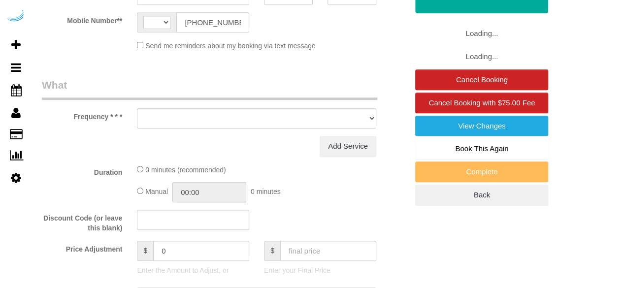
select select "string:[GEOGRAPHIC_DATA]"
select select "object:616"
select select "282"
select select "number:9"
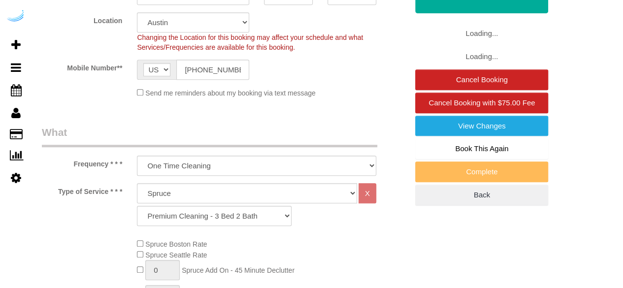
select select "object:803"
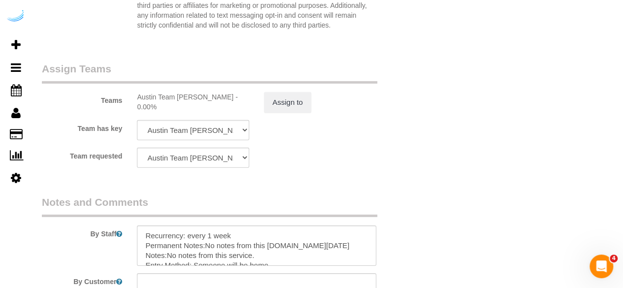
scroll to position [1576, 0]
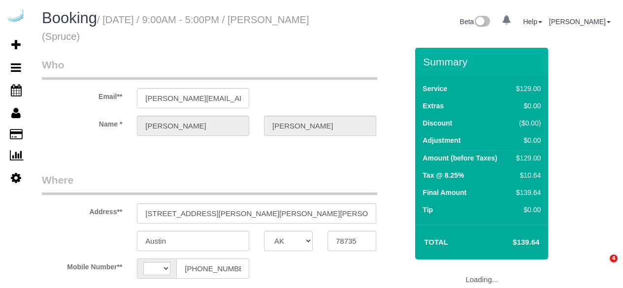
select select "[GEOGRAPHIC_DATA]"
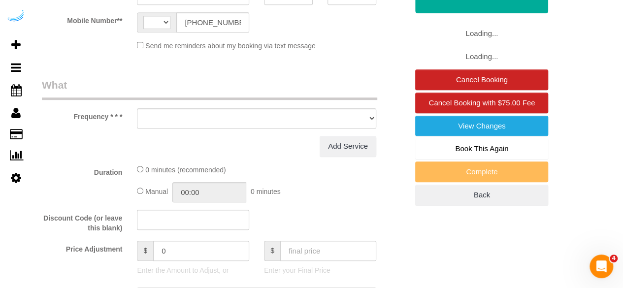
select select "string:[GEOGRAPHIC_DATA]"
select select "object:616"
select select "number:9"
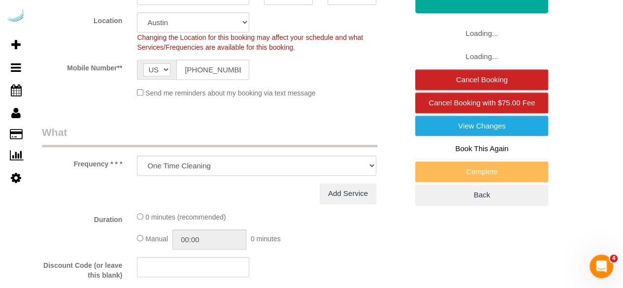
select select "282"
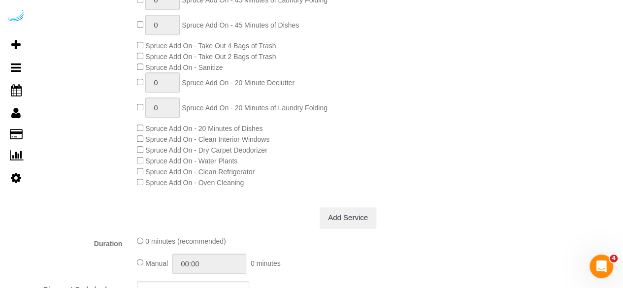
select select "object:803"
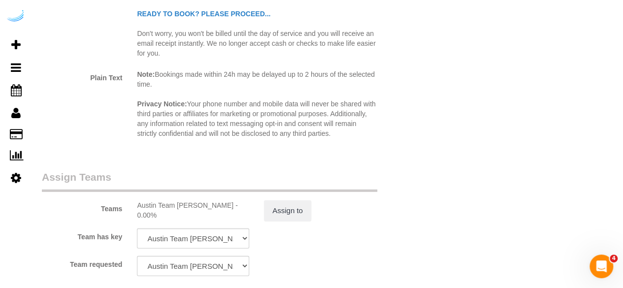
scroll to position [1617, 0]
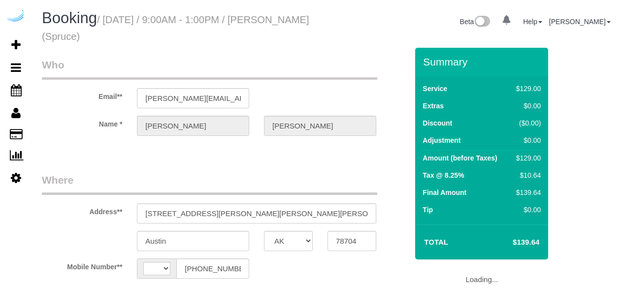
select select "[GEOGRAPHIC_DATA]"
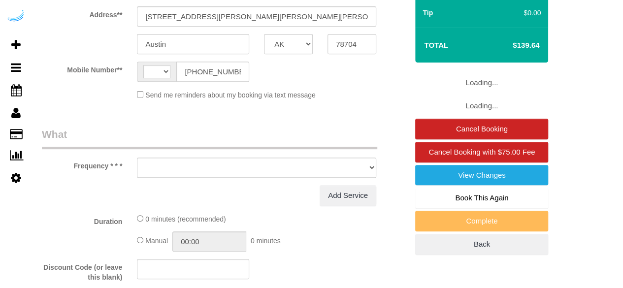
select select "string:US"
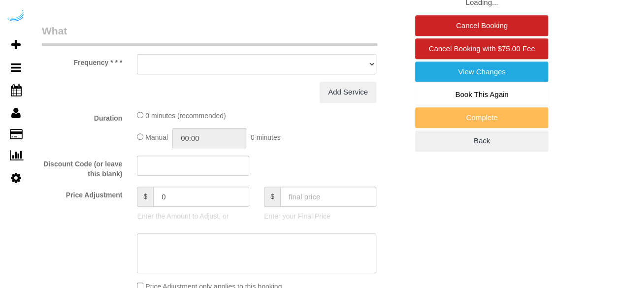
select select "object:616"
select select "282"
select select "number:9"
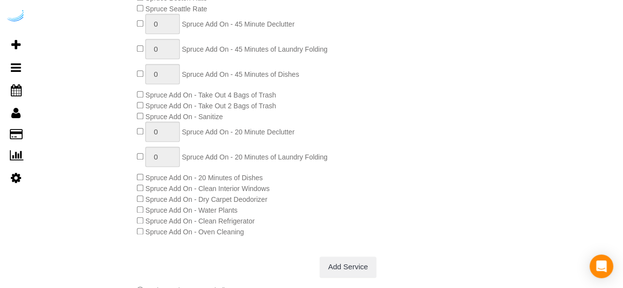
select select "object:803"
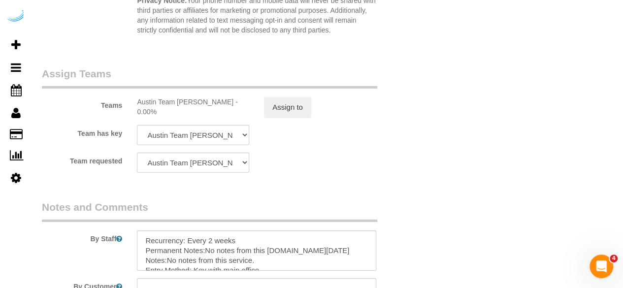
scroll to position [1475, 0]
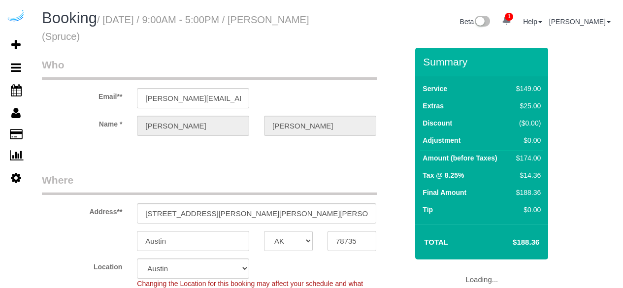
select select "[GEOGRAPHIC_DATA]"
select select "number:9"
select select "object:803"
select select "282"
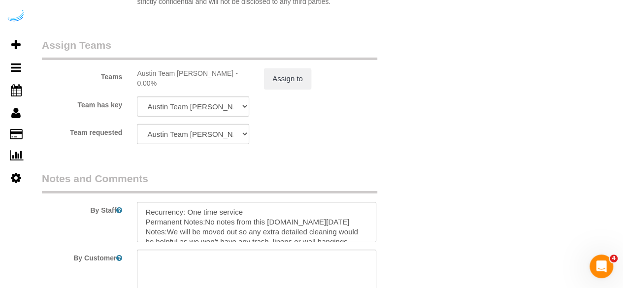
scroll to position [1576, 0]
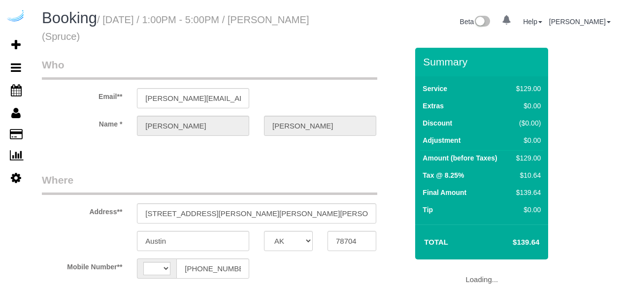
select select "[GEOGRAPHIC_DATA]"
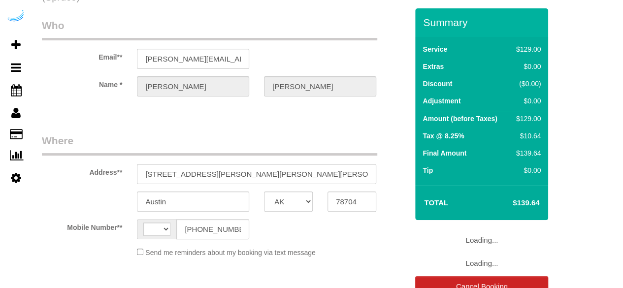
select select "string:[GEOGRAPHIC_DATA]"
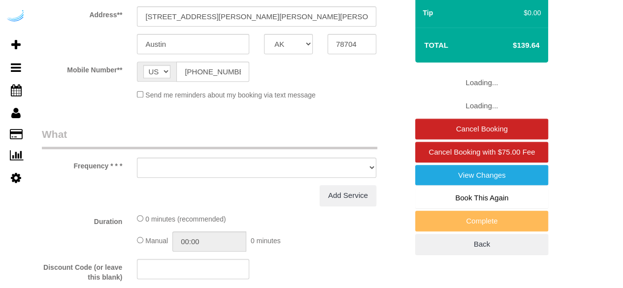
select select "object:616"
select select "282"
select select "number:9"
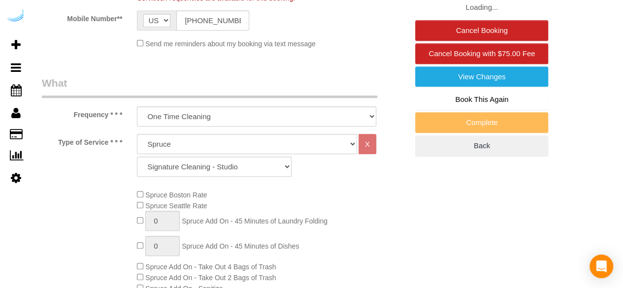
select select "object:798"
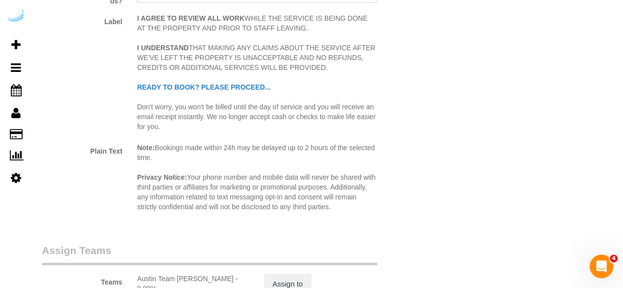
scroll to position [1428, 0]
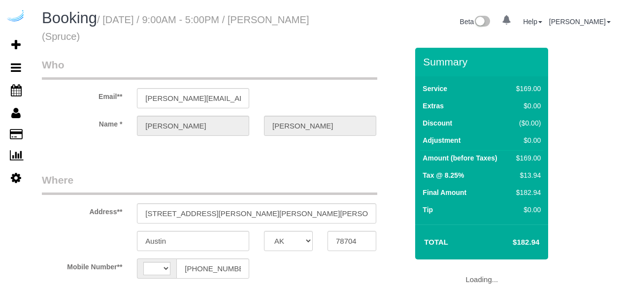
select select "[GEOGRAPHIC_DATA]"
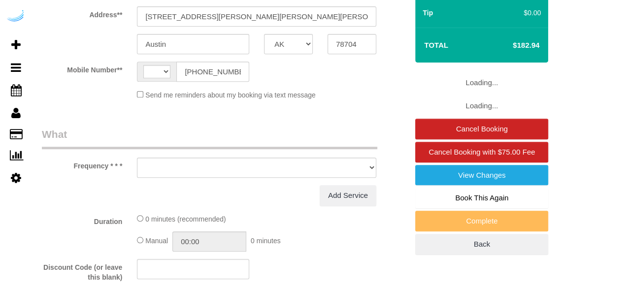
select select "string:[GEOGRAPHIC_DATA]"
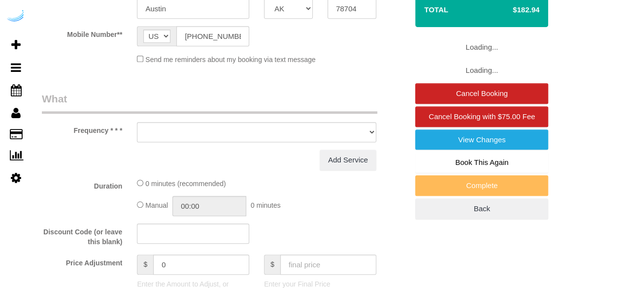
select select "object:616"
select select "282"
select select "number:9"
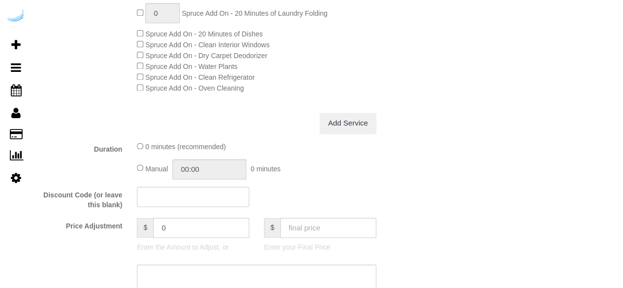
select select "object:803"
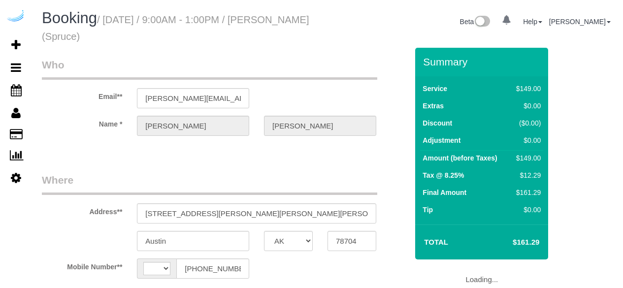
select select "[GEOGRAPHIC_DATA]"
select select "string:[GEOGRAPHIC_DATA]"
select select "object:616"
select select "282"
select select "number:9"
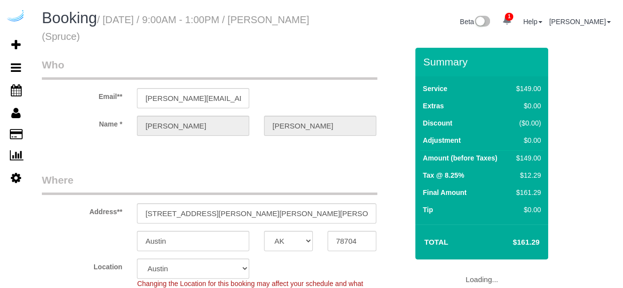
select select "object:803"
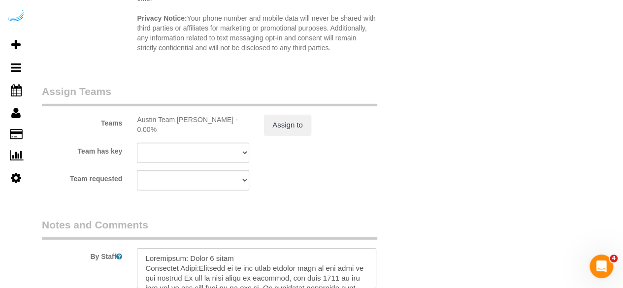
scroll to position [1477, 0]
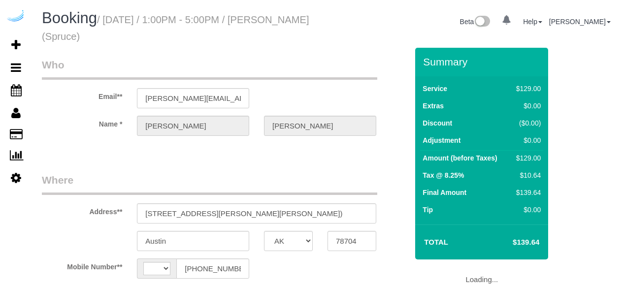
select select "[GEOGRAPHIC_DATA]"
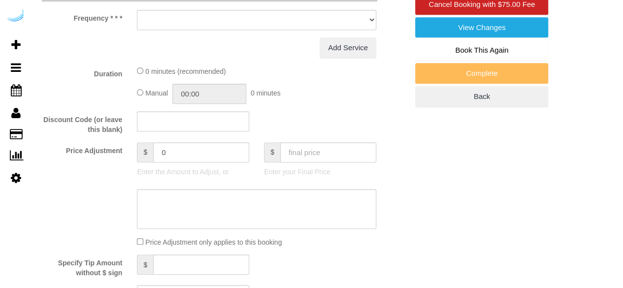
select select "string:[GEOGRAPHIC_DATA]"
select select "object:616"
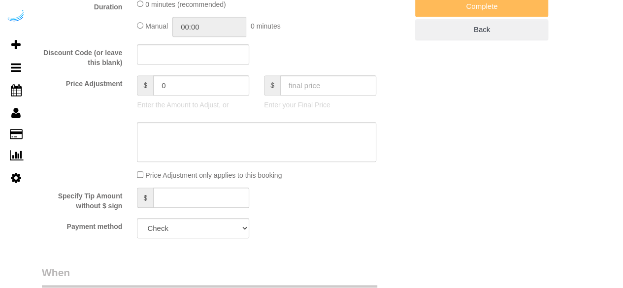
select select "282"
select select "number:9"
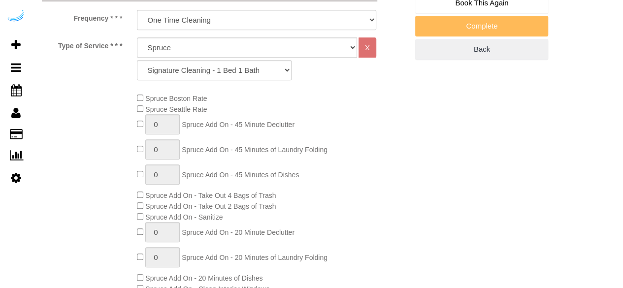
select select "object:803"
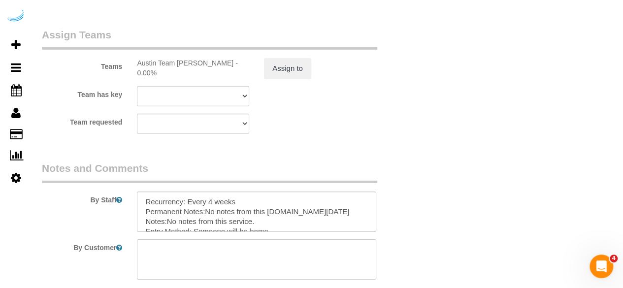
scroll to position [1574, 0]
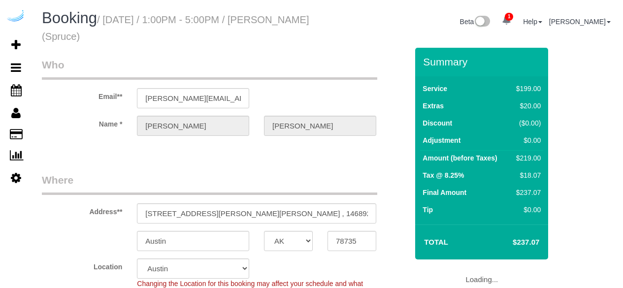
select select "[GEOGRAPHIC_DATA]"
select select "282"
select select "number:9"
select select "object:803"
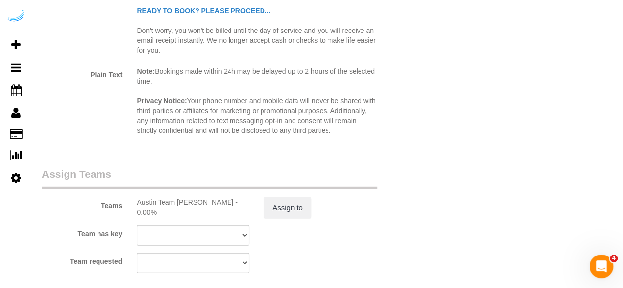
scroll to position [1477, 0]
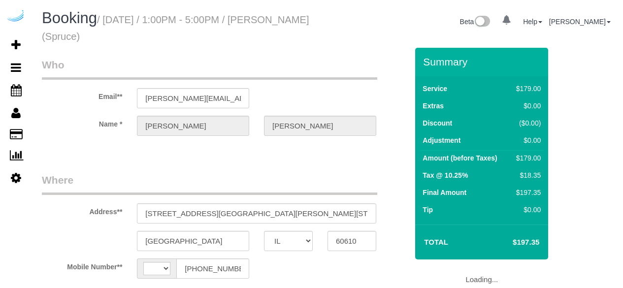
select select "IL"
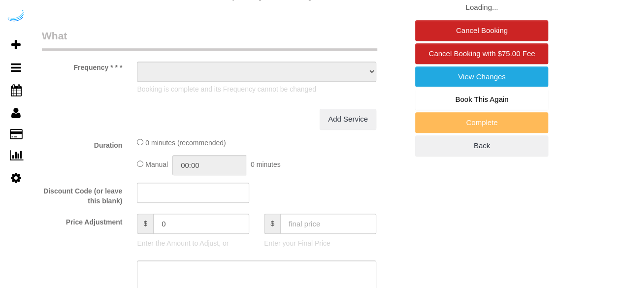
select select "string:[GEOGRAPHIC_DATA]"
select select "object:624"
select select "number:9"
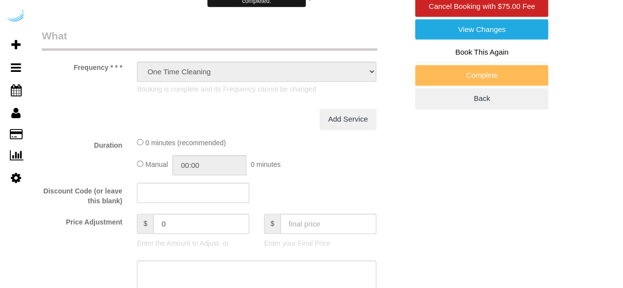
select select "282"
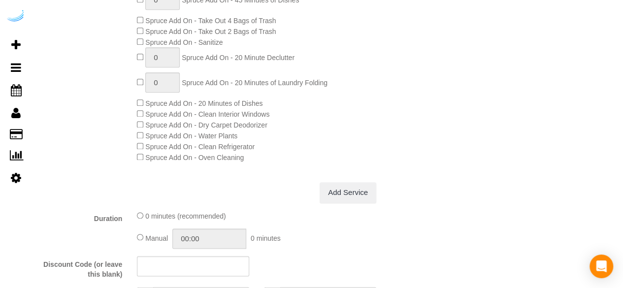
select select "object:793"
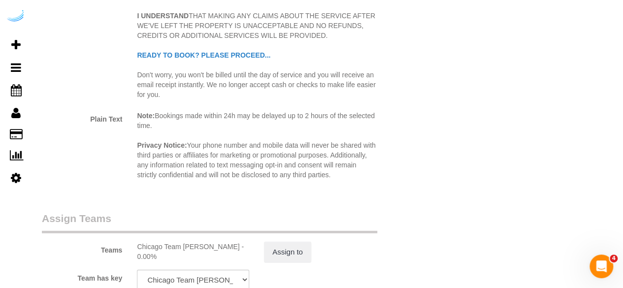
scroll to position [1623, 0]
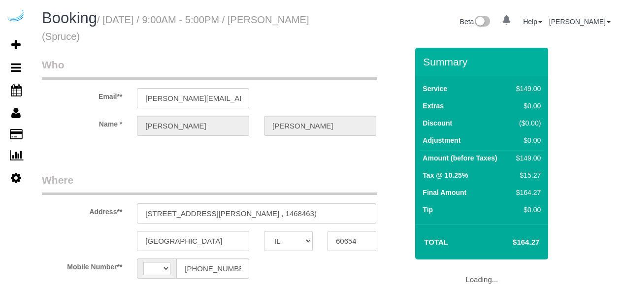
select select "IL"
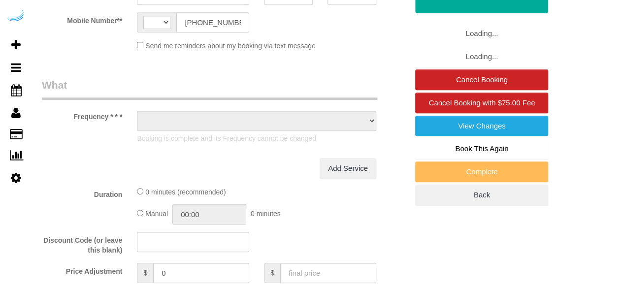
select select "string:[GEOGRAPHIC_DATA]"
select select "object:624"
select select "number:9"
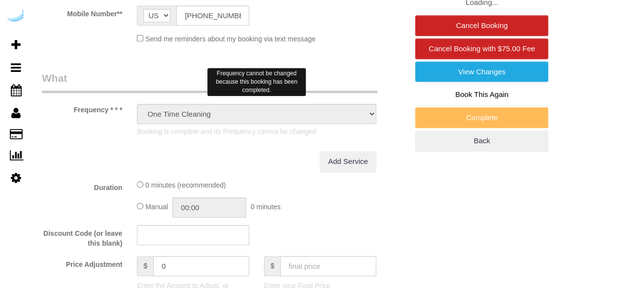
select select "object:796"
select select "282"
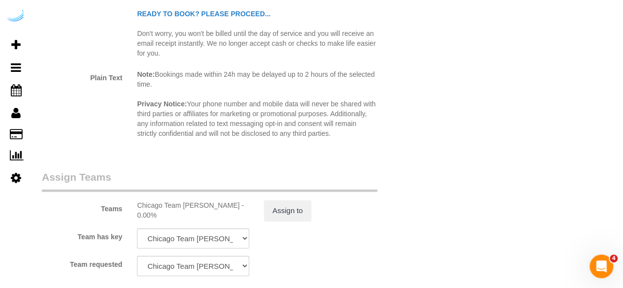
scroll to position [1527, 0]
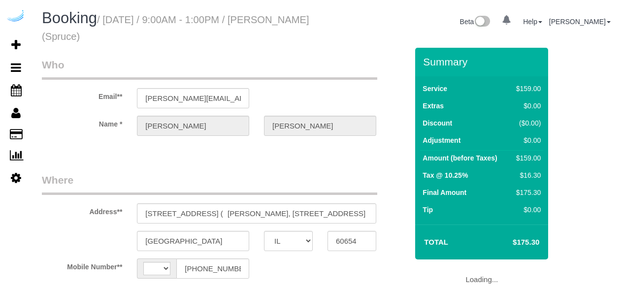
select select "IL"
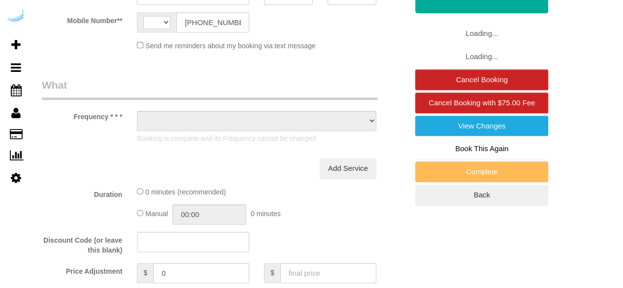
select select "string:[GEOGRAPHIC_DATA]"
select select "object:621"
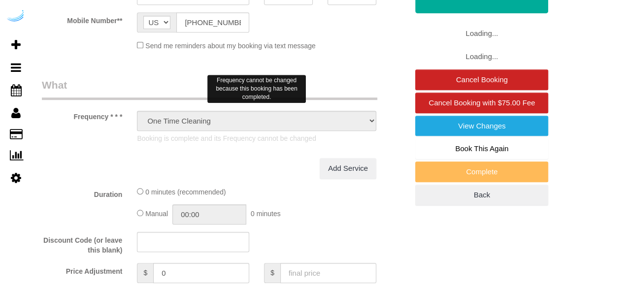
select select "282"
select select "number:9"
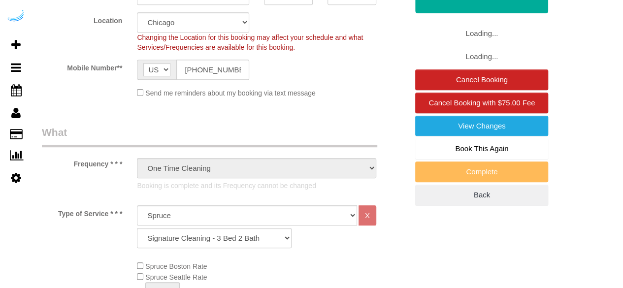
select select "object:793"
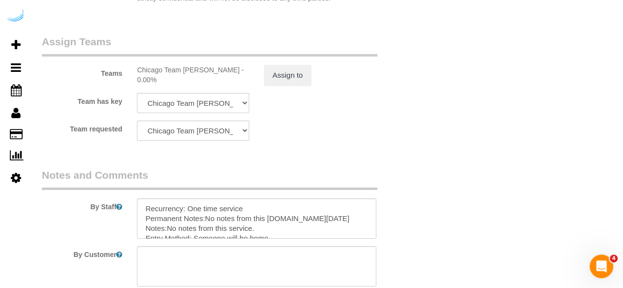
scroll to position [1625, 0]
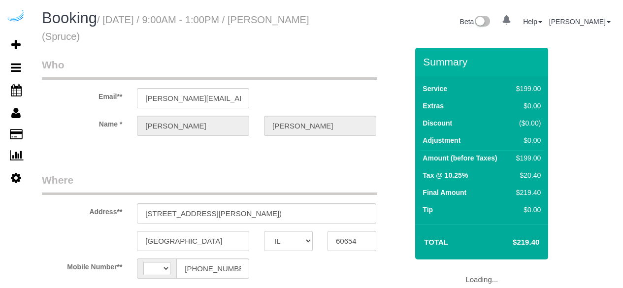
select select "IL"
select select "string:[GEOGRAPHIC_DATA]"
select select "object:669"
select select "number:9"
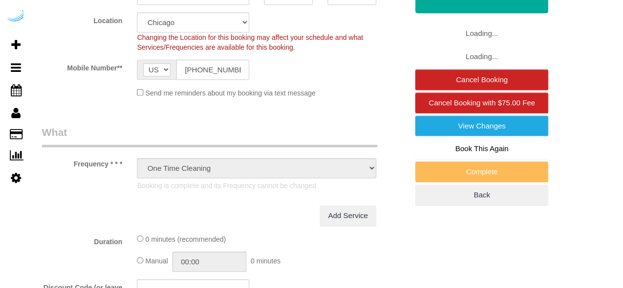
select select "282"
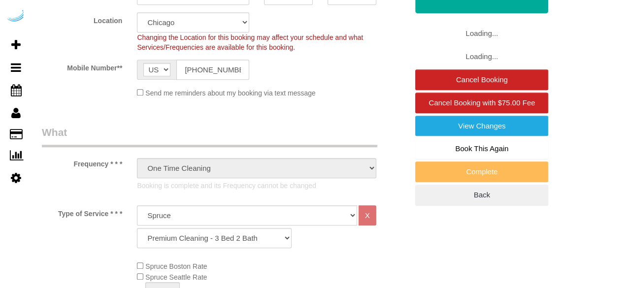
select select "object:790"
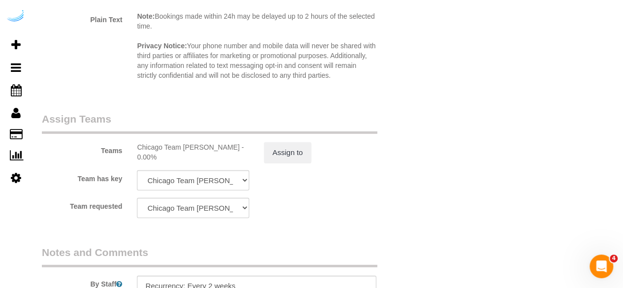
scroll to position [1527, 0]
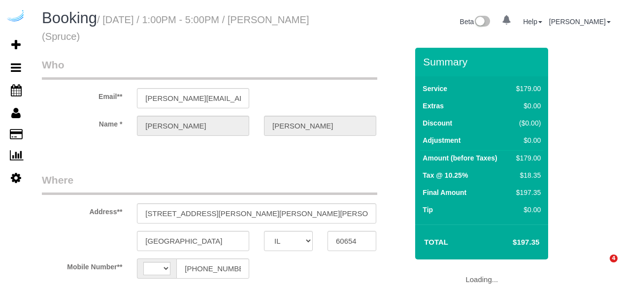
select select "IL"
select select "string:[GEOGRAPHIC_DATA]"
select select "object:621"
select select "282"
select select "number:9"
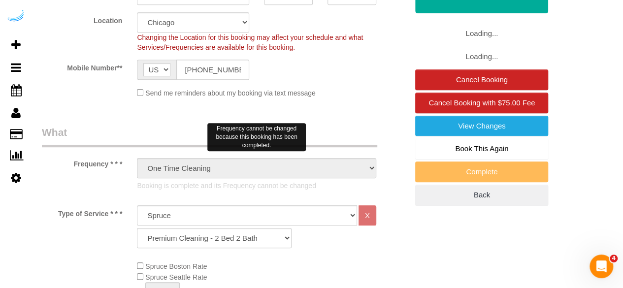
select select "object:793"
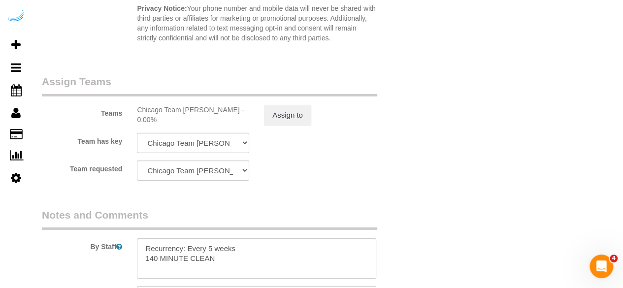
scroll to position [1576, 0]
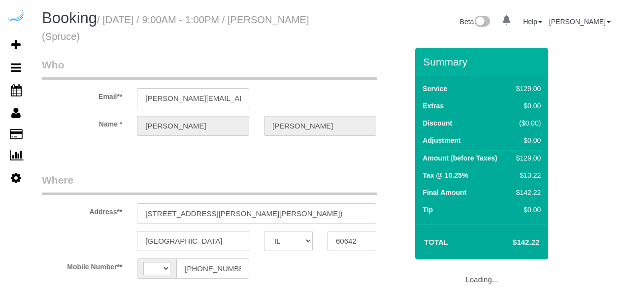
select select "IL"
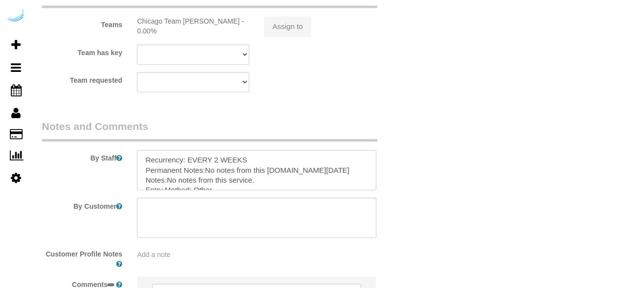
select select "string:[GEOGRAPHIC_DATA]"
select select "object:616"
select select "282"
select select "number:9"
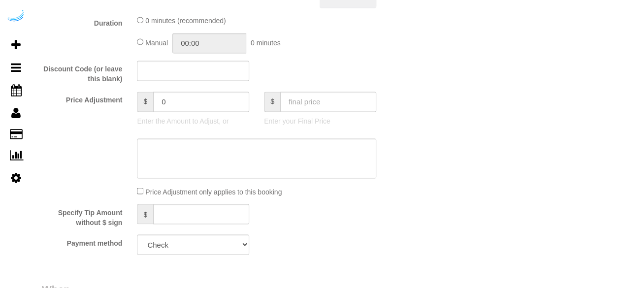
select select "object:783"
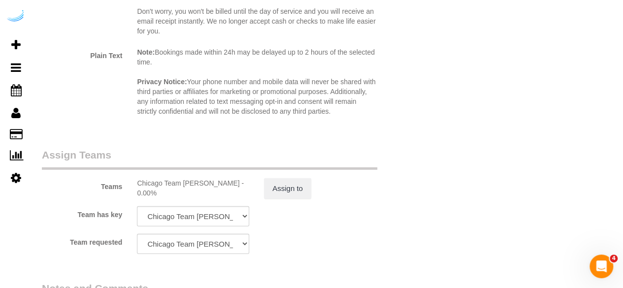
scroll to position [1501, 0]
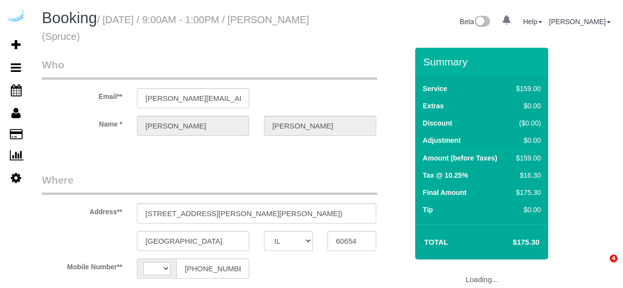
select select "IL"
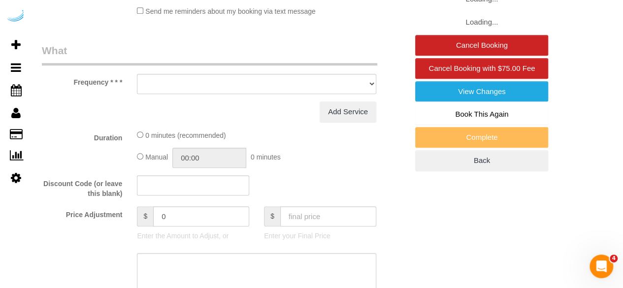
select select "string:[GEOGRAPHIC_DATA]"
select select "object:616"
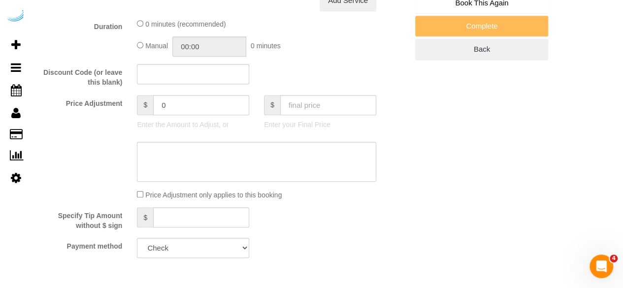
select select "282"
select select "number:9"
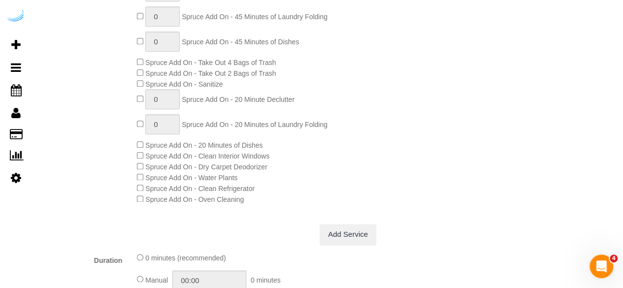
select select "object:783"
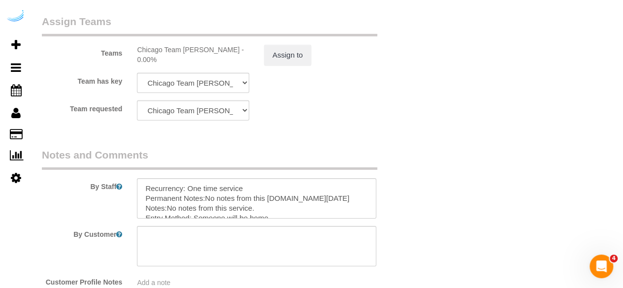
scroll to position [1617, 0]
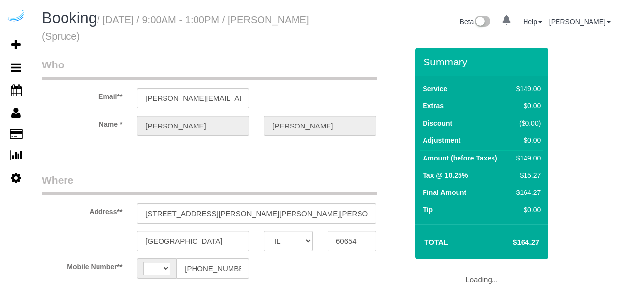
select select "IL"
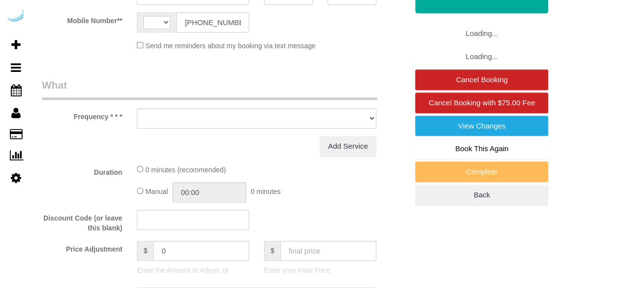
select select "string:[GEOGRAPHIC_DATA]"
select select "object:616"
select select "282"
select select "number:9"
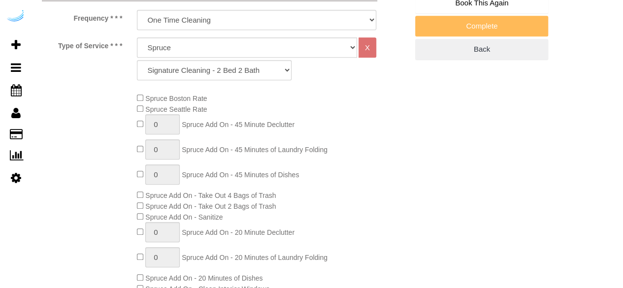
select select "object:783"
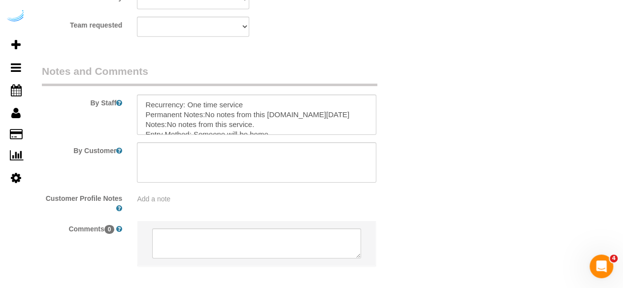
scroll to position [1617, 0]
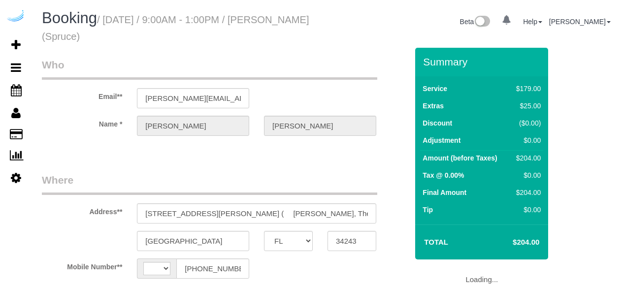
select select "FL"
select select "string:US"
select select "object:621"
select select "number:9"
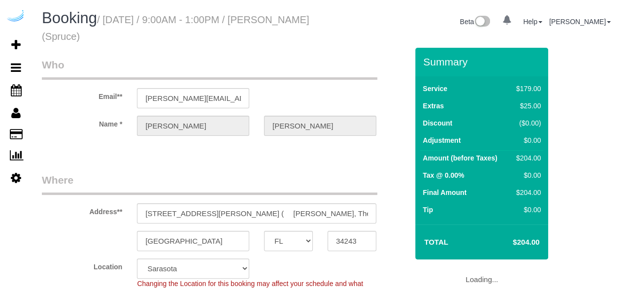
select select "282"
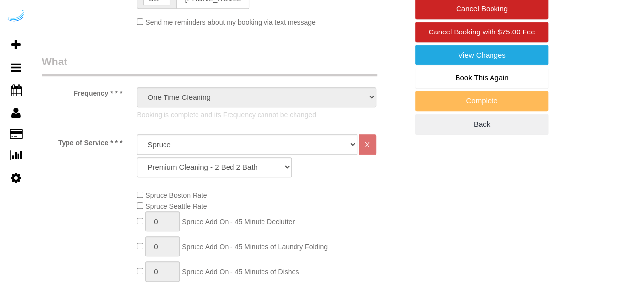
select select "object:790"
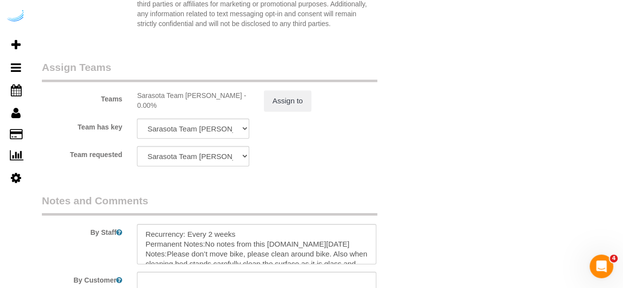
scroll to position [1625, 0]
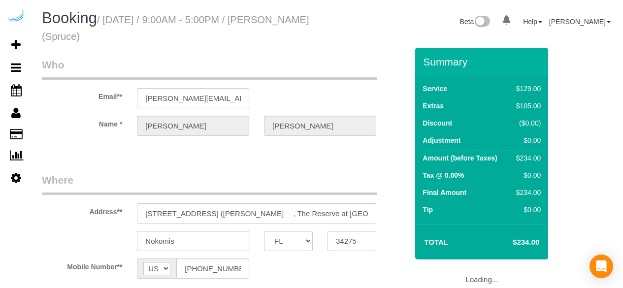
select select "FL"
select select "number:9"
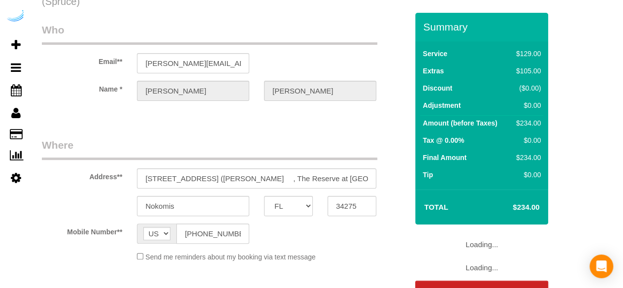
select select "282"
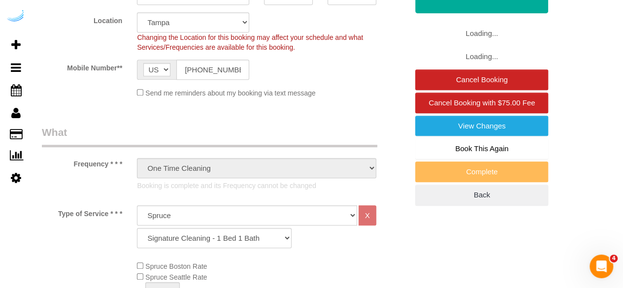
select select "object:815"
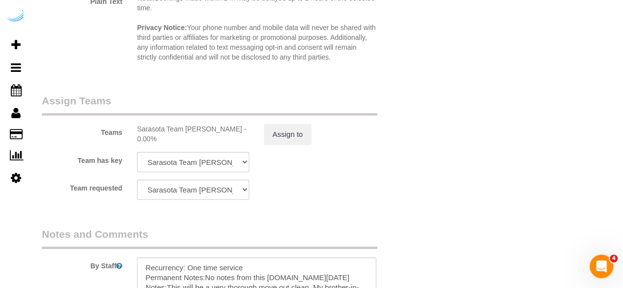
scroll to position [1527, 0]
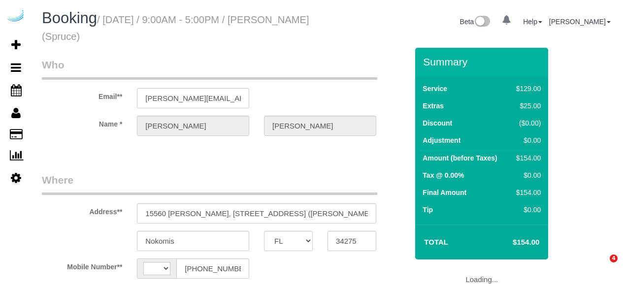
select select "FL"
select select "string:[GEOGRAPHIC_DATA]"
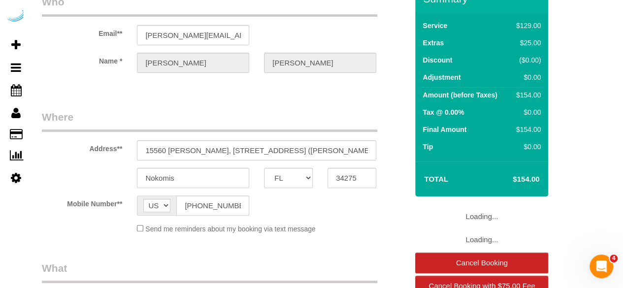
select select "object:621"
select select "282"
select select "number:9"
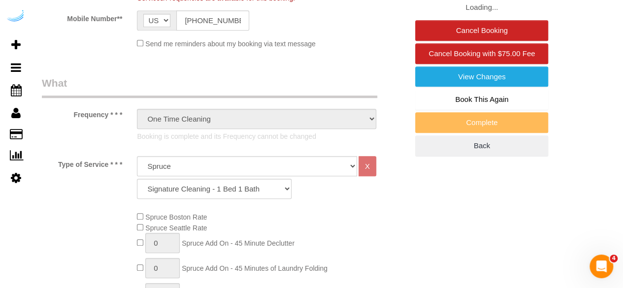
select select "object:815"
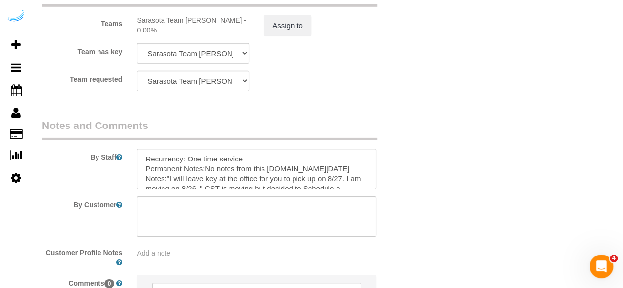
scroll to position [1625, 0]
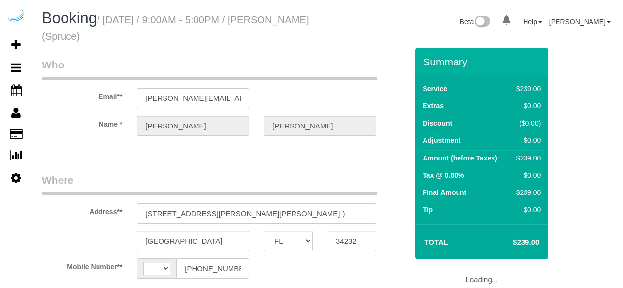
select select "FL"
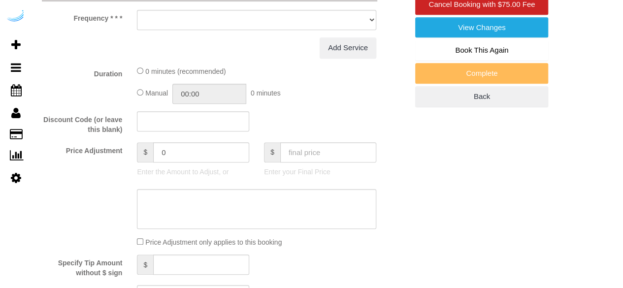
select select "string:[GEOGRAPHIC_DATA]"
select select "object:616"
select select "282"
select select "number:9"
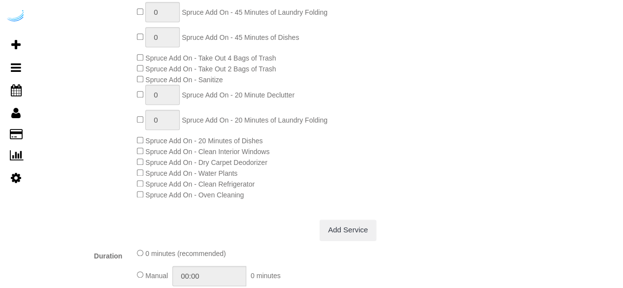
select select "object:783"
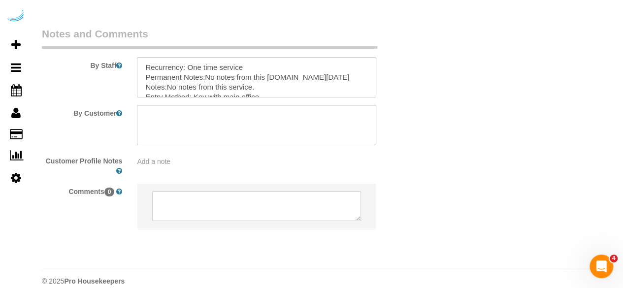
scroll to position [1617, 0]
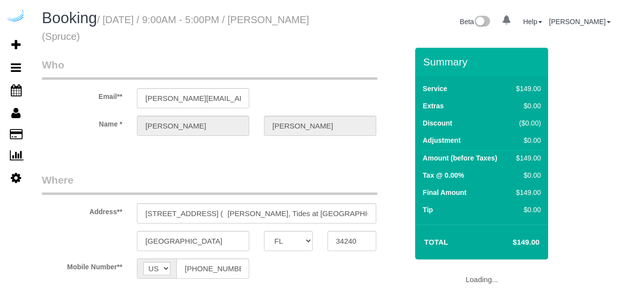
select select "FL"
select select "object:616"
select select "282"
select select "number:9"
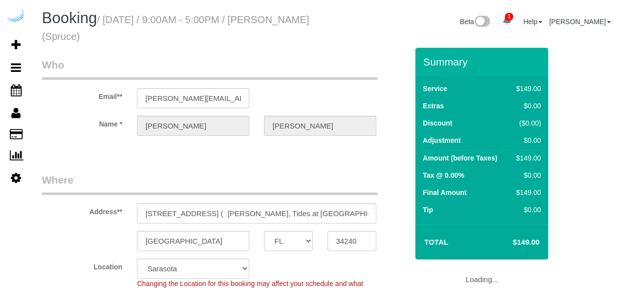
select select "object:783"
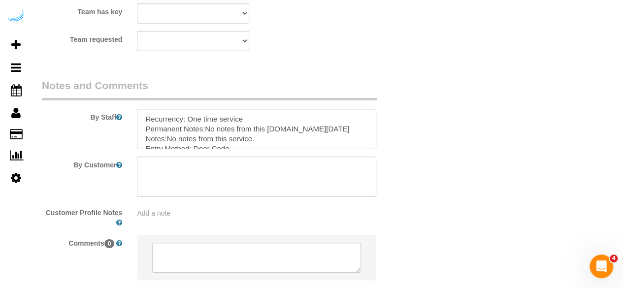
scroll to position [1617, 0]
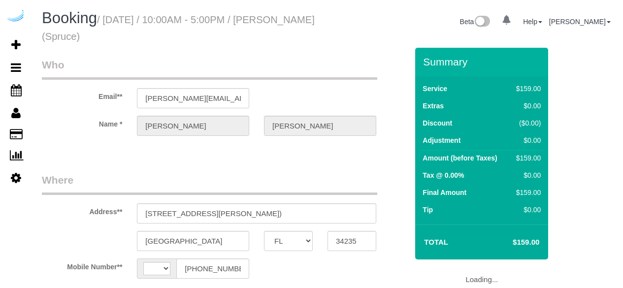
select select "FL"
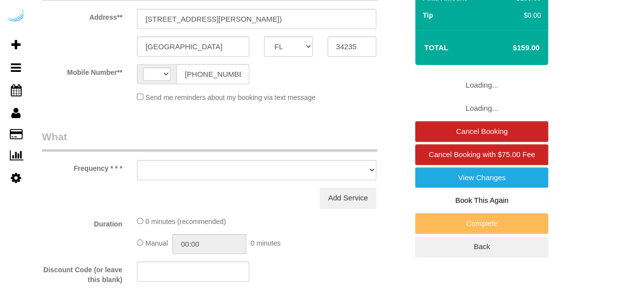
select select "string:[GEOGRAPHIC_DATA]"
select select "object:616"
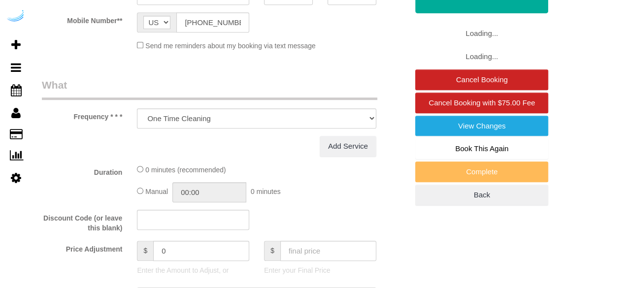
select select "282"
select select "number:9"
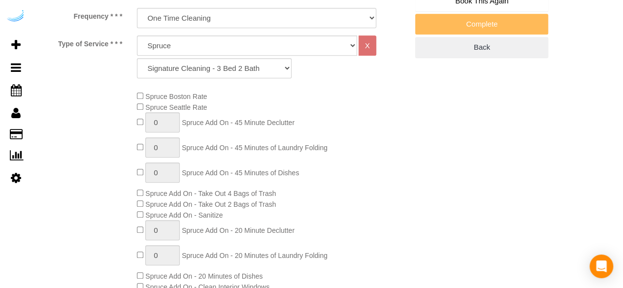
select select "object:783"
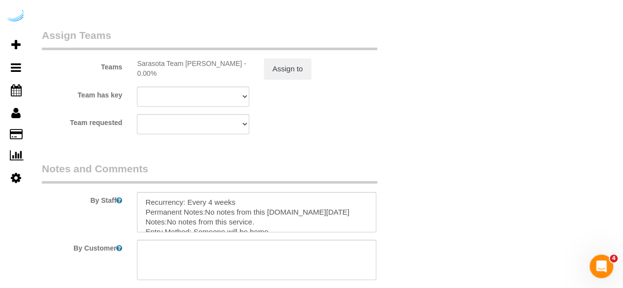
scroll to position [1576, 0]
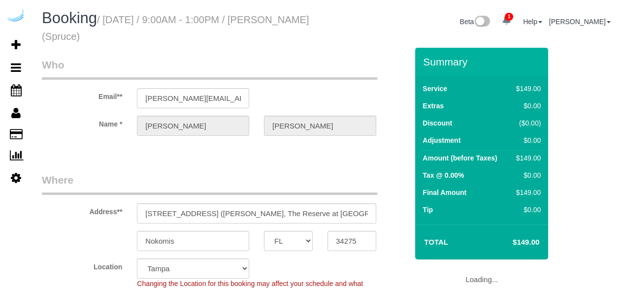
select select "FL"
select select "282"
select select "number:9"
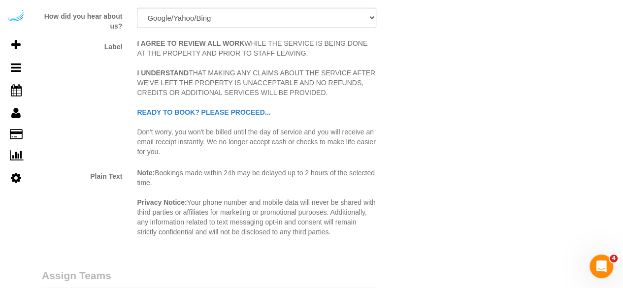
scroll to position [1527, 0]
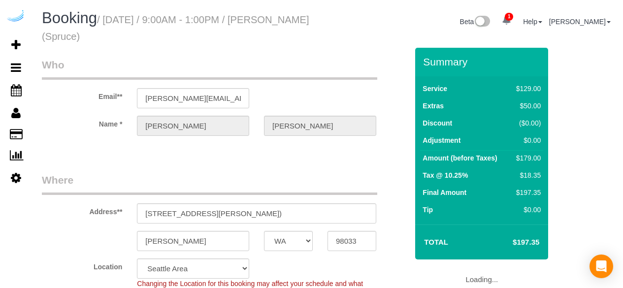
select select "WA"
select select "282"
select select "number:9"
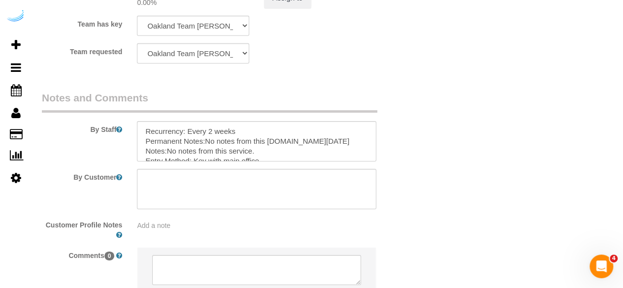
scroll to position [1657, 0]
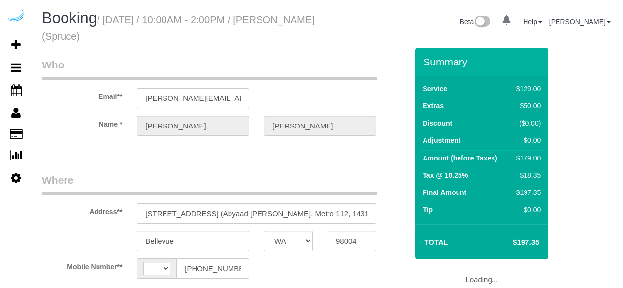
select select "WA"
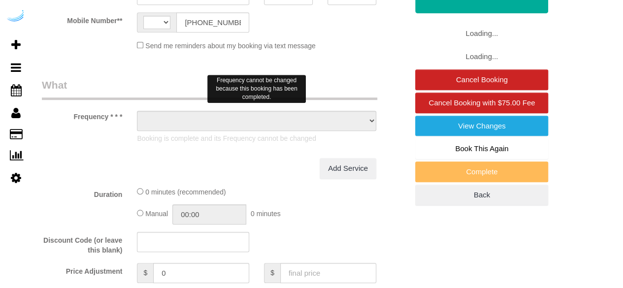
select select "string:[GEOGRAPHIC_DATA]"
select select "object:624"
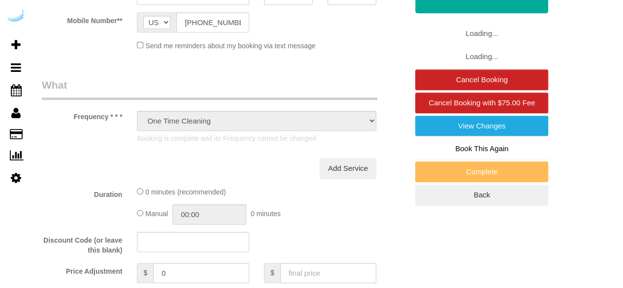
select select "282"
select select "number:9"
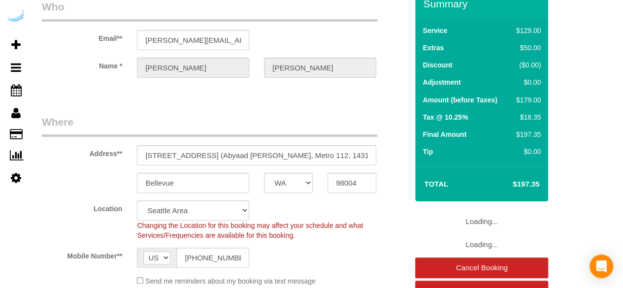
select select "object:793"
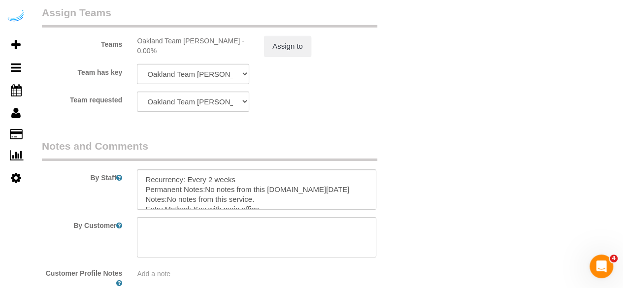
scroll to position [1657, 0]
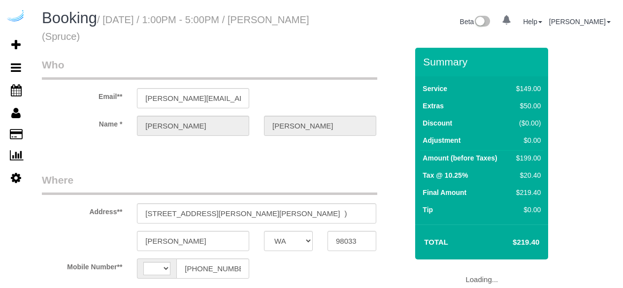
select select "WA"
select select "string:[GEOGRAPHIC_DATA]"
select select "object:621"
select select "number:9"
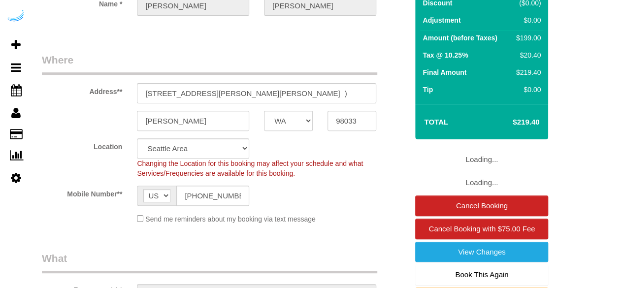
select select "282"
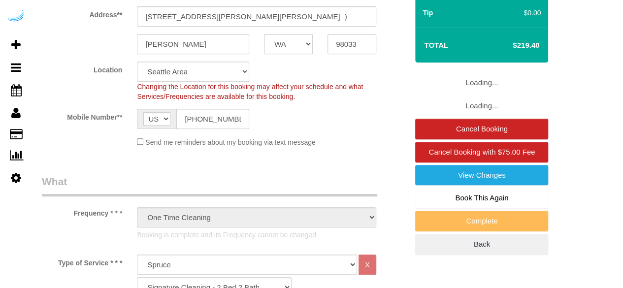
select select "object:790"
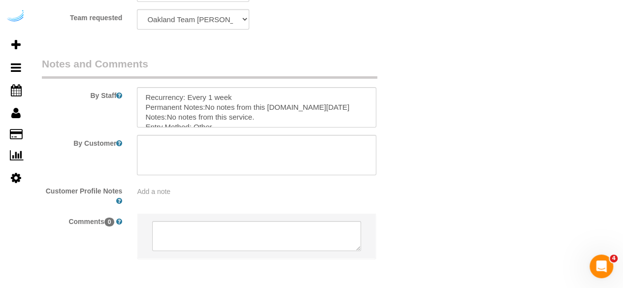
scroll to position [1657, 0]
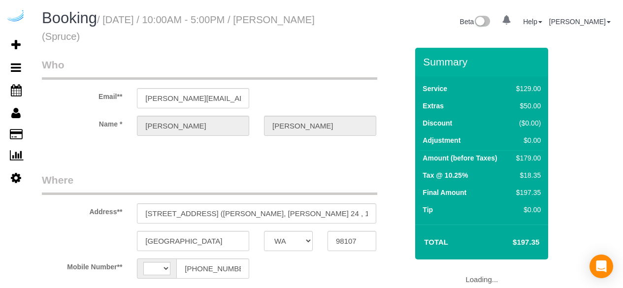
select select "WA"
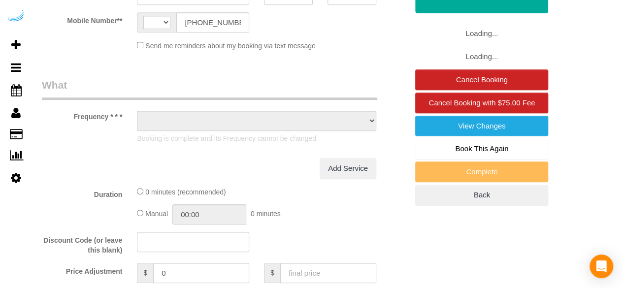
select select "string:[GEOGRAPHIC_DATA]"
select select "object:624"
select select "number:9"
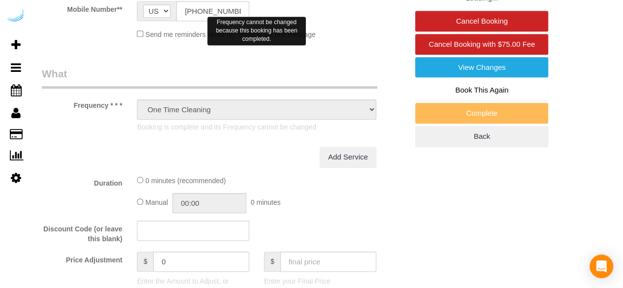
select select "282"
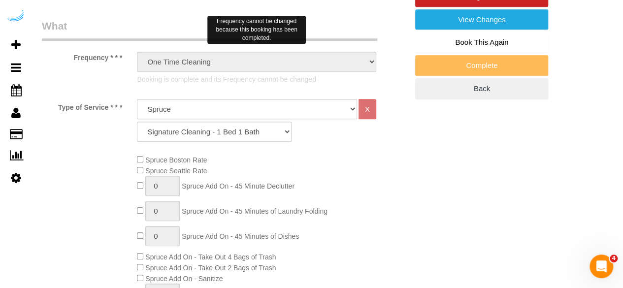
select select "object:793"
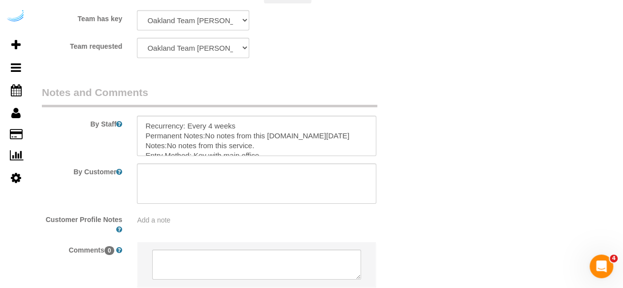
scroll to position [1657, 0]
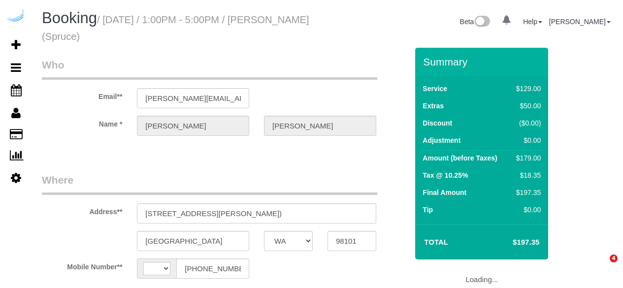
select select "WA"
select select "string:[GEOGRAPHIC_DATA]"
select select "number:9"
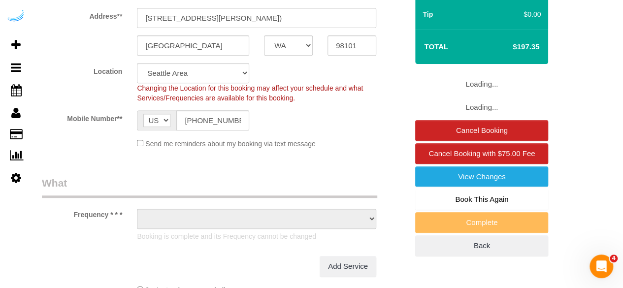
select select "object:685"
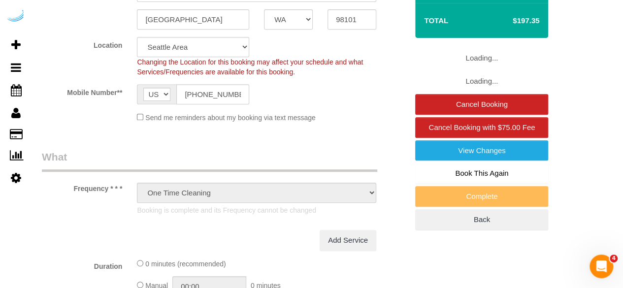
select select "282"
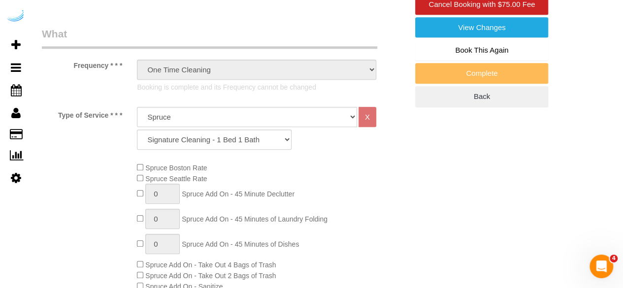
select select "object:793"
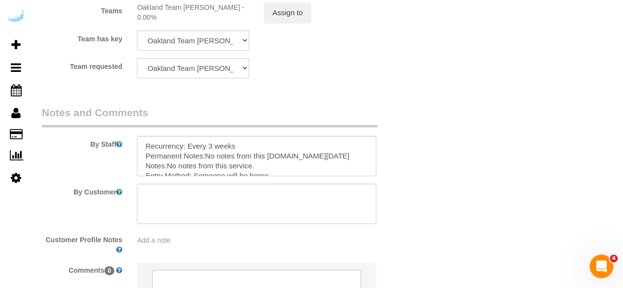
scroll to position [1657, 0]
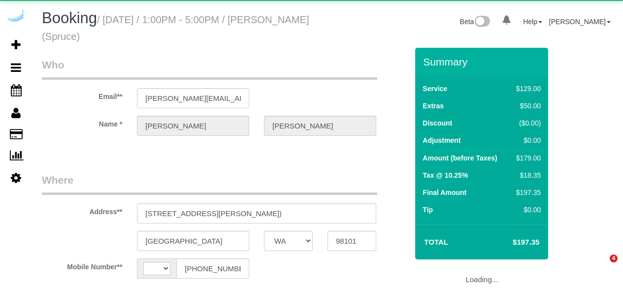
select select "WA"
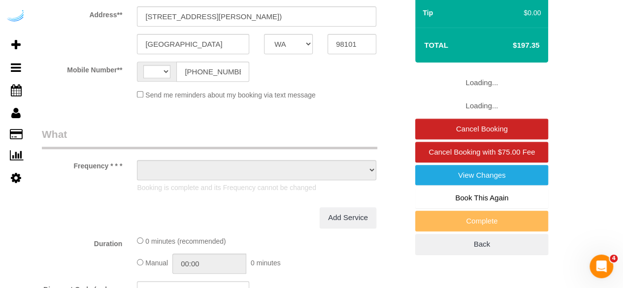
select select "string:[GEOGRAPHIC_DATA]"
select select "object:621"
select select "number:9"
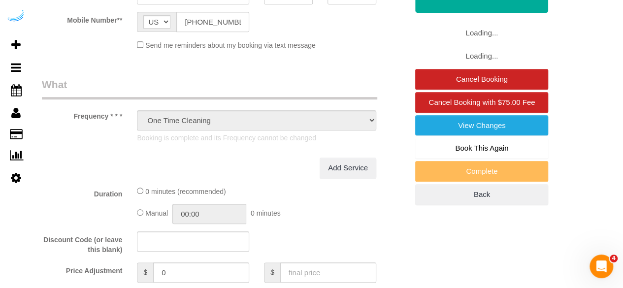
select select "282"
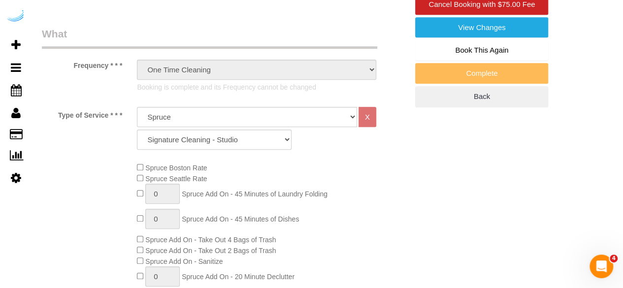
select select "object:788"
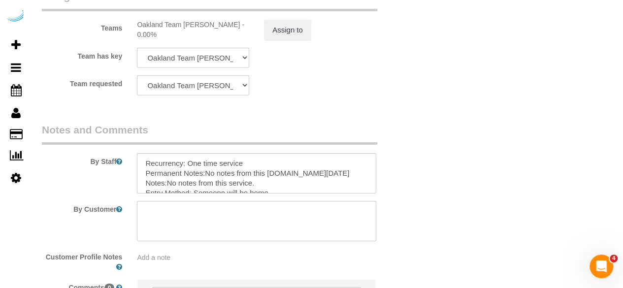
scroll to position [1576, 0]
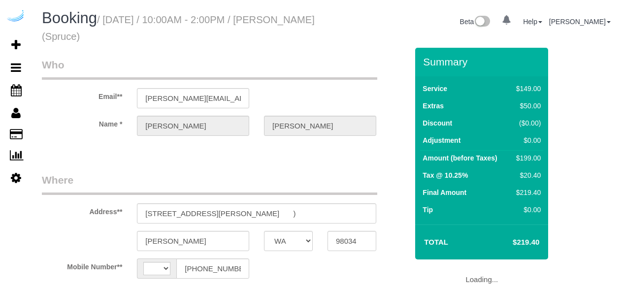
select select "WA"
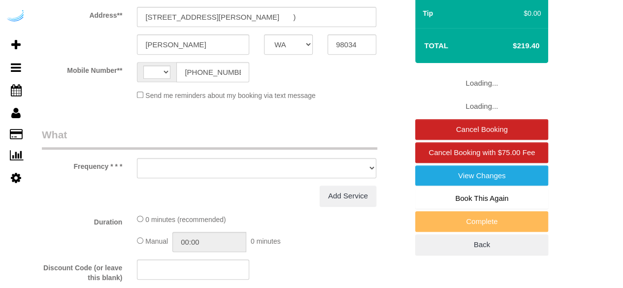
select select "string:[GEOGRAPHIC_DATA]"
select select "object:616"
select select "number:9"
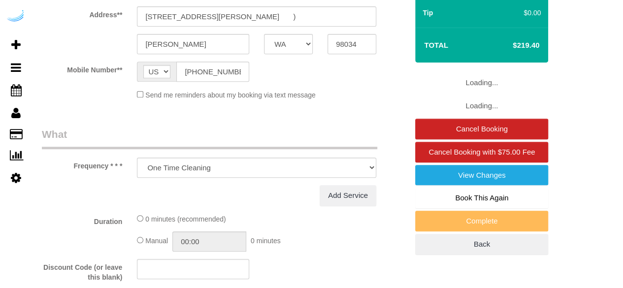
select select "282"
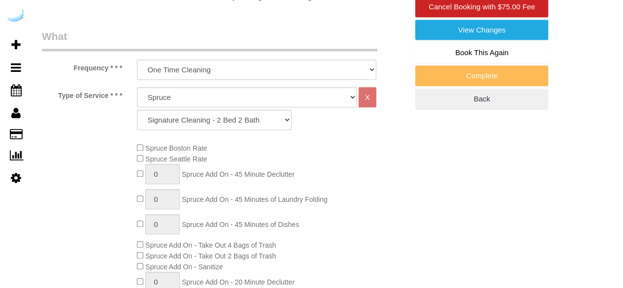
select select "object:783"
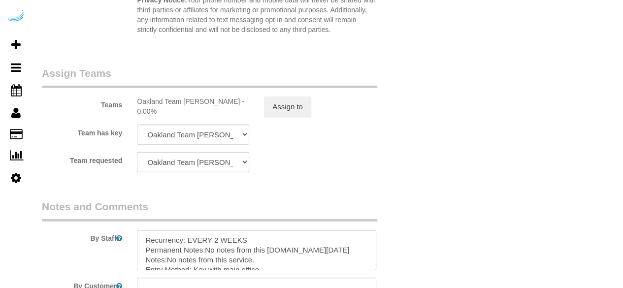
scroll to position [1527, 0]
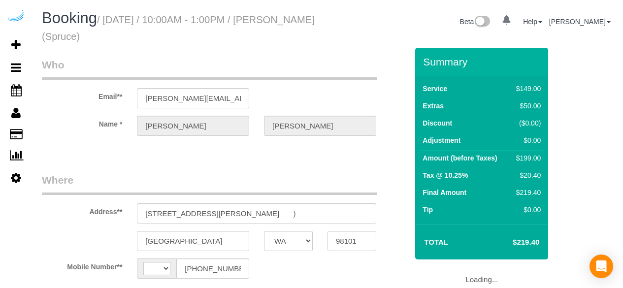
select select "WA"
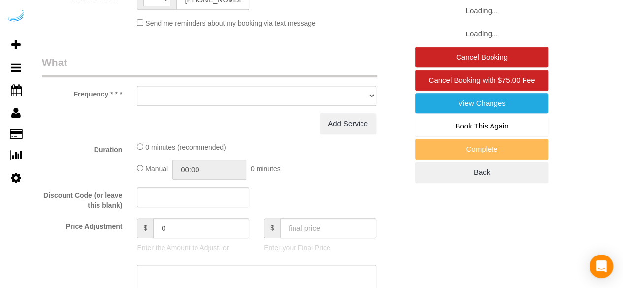
select select "string:[GEOGRAPHIC_DATA]"
select select "object:616"
select select "number:9"
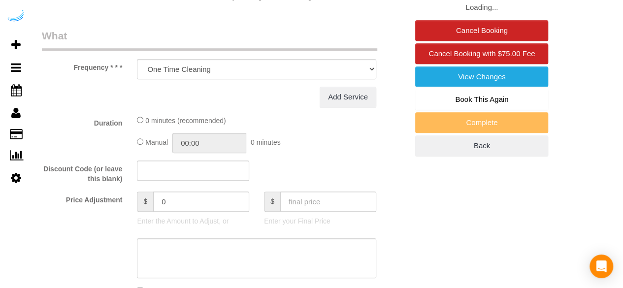
select select "282"
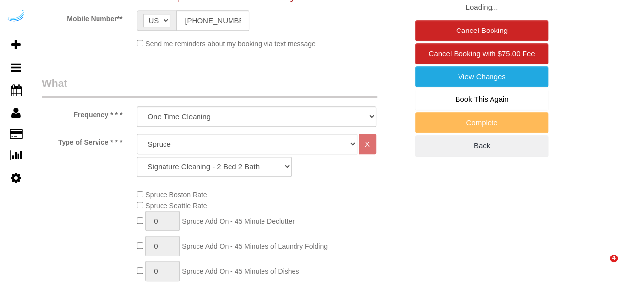
scroll to position [436, 0]
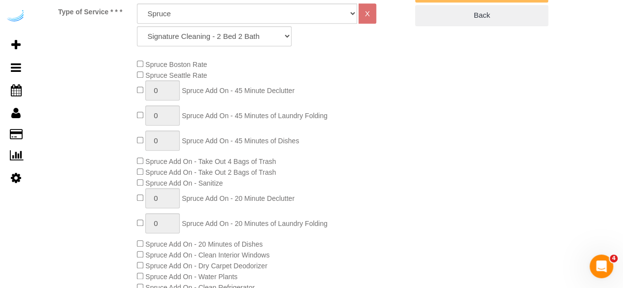
select select "object:783"
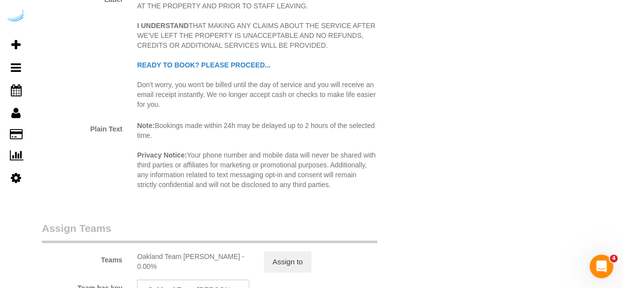
scroll to position [1574, 0]
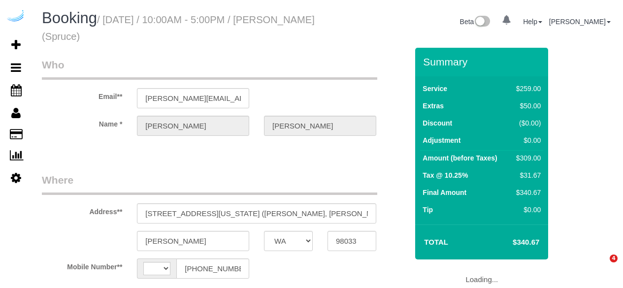
select select "WA"
select select "string:[GEOGRAPHIC_DATA]"
select select "object:618"
select select "number:9"
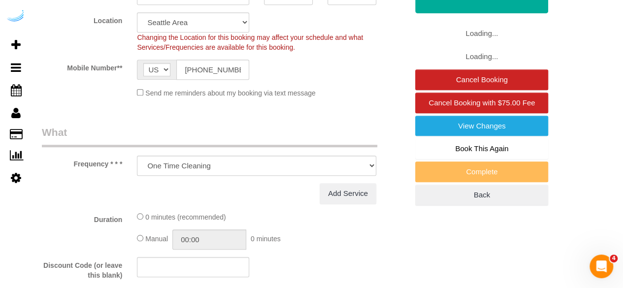
select select "object:783"
select select "282"
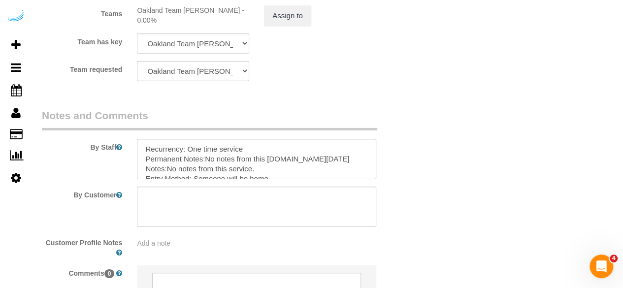
scroll to position [1576, 0]
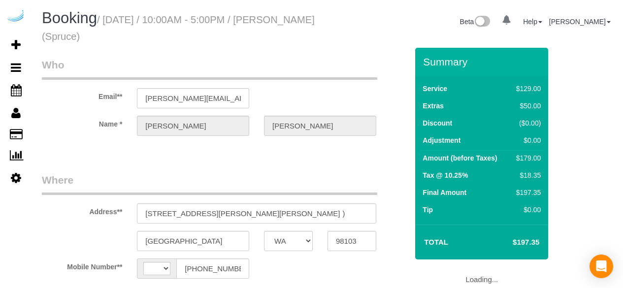
select select "WA"
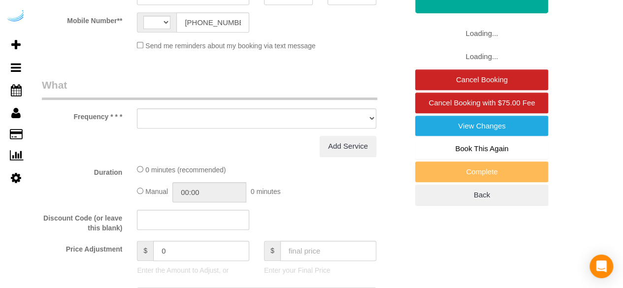
select select "string:[GEOGRAPHIC_DATA]"
select select "object:662"
select select "number:9"
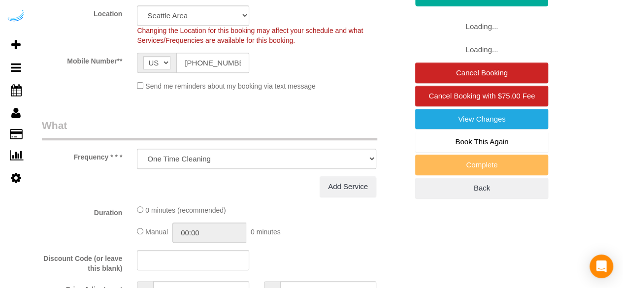
select select "282"
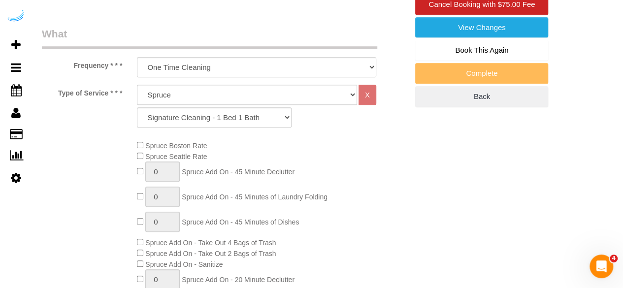
select select "object:783"
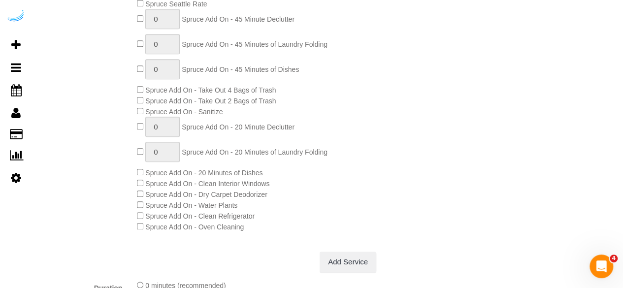
scroll to position [394, 0]
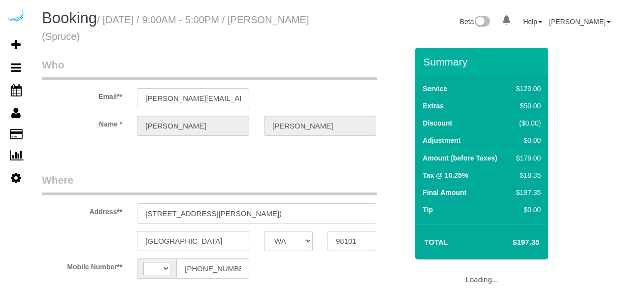
select select "WA"
select select "string:[GEOGRAPHIC_DATA]"
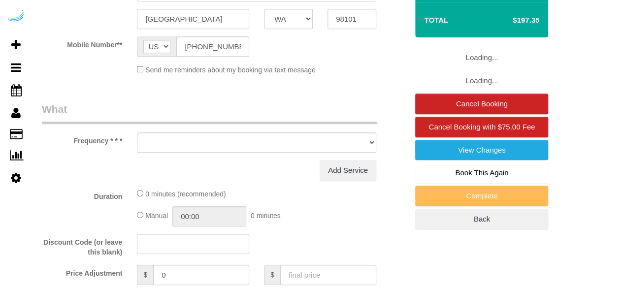
select select "object:616"
select select "number:9"
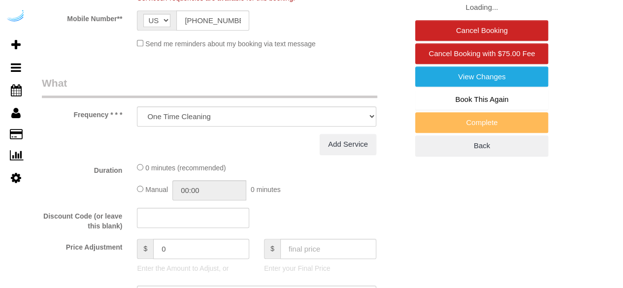
select select "282"
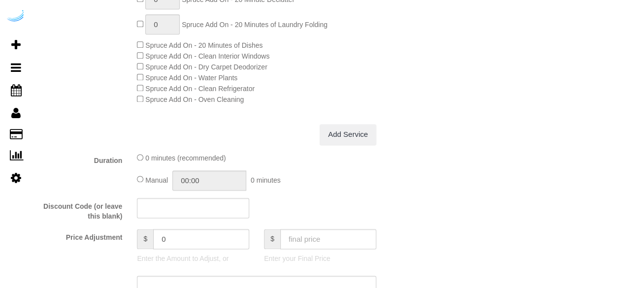
select select "object:783"
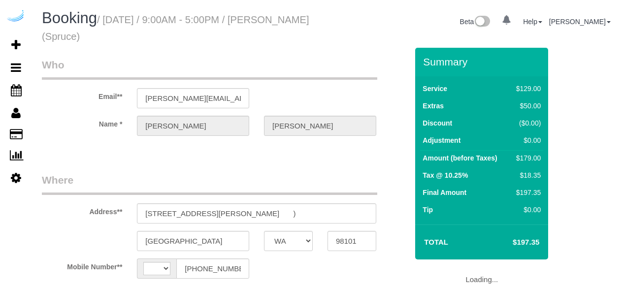
select select "WA"
select select "string:[GEOGRAPHIC_DATA]"
select select "object:369"
select select "number:9"
select select "282"
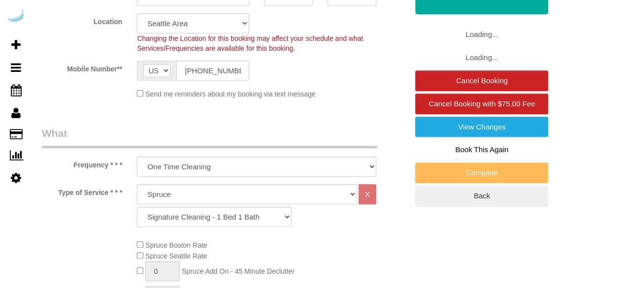
select select "object:783"
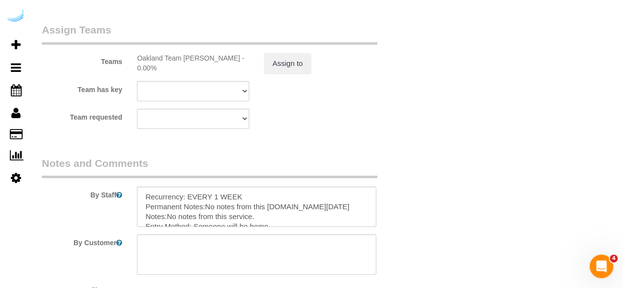
scroll to position [1477, 0]
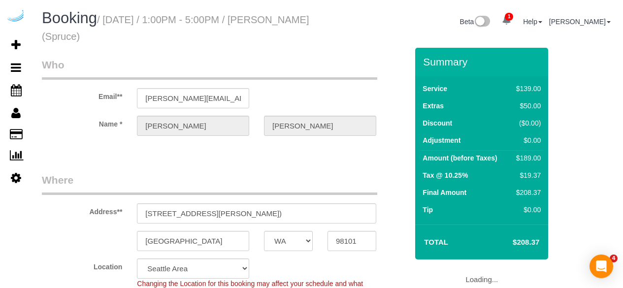
select select "WA"
select select "282"
select select "number:9"
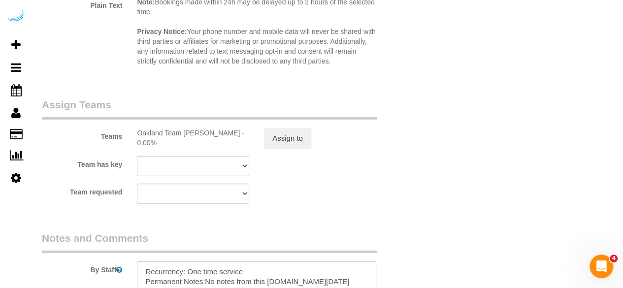
scroll to position [1617, 0]
